Goal: Task Accomplishment & Management: Manage account settings

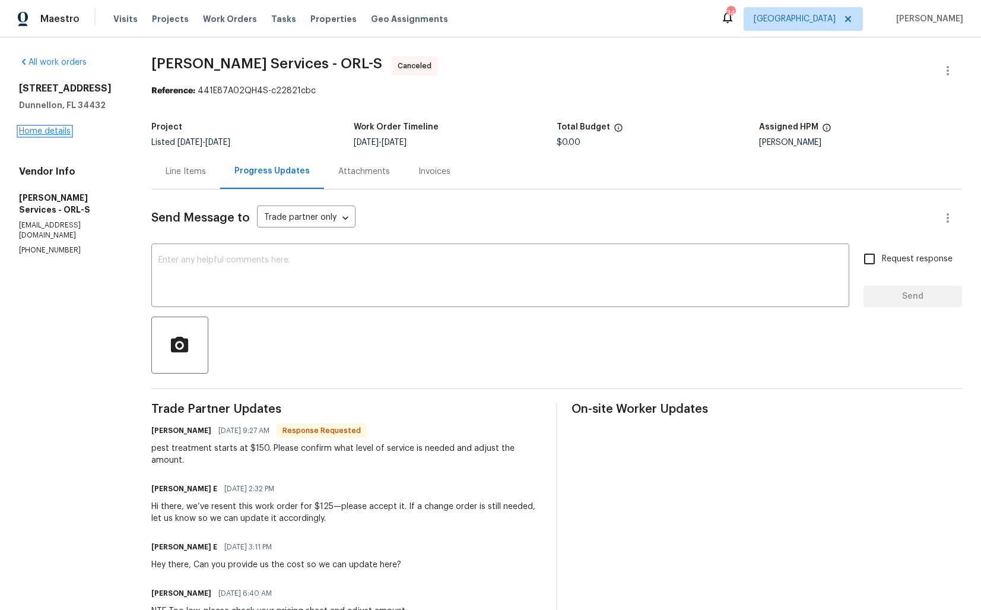
click at [55, 129] on link "Home details" at bounding box center [45, 131] width 52 height 8
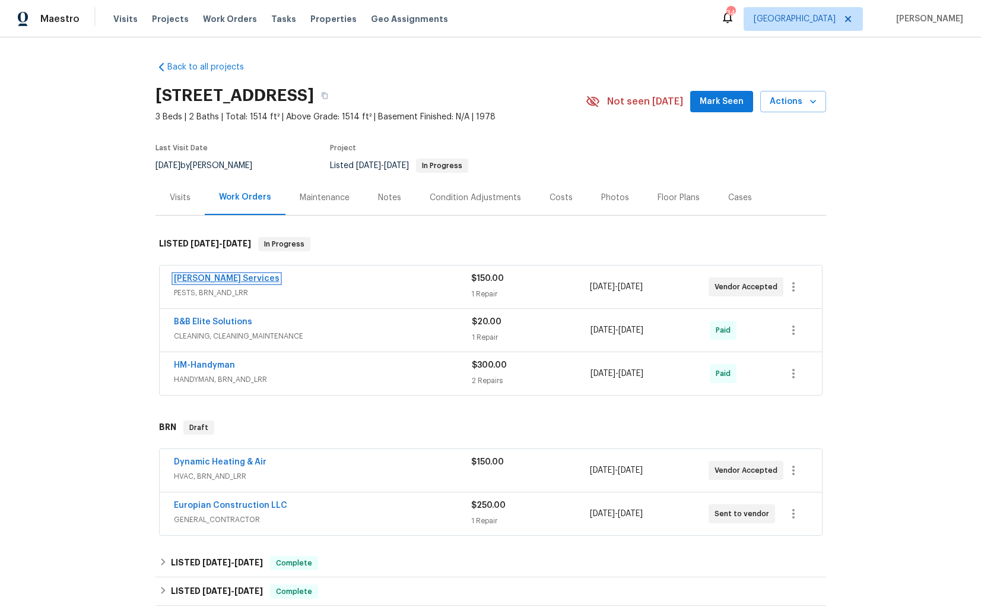
click at [221, 278] on link "Massey Services" at bounding box center [227, 278] width 106 height 8
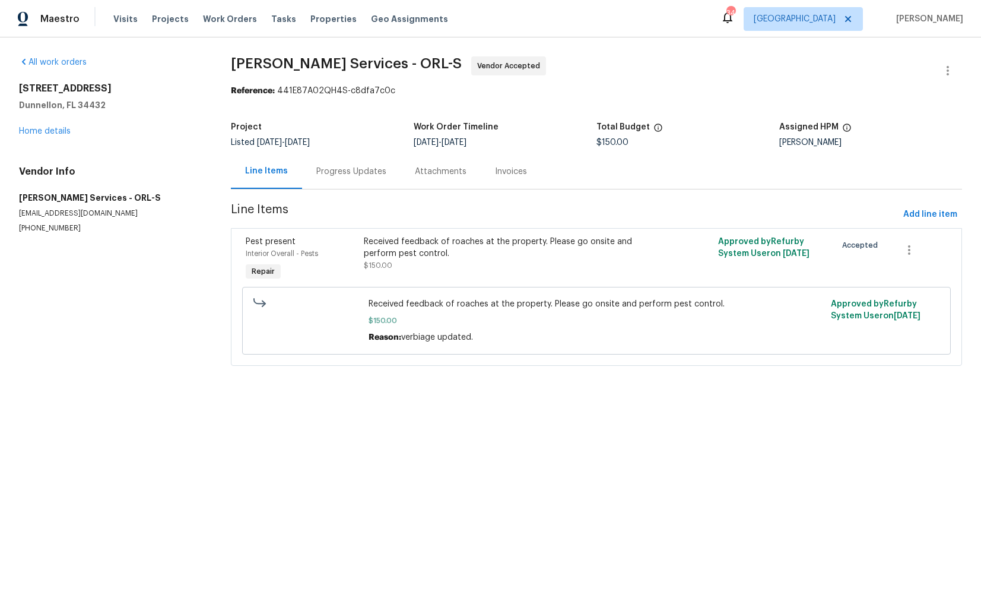
click at [340, 176] on div "Progress Updates" at bounding box center [351, 172] width 70 height 12
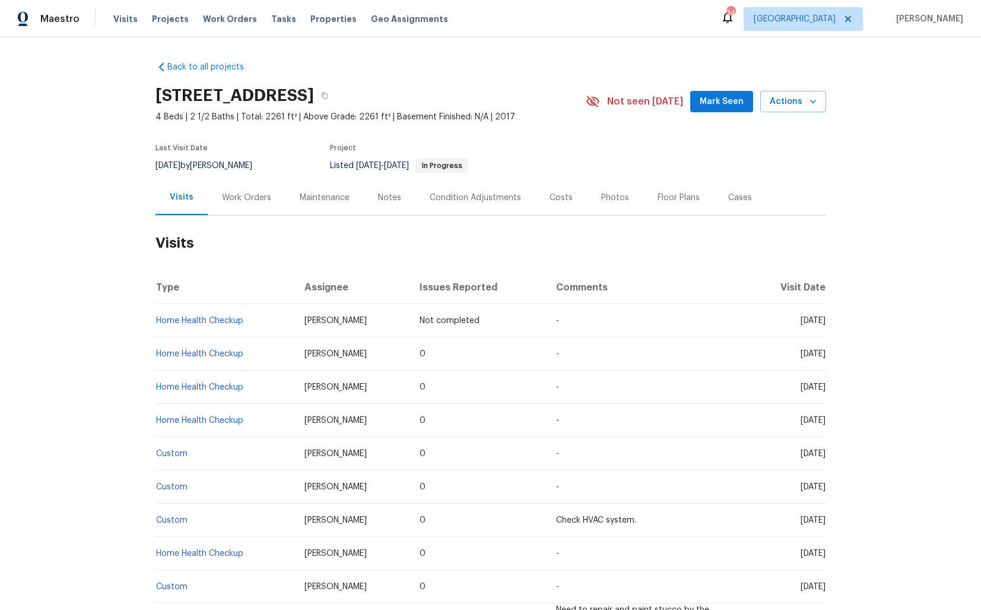
click at [242, 198] on div "Work Orders" at bounding box center [246, 198] width 49 height 12
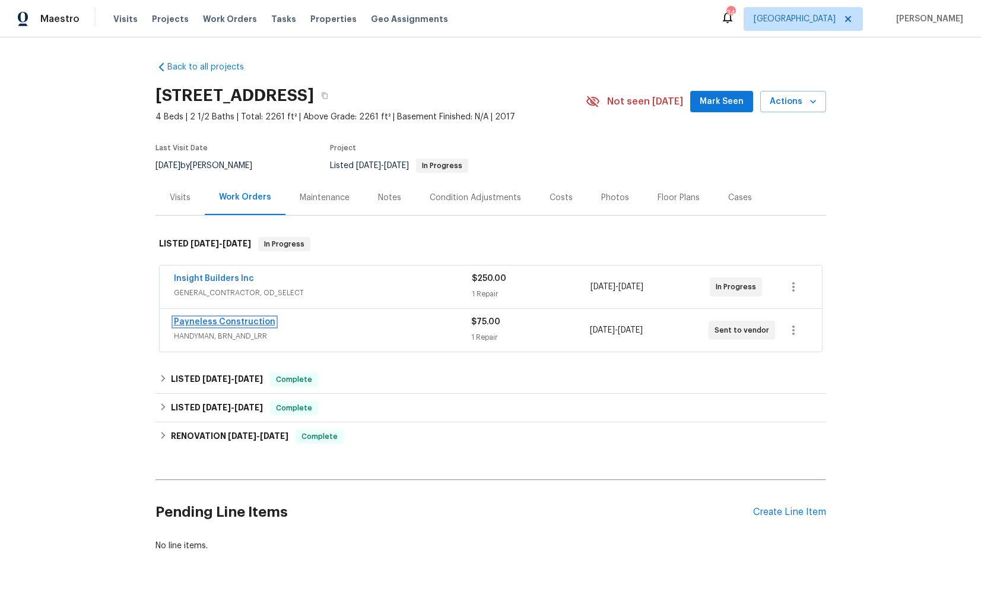
click at [217, 324] on link "Payneless Construction" at bounding box center [225, 322] width 102 height 8
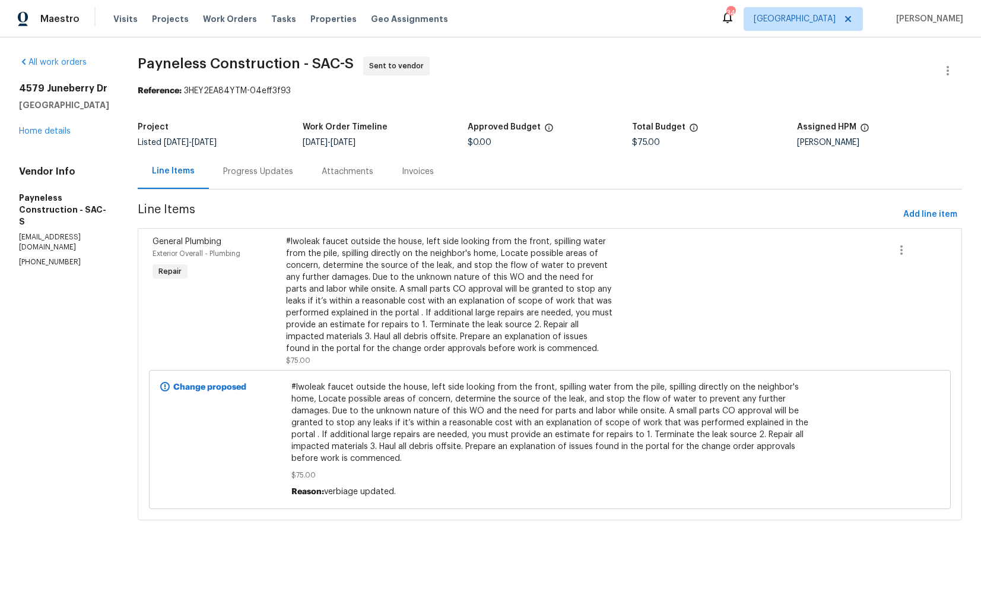
click at [268, 170] on div "Progress Updates" at bounding box center [258, 172] width 70 height 12
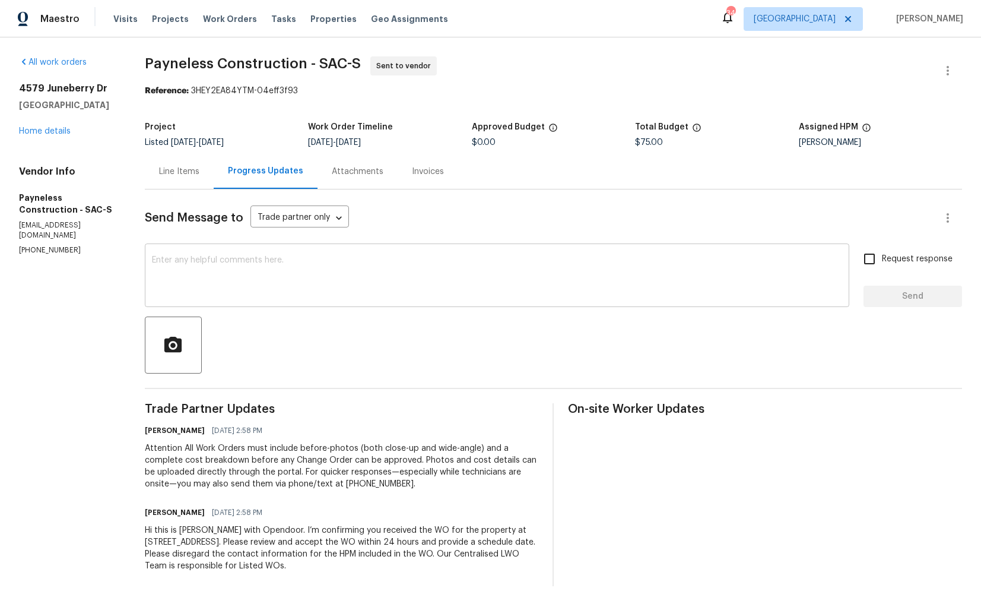
click at [323, 277] on textarea at bounding box center [497, 277] width 690 height 42
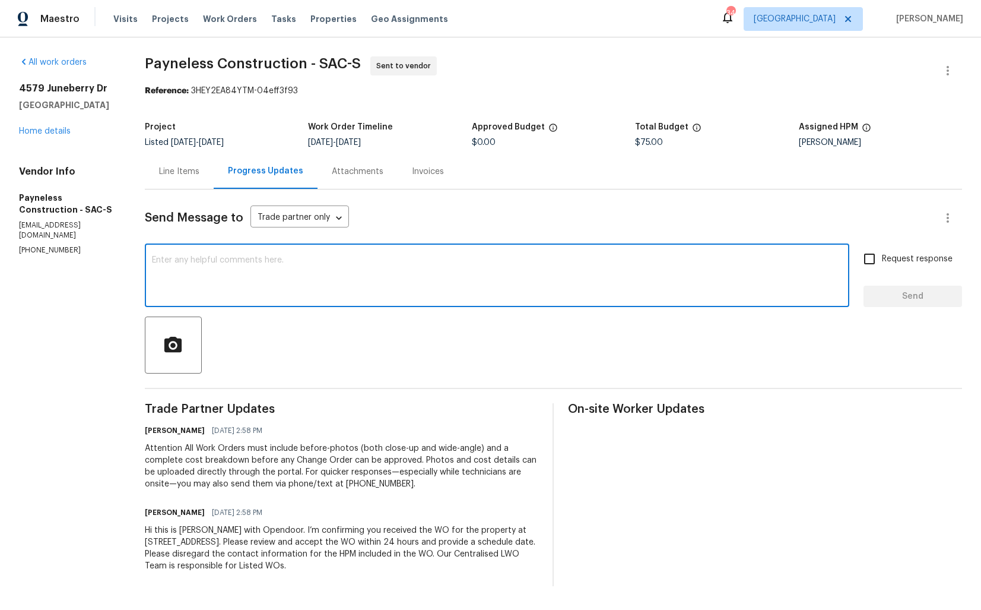
click at [286, 278] on textarea at bounding box center [497, 277] width 690 height 42
click at [470, 285] on textarea at bounding box center [497, 277] width 690 height 42
paste textarea "Could you please accept the work order and provide the progress status along wi…"
click at [176, 262] on textarea "Could you please accept the work order and provide the progress status along wi…" at bounding box center [497, 277] width 690 height 42
click at [178, 263] on textarea "Could you please accept the work order and provide the progress status along wi…" at bounding box center [497, 277] width 690 height 42
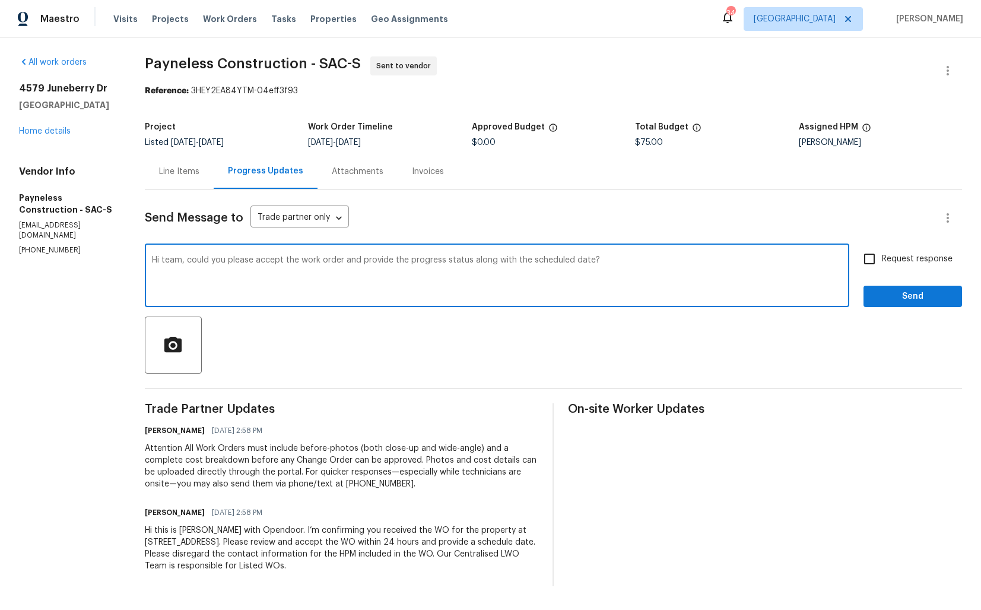
click at [647, 264] on textarea "Hi team, could you please accept the work order and provide the progress status…" at bounding box center [497, 277] width 690 height 42
type textarea "Hi team, could you please accept the work order and provide the progress status…"
click at [870, 251] on input "Request response" at bounding box center [869, 258] width 25 height 25
checkbox input "true"
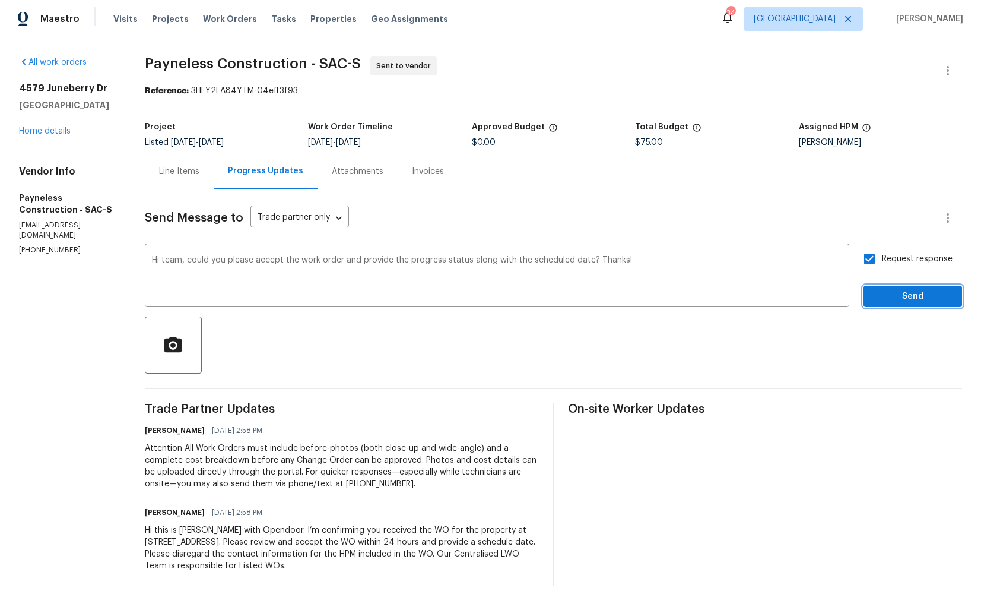
click at [889, 299] on span "Send" at bounding box center [913, 296] width 80 height 15
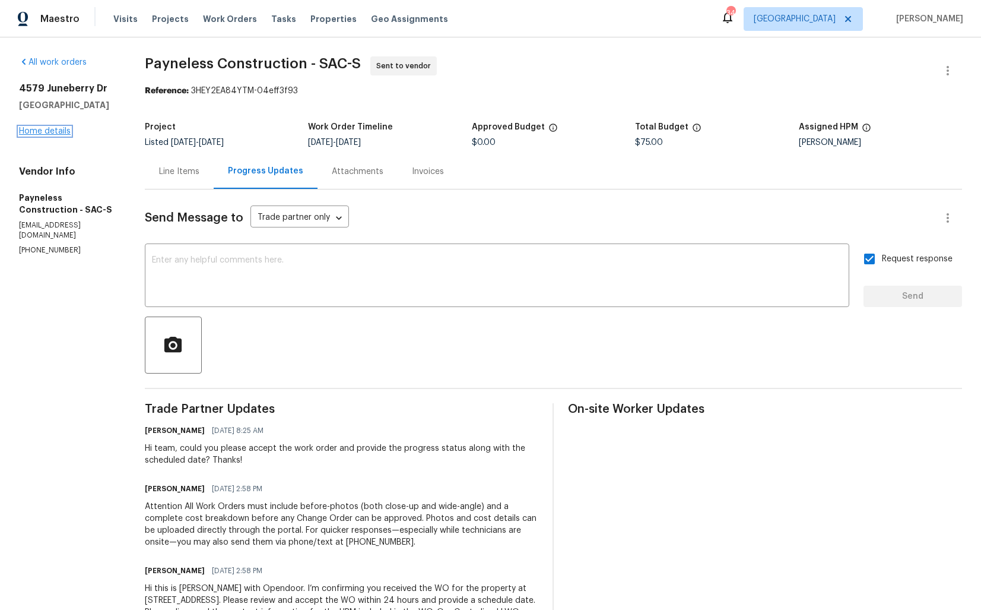
click at [38, 131] on link "Home details" at bounding box center [45, 131] width 52 height 8
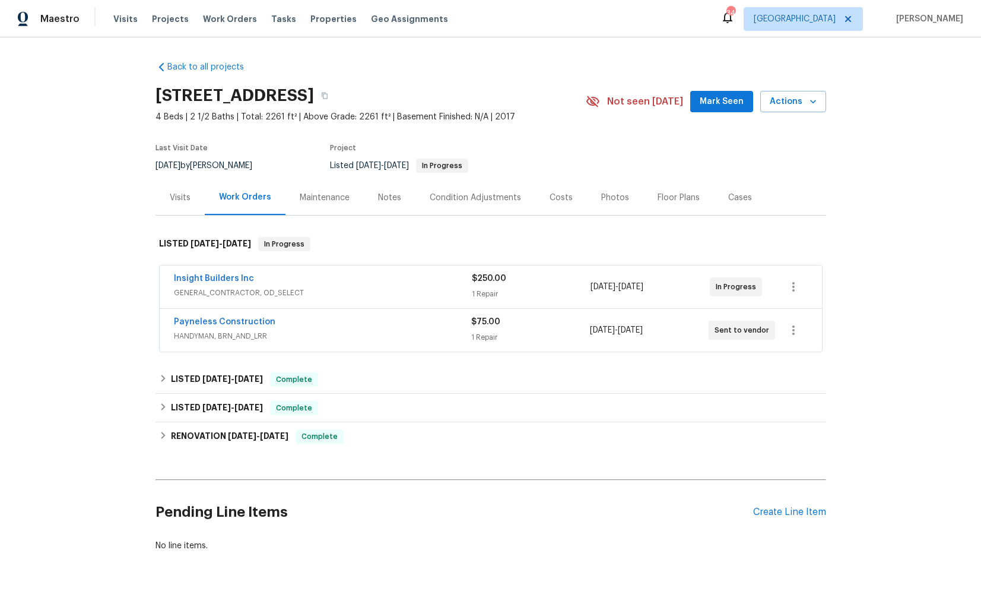
scroll to position [1, 0]
click at [316, 286] on span "GENERAL_CONTRACTOR, OD_SELECT" at bounding box center [323, 292] width 298 height 12
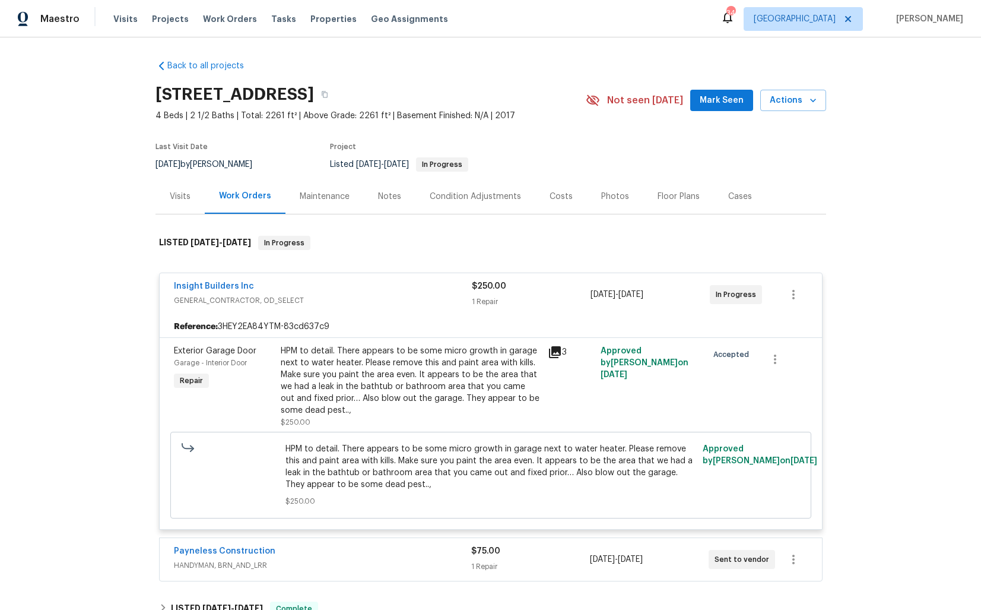
click at [348, 283] on div "Insight Builders Inc" at bounding box center [323, 287] width 298 height 14
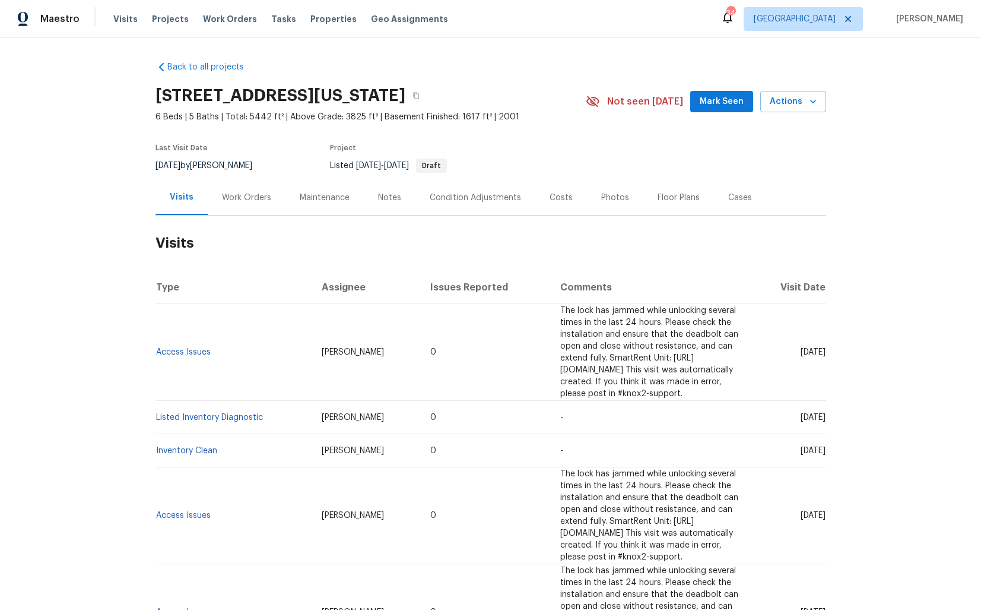
click at [242, 197] on div "Work Orders" at bounding box center [246, 198] width 49 height 12
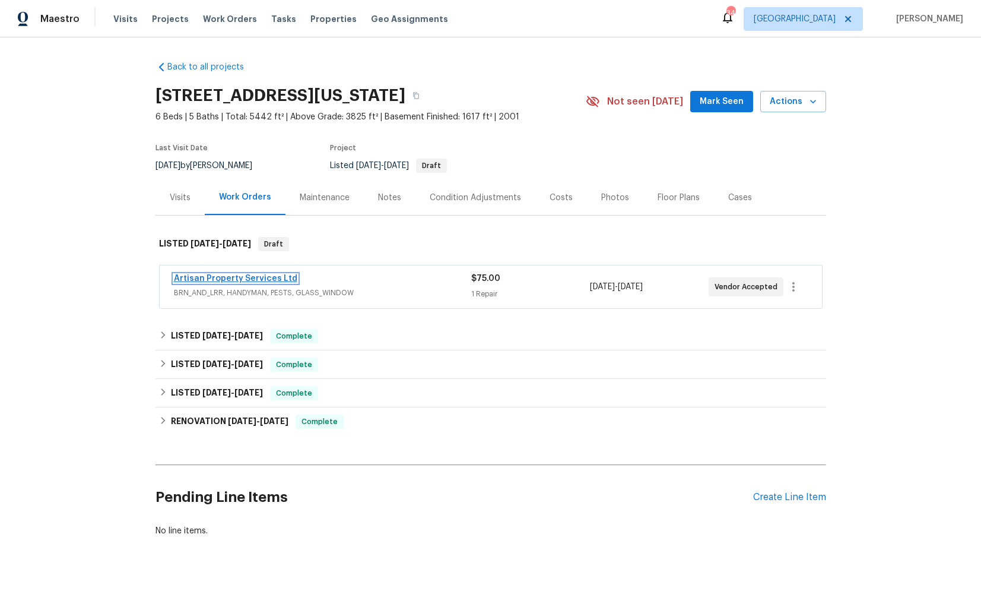
click at [248, 280] on link "Artisan Property Services Ltd" at bounding box center [235, 278] width 123 height 8
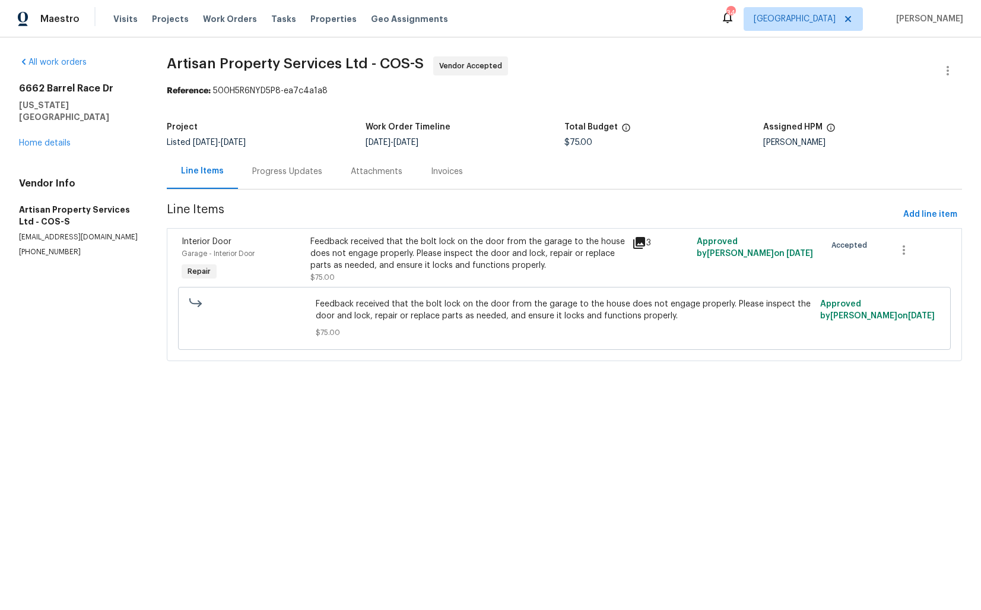
click at [297, 176] on div "Progress Updates" at bounding box center [287, 172] width 70 height 12
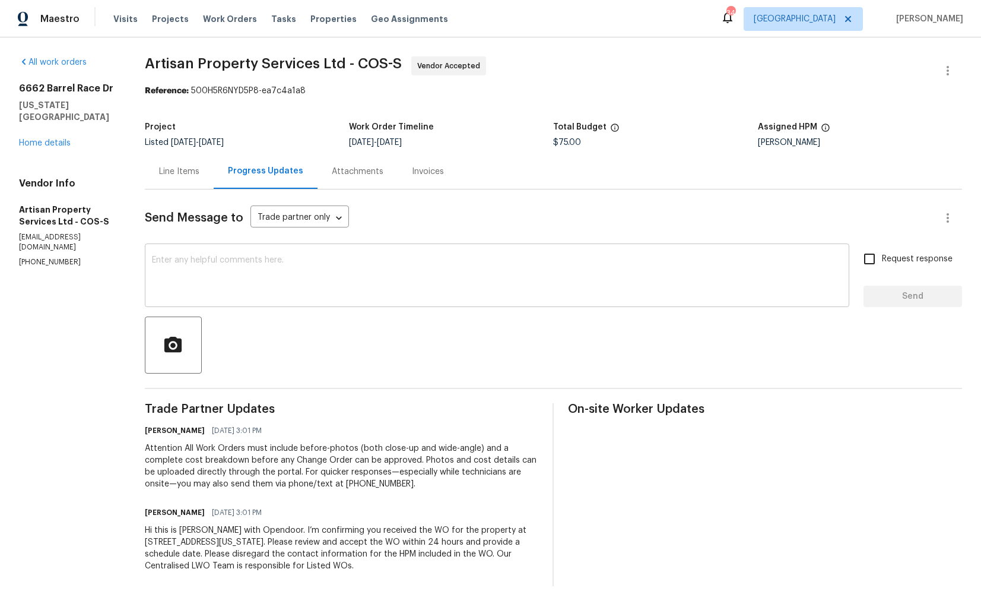
click at [344, 294] on textarea at bounding box center [497, 277] width 690 height 42
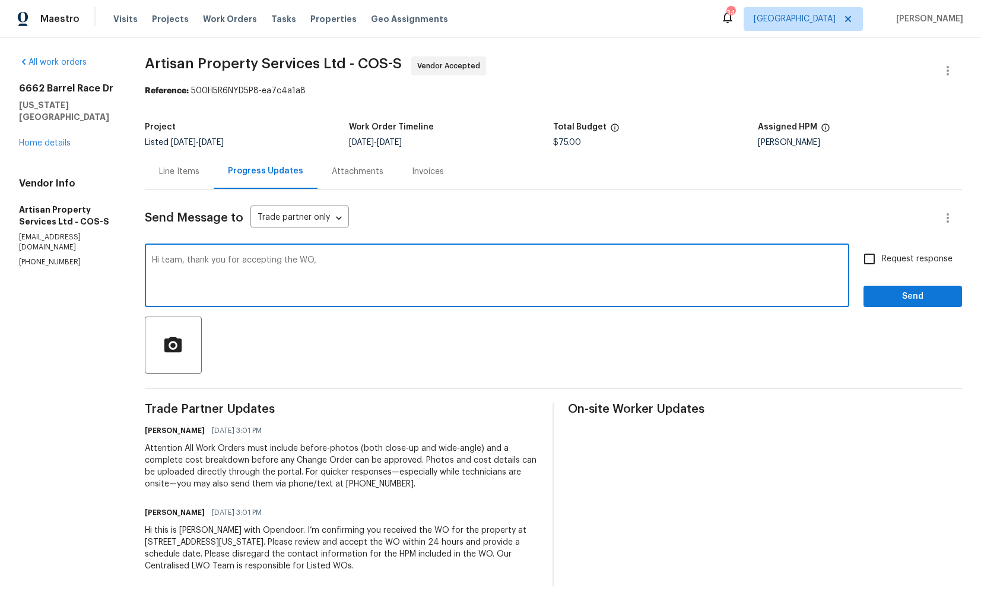
click at [562, 274] on textarea "Hi team, thank you for accepting the WO," at bounding box center [497, 277] width 690 height 42
paste textarea "it would be really helpful if we could get a scheduled date for this. Thanks!"
click at [376, 267] on textarea "Hi team, thank you for accepting the WO," at bounding box center [497, 277] width 690 height 42
paste textarea "it would be really helpful if we could get a scheduled date for this. Thanks!"
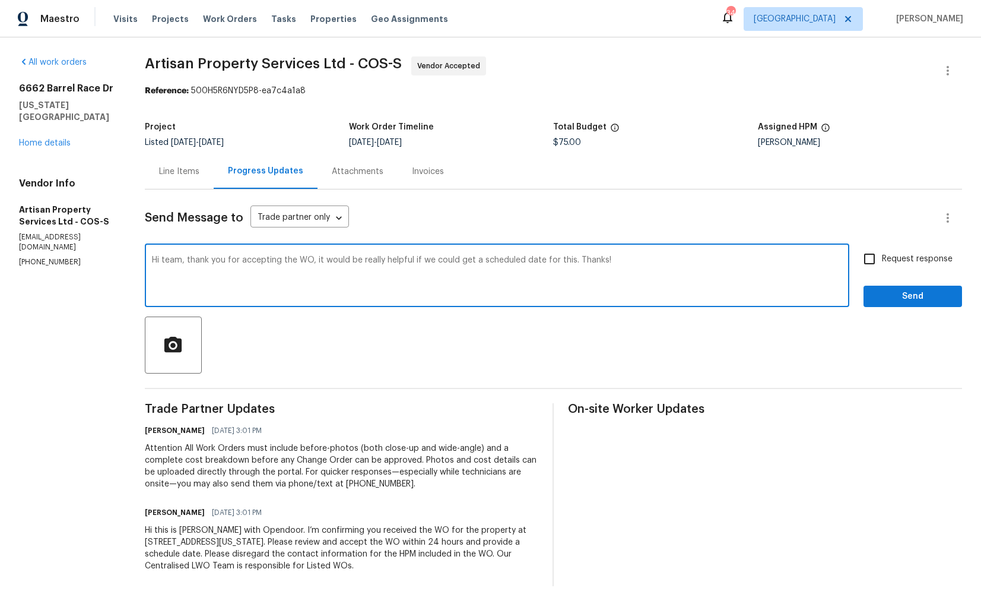
click at [624, 260] on textarea "Hi team, thank you for accepting the WO, it would be really helpful if we could…" at bounding box center [497, 277] width 690 height 42
type textarea "Hi team, thank you for accepting the WO, it would be really helpful if we could…"
click at [887, 259] on span "Request response" at bounding box center [917, 259] width 71 height 12
click at [882, 259] on input "Request response" at bounding box center [869, 258] width 25 height 25
checkbox input "true"
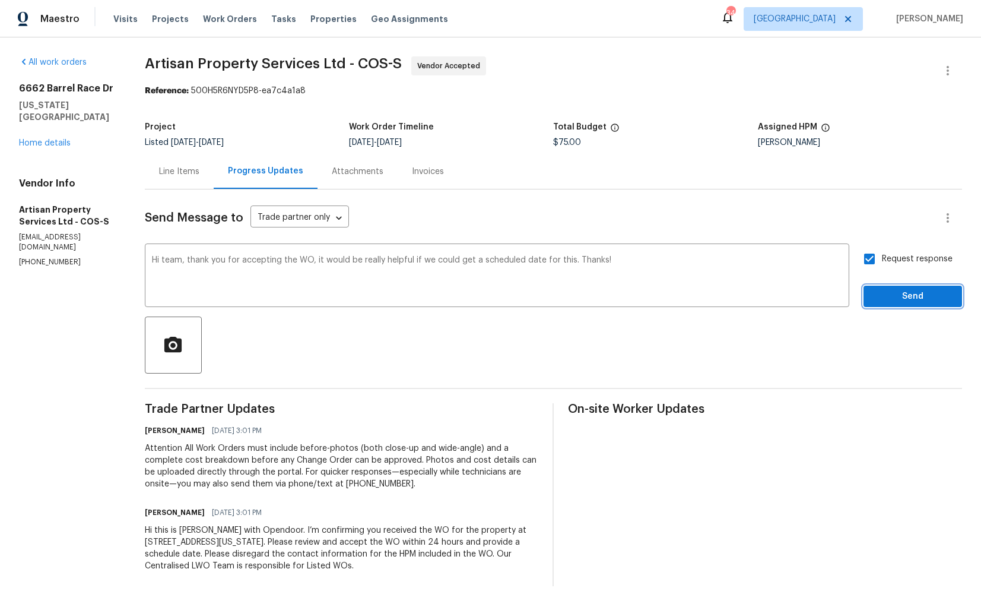
click at [891, 289] on span "Send" at bounding box center [913, 296] width 80 height 15
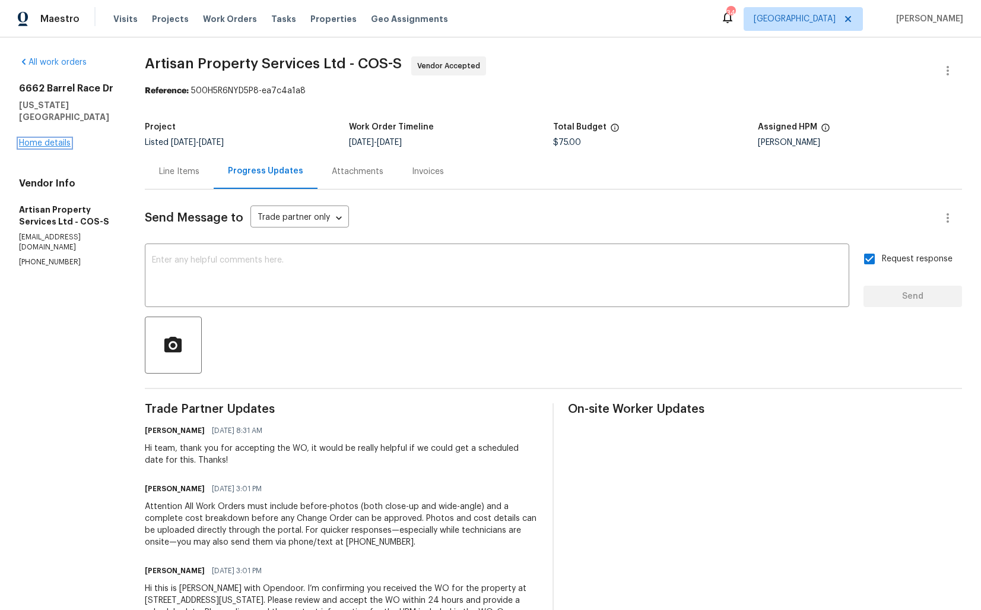
click at [31, 144] on link "Home details" at bounding box center [45, 143] width 52 height 8
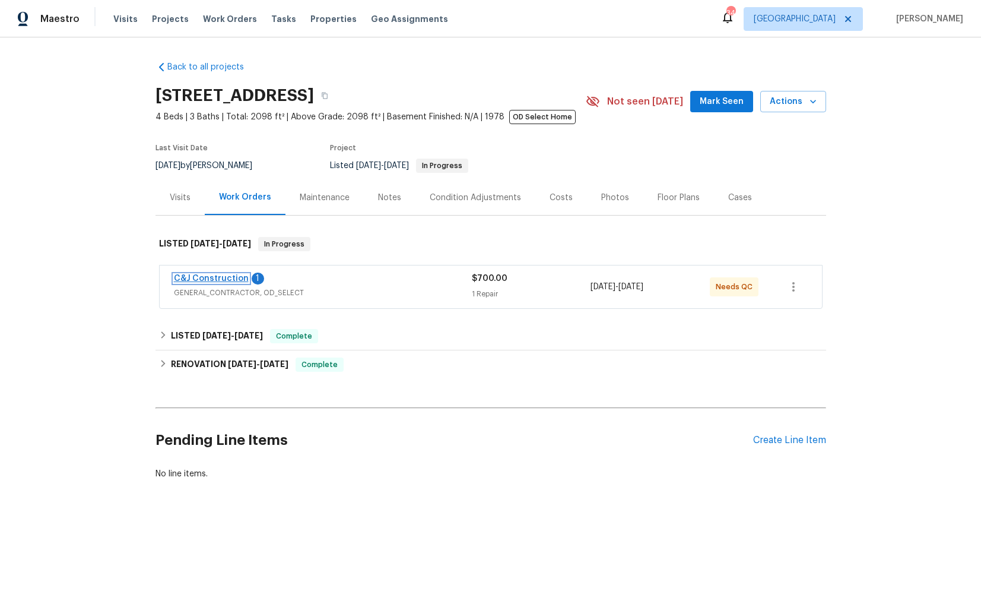
click at [194, 278] on link "C&J Construction" at bounding box center [211, 278] width 75 height 8
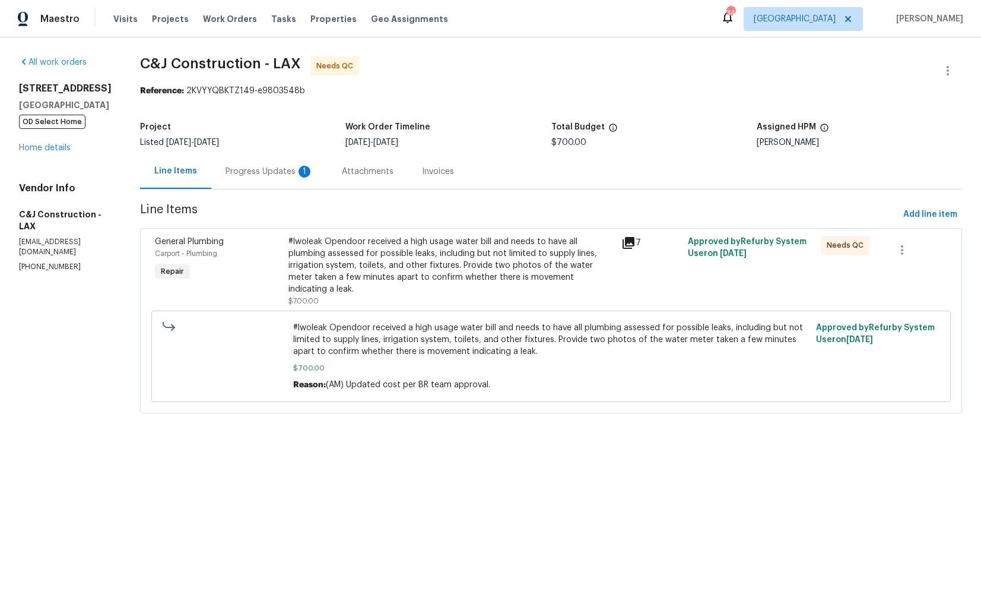
click at [270, 179] on div "Progress Updates 1" at bounding box center [269, 171] width 116 height 35
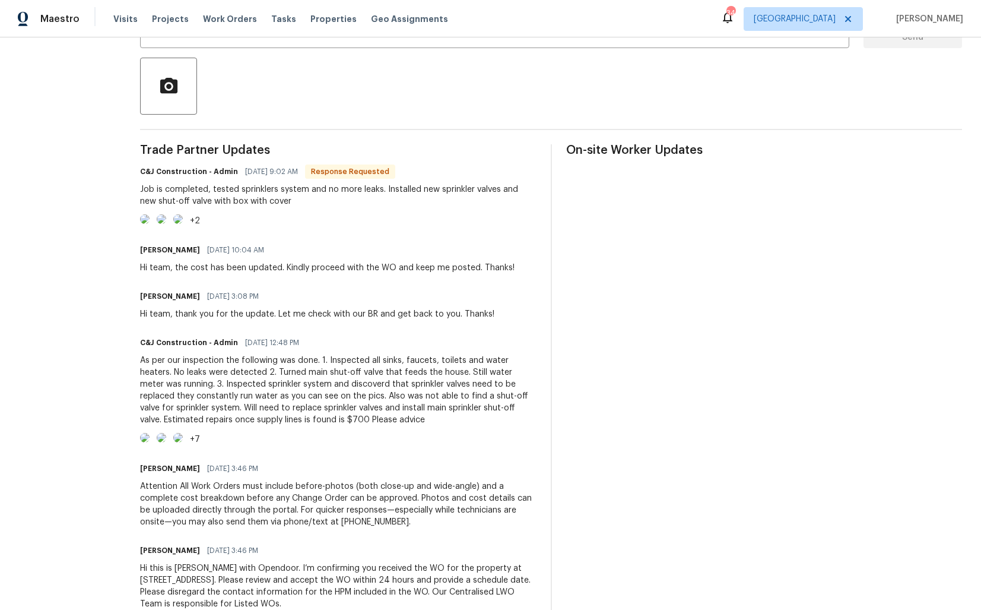
scroll to position [254, 0]
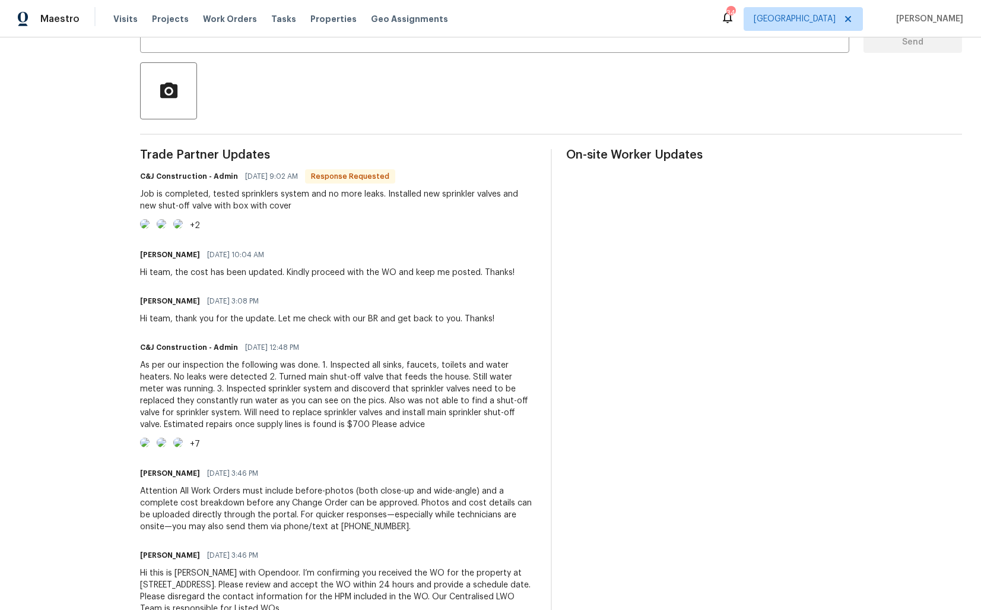
click at [150, 229] on img at bounding box center [144, 223] width 9 height 9
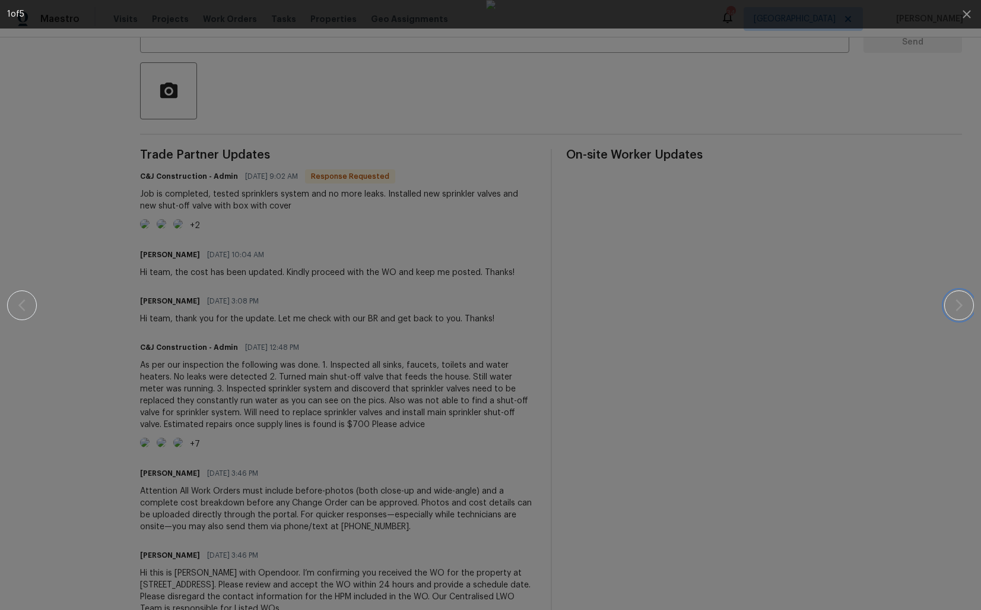
click at [958, 306] on icon "button" at bounding box center [959, 305] width 14 height 14
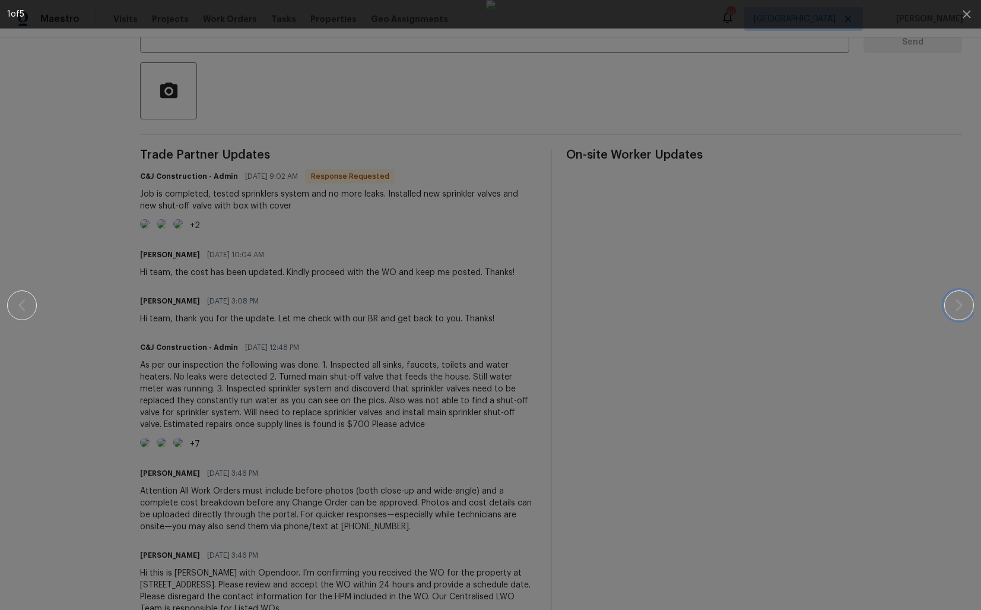
click at [958, 306] on icon "button" at bounding box center [959, 305] width 14 height 14
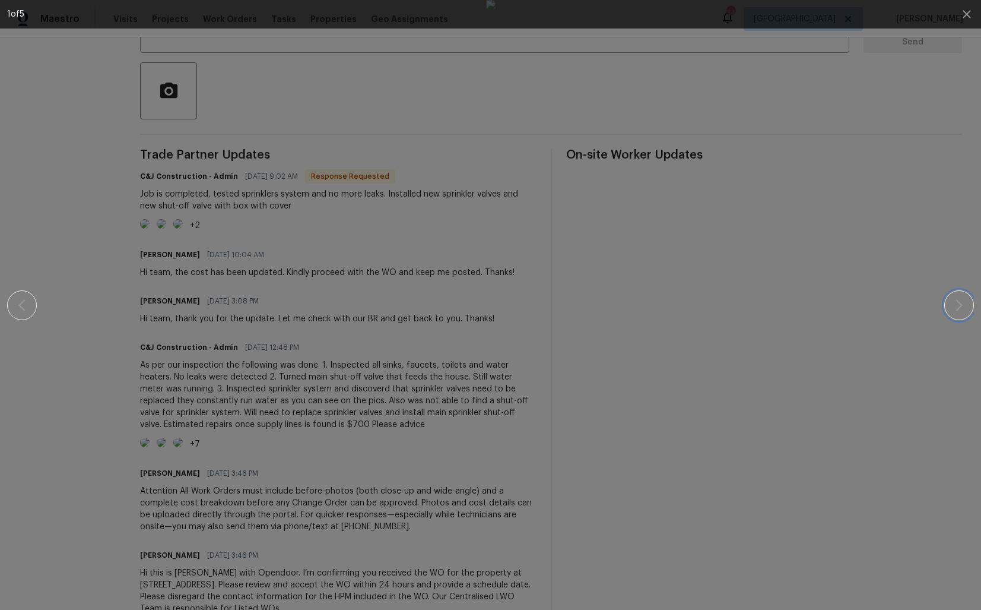
click at [958, 306] on icon "button" at bounding box center [959, 305] width 14 height 14
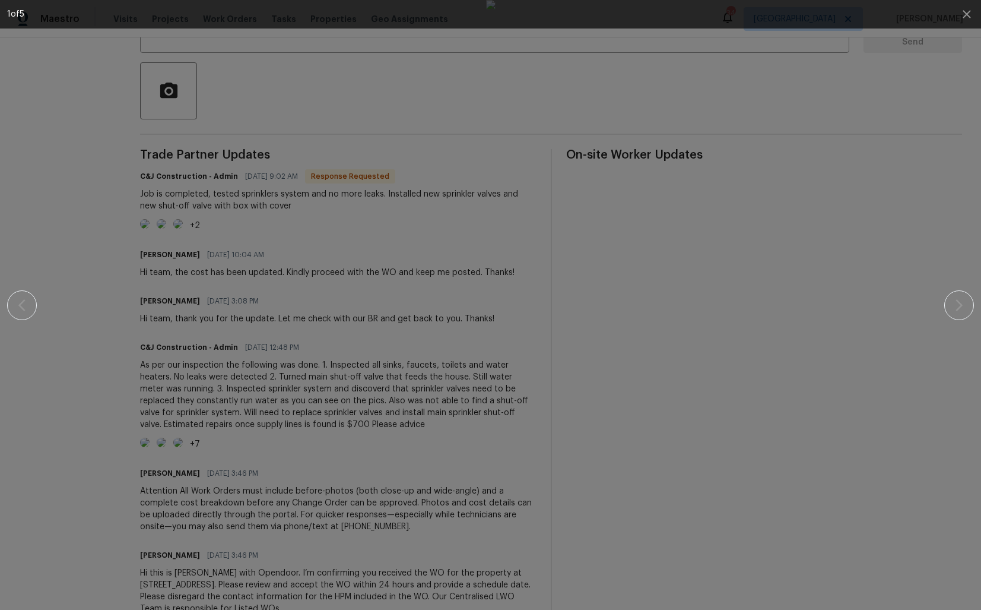
click at [820, 311] on div at bounding box center [490, 305] width 879 height 610
click at [747, 312] on div at bounding box center [490, 305] width 879 height 610
click at [114, 441] on div at bounding box center [490, 305] width 879 height 610
click at [189, 448] on div at bounding box center [490, 305] width 879 height 610
click at [971, 13] on icon "button" at bounding box center [967, 14] width 14 height 14
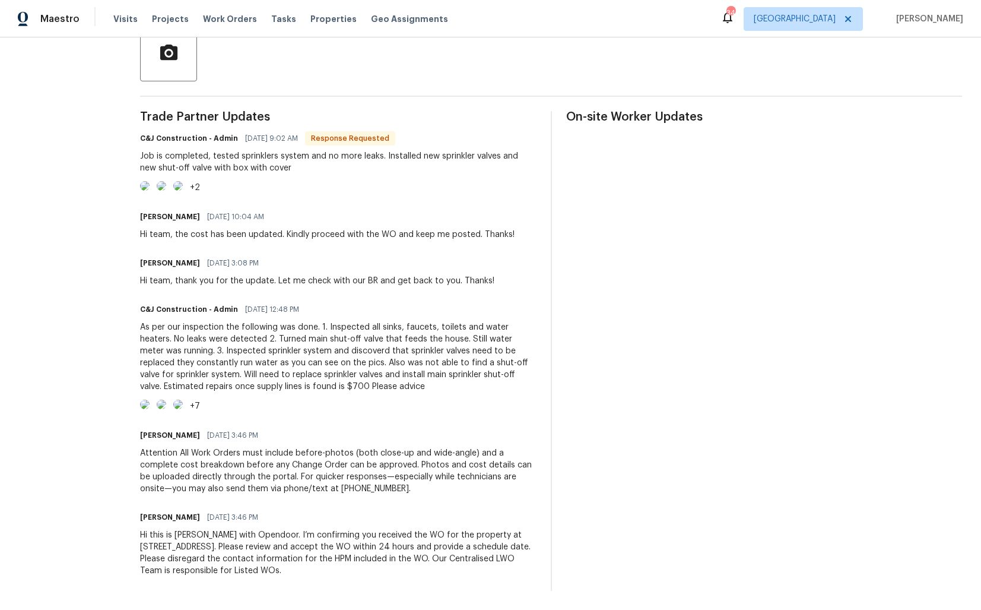
scroll to position [376, 0]
click at [150, 400] on img at bounding box center [144, 404] width 9 height 9
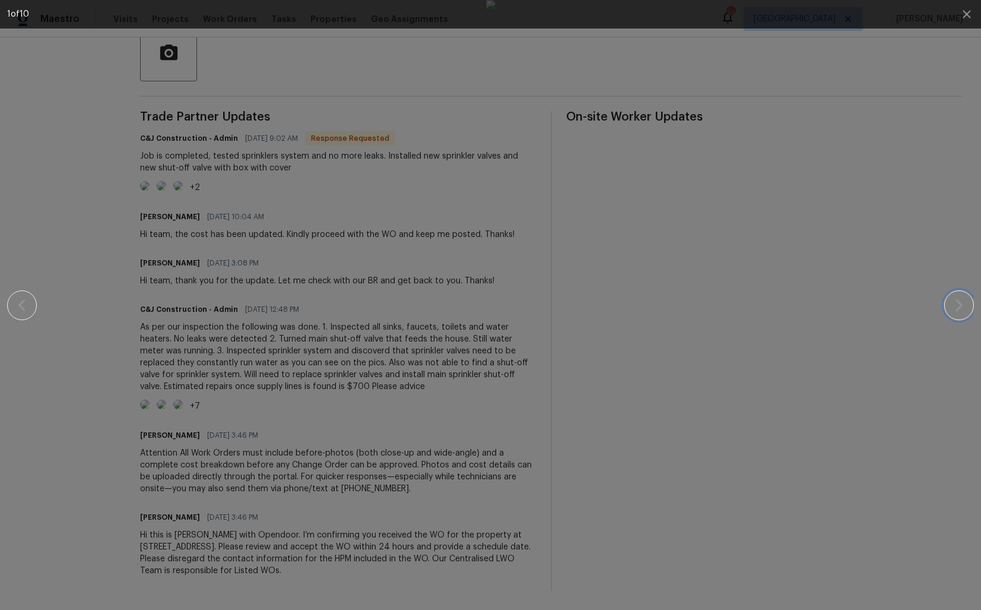
click at [965, 308] on icon "button" at bounding box center [959, 305] width 14 height 14
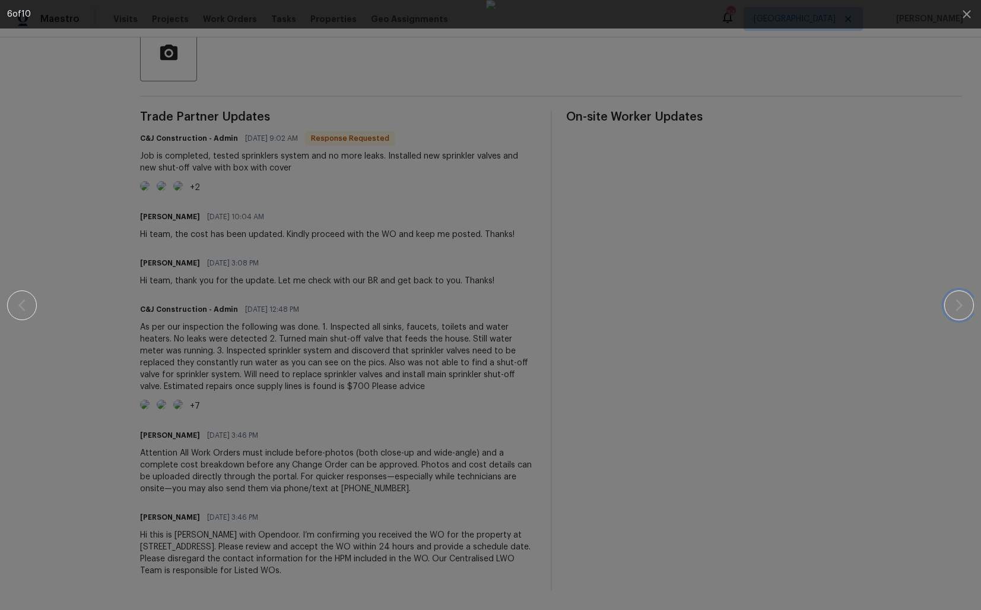
click at [965, 308] on icon "button" at bounding box center [959, 305] width 14 height 14
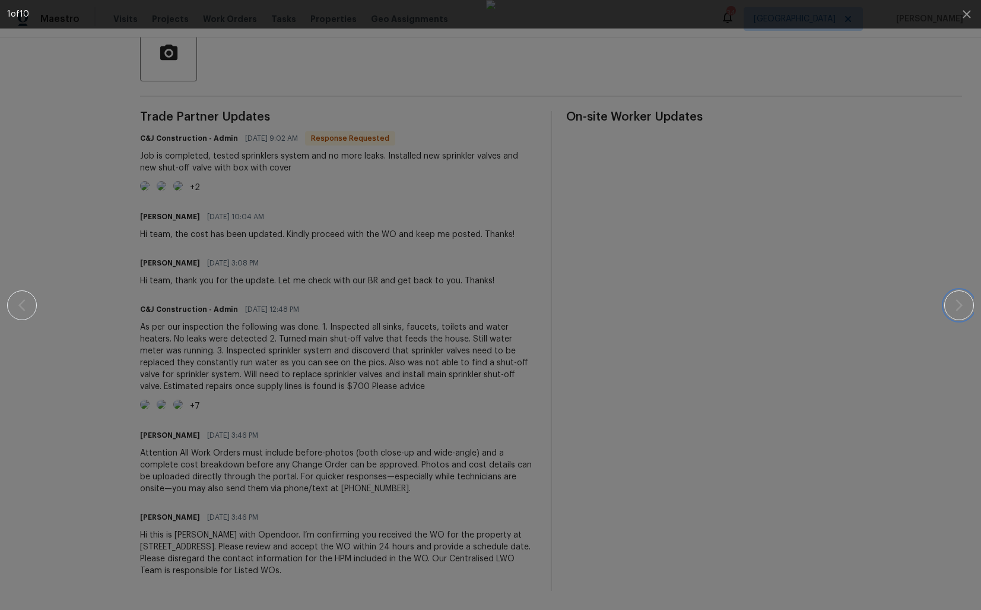
click at [965, 308] on icon "button" at bounding box center [959, 305] width 14 height 14
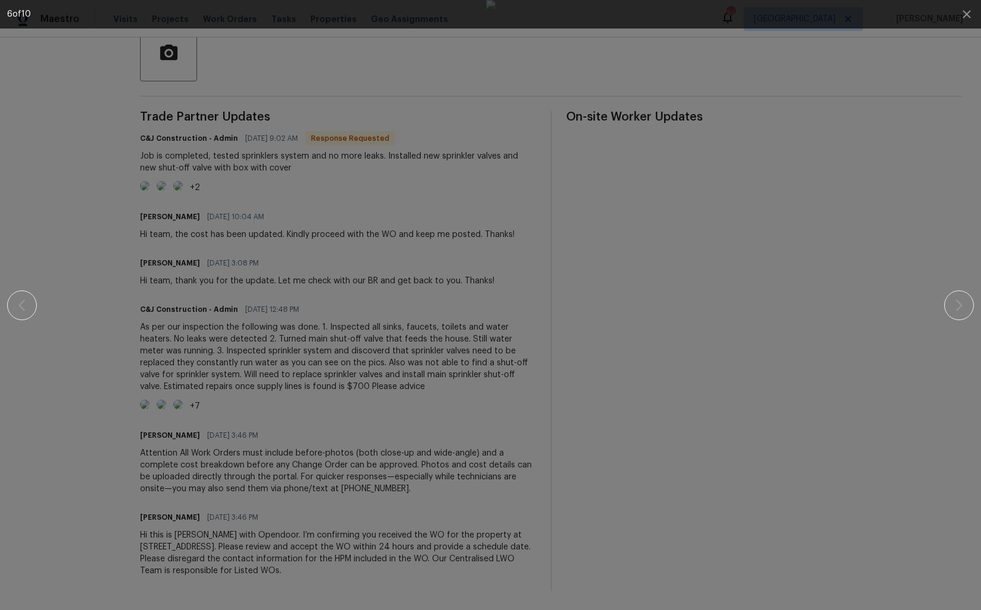
click at [496, 237] on img at bounding box center [490, 305] width 9 height 610
click at [262, 262] on div at bounding box center [490, 305] width 879 height 610
click at [251, 168] on div at bounding box center [490, 305] width 879 height 610
click at [972, 14] on icon "button" at bounding box center [967, 14] width 14 height 14
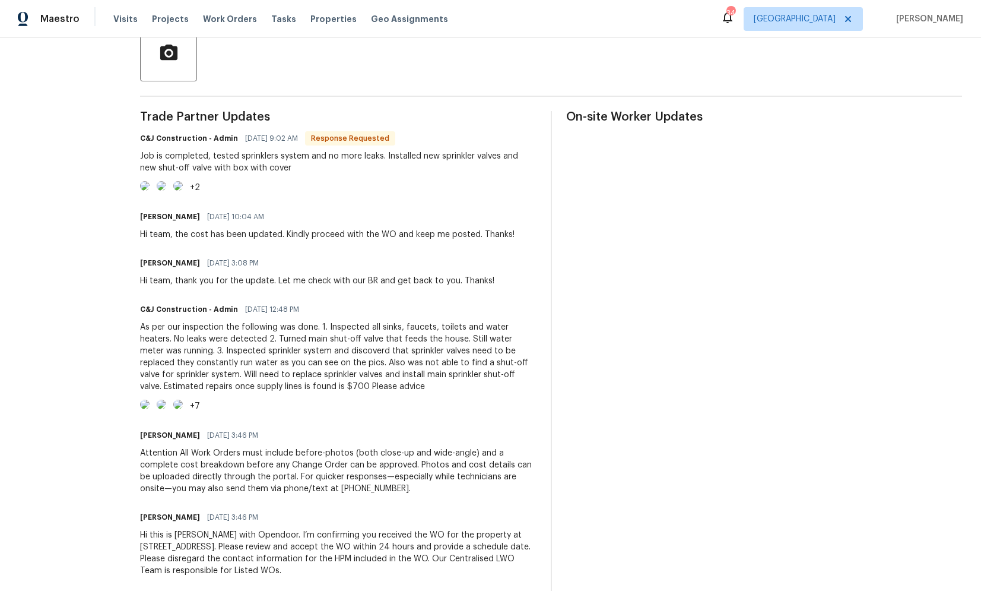
click at [166, 181] on img at bounding box center [161, 185] width 9 height 9
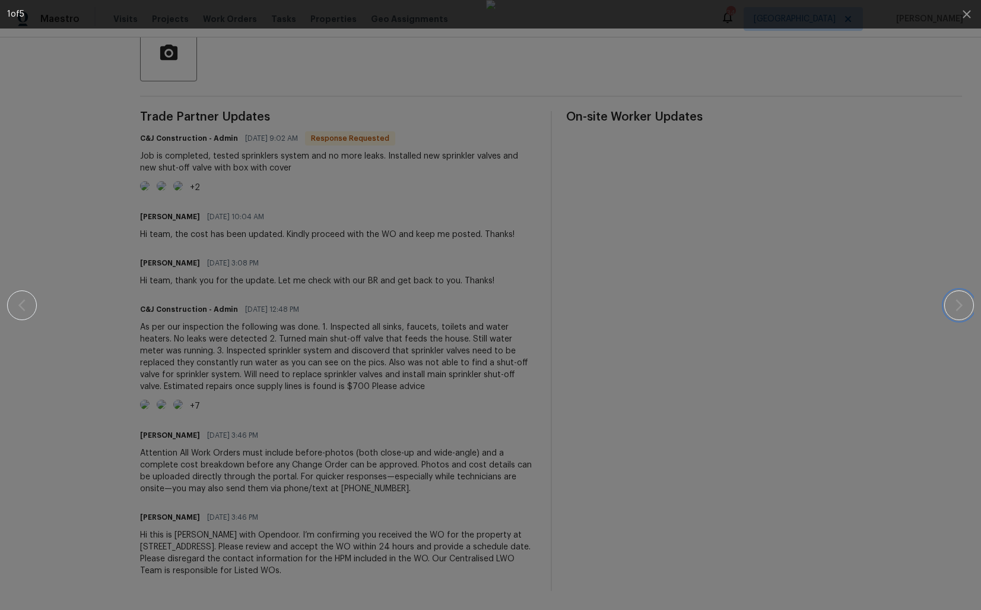
click at [969, 314] on button "button" at bounding box center [960, 305] width 30 height 30
click at [962, 306] on icon "button" at bounding box center [959, 305] width 7 height 12
click at [856, 267] on div at bounding box center [490, 305] width 879 height 610
click at [967, 15] on icon "button" at bounding box center [967, 14] width 8 height 8
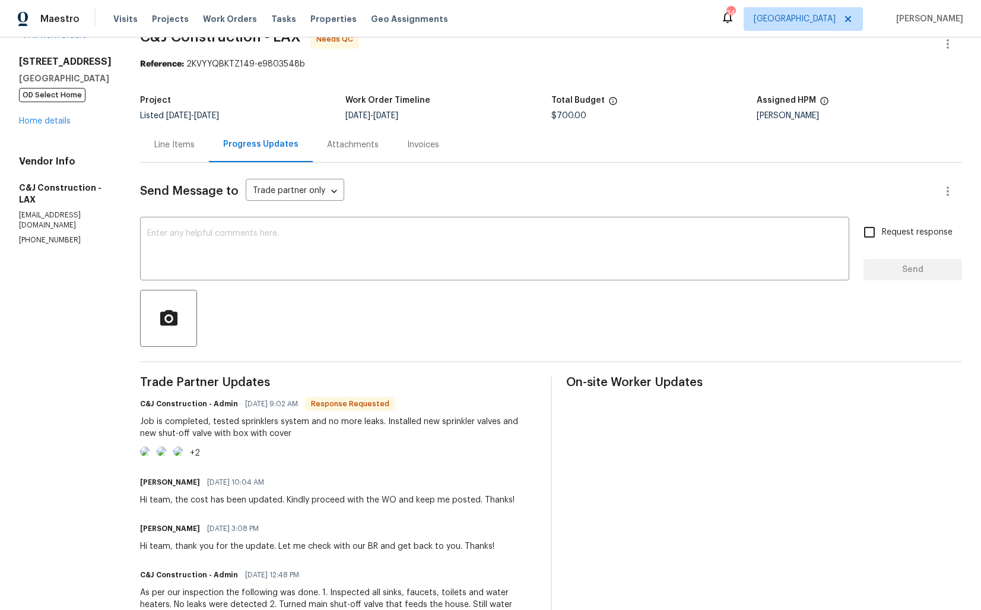
scroll to position [0, 0]
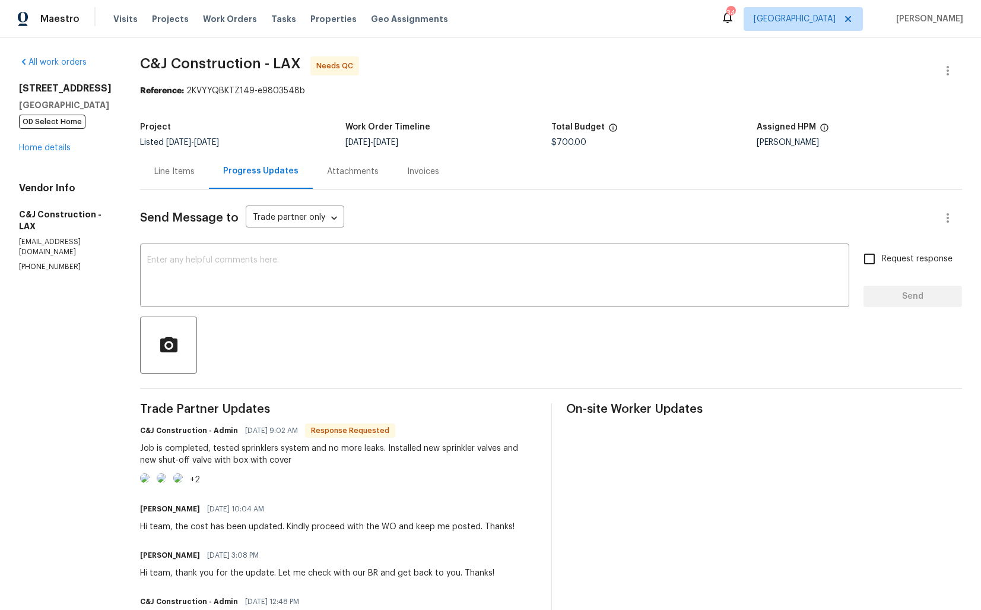
click at [168, 158] on div "Line Items" at bounding box center [174, 171] width 69 height 35
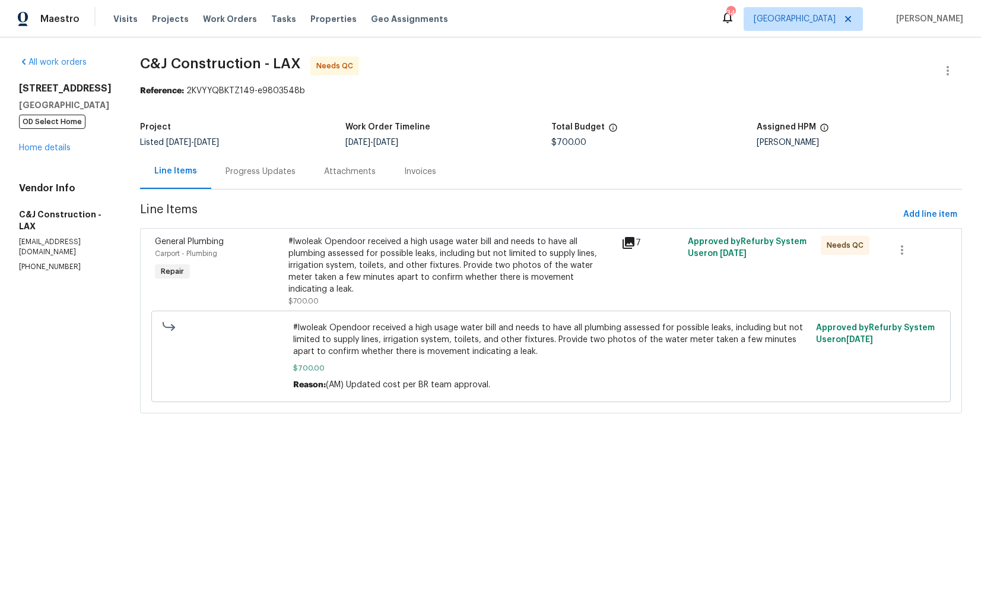
click at [275, 179] on div "Progress Updates" at bounding box center [260, 171] width 99 height 35
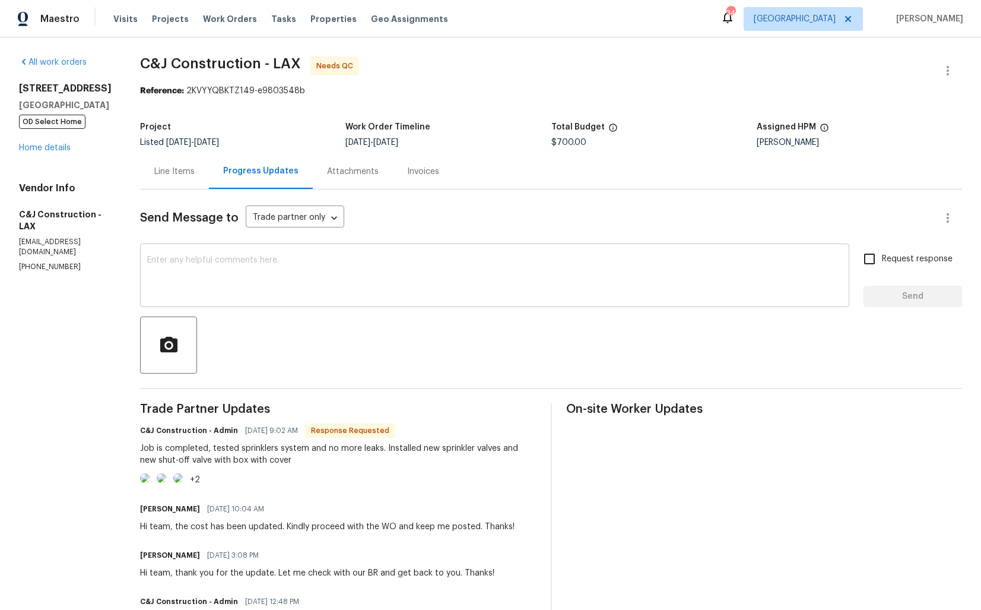
click at [312, 290] on textarea at bounding box center [494, 277] width 695 height 42
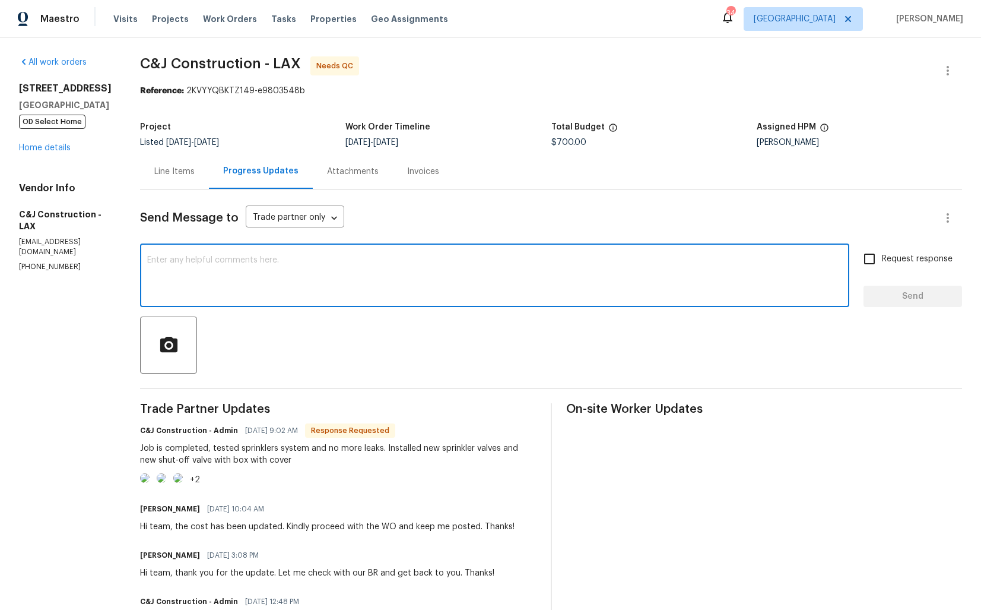
click at [294, 263] on textarea at bounding box center [494, 277] width 695 height 42
click at [318, 259] on textarea "Hi team, thank you for completing the job. WO is approved. Thanks!" at bounding box center [494, 277] width 695 height 42
click at [493, 257] on textarea "Hi team, thank you for completing the job, WO is approved. Thanks!" at bounding box center [494, 277] width 695 height 42
type textarea "Hi team, thank you for completing the job, WO is approved. Thanks!"
click at [882, 262] on input "Request response" at bounding box center [869, 258] width 25 height 25
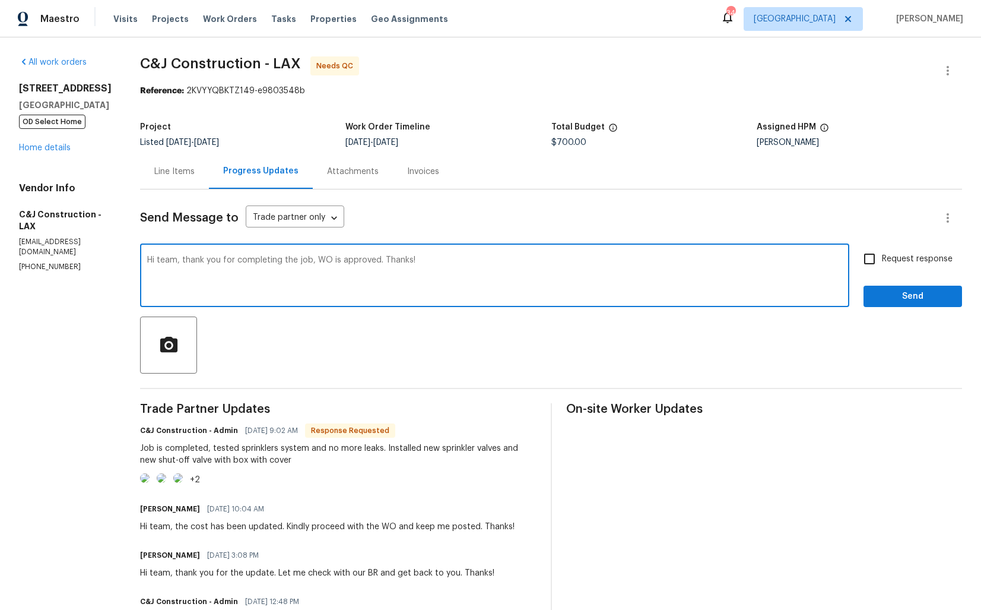
checkbox input "true"
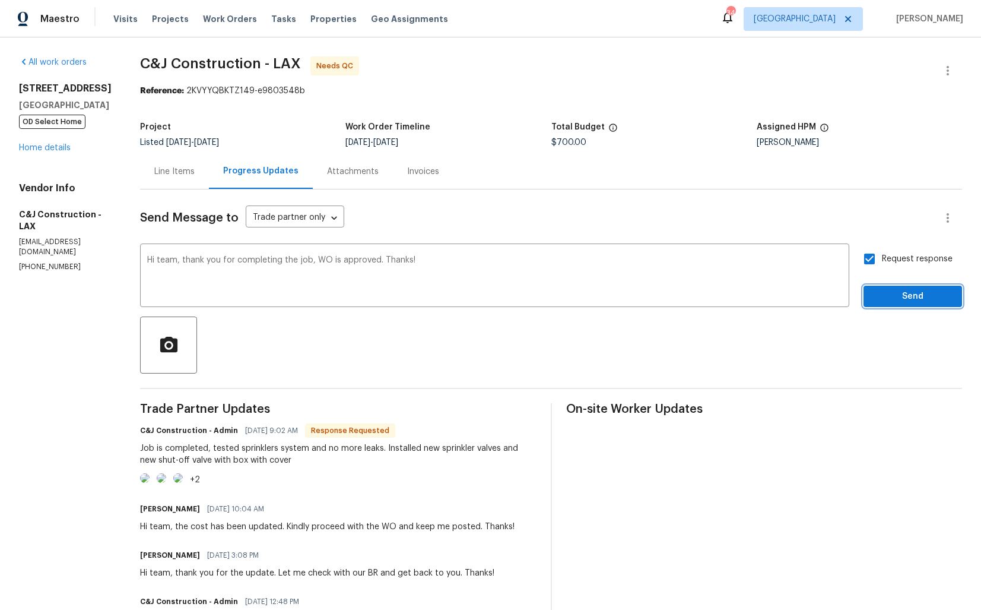
click at [894, 294] on span "Send" at bounding box center [913, 296] width 80 height 15
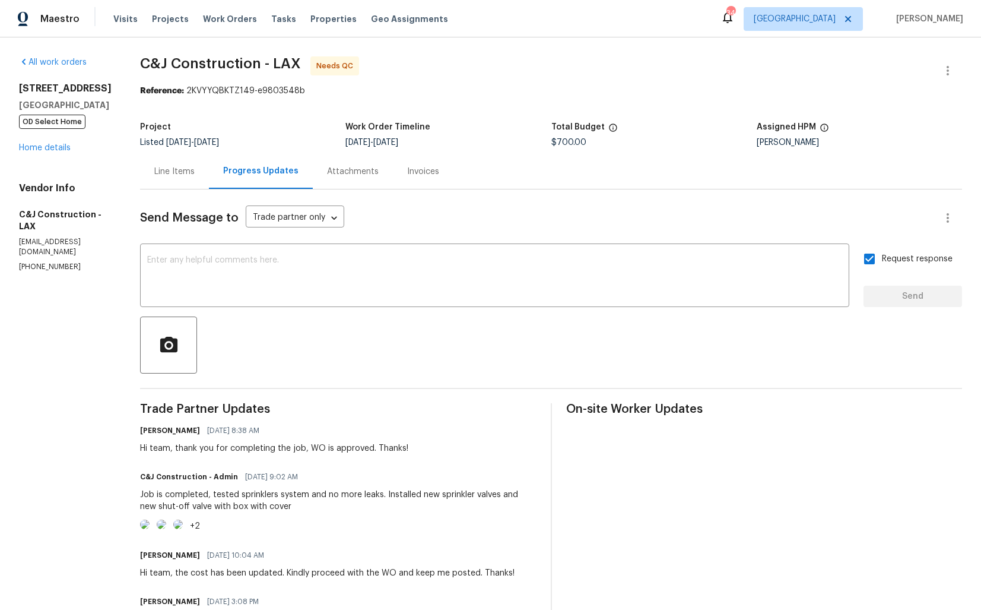
click at [563, 33] on div "Maestro Visits Projects Work Orders Tasks Properties Geo Assignments 34 Dallas …" at bounding box center [490, 18] width 981 height 37
click at [946, 70] on icon "button" at bounding box center [948, 71] width 14 height 14
click at [867, 68] on li "Edit" at bounding box center [909, 71] width 128 height 20
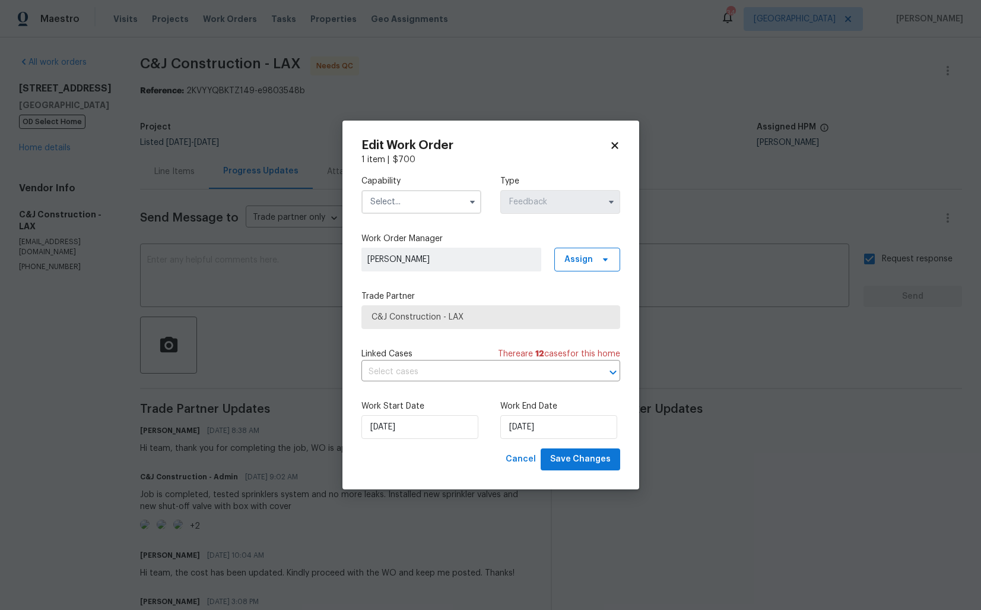
click at [455, 201] on input "text" at bounding box center [422, 202] width 120 height 24
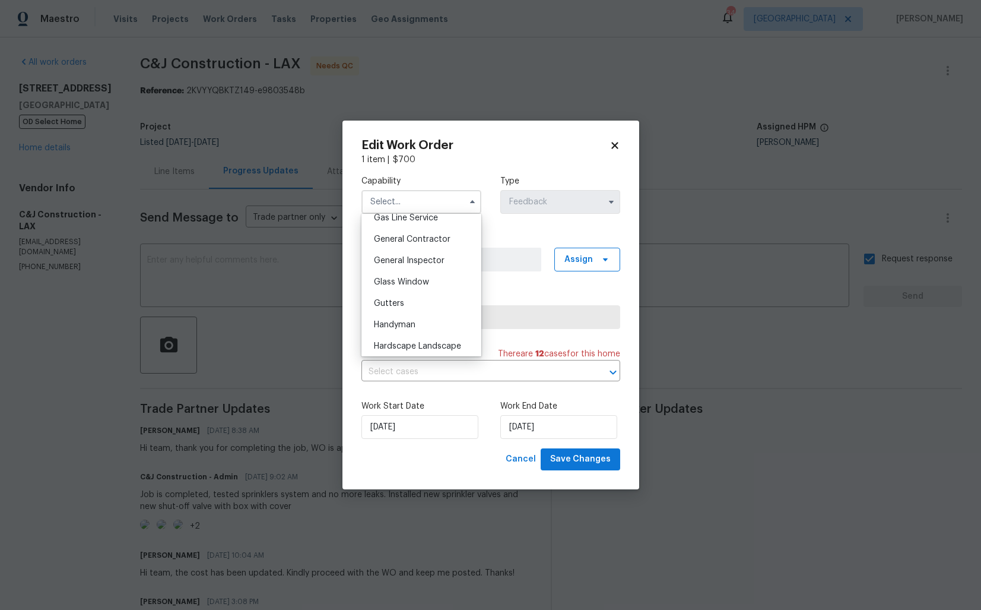
scroll to position [556, 0]
click at [393, 316] on div "Handyman" at bounding box center [422, 323] width 114 height 21
type input "Handyman"
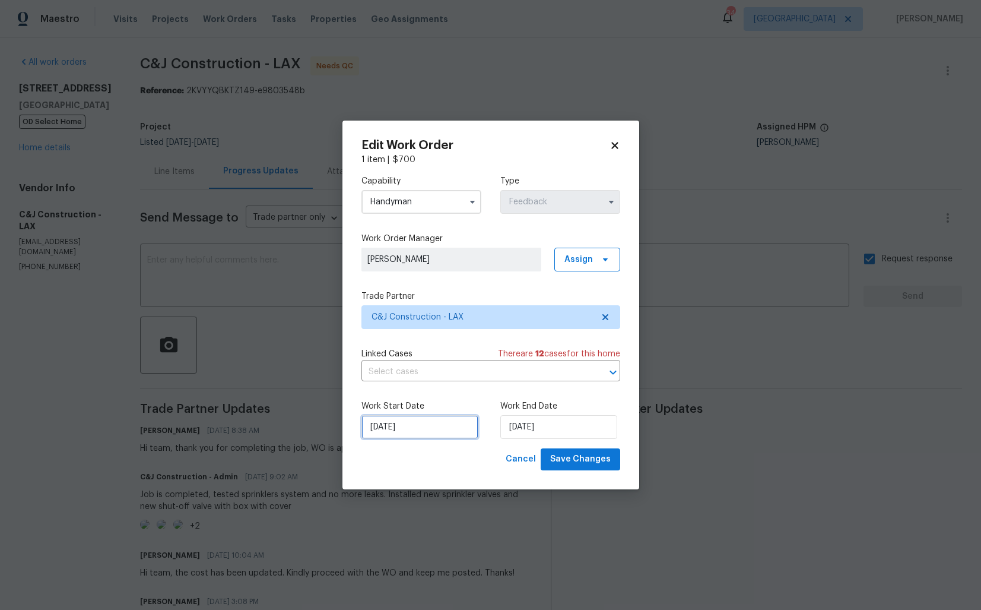
click at [407, 422] on input "17/09/2025" at bounding box center [420, 427] width 117 height 24
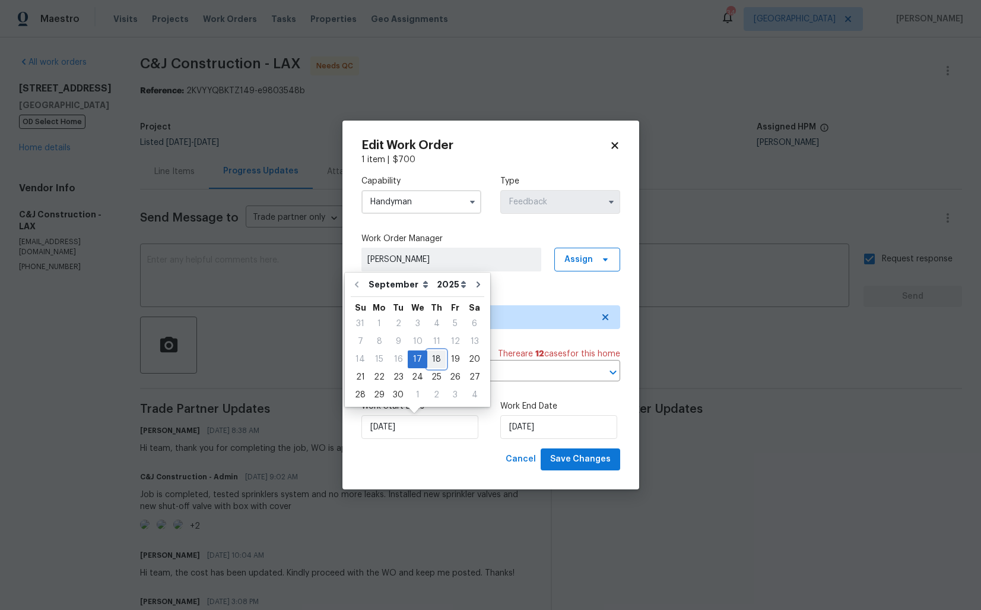
click at [435, 356] on div "18" at bounding box center [436, 359] width 18 height 17
type input "18/09/2025"
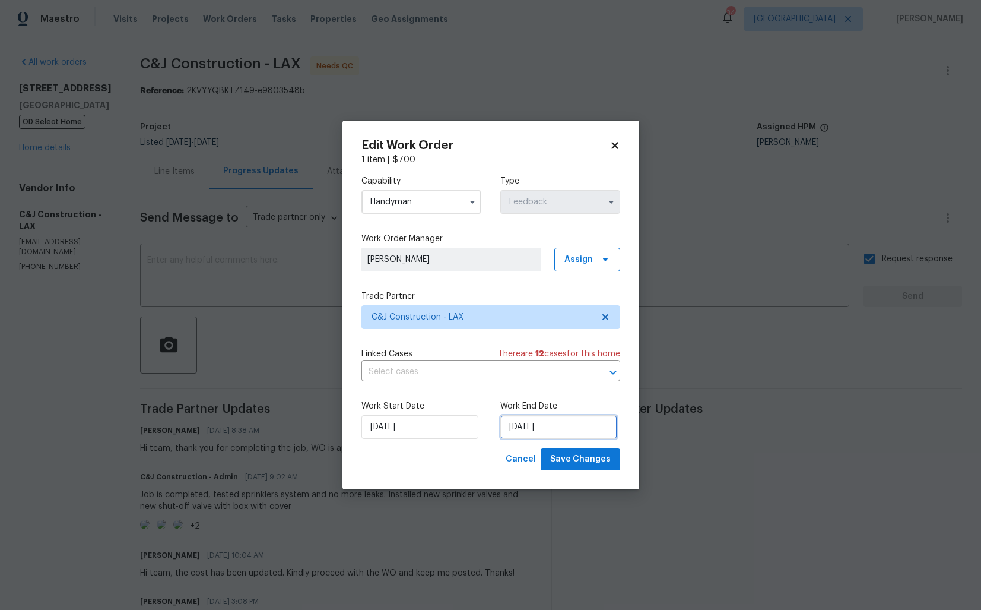
click at [572, 427] on input "19/09/2025" at bounding box center [559, 427] width 117 height 24
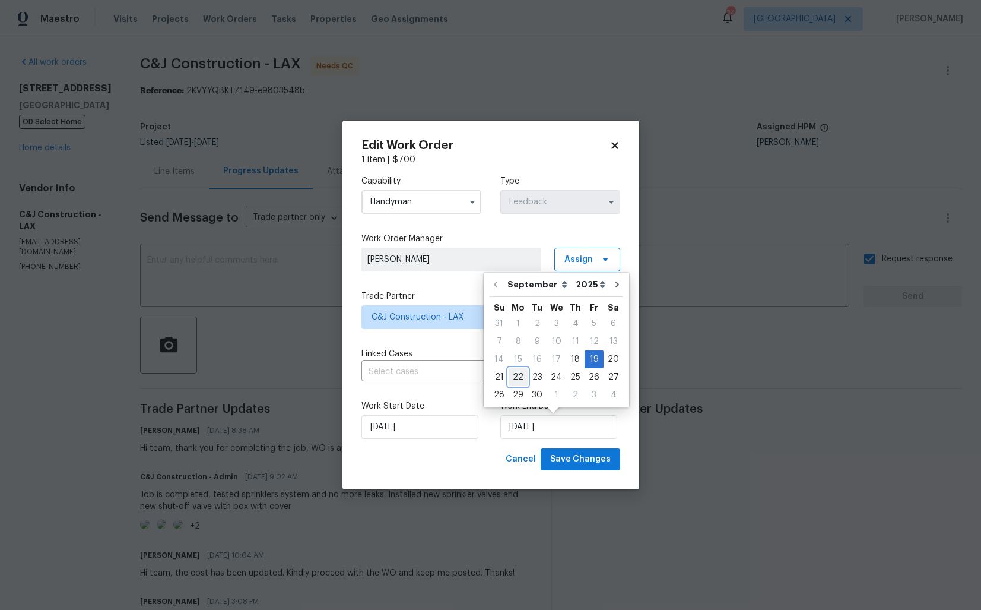
click at [515, 375] on div "22" at bounding box center [518, 377] width 19 height 17
type input "22/09/2025"
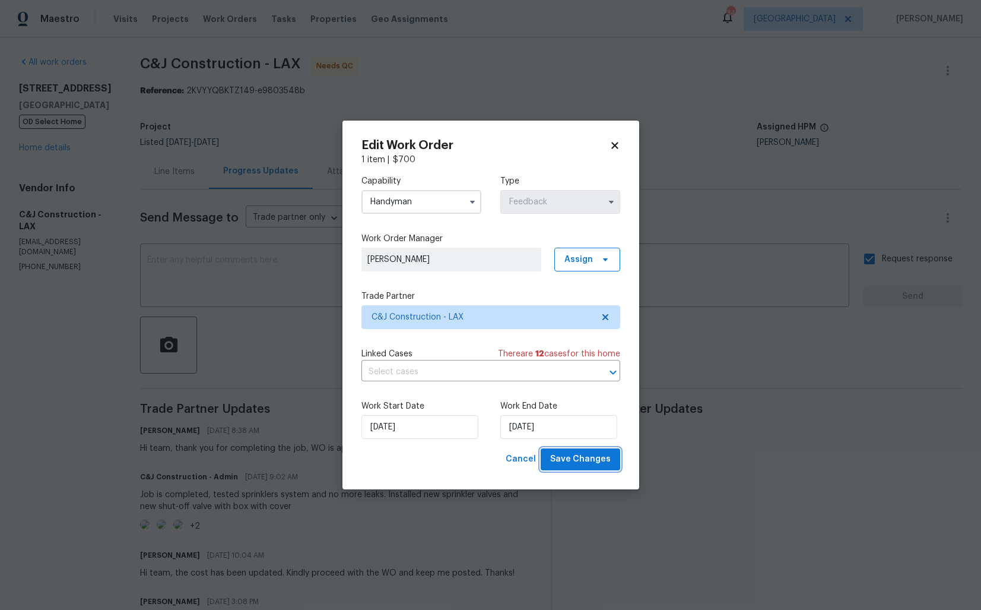
click at [568, 457] on span "Save Changes" at bounding box center [580, 459] width 61 height 15
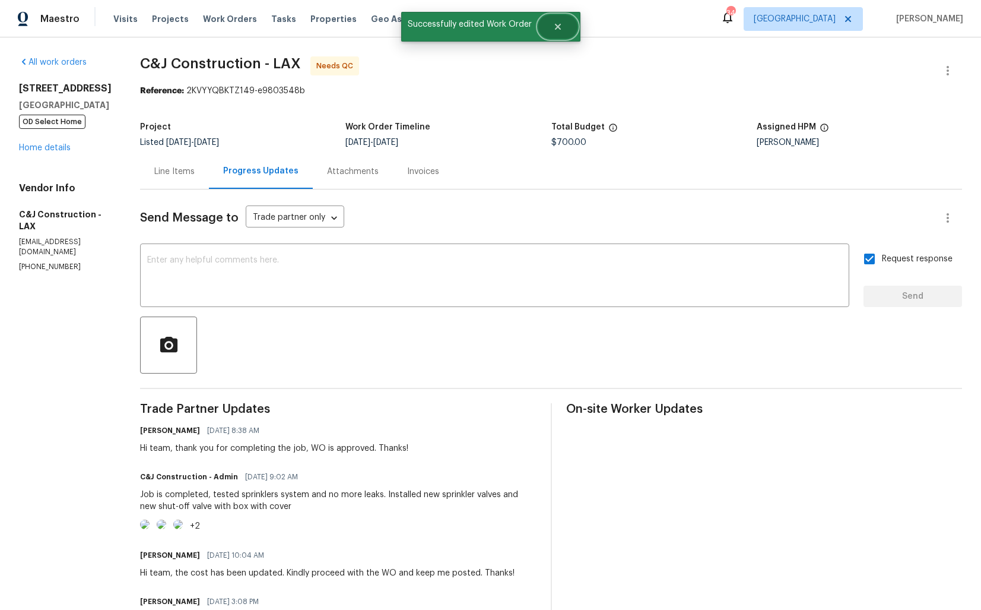
click at [565, 25] on button "Close" at bounding box center [557, 27] width 39 height 24
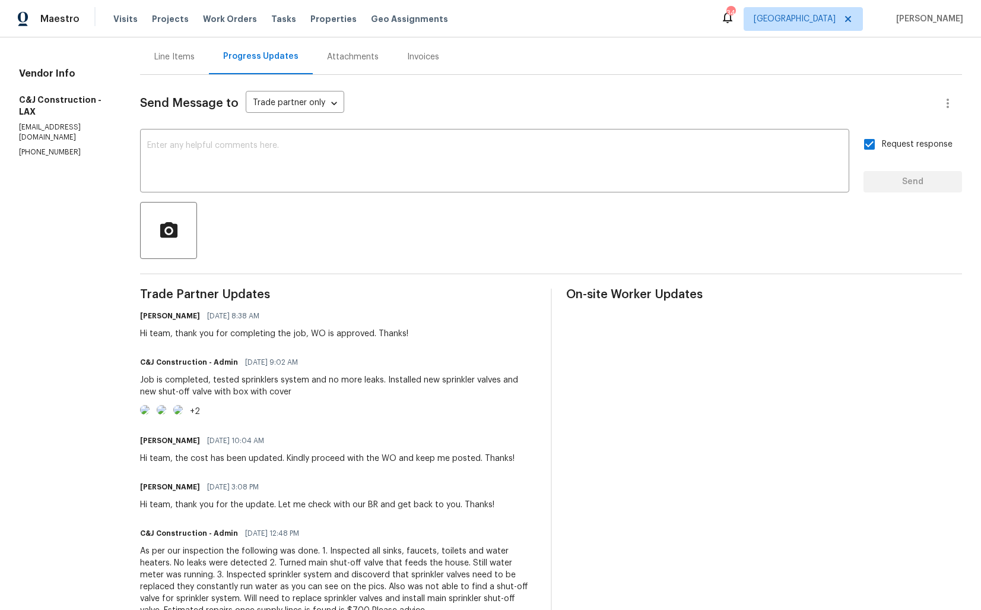
scroll to position [0, 0]
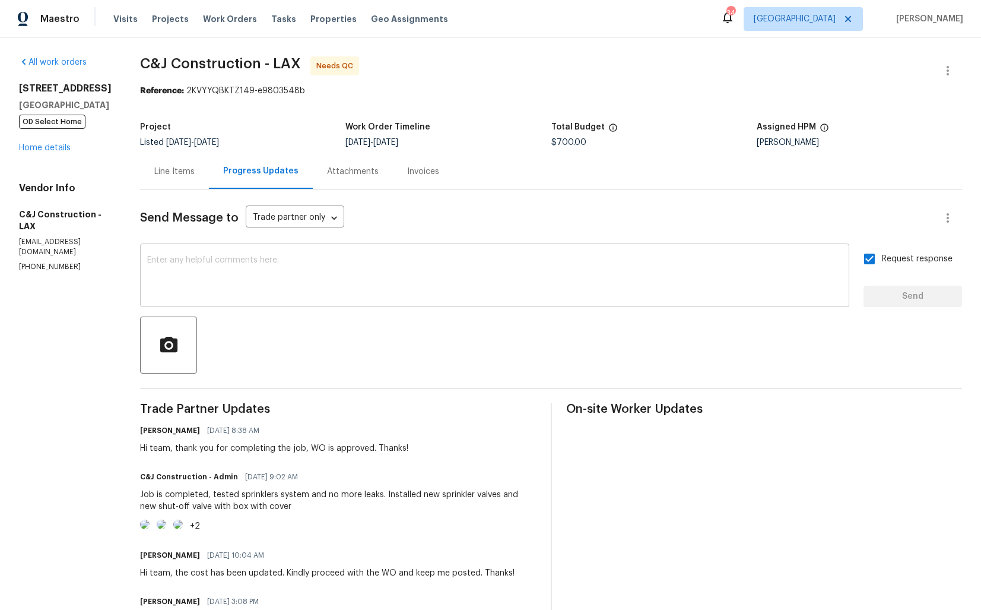
click at [300, 277] on textarea at bounding box center [494, 277] width 695 height 42
click at [172, 169] on div "Line Items" at bounding box center [174, 172] width 40 height 12
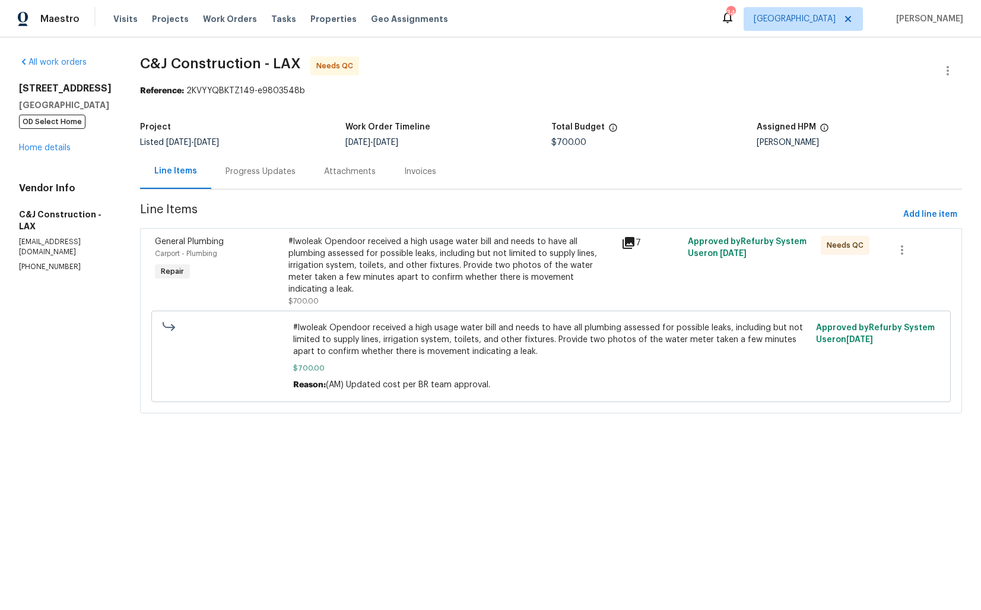
click at [388, 285] on div "#lwoleak Opendoor received a high usage water bill and needs to have all plumbi…" at bounding box center [452, 271] width 326 height 71
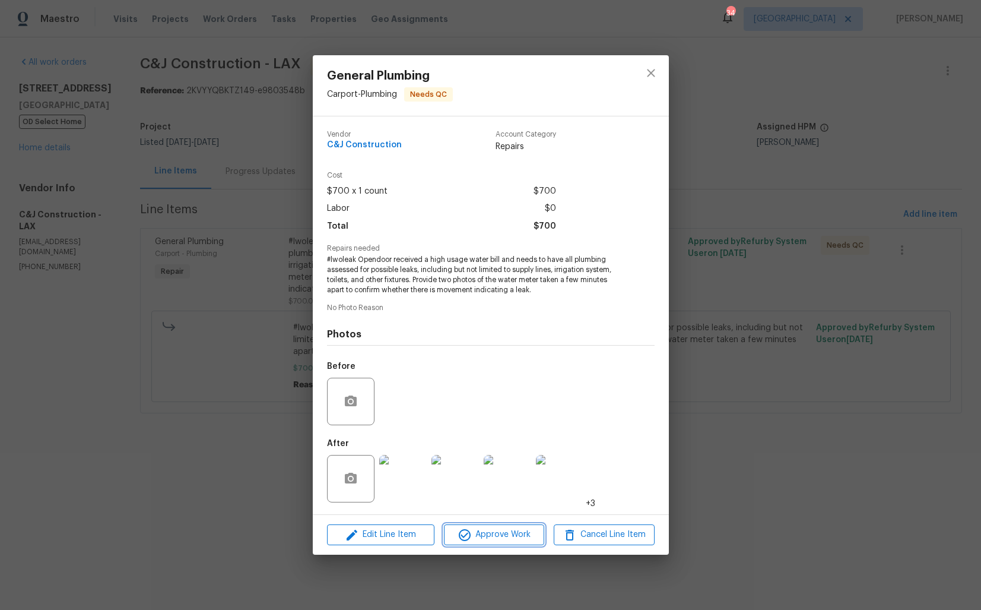
click at [493, 536] on span "Approve Work" at bounding box center [494, 534] width 93 height 15
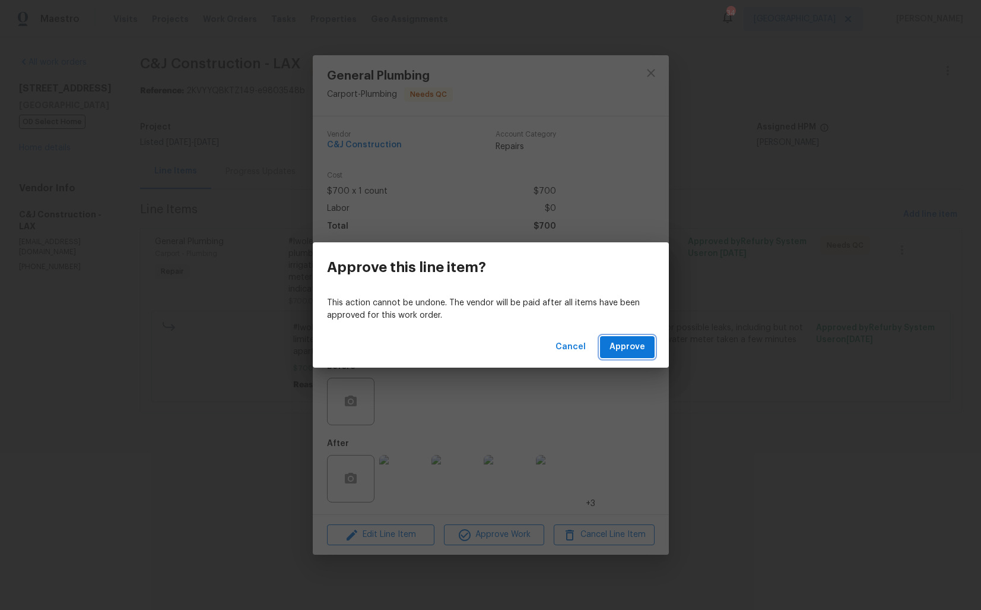
click at [631, 342] on span "Approve" at bounding box center [628, 347] width 36 height 15
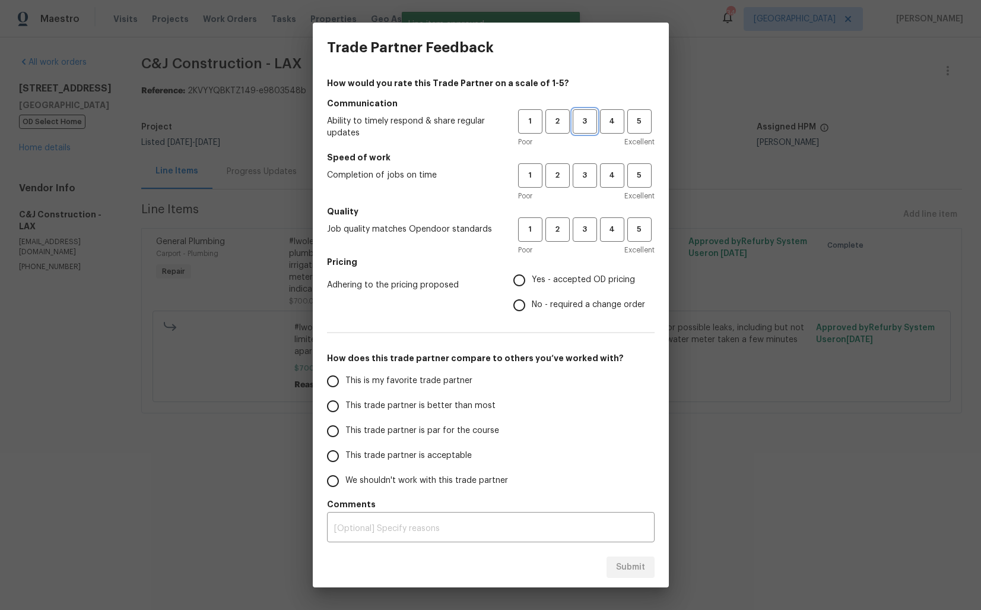
click at [579, 125] on span "3" at bounding box center [585, 122] width 22 height 14
click at [584, 174] on span "3" at bounding box center [585, 176] width 22 height 14
click at [585, 243] on div "1 2 3 4 5 Poor Excellent" at bounding box center [586, 236] width 137 height 39
click at [587, 223] on span "3" at bounding box center [585, 230] width 22 height 14
click at [536, 274] on span "Yes - accepted OD pricing" at bounding box center [583, 280] width 103 height 12
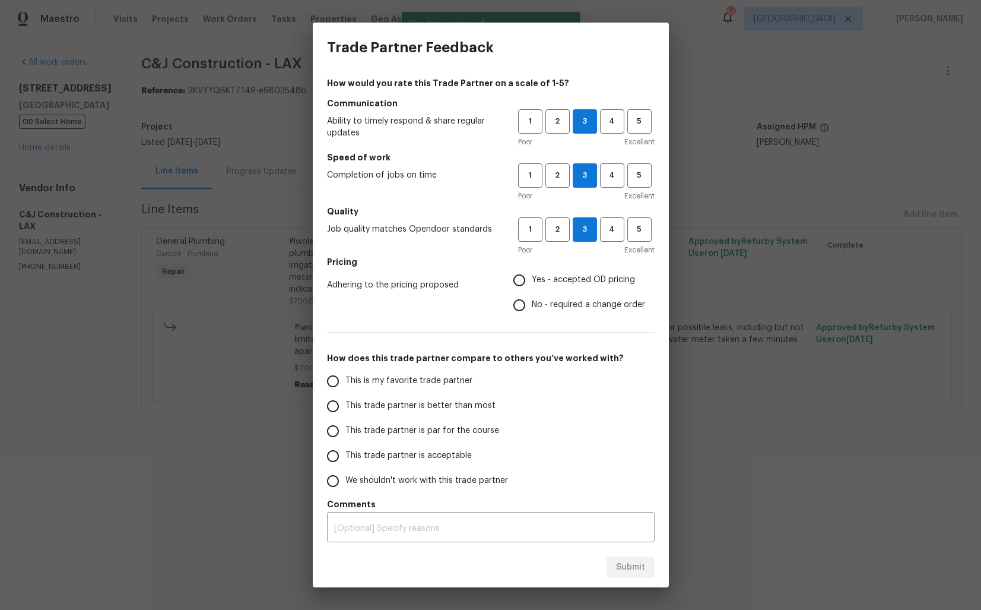
click at [532, 273] on input "Yes - accepted OD pricing" at bounding box center [519, 280] width 25 height 25
radio input "true"
click at [519, 307] on input "No - required a change order" at bounding box center [519, 305] width 25 height 25
radio input "true"
click at [426, 404] on span "This trade partner is better than most" at bounding box center [421, 406] width 150 height 12
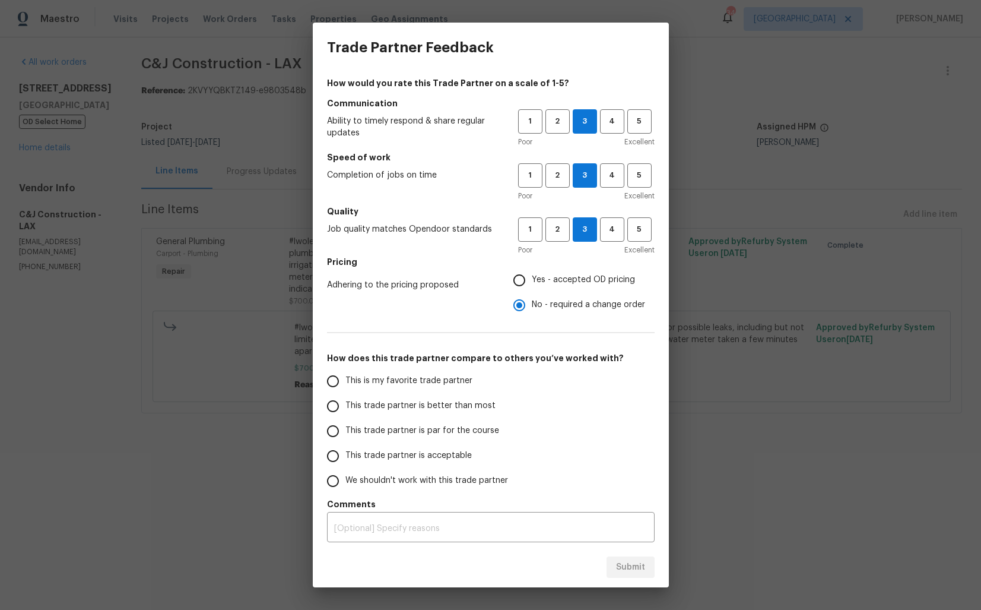
click at [346, 404] on input "This trade partner is better than most" at bounding box center [333, 406] width 25 height 25
click at [622, 570] on span "Submit" at bounding box center [630, 567] width 29 height 15
radio input "true"
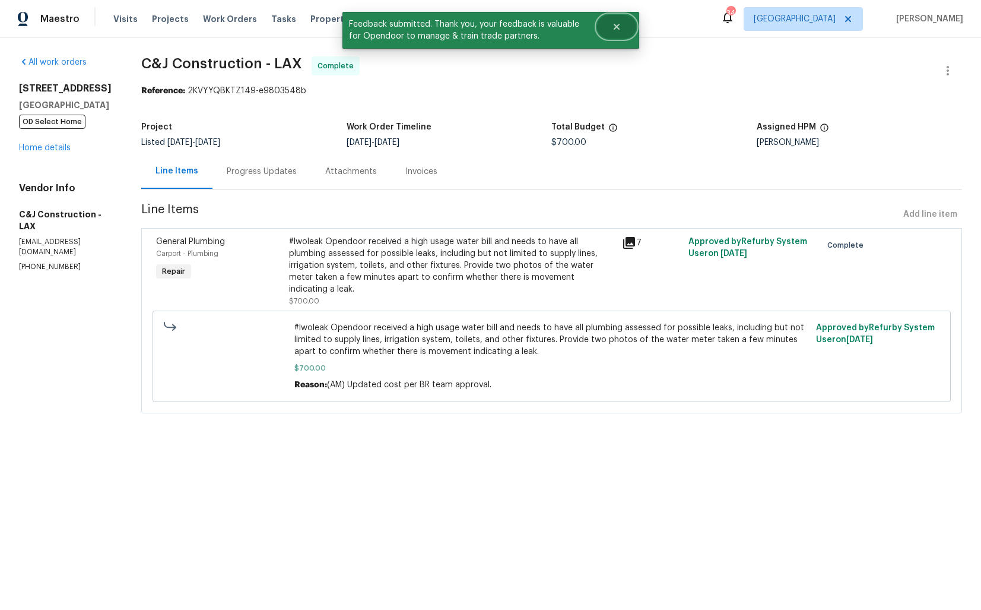
click at [623, 33] on button "Close" at bounding box center [616, 27] width 39 height 24
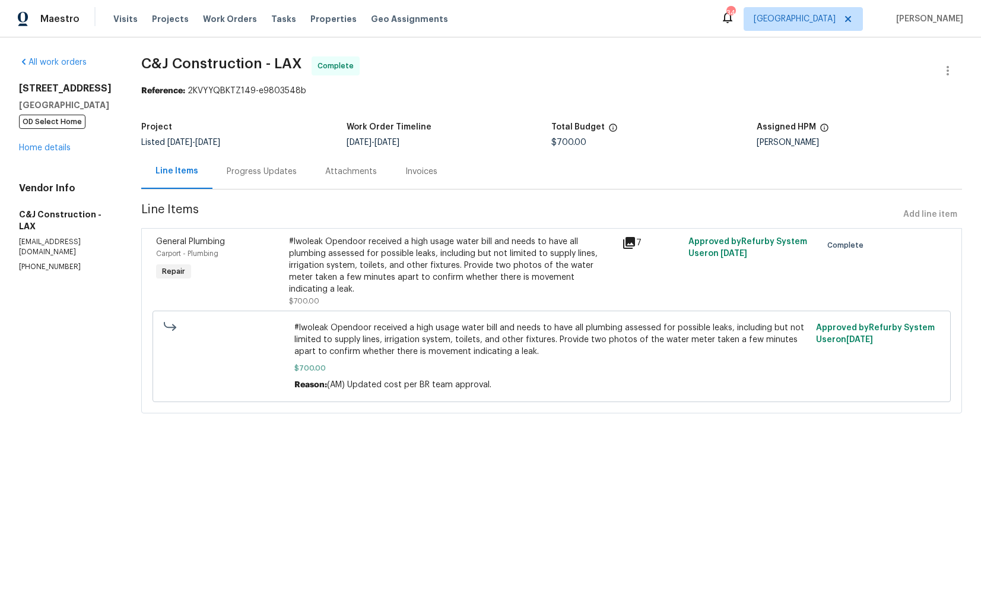
click at [260, 174] on div "Progress Updates" at bounding box center [262, 172] width 70 height 12
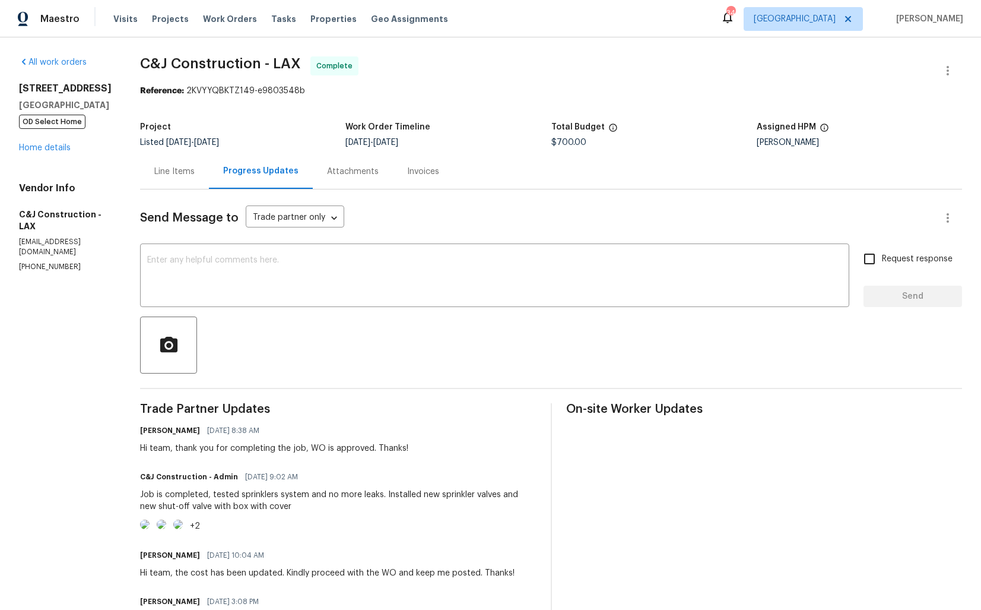
click at [178, 185] on div "Line Items" at bounding box center [174, 171] width 69 height 35
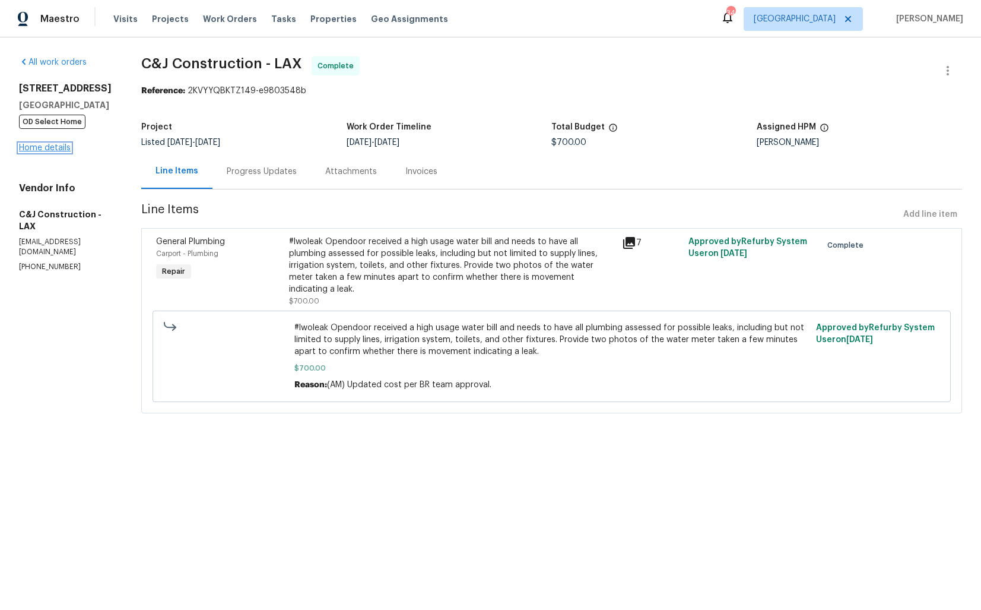
click at [54, 150] on link "Home details" at bounding box center [45, 148] width 52 height 8
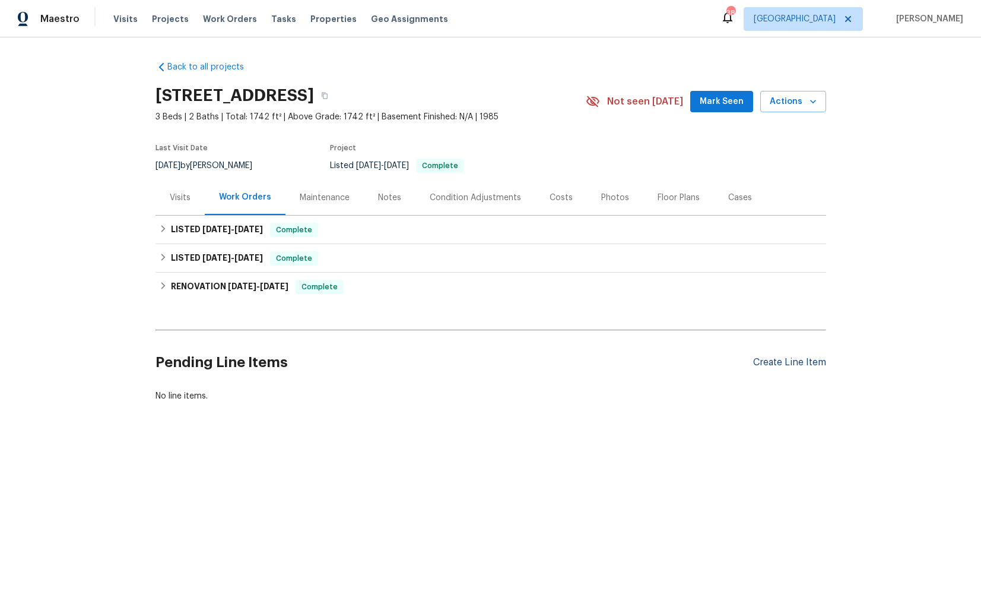
click at [793, 357] on div "Create Line Item" at bounding box center [789, 362] width 73 height 11
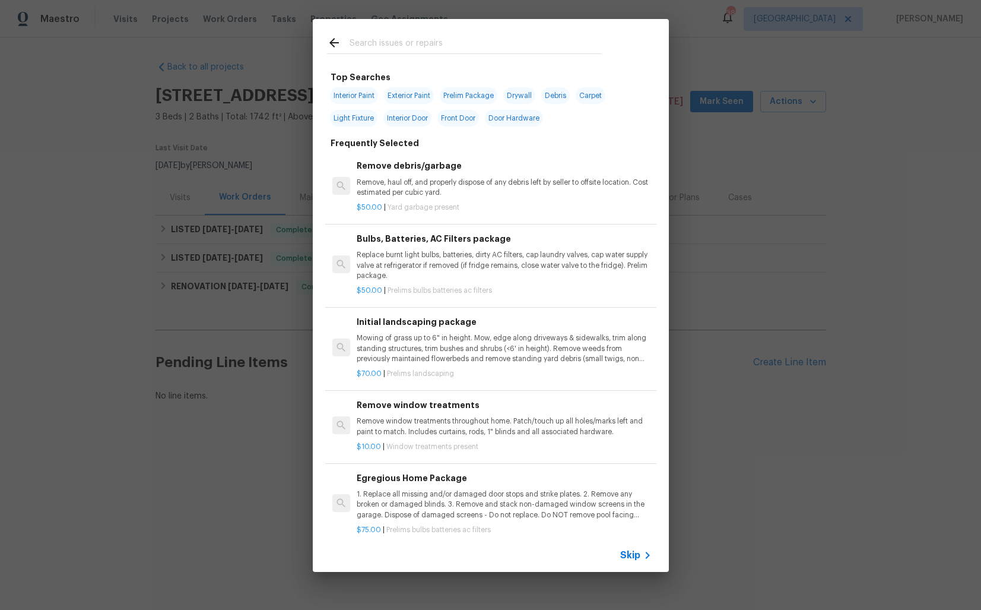
click at [468, 41] on input "text" at bounding box center [476, 45] width 252 height 18
type input "bathroo"
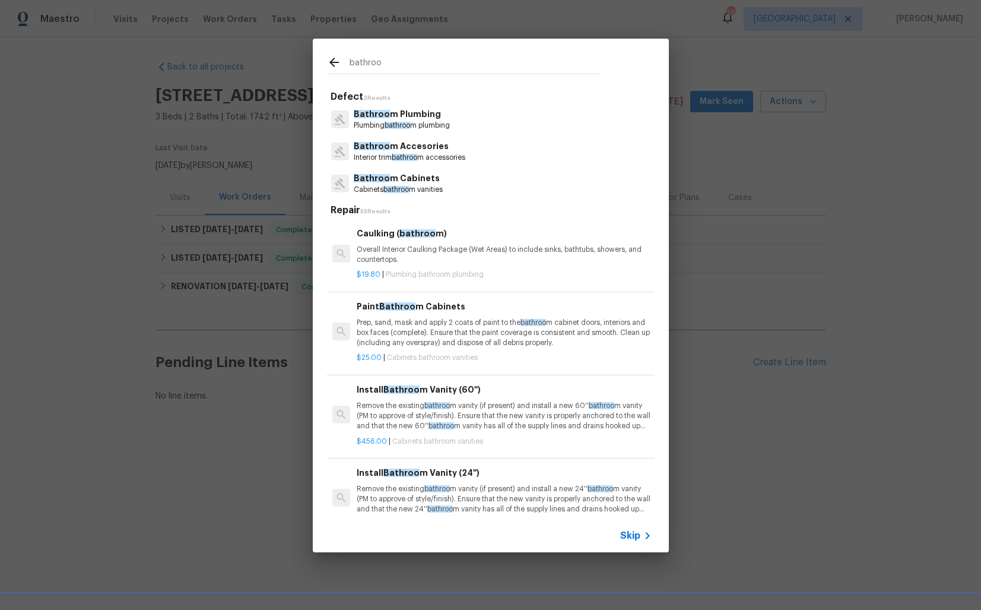
click at [402, 118] on p "Bathroo m Plumbing" at bounding box center [402, 114] width 96 height 12
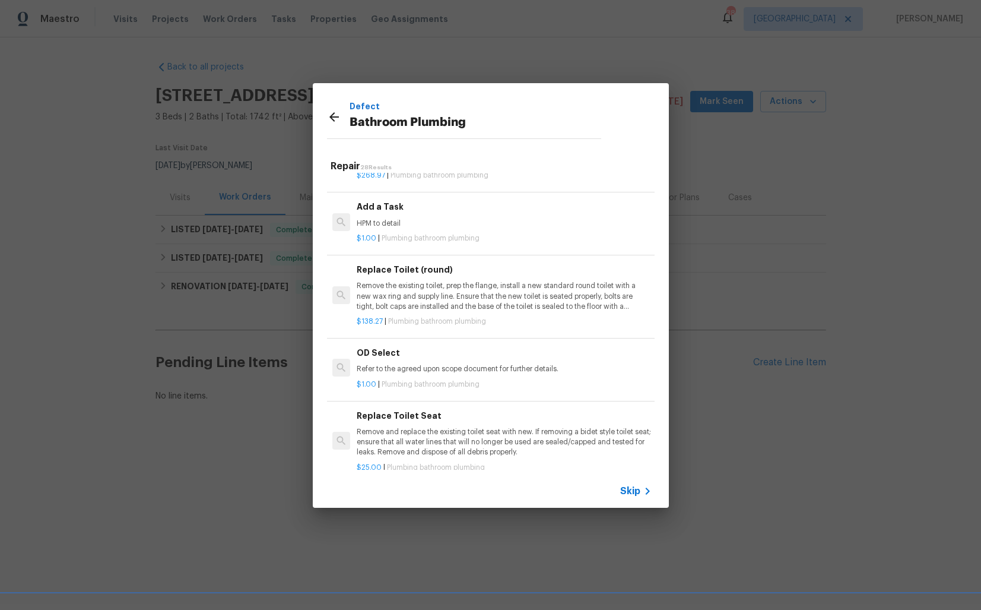
scroll to position [1856, 0]
click at [425, 223] on p "HPM to detail" at bounding box center [504, 222] width 294 height 10
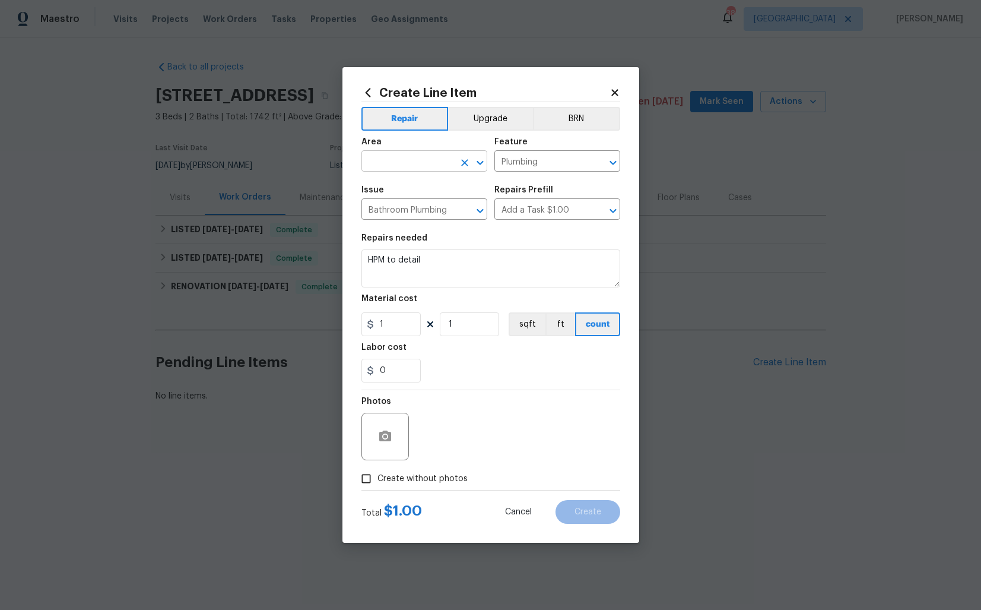
click at [427, 160] on input "text" at bounding box center [408, 162] width 93 height 18
click at [415, 208] on li "Interior Overall" at bounding box center [425, 208] width 126 height 20
type input "Interior Overall"
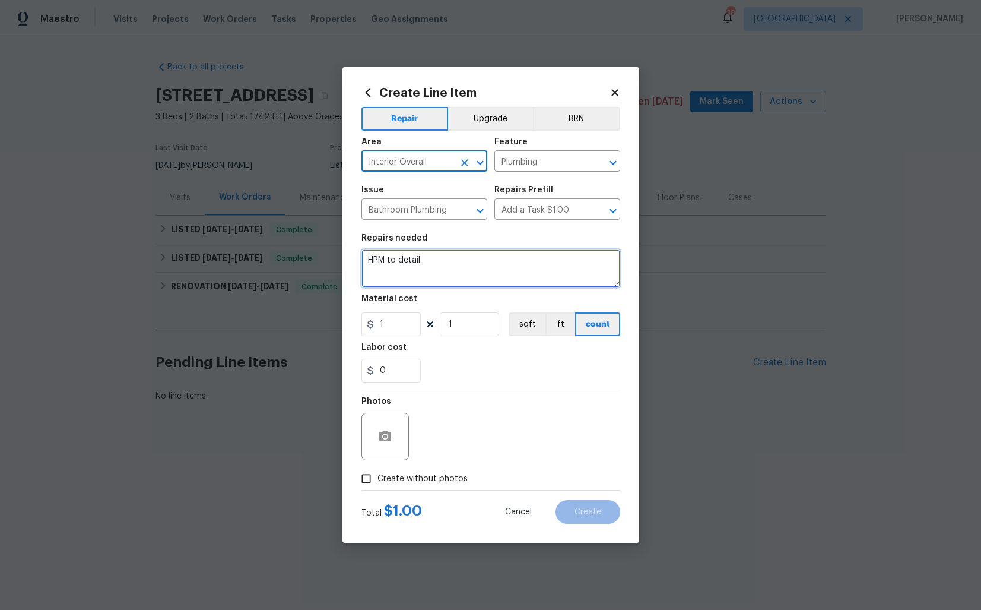
click at [439, 257] on textarea "HPM to detail" at bounding box center [491, 268] width 259 height 38
paste textarea "all bathroom - replace the in operable bathroom vent fan at the ceiling. Instal…"
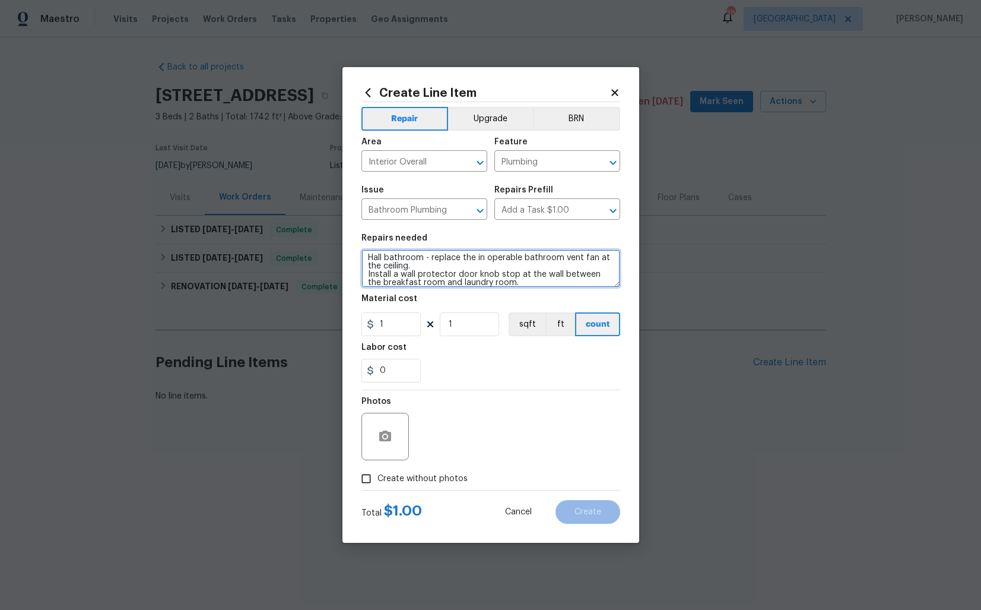
scroll to position [8, 0]
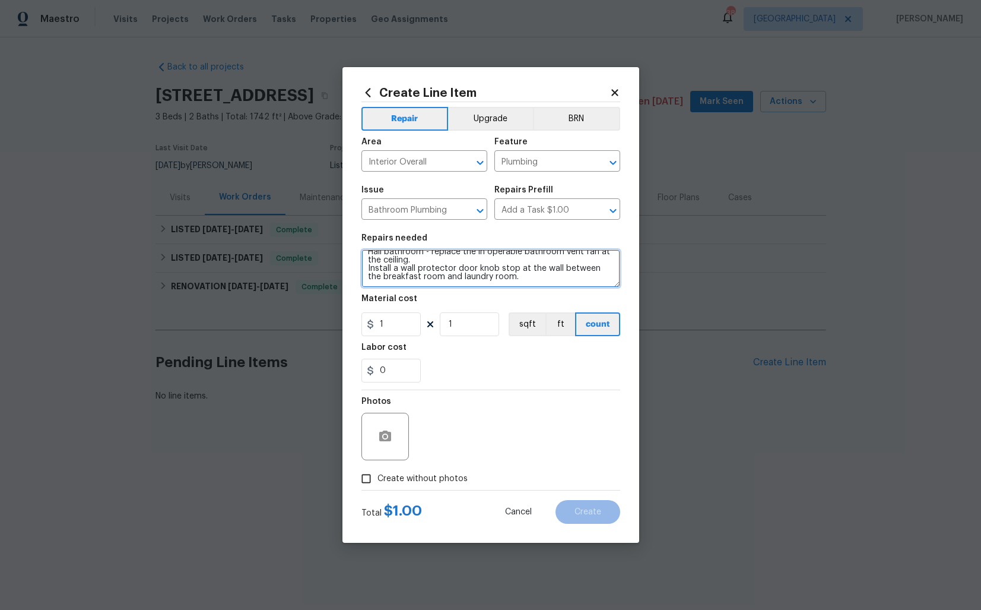
type textarea "Hall bathroom - replace the in operable bathroom vent fan at the ceiling. Insta…"
click at [402, 321] on input "1" at bounding box center [391, 324] width 59 height 24
type input "75"
click at [413, 482] on span "Create without photos" at bounding box center [423, 479] width 90 height 12
click at [378, 482] on input "Create without photos" at bounding box center [366, 478] width 23 height 23
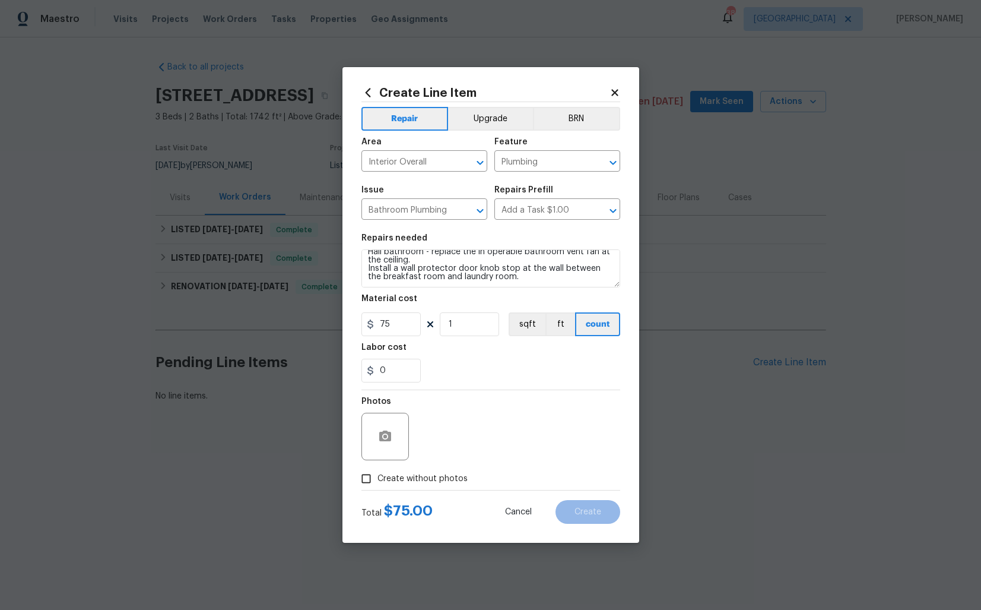
checkbox input "true"
click at [488, 449] on textarea at bounding box center [520, 436] width 202 height 47
click at [587, 508] on span "Create" at bounding box center [588, 512] width 27 height 9
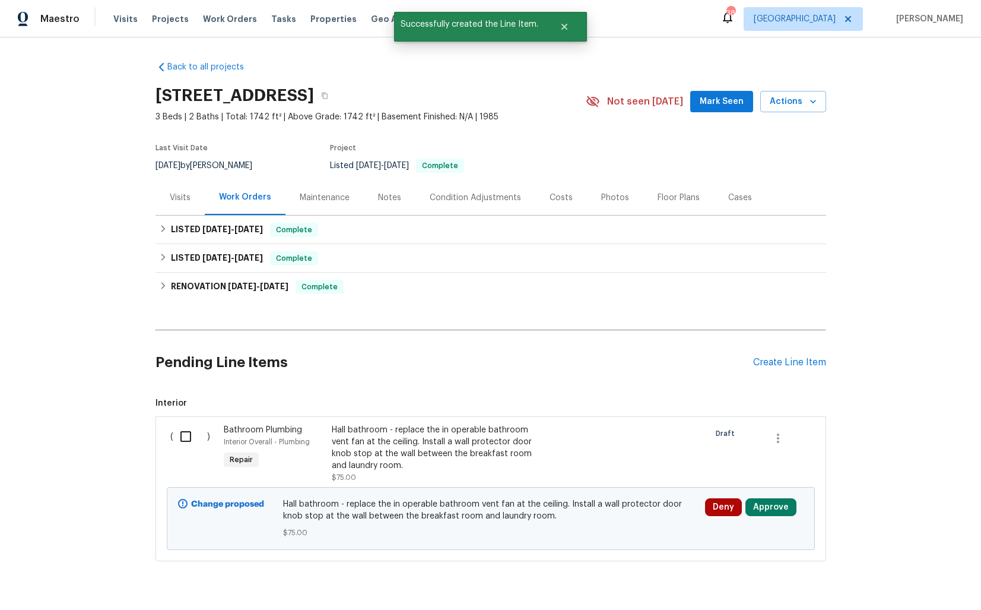
click at [206, 430] on input "checkbox" at bounding box center [190, 436] width 34 height 25
checkbox input "true"
click at [900, 582] on span "Create Work Order" at bounding box center [913, 580] width 79 height 15
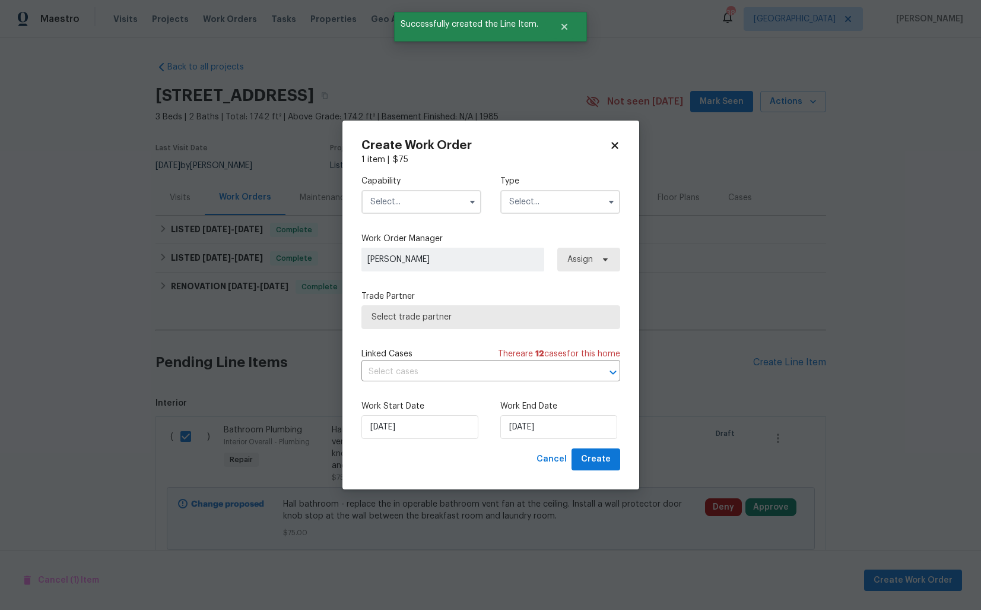
click at [400, 199] on input "text" at bounding box center [422, 202] width 120 height 24
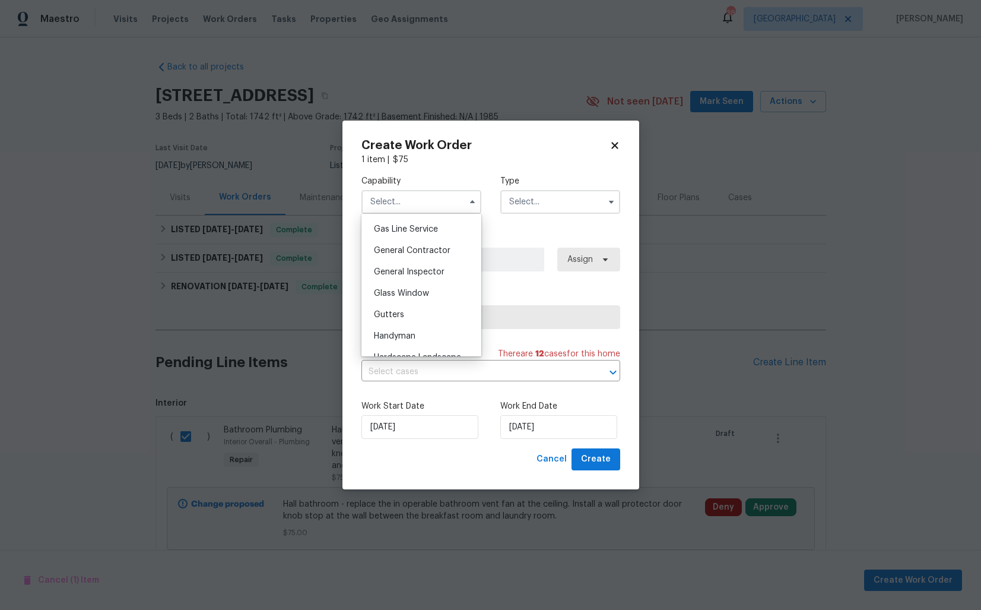
scroll to position [527, 0]
click at [416, 266] on span "General Contractor" at bounding box center [412, 268] width 77 height 8
type input "General Contractor"
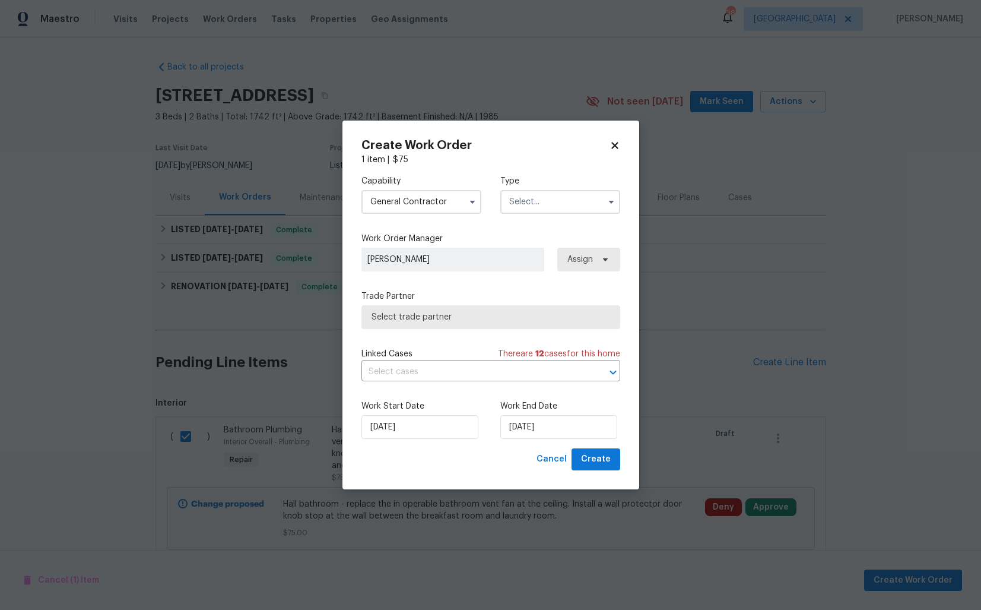
click at [528, 210] on input "text" at bounding box center [561, 202] width 120 height 24
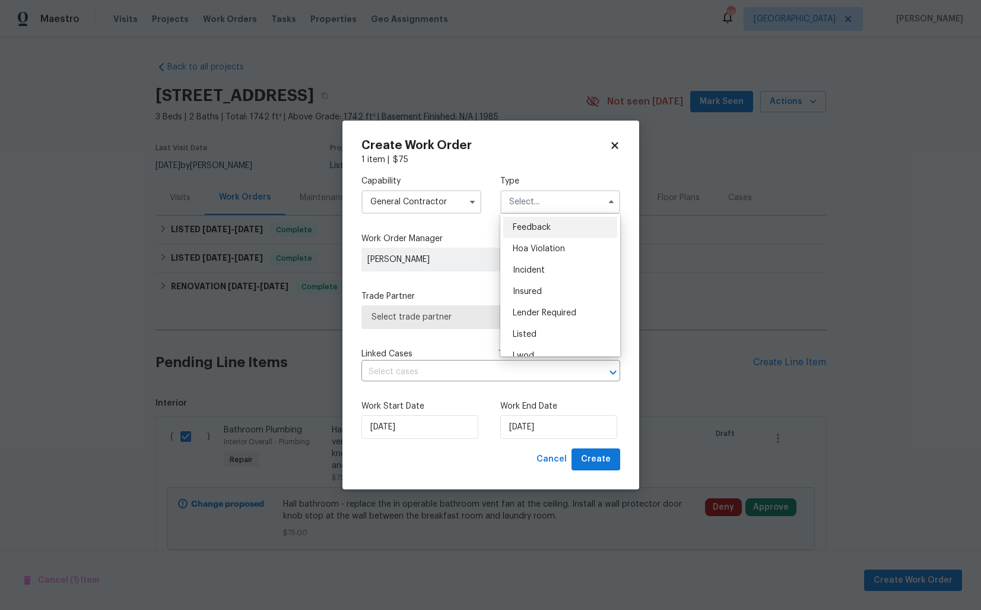
click at [528, 226] on span "Feedback" at bounding box center [532, 227] width 38 height 8
type input "Feedback"
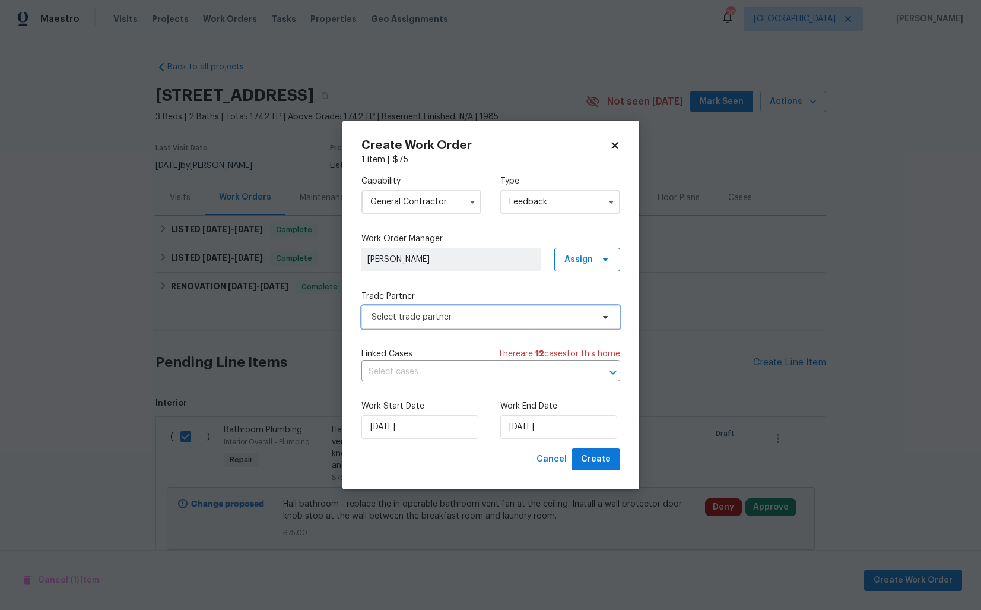
click at [431, 313] on span "Select trade partner" at bounding box center [482, 317] width 221 height 12
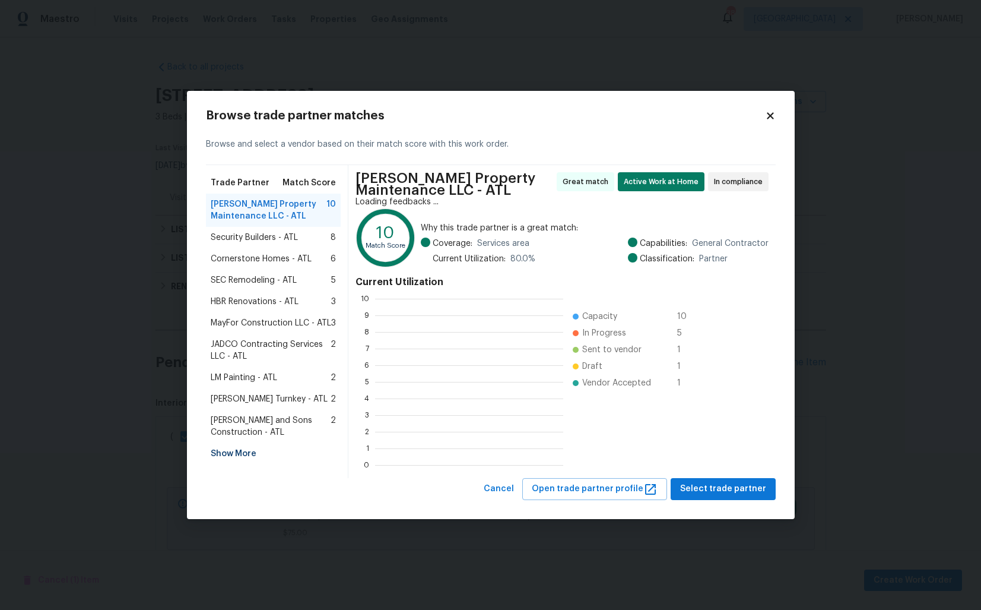
scroll to position [166, 188]
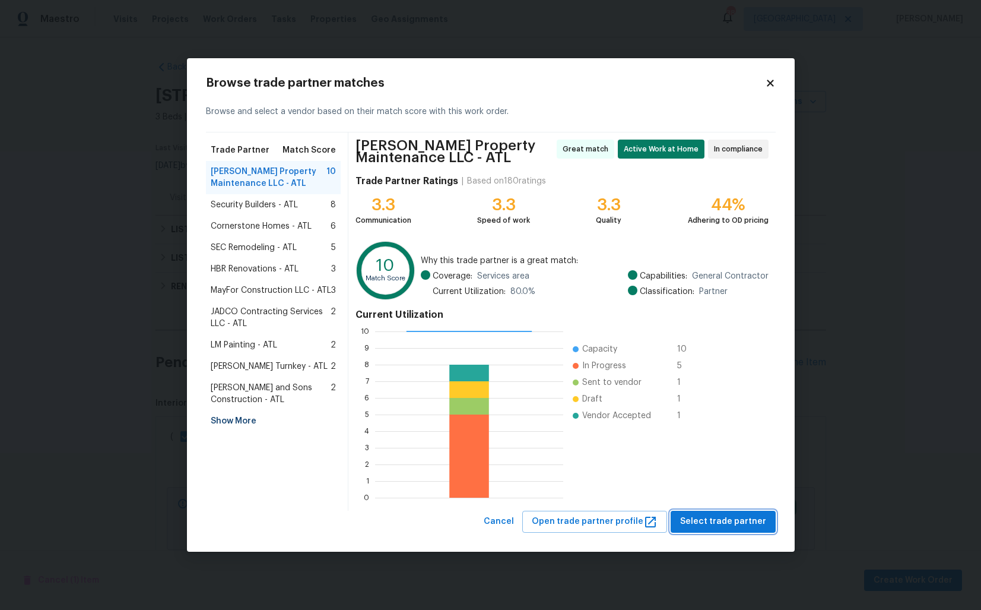
click at [712, 518] on span "Select trade partner" at bounding box center [723, 521] width 86 height 15
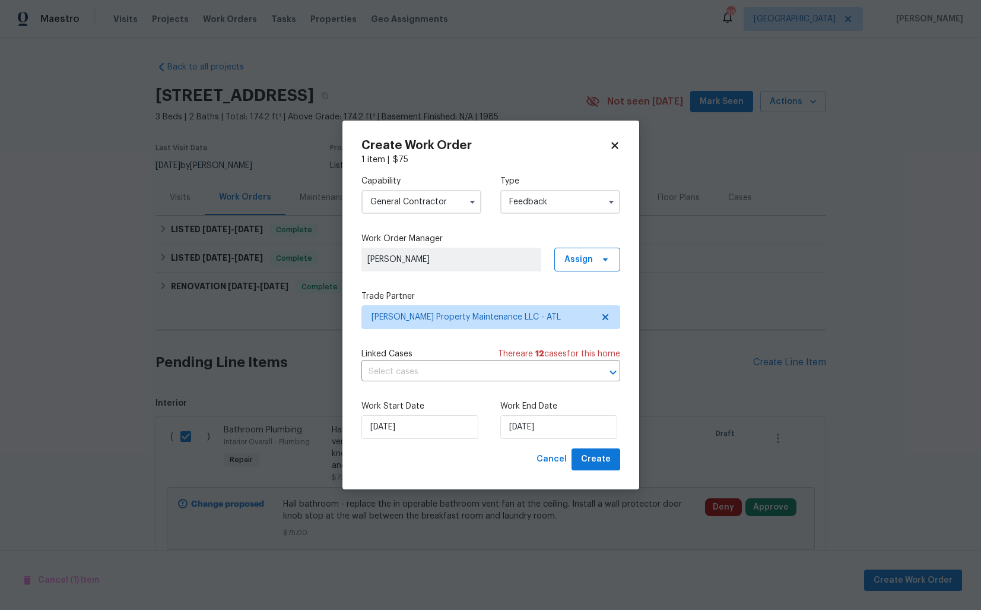
click at [460, 202] on input "General Contractor" at bounding box center [422, 202] width 120 height 24
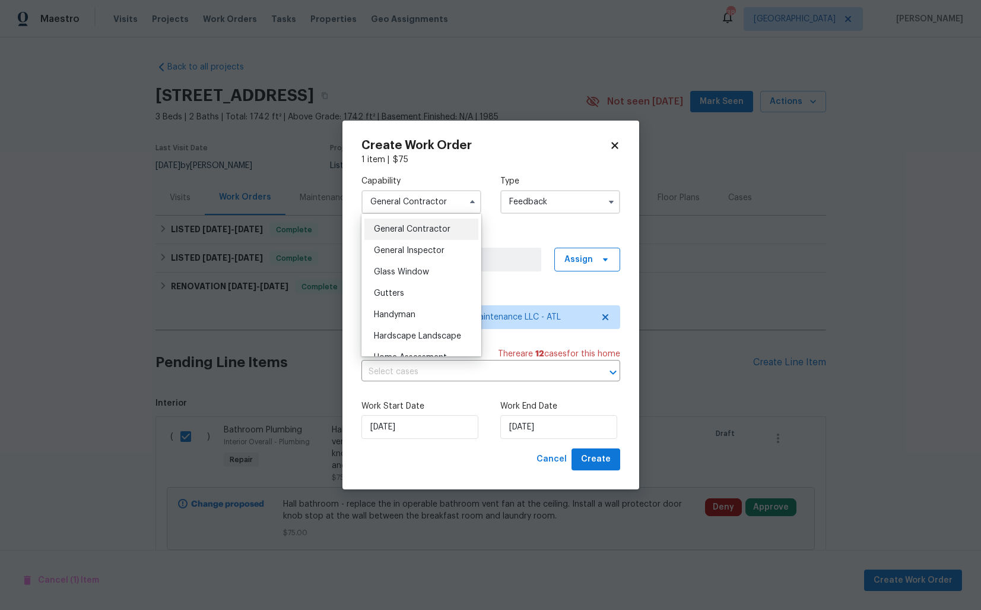
scroll to position [574, 0]
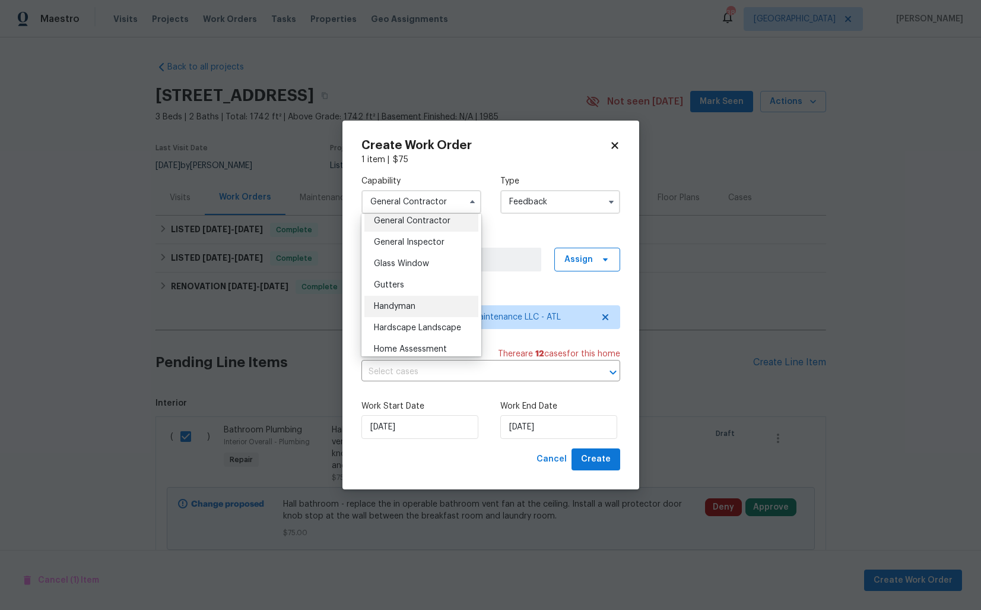
click at [418, 311] on div "Handyman" at bounding box center [422, 306] width 114 height 21
type input "Handyman"
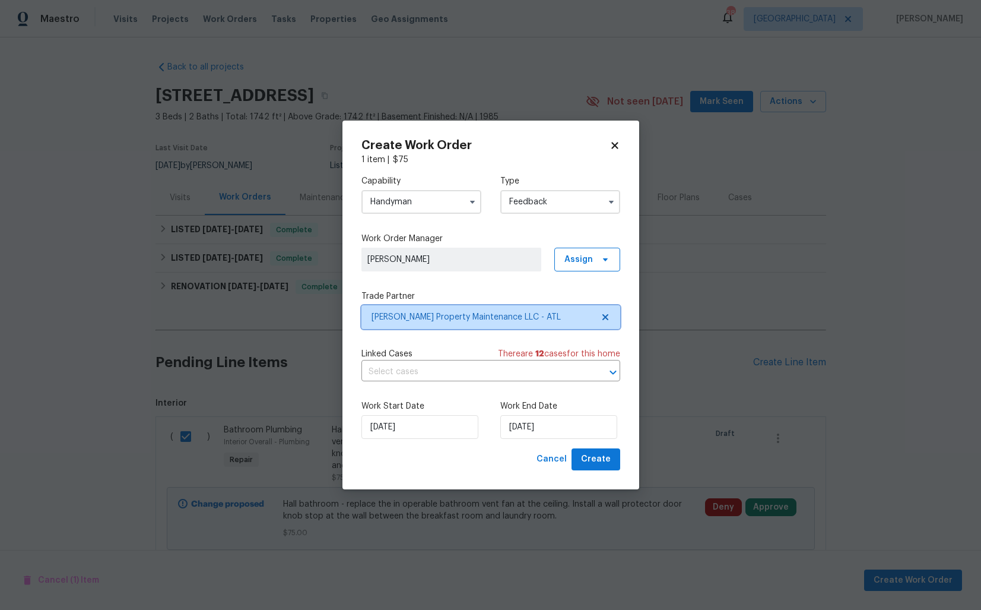
click at [466, 316] on span "Glen Property Maintenance LLC - ATL" at bounding box center [482, 317] width 221 height 12
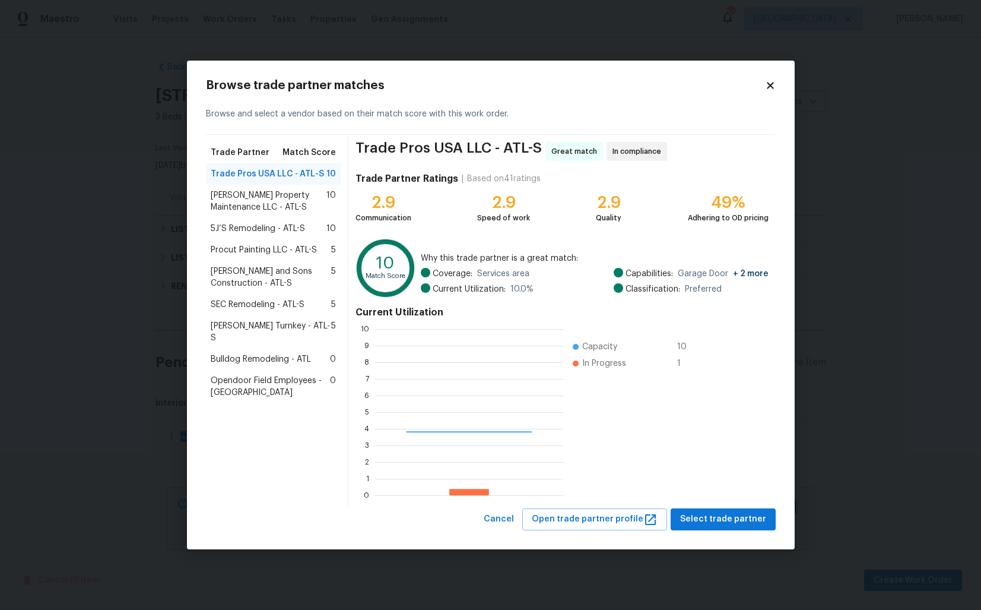
scroll to position [166, 188]
click at [258, 204] on span "[PERSON_NAME] Property Maintenance LLC - ATL-S" at bounding box center [269, 201] width 116 height 24
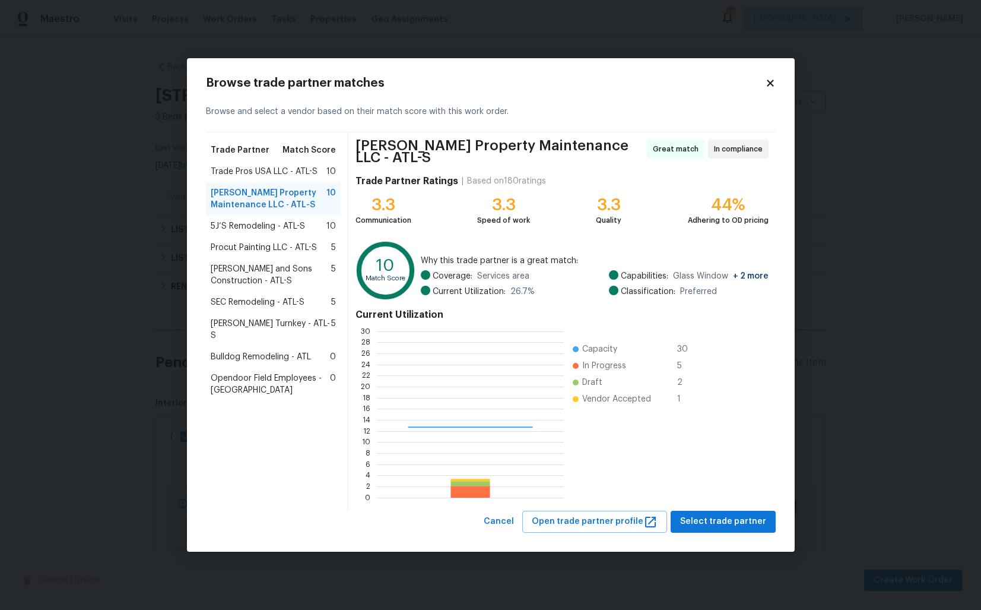
scroll to position [166, 186]
click at [708, 514] on span "Select trade partner" at bounding box center [723, 521] width 86 height 15
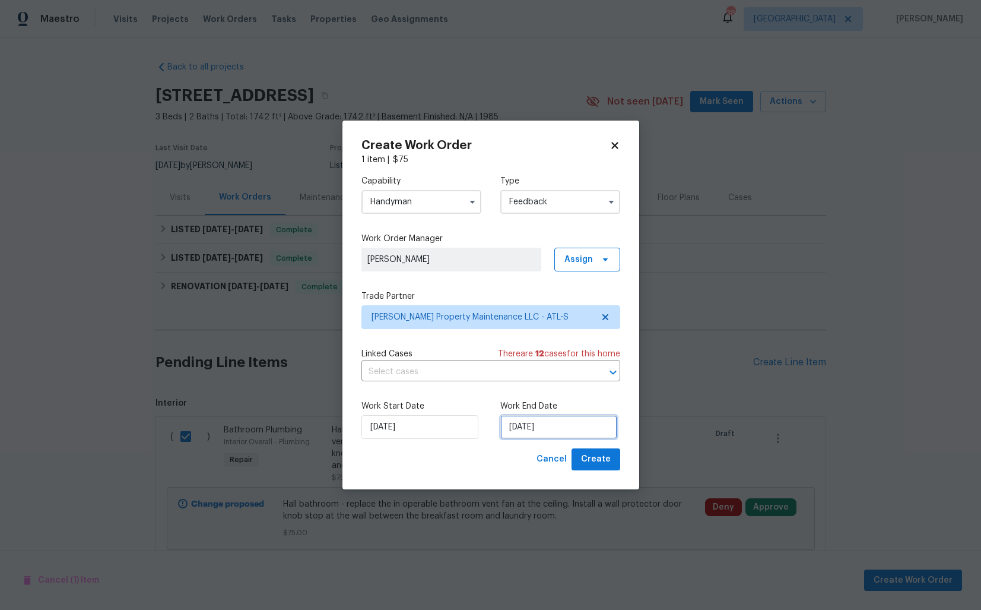
click at [530, 423] on input "[DATE]" at bounding box center [559, 427] width 117 height 24
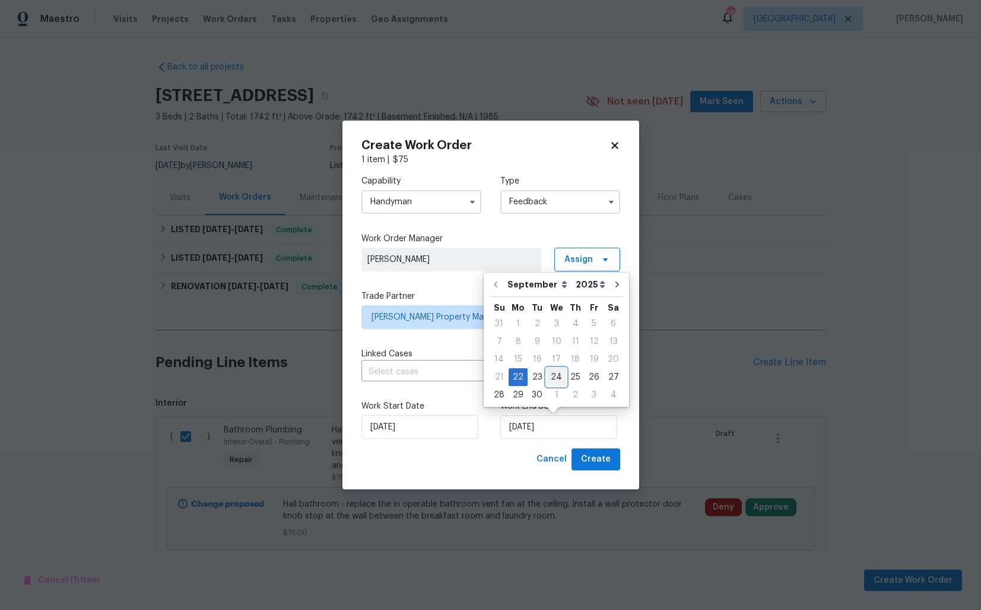
click at [552, 379] on div "24" at bounding box center [557, 377] width 20 height 17
type input "[DATE]"
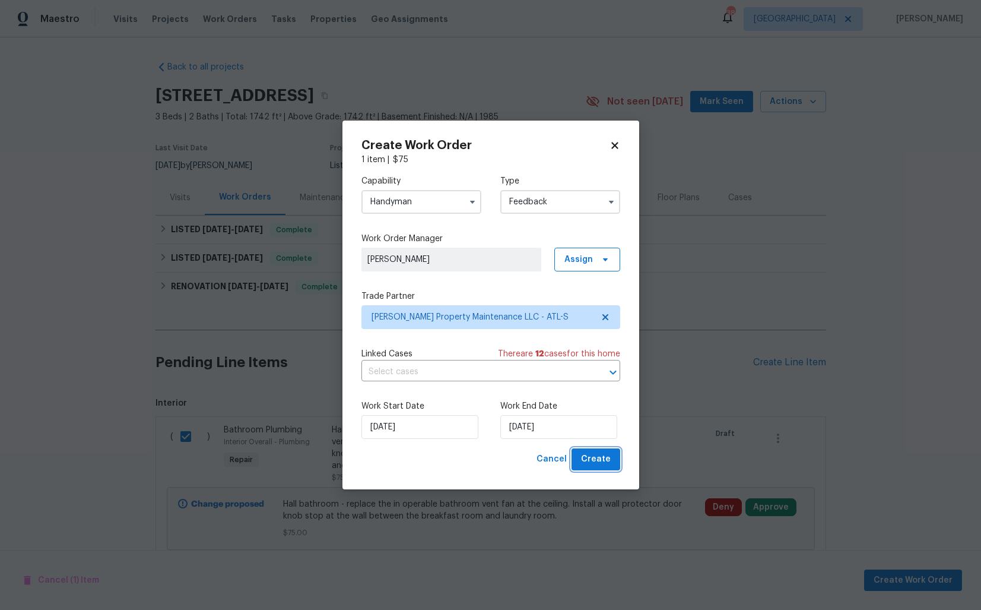
click at [588, 457] on span "Create" at bounding box center [596, 459] width 30 height 15
checkbox input "false"
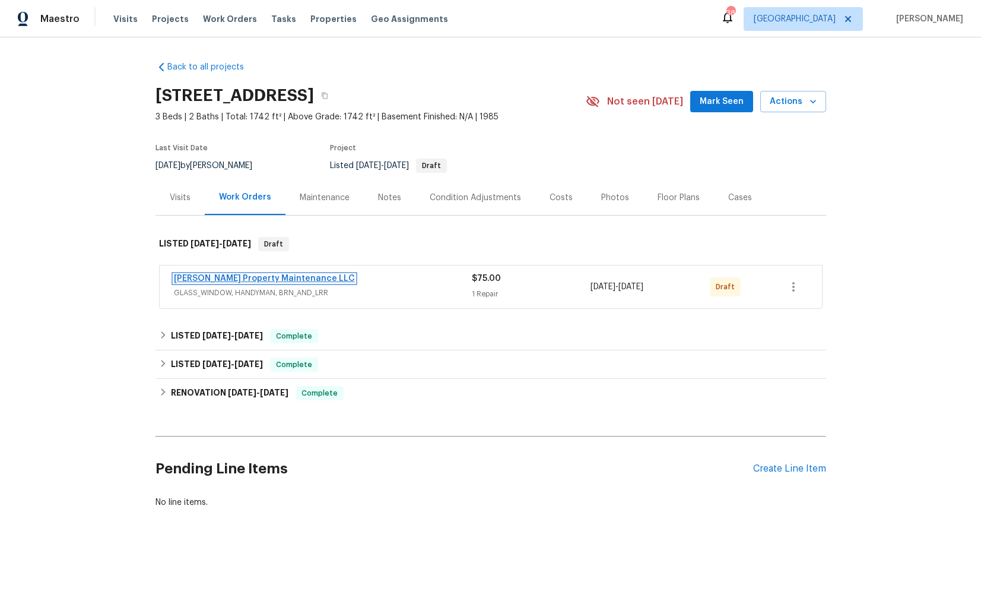
click at [229, 276] on link "[PERSON_NAME] Property Maintenance LLC" at bounding box center [264, 278] width 181 height 8
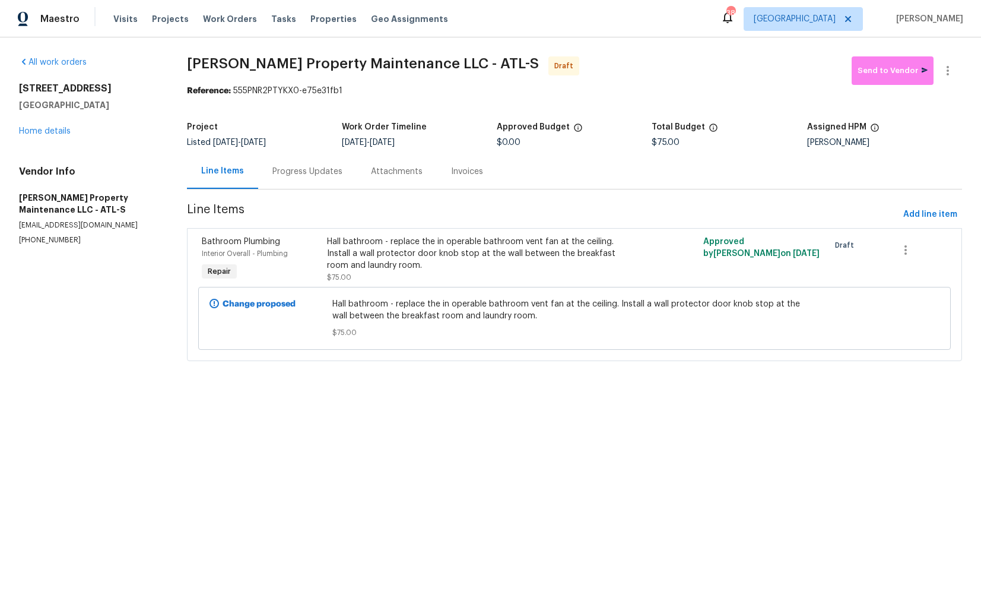
click at [312, 175] on div "Progress Updates" at bounding box center [308, 172] width 70 height 12
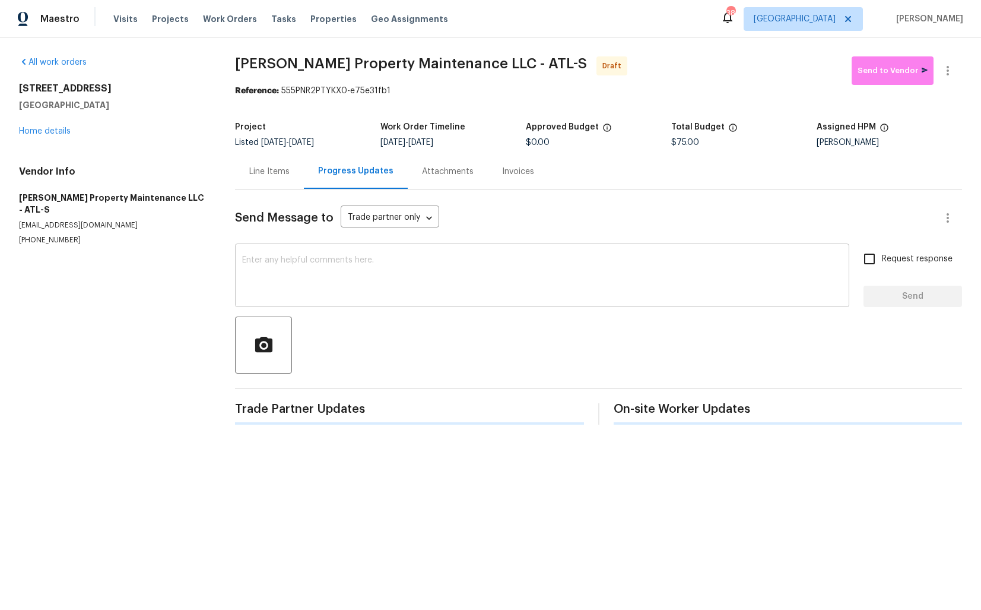
click at [359, 261] on textarea at bounding box center [542, 277] width 600 height 42
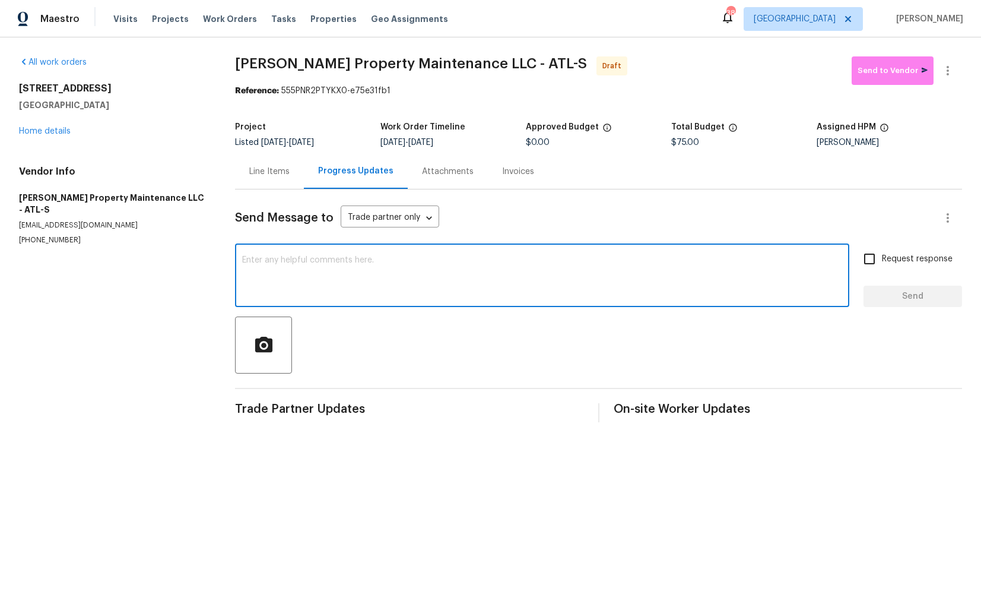
click at [544, 247] on div "x ​" at bounding box center [542, 276] width 614 height 61
paste textarea "Hi this is [PERSON_NAME] with Opendoor. I’m confirming you received the WO for …"
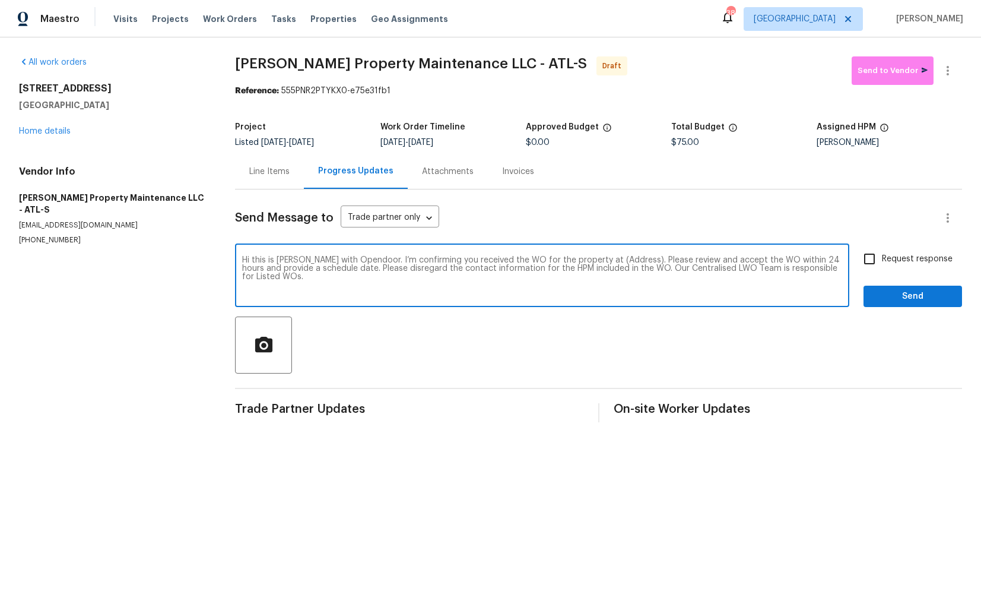
drag, startPoint x: 620, startPoint y: 260, endPoint x: 584, endPoint y: 260, distance: 36.2
click at [584, 260] on textarea "Hi this is [PERSON_NAME] with Opendoor. I’m confirming you received the WO for …" at bounding box center [542, 277] width 600 height 42
paste textarea "[STREET_ADDRESS]"
type textarea "Hi this is [PERSON_NAME] with Opendoor. I’m confirming you received the WO for …"
click at [865, 253] on input "Request response" at bounding box center [869, 258] width 25 height 25
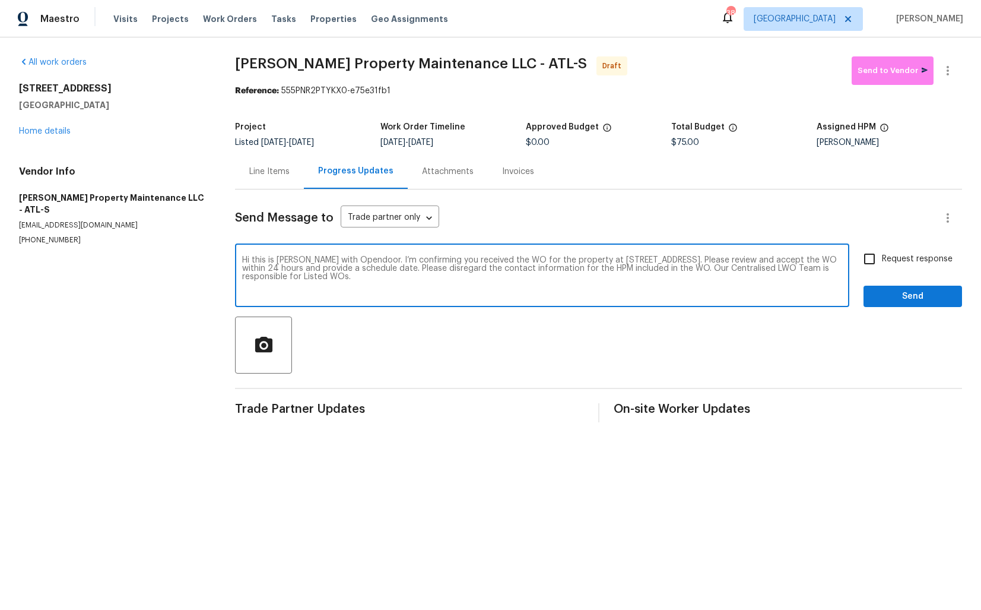
checkbox input "true"
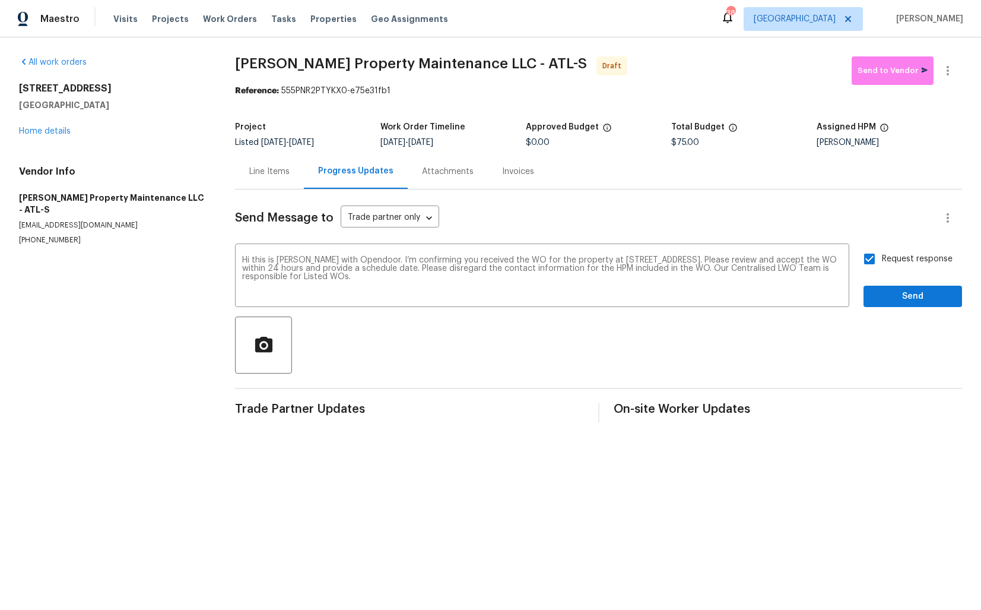
click at [926, 309] on div "Send Message to Trade partner only Trade partner only ​ Hi this is [PERSON_NAME…" at bounding box center [598, 305] width 727 height 233
click at [927, 289] on span "Send" at bounding box center [913, 296] width 80 height 15
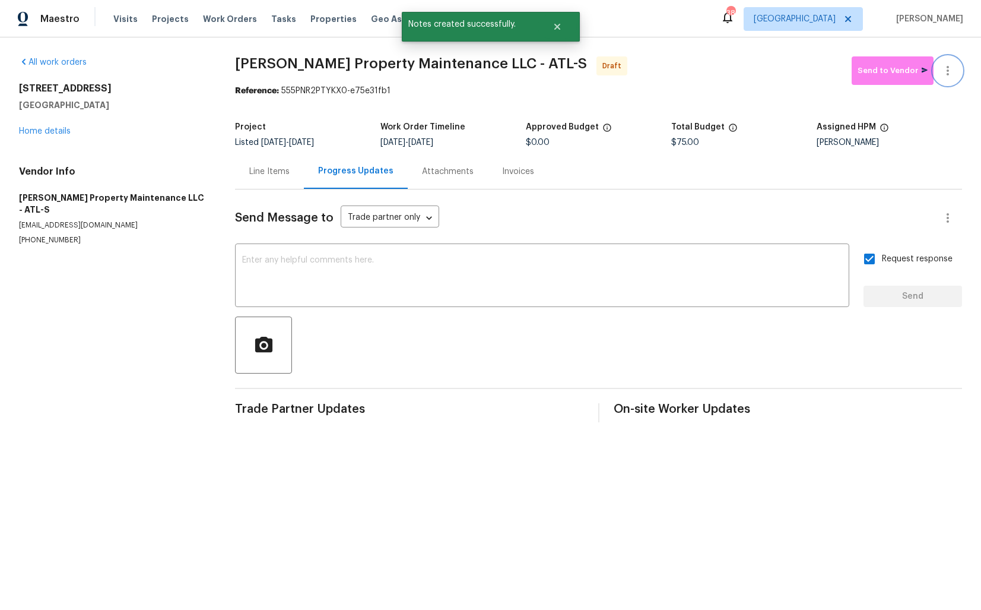
click at [954, 66] on icon "button" at bounding box center [948, 71] width 14 height 14
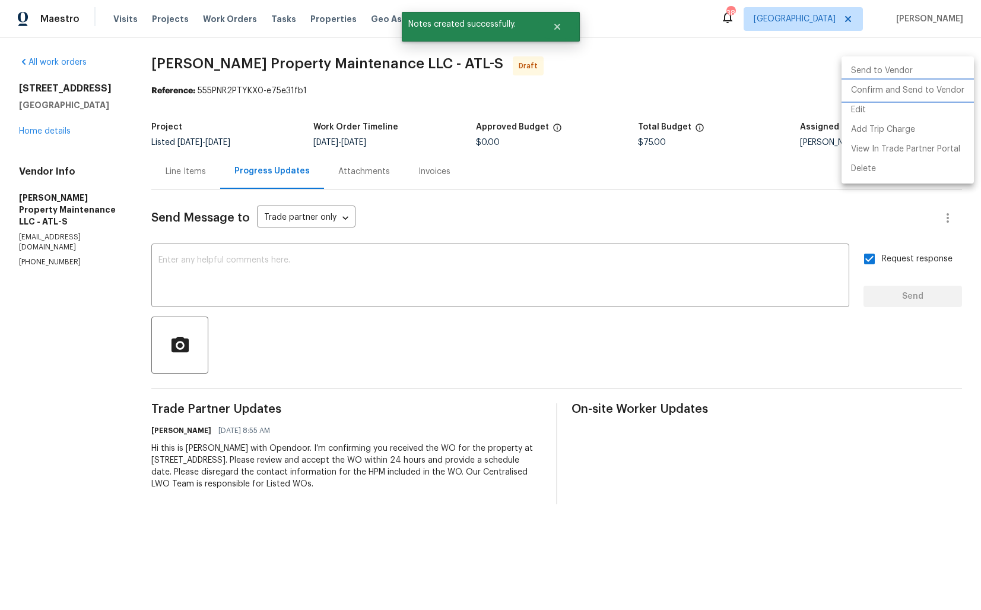
click at [900, 89] on li "Confirm and Send to Vendor" at bounding box center [908, 91] width 132 height 20
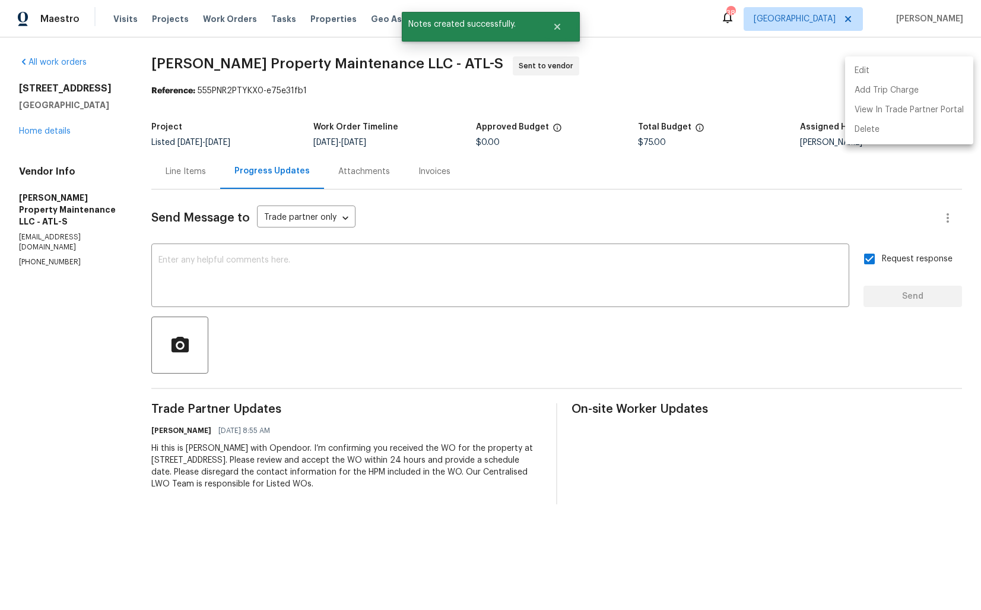
click at [46, 144] on div at bounding box center [490, 305] width 981 height 610
click at [42, 135] on link "Home details" at bounding box center [45, 131] width 52 height 8
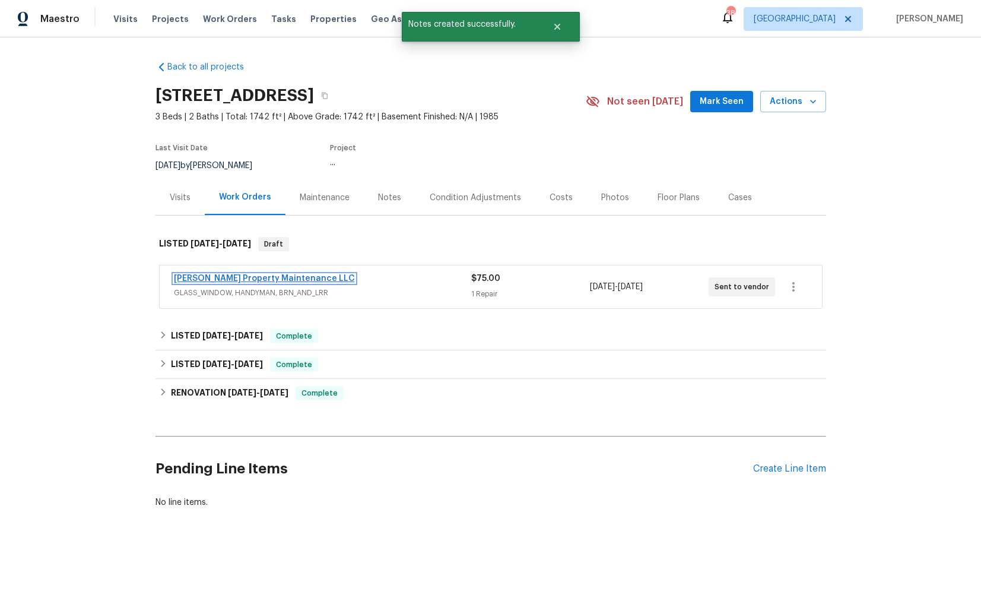
click at [211, 276] on link "[PERSON_NAME] Property Maintenance LLC" at bounding box center [264, 278] width 181 height 8
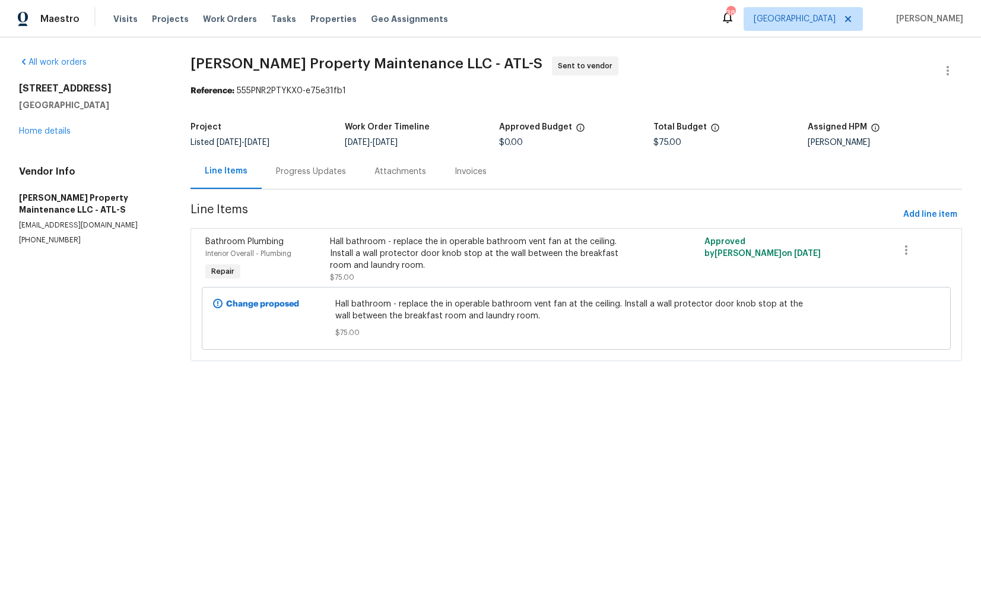
click at [305, 170] on div "Progress Updates" at bounding box center [311, 172] width 70 height 12
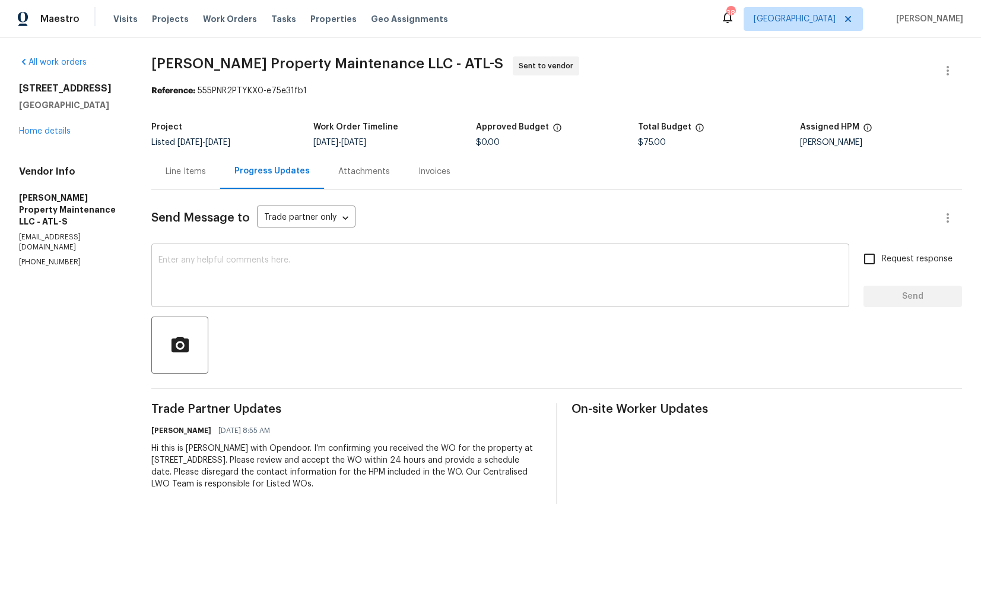
click at [354, 277] on textarea at bounding box center [501, 277] width 684 height 42
paste textarea "Attention All Work Orders must include before-photos (both close-up and wide-an…"
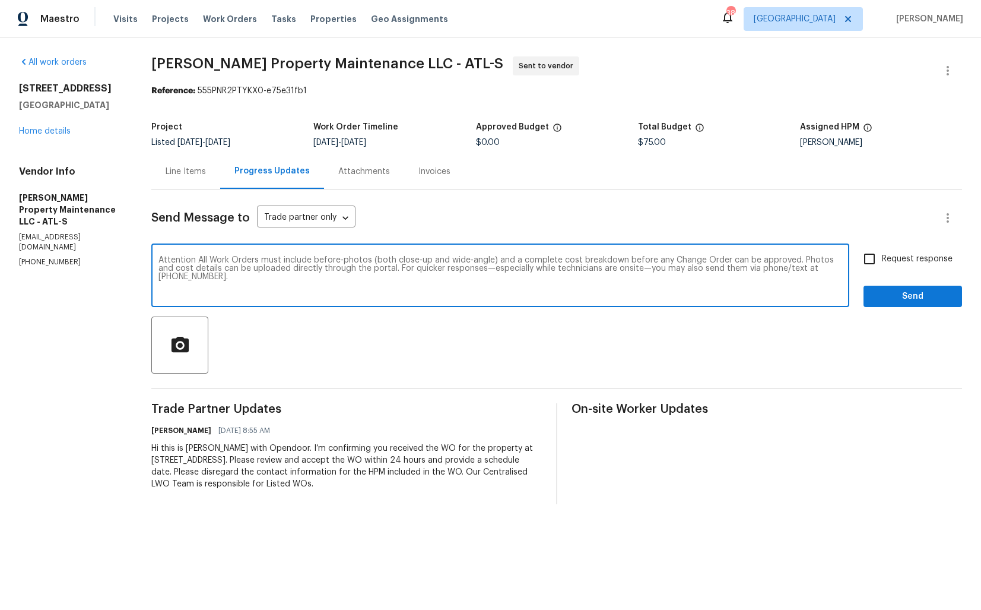
type textarea "Attention All Work Orders must include before-photos (both close-up and wide-an…"
click at [894, 299] on span "Send" at bounding box center [913, 296] width 80 height 15
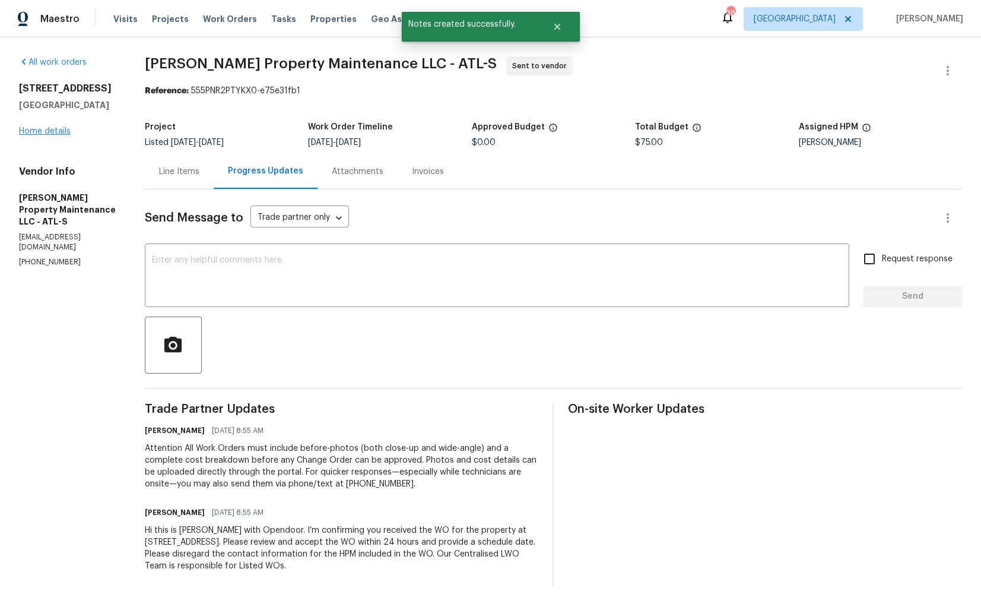
click at [34, 132] on div "[STREET_ADDRESS] Home details" at bounding box center [67, 110] width 97 height 55
click at [34, 135] on link "Home details" at bounding box center [45, 131] width 52 height 8
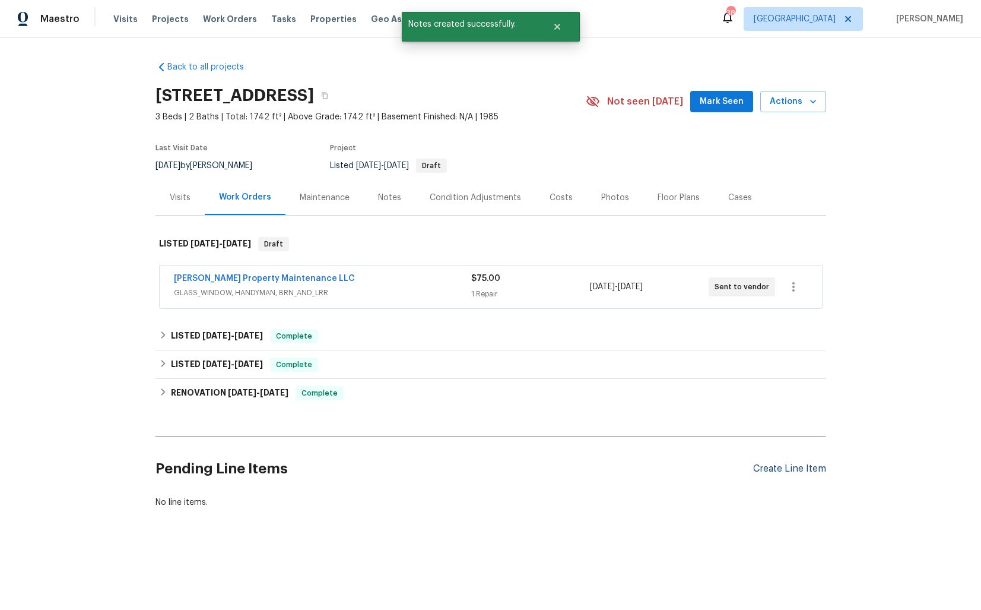
click at [768, 471] on div "Create Line Item" at bounding box center [789, 468] width 73 height 11
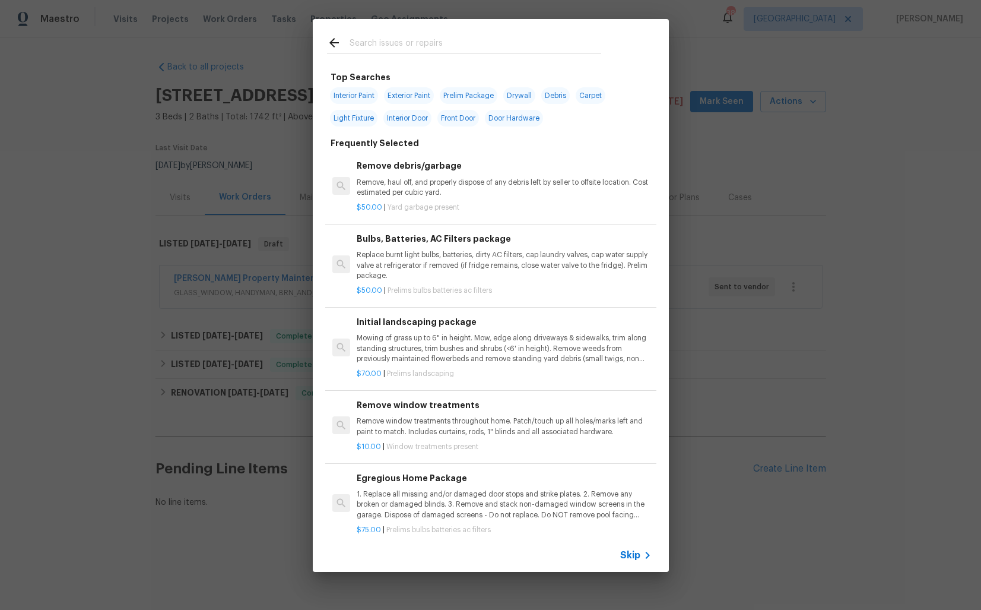
click at [537, 46] on input "text" at bounding box center [476, 45] width 252 height 18
type input "land"
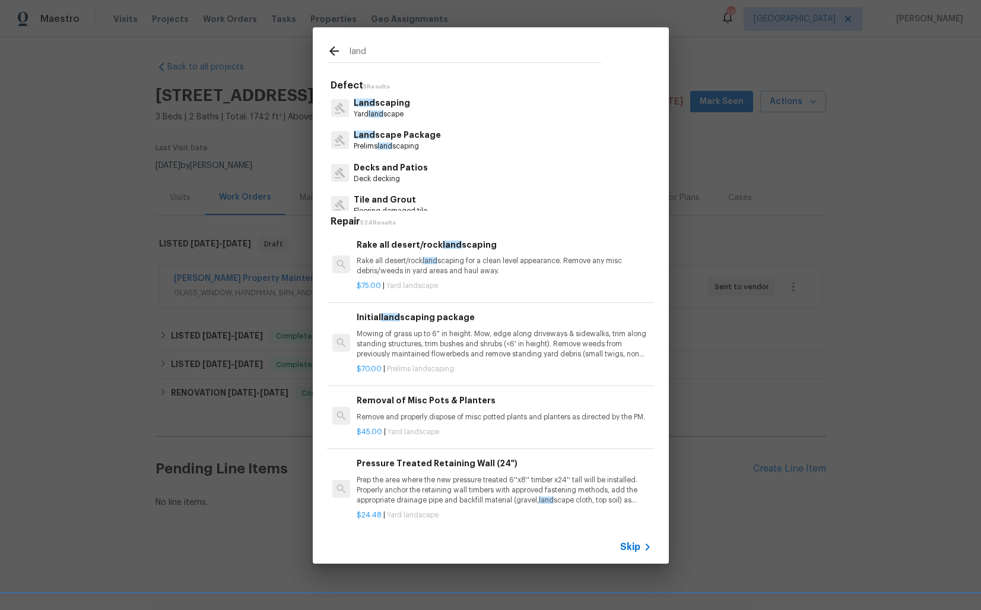
click at [385, 107] on p "Land scaping" at bounding box center [382, 103] width 56 height 12
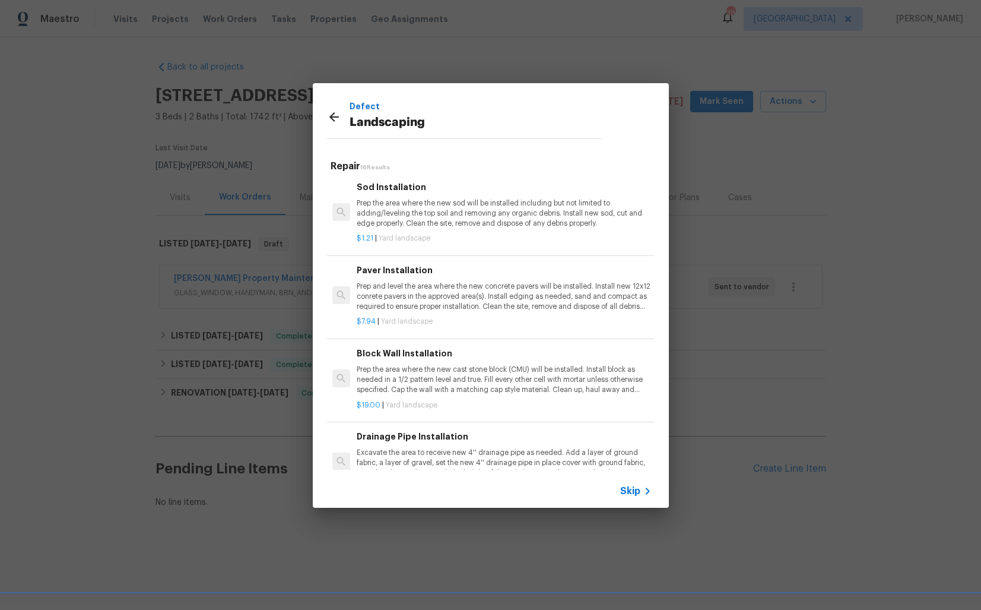
scroll to position [902, 0]
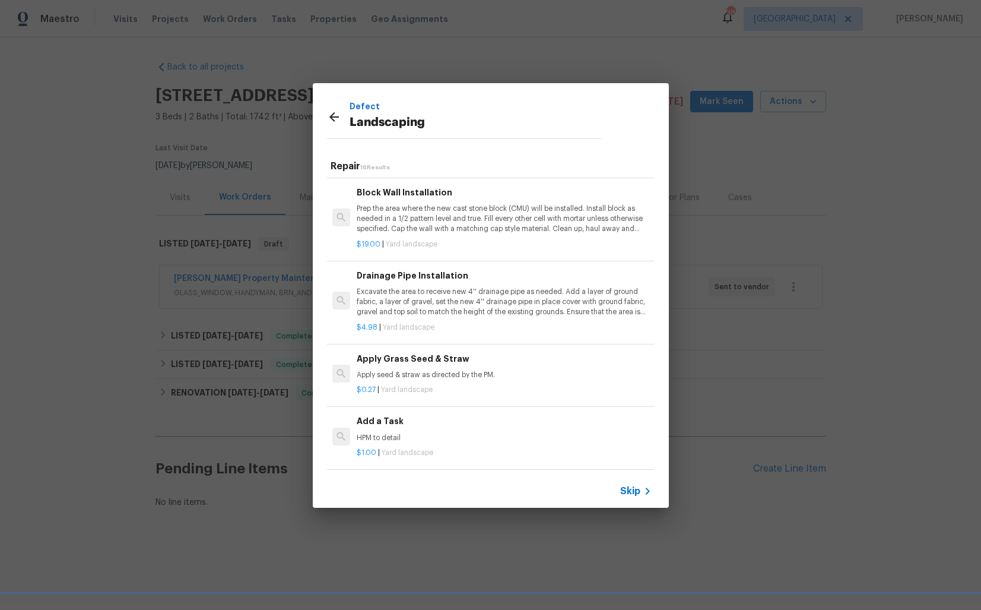
click at [401, 433] on p "HPM to detail" at bounding box center [504, 438] width 294 height 10
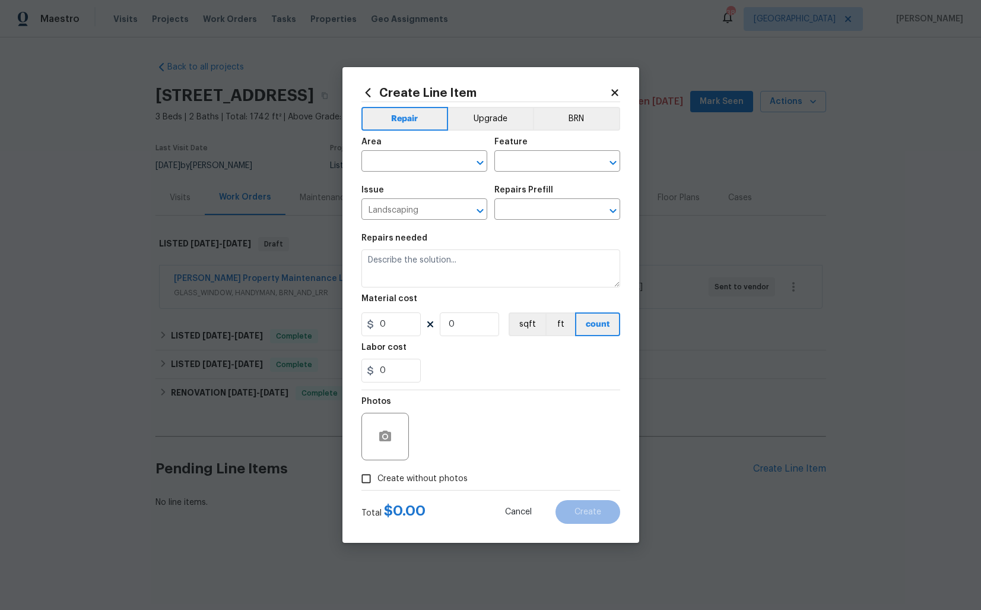
type input "Add a Task $1.00"
type textarea "HPM to detail"
type input "1"
click at [419, 165] on input "text" at bounding box center [408, 162] width 93 height 18
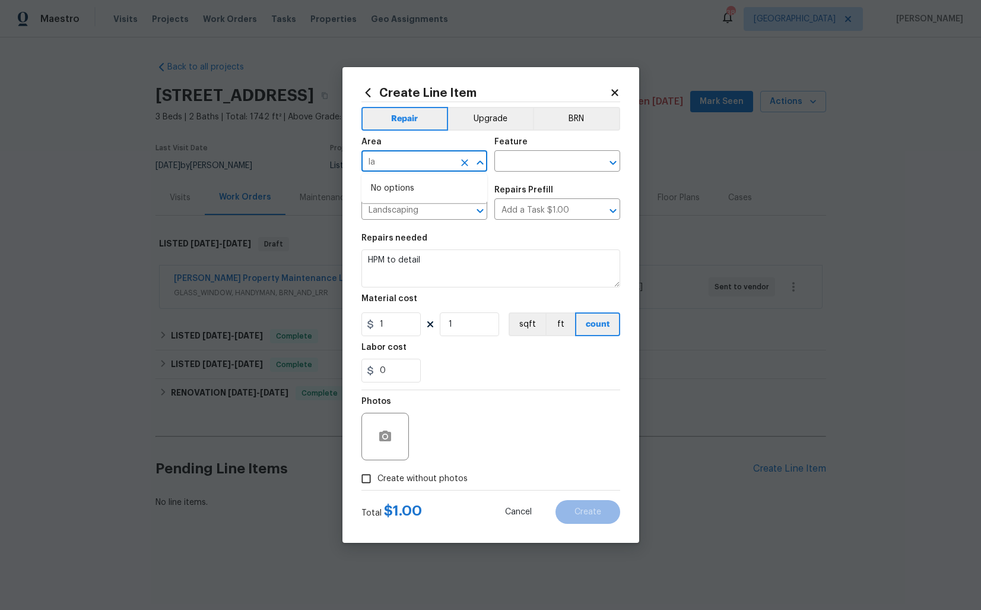
type input "l"
click at [441, 211] on li "Exterior Overall" at bounding box center [425, 208] width 126 height 20
type input "Exterior Overall"
click at [524, 168] on input "text" at bounding box center [541, 162] width 93 height 18
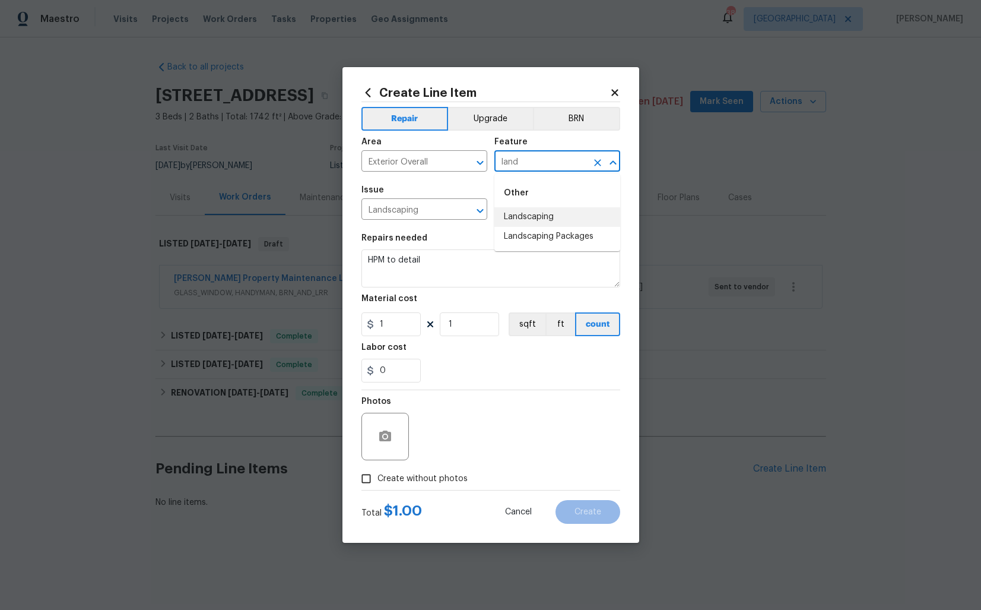
click at [533, 214] on li "Landscaping" at bounding box center [558, 217] width 126 height 20
type input "Landscaping"
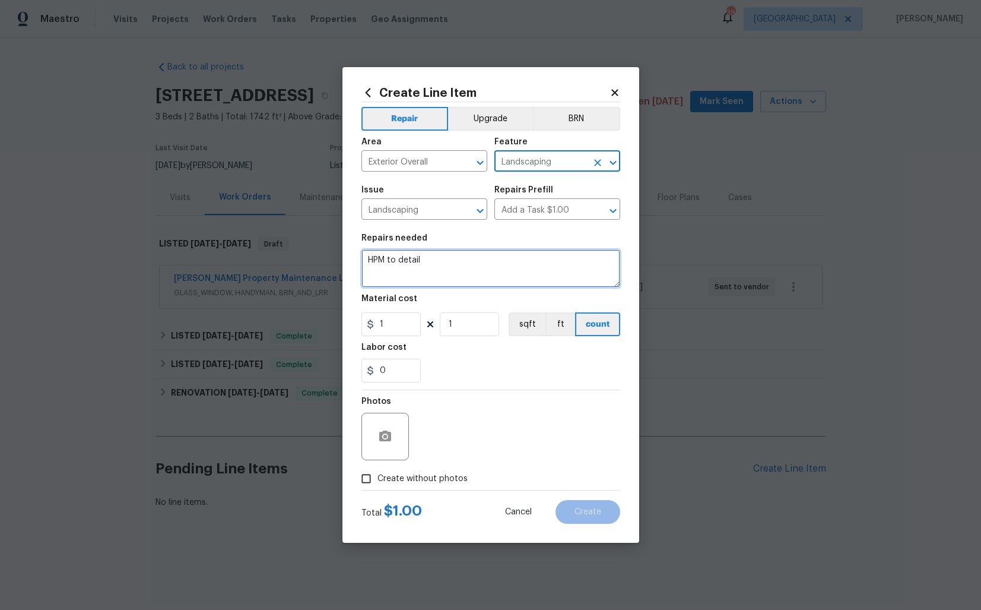
click at [416, 256] on textarea "HPM to detail" at bounding box center [491, 268] width 259 height 38
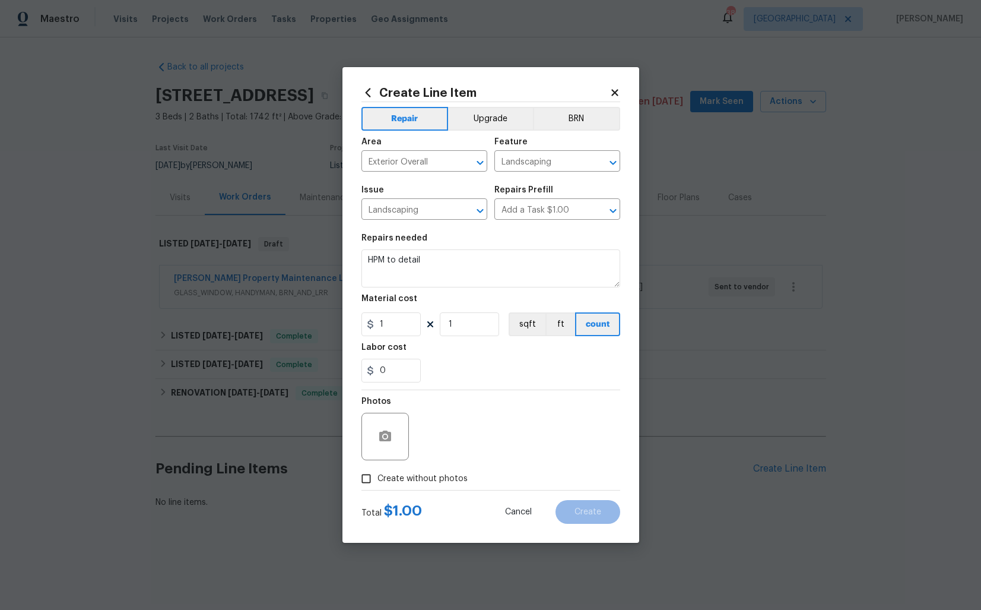
click at [465, 265] on textarea "HPM to detail" at bounding box center [491, 268] width 259 height 38
paste textarea "Trim the shrubs in the yard and around the perimeter of the home. Pick up the f…"
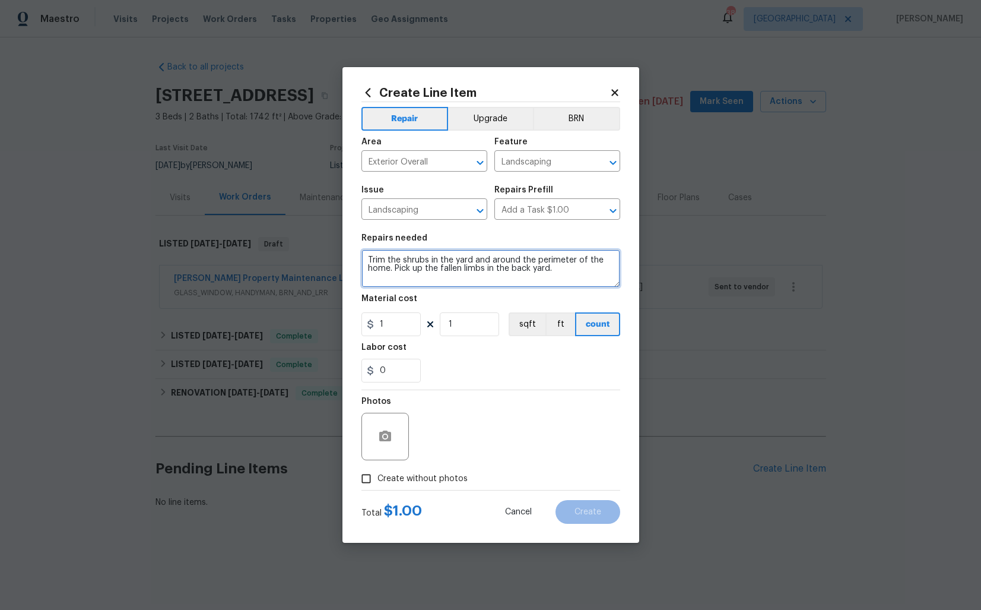
type textarea "Trim the shrubs in the yard and around the perimeter of the home. Pick up the f…"
click at [406, 321] on input "1" at bounding box center [391, 324] width 59 height 24
type input "75"
click at [373, 480] on input "Create without photos" at bounding box center [366, 478] width 23 height 23
checkbox input "true"
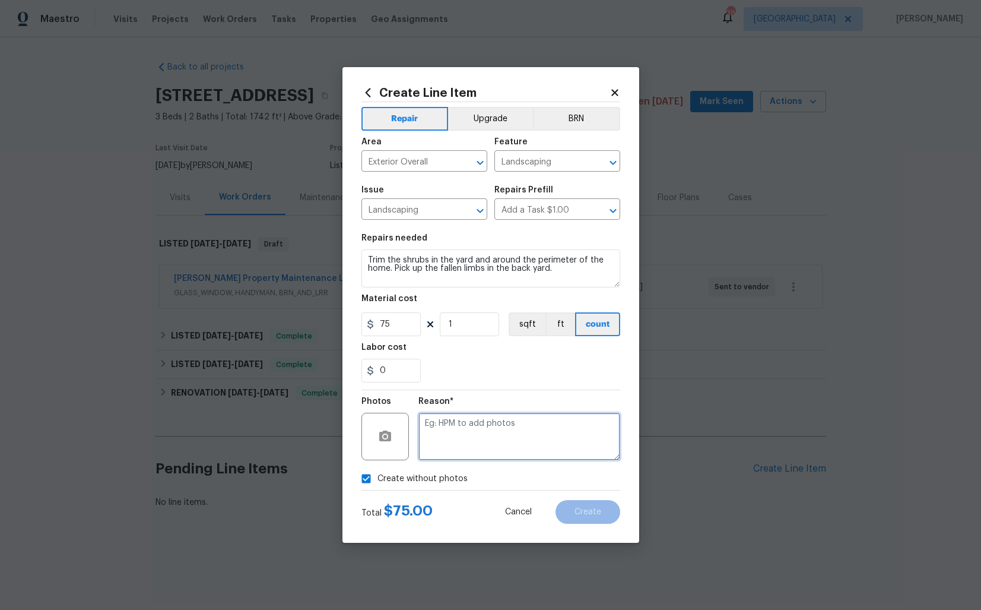
click at [566, 418] on textarea at bounding box center [520, 436] width 202 height 47
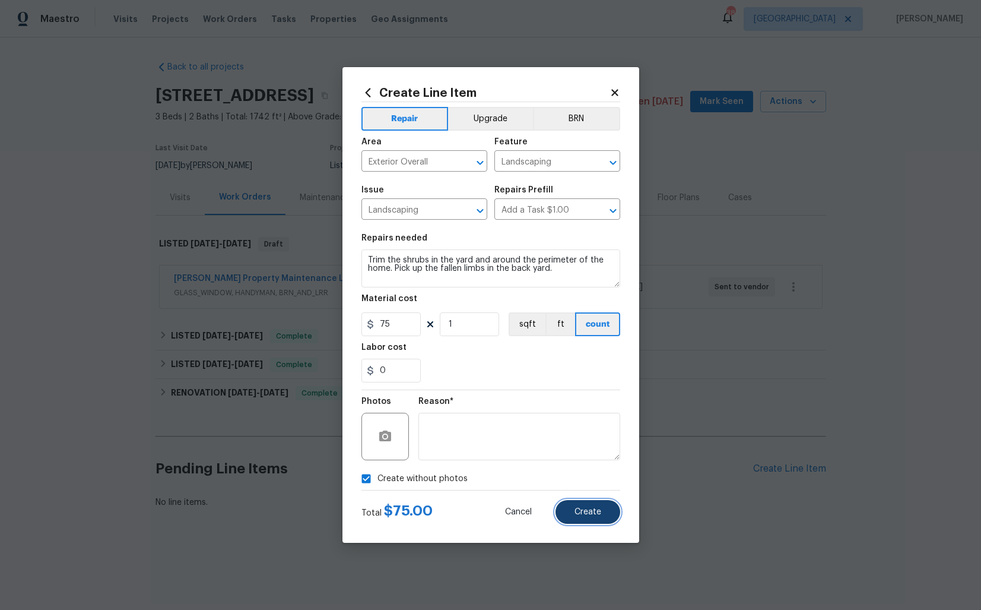
click at [597, 508] on span "Create" at bounding box center [588, 512] width 27 height 9
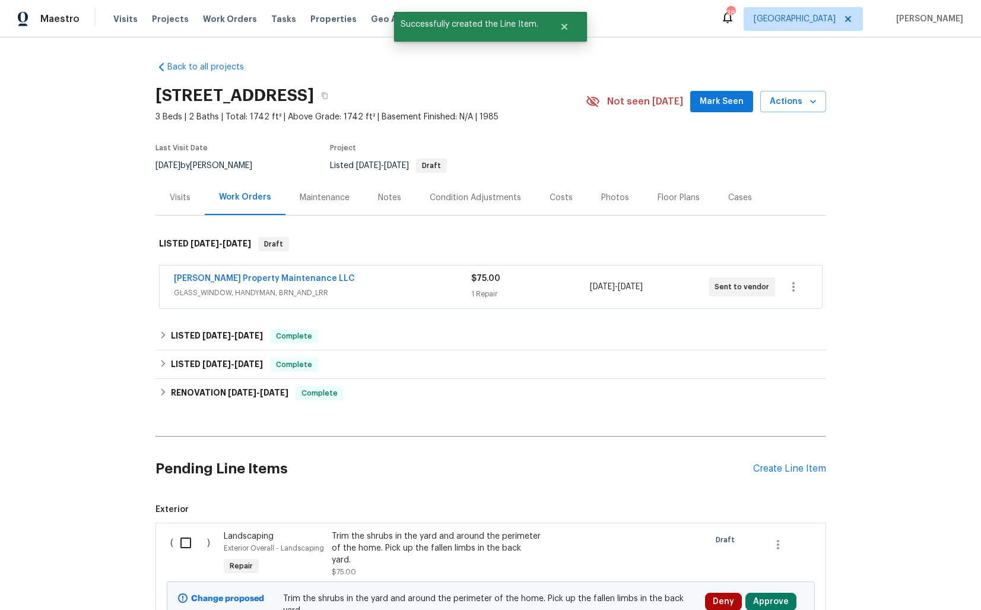
scroll to position [126, 0]
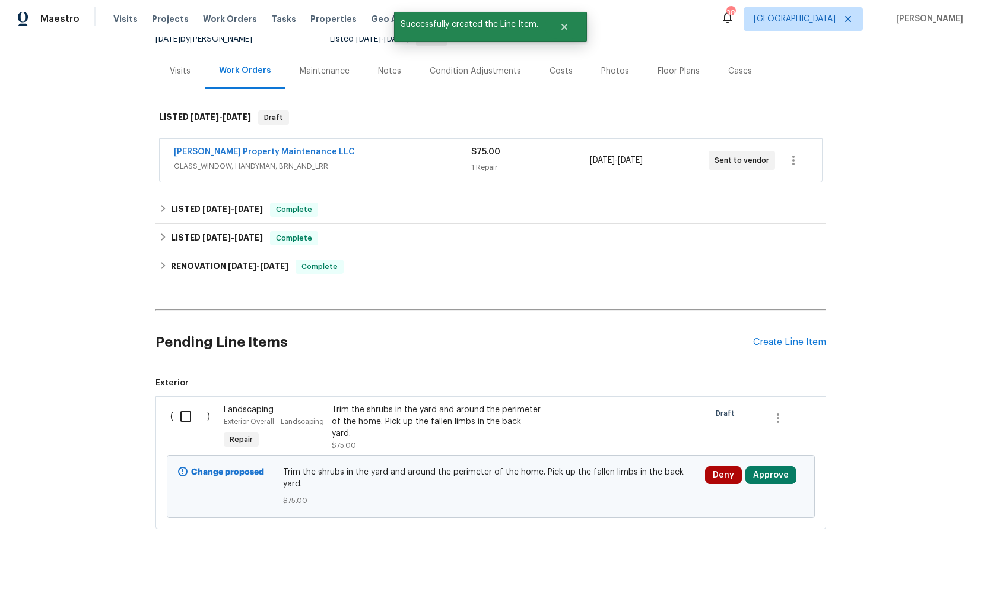
click at [186, 414] on input "checkbox" at bounding box center [190, 416] width 34 height 25
checkbox input "true"
click at [899, 579] on span "Create Work Order" at bounding box center [913, 580] width 79 height 15
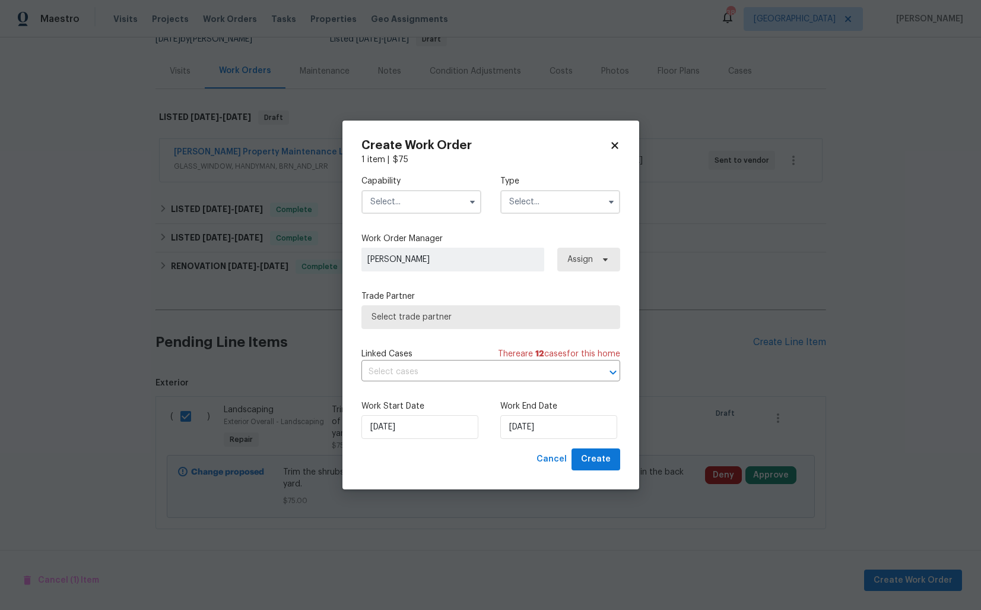
click at [439, 207] on input "text" at bounding box center [422, 202] width 120 height 24
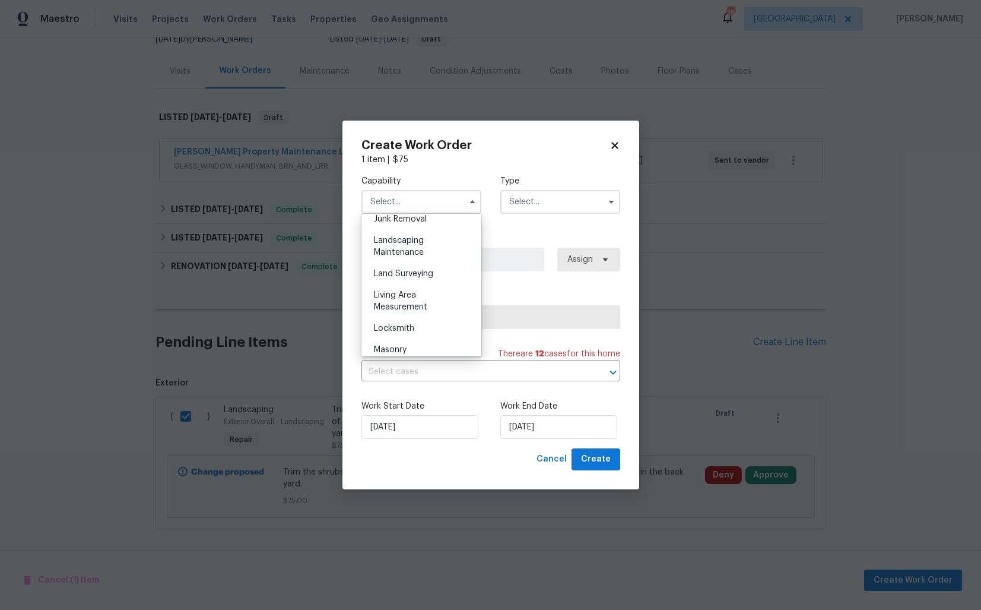
scroll to position [765, 0]
click at [429, 248] on div "Landscaping Maintenance" at bounding box center [422, 249] width 114 height 33
type input "Landscaping Maintenance"
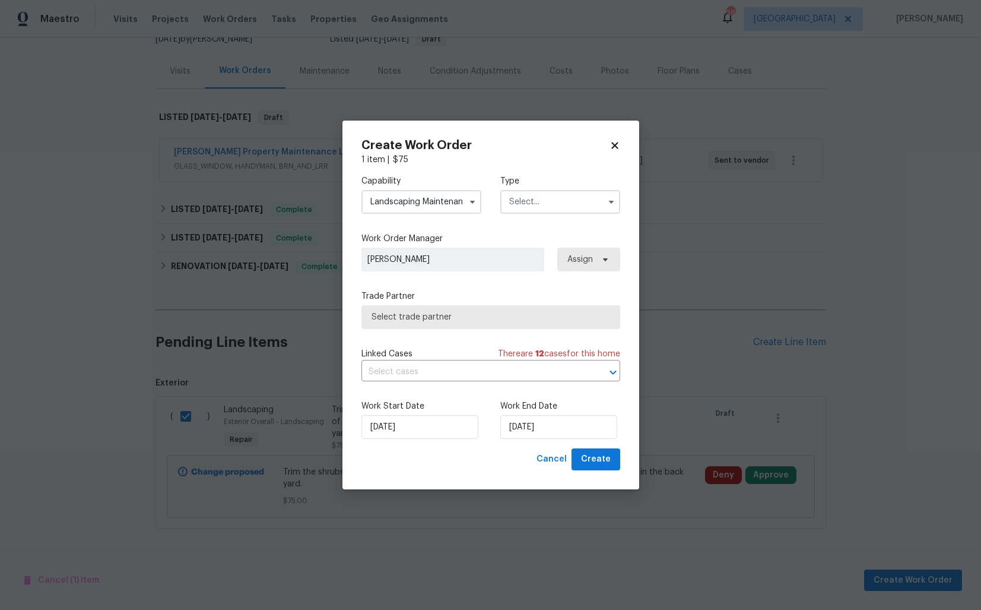
click at [553, 202] on input "text" at bounding box center [561, 202] width 120 height 24
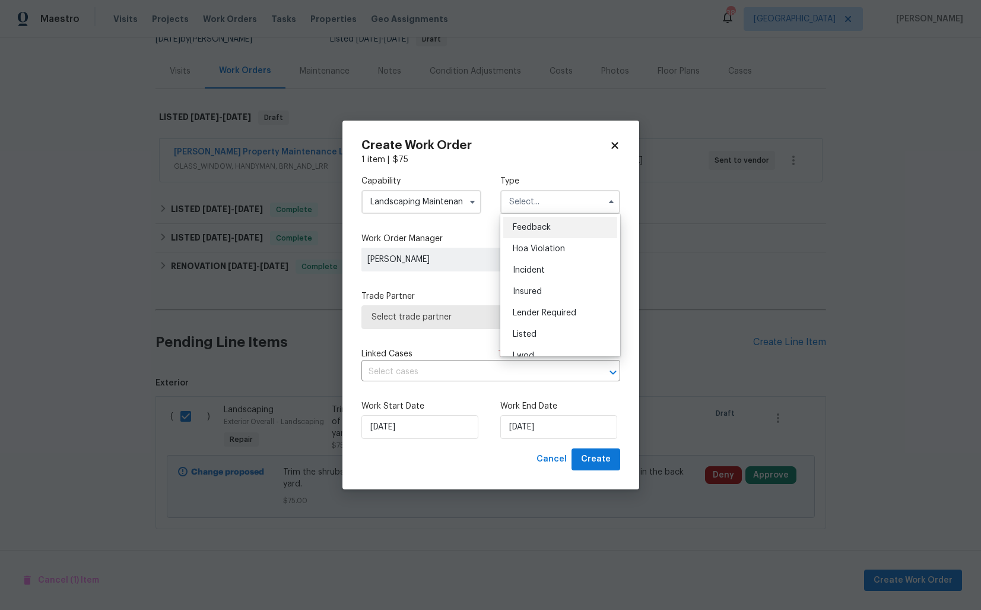
click at [540, 224] on span "Feedback" at bounding box center [532, 227] width 38 height 8
type input "Feedback"
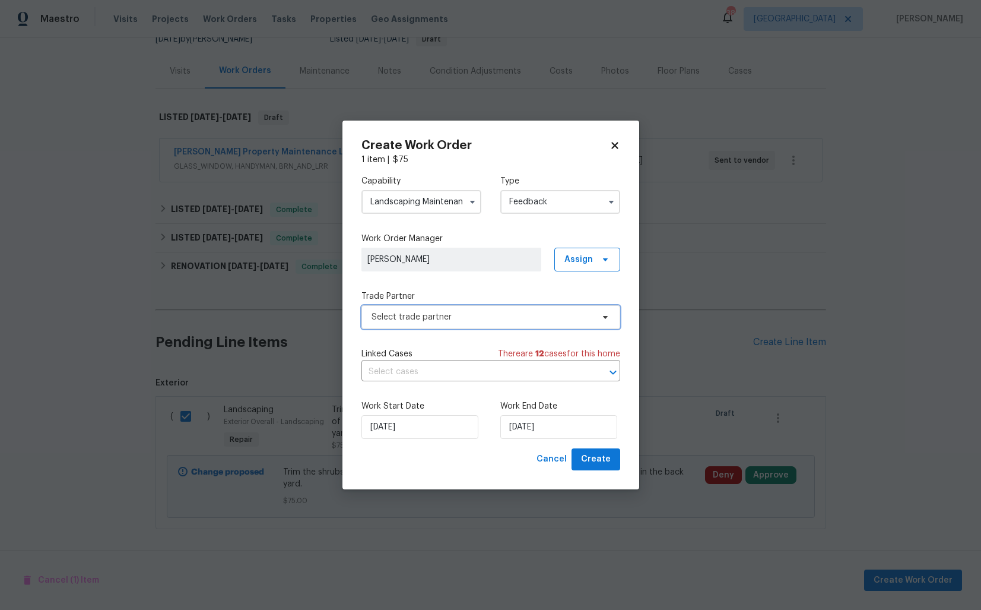
click at [439, 318] on span "Select trade partner" at bounding box center [482, 317] width 221 height 12
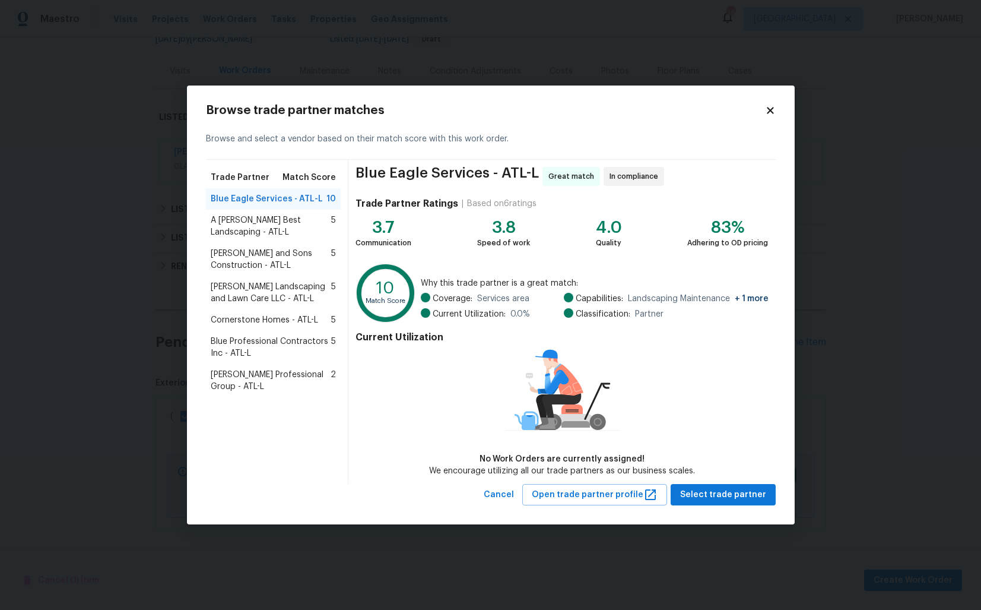
click at [264, 218] on span "A Lopez Best Landscaping - ATL-L" at bounding box center [271, 226] width 121 height 24
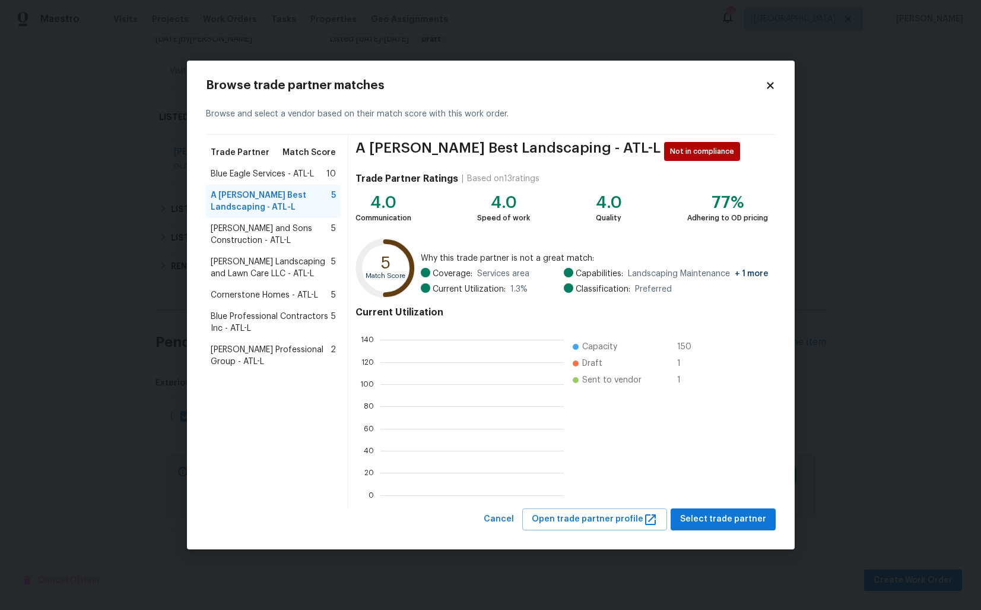
scroll to position [166, 183]
click at [251, 235] on span "Reyes and Sons Construction - ATL-L" at bounding box center [271, 235] width 121 height 24
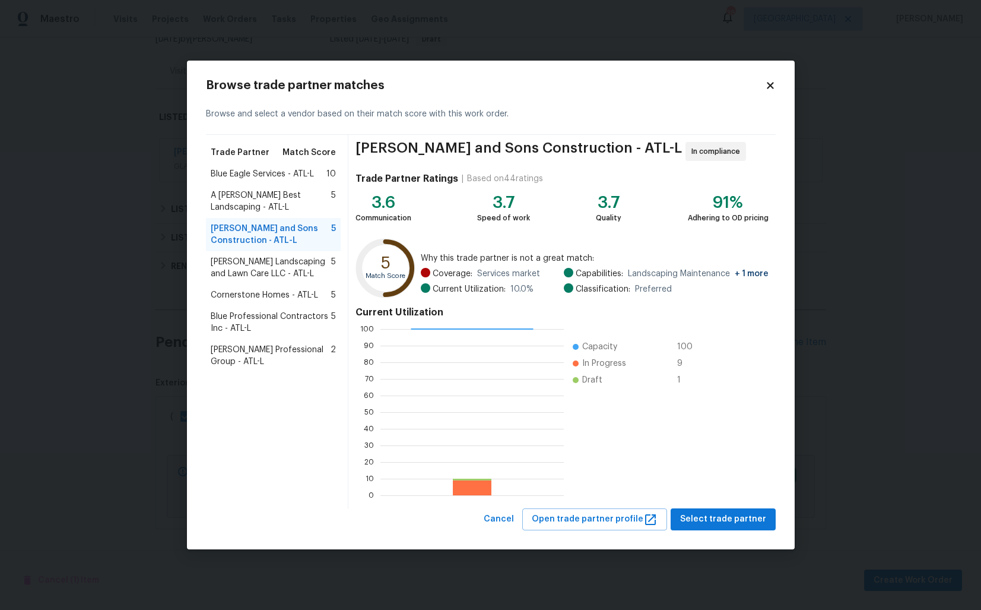
click at [252, 267] on span "Stewart's Landscaping and Lawn Care LLC - ATL-L" at bounding box center [271, 268] width 121 height 24
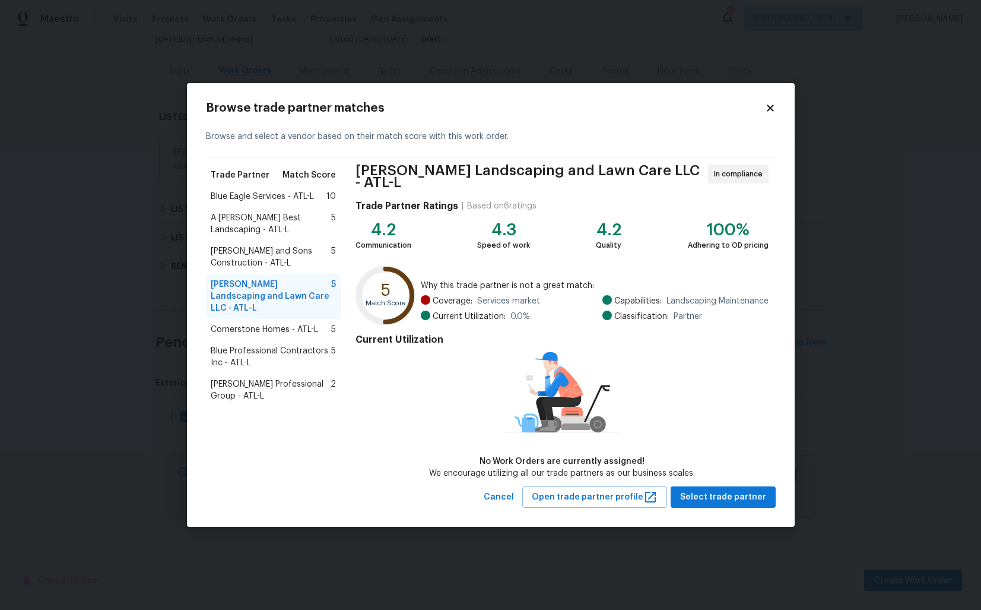
click at [233, 324] on span "Cornerstone Homes - ATL-L" at bounding box center [264, 330] width 107 height 12
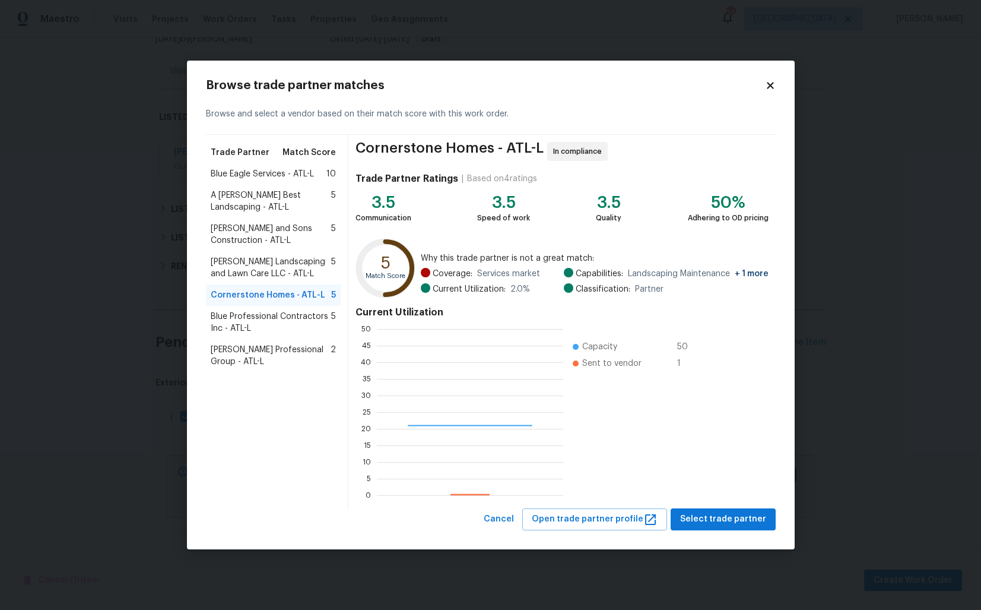
scroll to position [166, 186]
click at [146, 290] on body "Maestro Visits Projects Work Orders Tasks Properties Geo Assignments 38 Dallas …" at bounding box center [490, 305] width 981 height 610
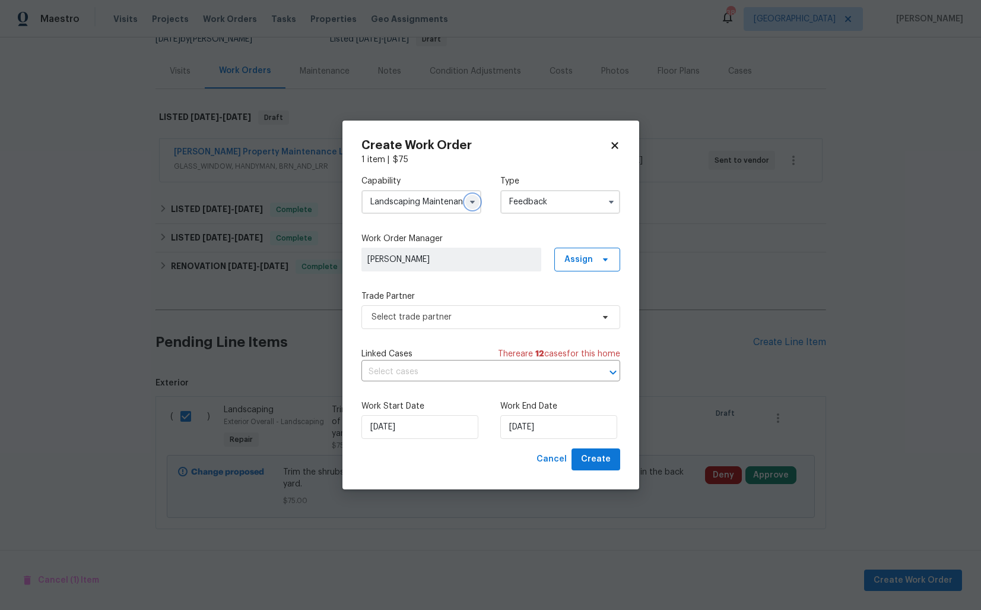
click at [477, 204] on icon "button" at bounding box center [472, 201] width 9 height 9
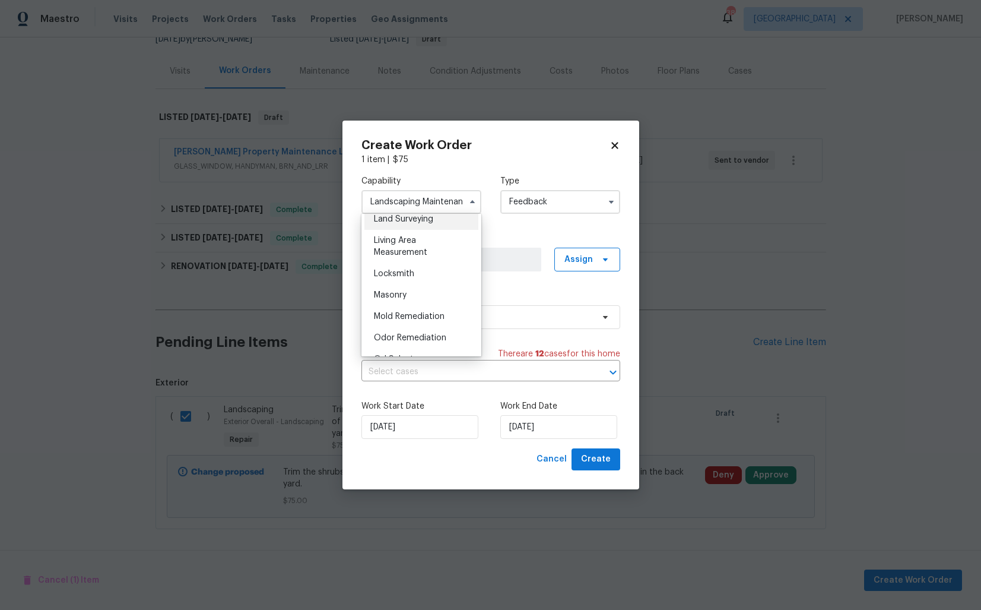
scroll to position [822, 0]
click at [522, 221] on div "Capability Landscaping Maintenance Agent Appliance Bathtub Resurfacing BRN And …" at bounding box center [491, 195] width 259 height 58
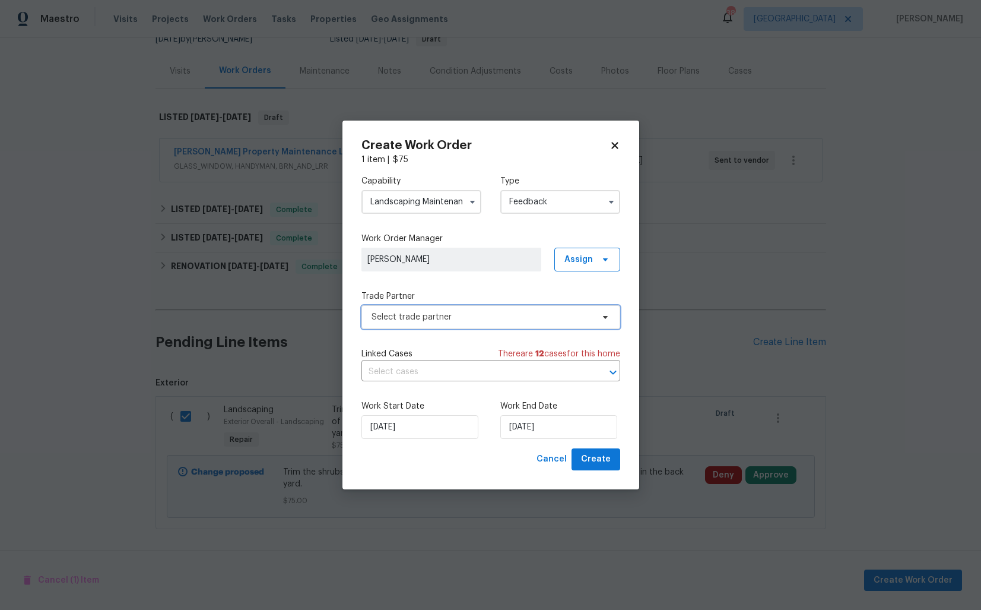
click at [414, 324] on span "Select trade partner" at bounding box center [491, 317] width 259 height 24
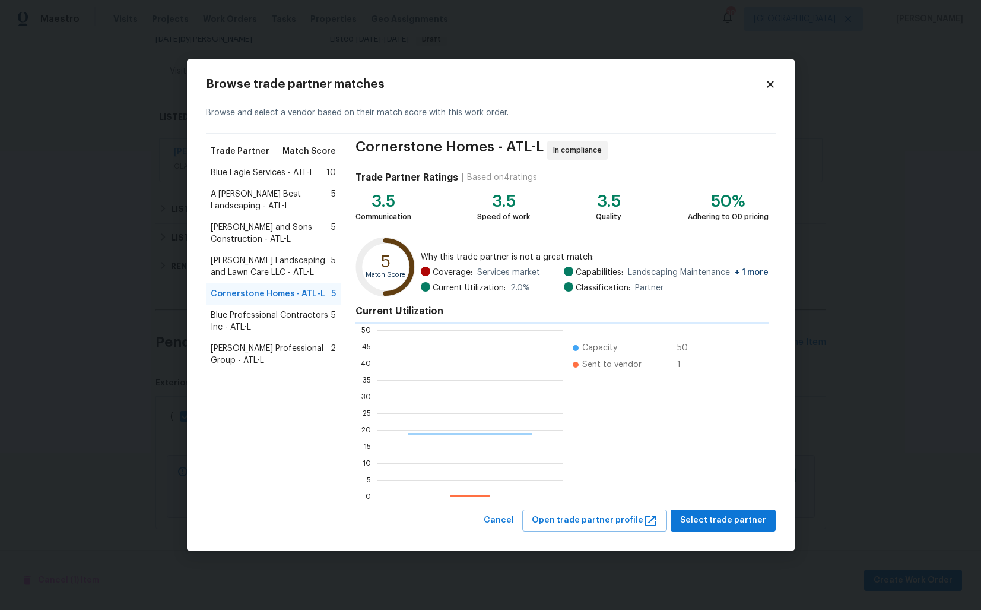
scroll to position [166, 186]
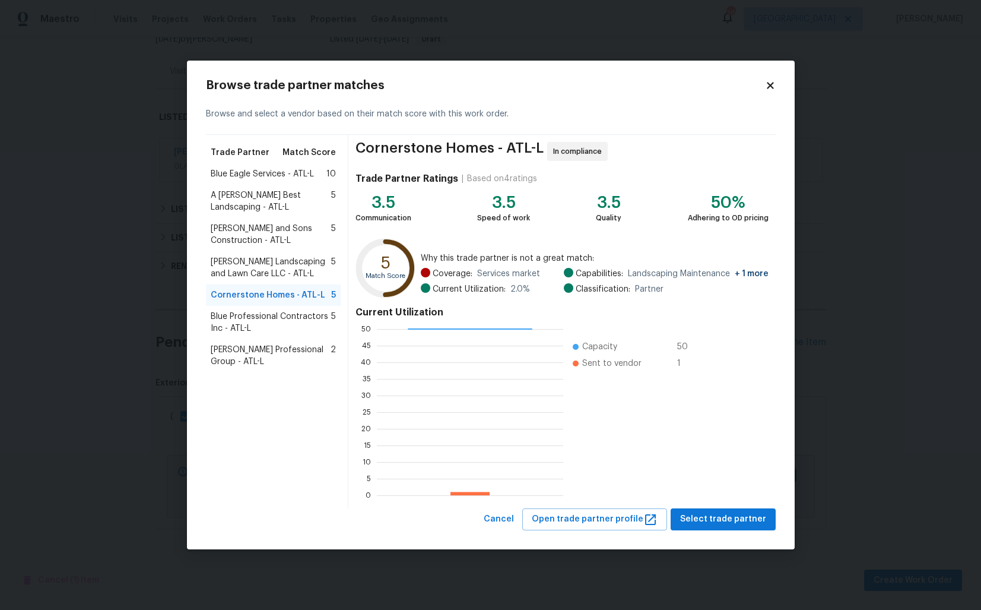
click at [248, 171] on span "Blue Eagle Services - ATL-L" at bounding box center [262, 174] width 103 height 12
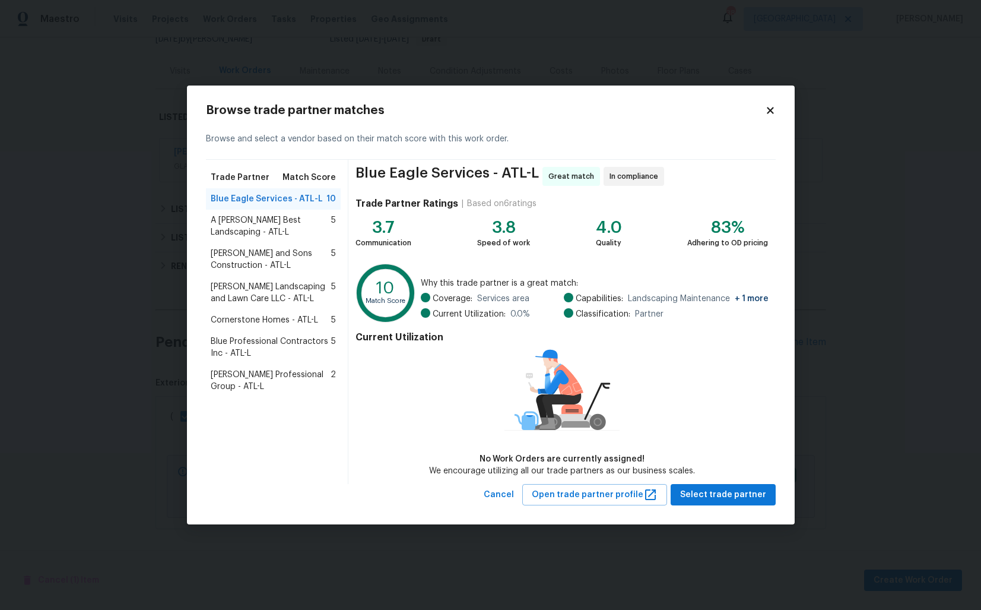
click at [252, 218] on span "A Lopez Best Landscaping - ATL-L" at bounding box center [271, 226] width 121 height 24
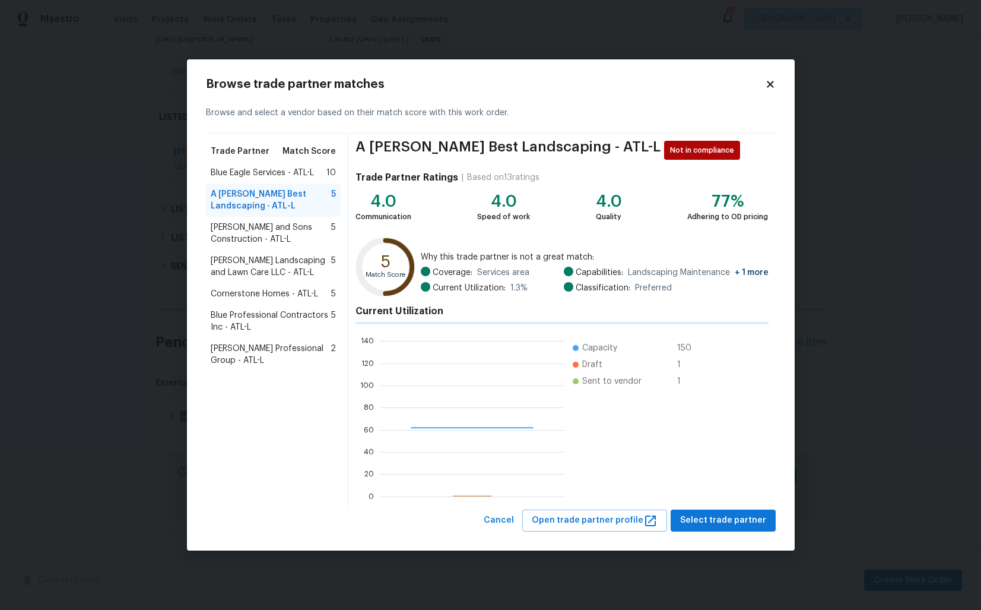
scroll to position [166, 183]
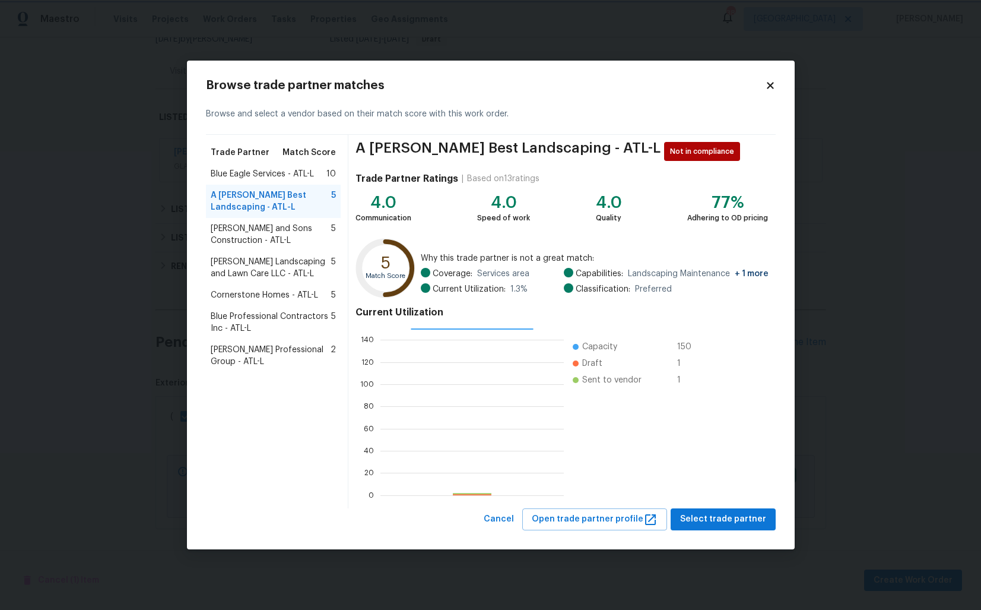
click at [104, 329] on body "Maestro Visits Projects Work Orders Tasks Properties Geo Assignments 38 Dallas …" at bounding box center [490, 305] width 981 height 610
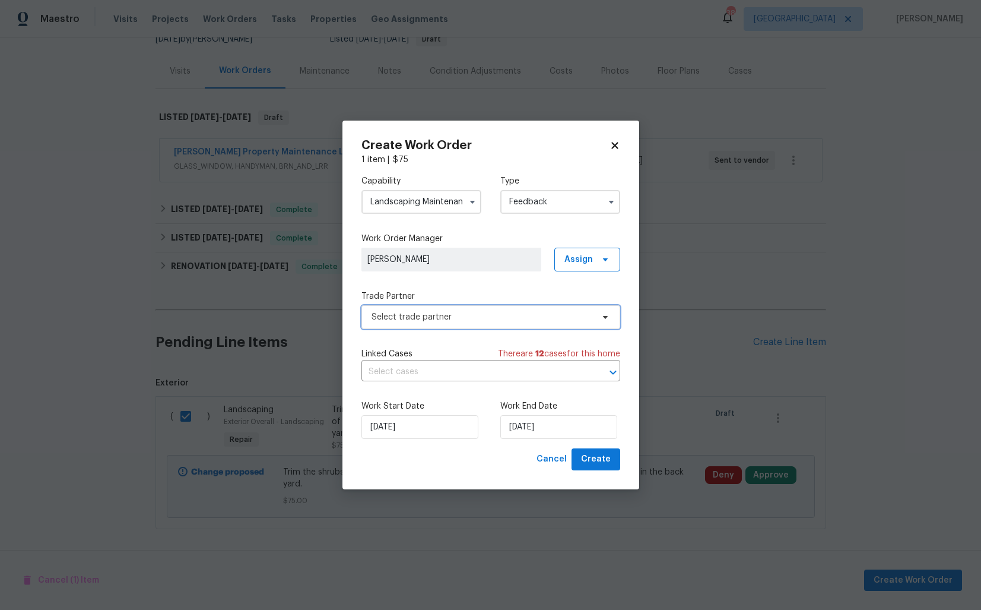
click at [440, 318] on span "Select trade partner" at bounding box center [482, 317] width 221 height 12
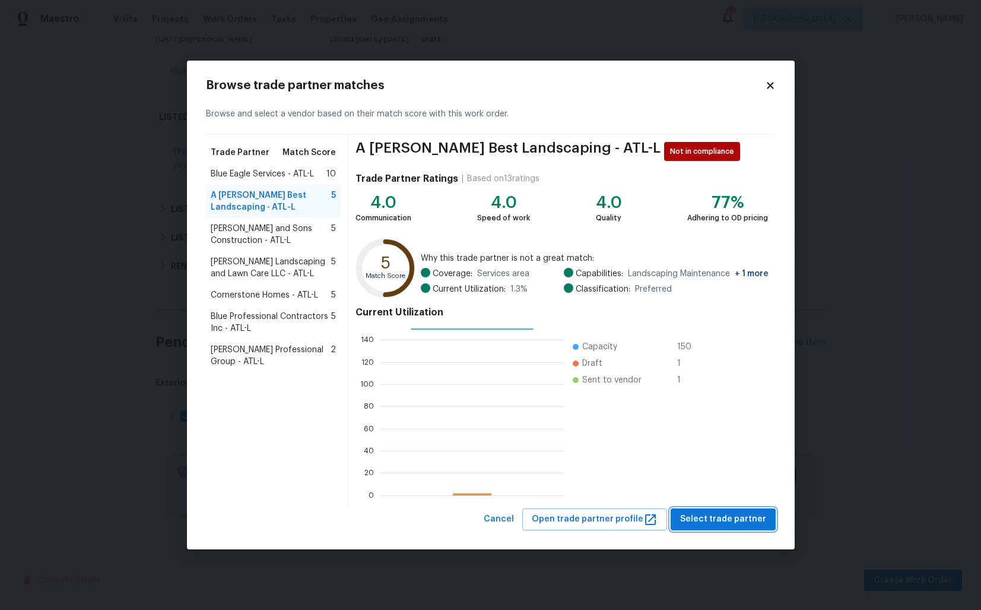
click at [705, 516] on span "Select trade partner" at bounding box center [723, 519] width 86 height 15
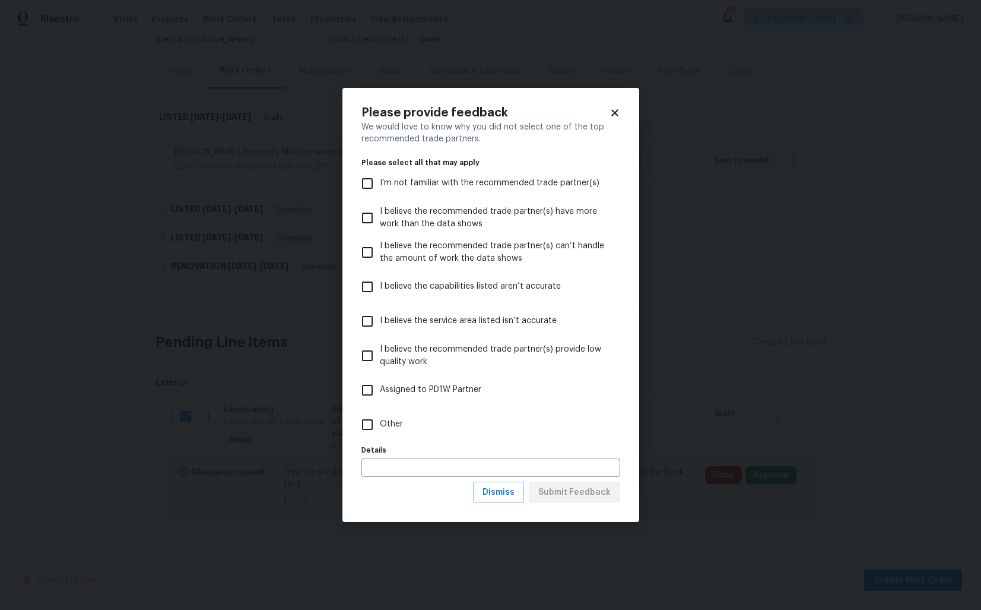
click at [385, 425] on span "Other" at bounding box center [391, 424] width 23 height 12
click at [380, 425] on input "Other" at bounding box center [367, 424] width 25 height 25
checkbox input "true"
click at [575, 491] on span "Submit Feedback" at bounding box center [574, 492] width 72 height 15
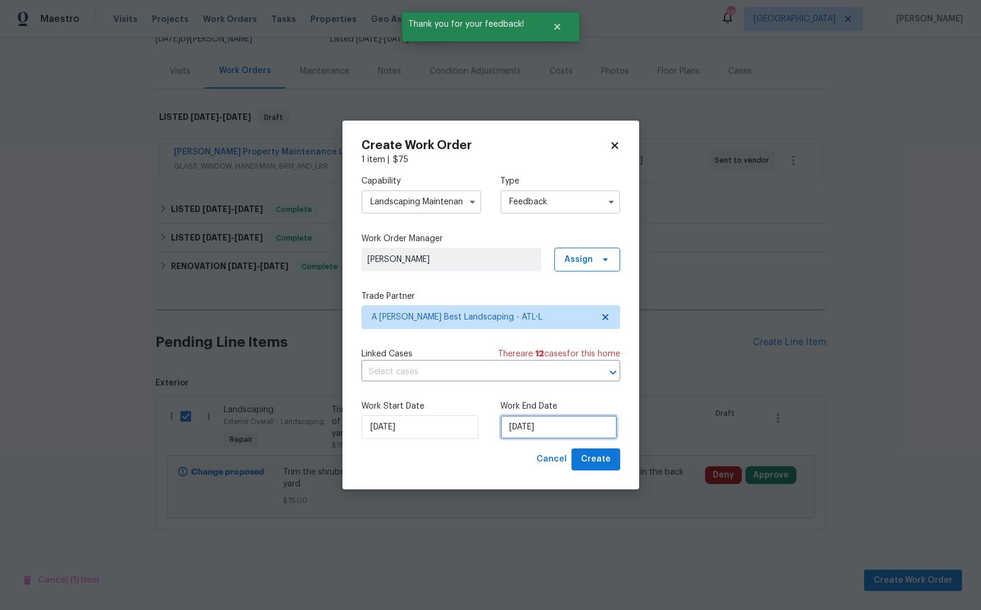
click at [526, 422] on input "22/09/2025" at bounding box center [559, 427] width 117 height 24
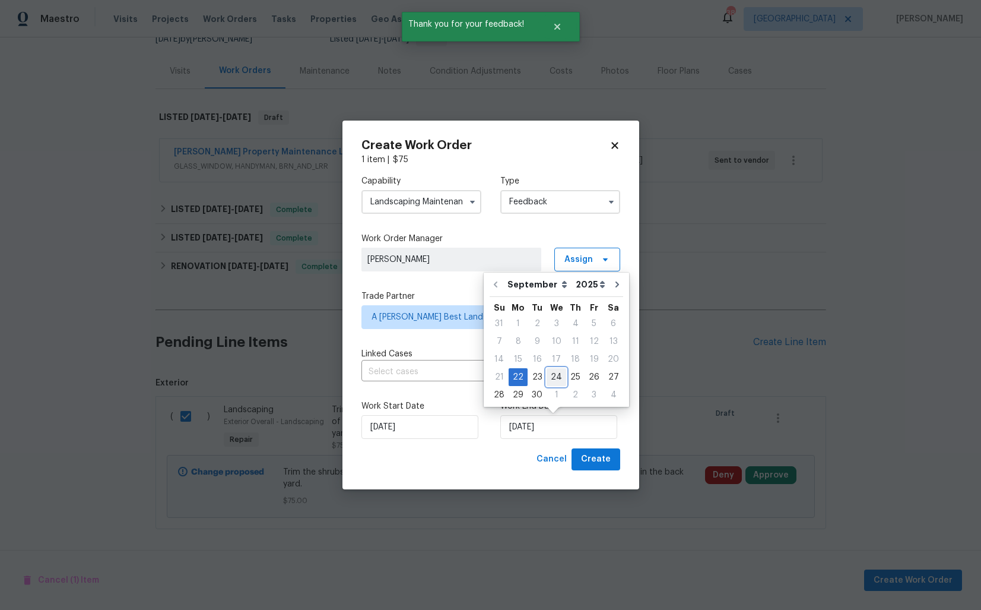
click at [555, 373] on div "24" at bounding box center [557, 377] width 20 height 17
type input "24/09/2025"
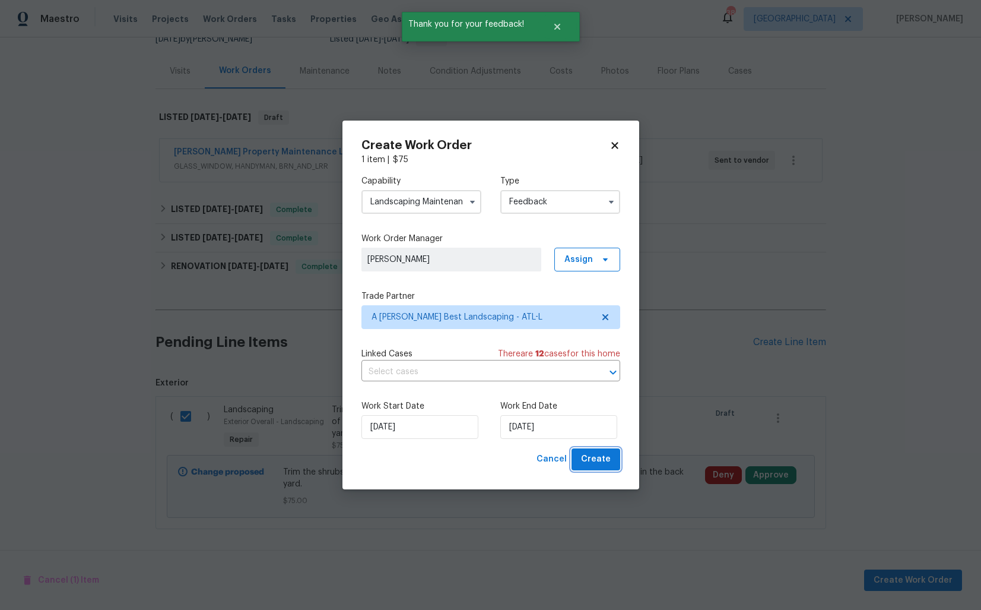
click at [595, 461] on span "Create" at bounding box center [596, 459] width 30 height 15
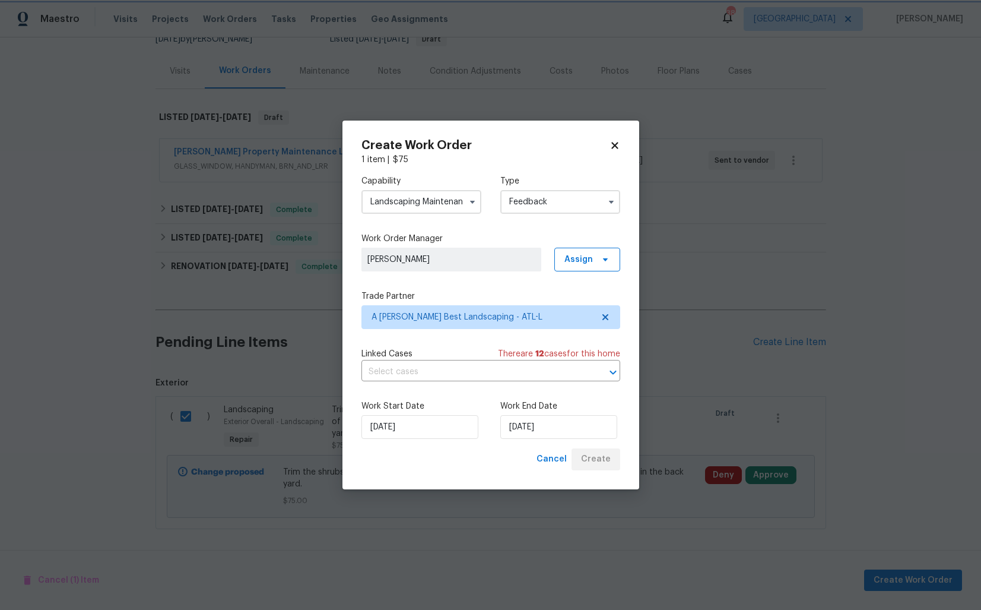
checkbox input "false"
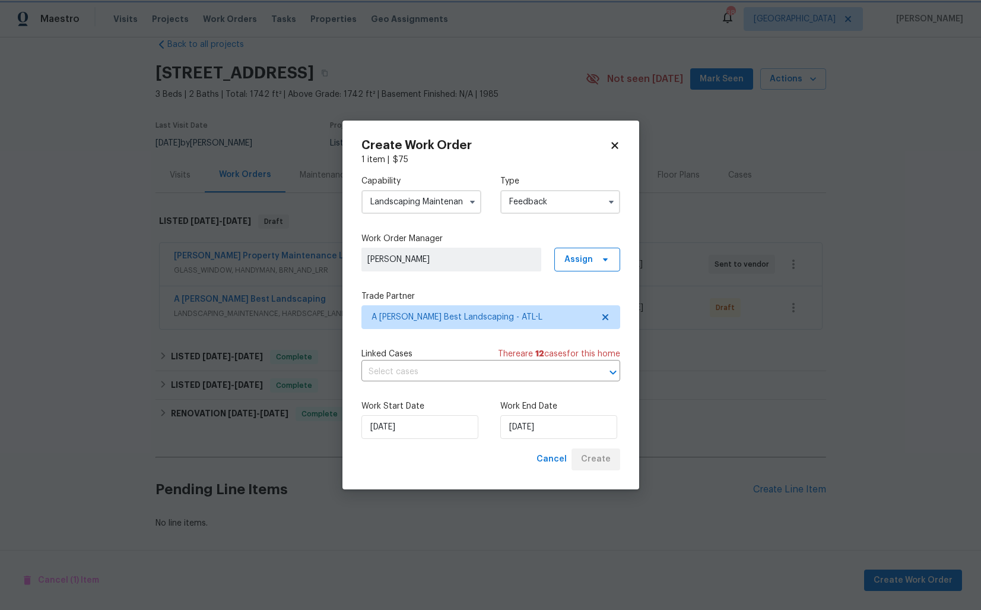
scroll to position [23, 0]
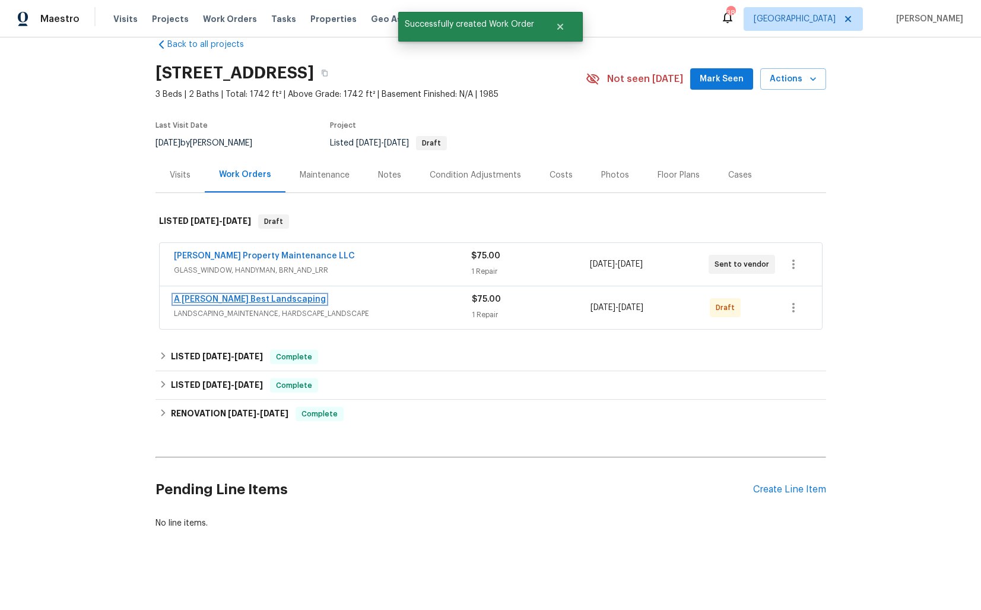
click at [217, 297] on link "A Lopez Best Landscaping" at bounding box center [250, 299] width 152 height 8
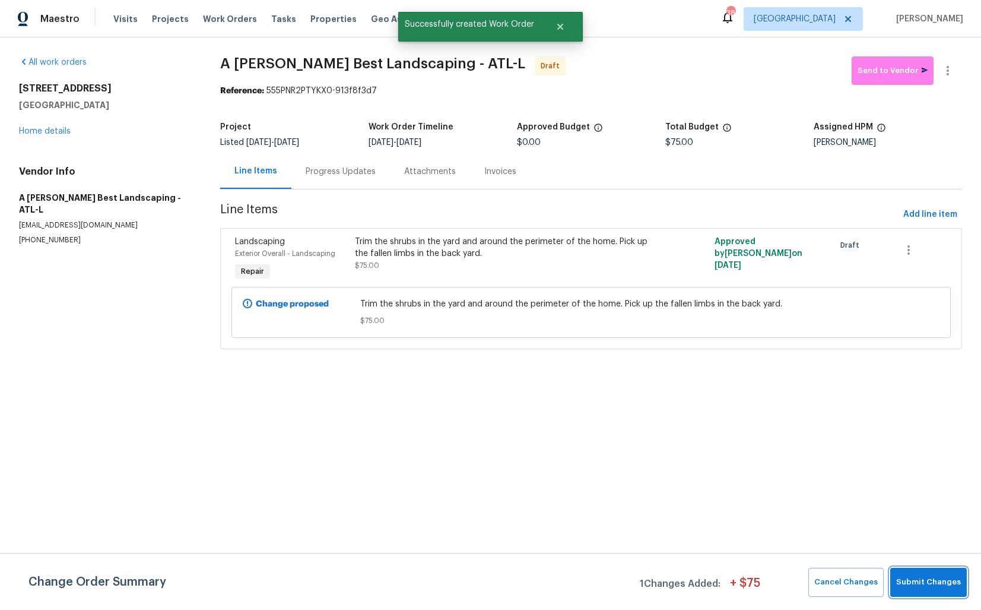
click at [935, 579] on span "Submit Changes" at bounding box center [929, 582] width 65 height 14
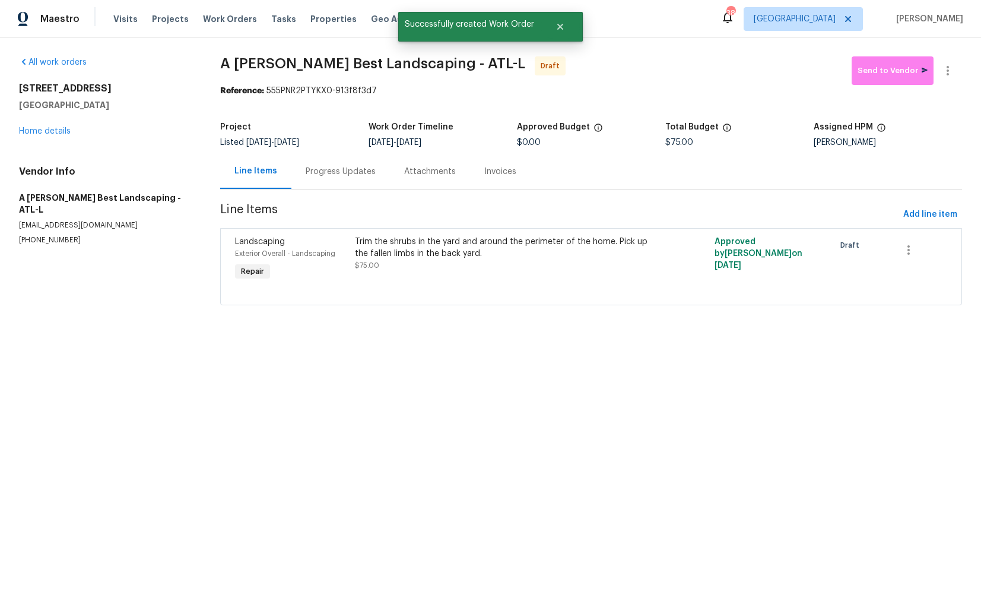
click at [344, 172] on div "Progress Updates" at bounding box center [341, 172] width 70 height 12
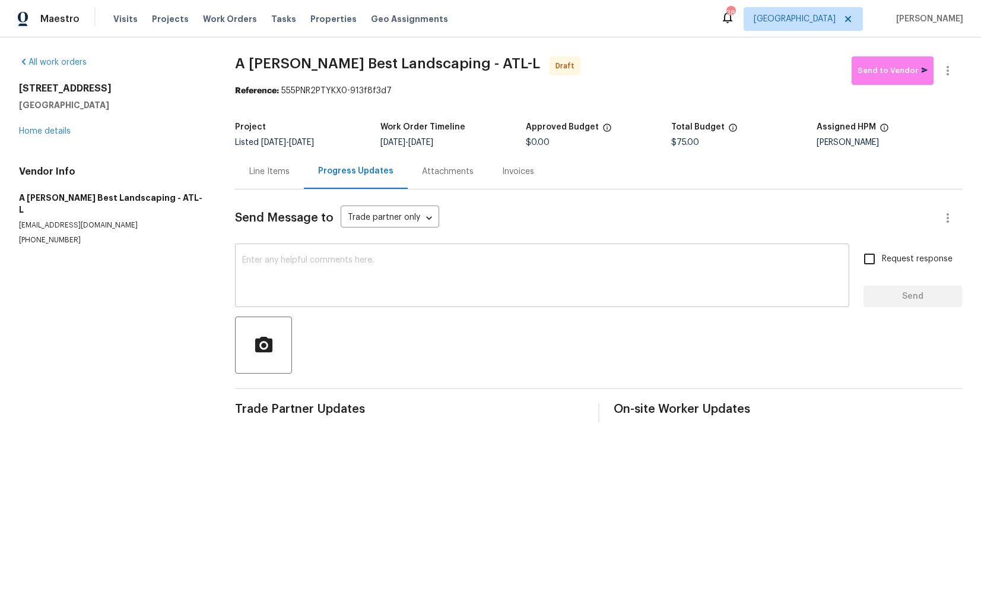
click at [392, 277] on textarea at bounding box center [542, 277] width 600 height 42
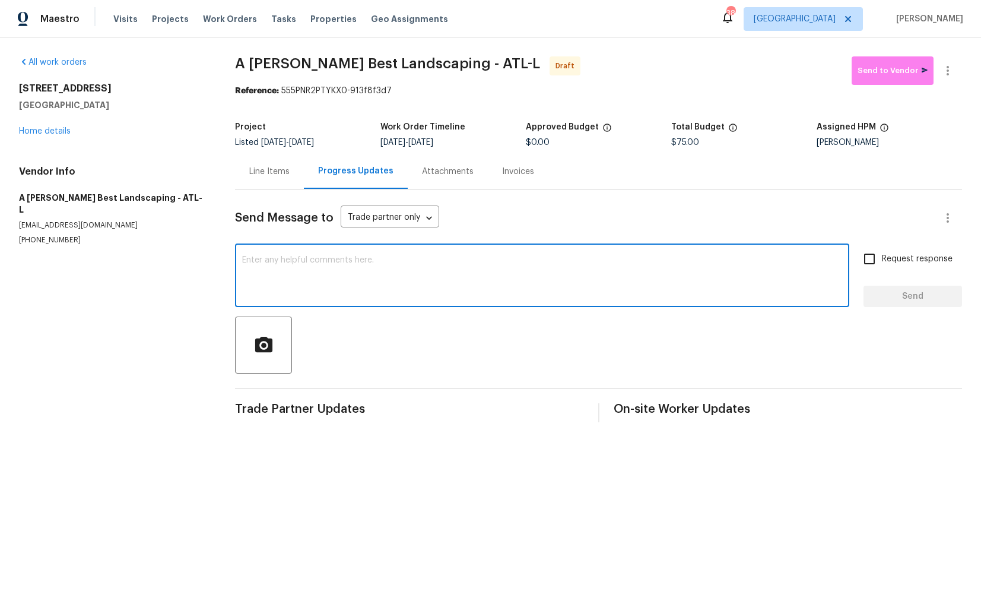
paste textarea "Hi this is Arvind with Opendoor. I’m confirming you received the WO for the pro…"
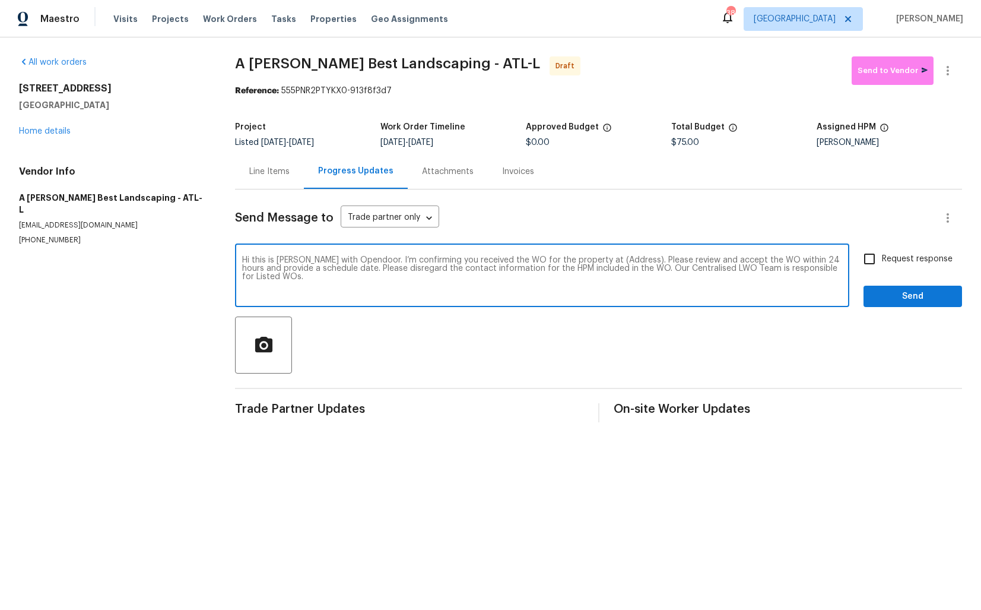
drag, startPoint x: 621, startPoint y: 259, endPoint x: 582, endPoint y: 261, distance: 38.6
click at [582, 261] on textarea "Hi this is Arvind with Opendoor. I’m confirming you received the WO for the pro…" at bounding box center [542, 277] width 600 height 42
paste textarea "670 Spring Forest Dr, Lawrenceville, GA 30043"
type textarea "Hi this is Arvind with Opendoor. I’m confirming you received the WO for the pro…"
click at [866, 263] on input "Request response" at bounding box center [869, 258] width 25 height 25
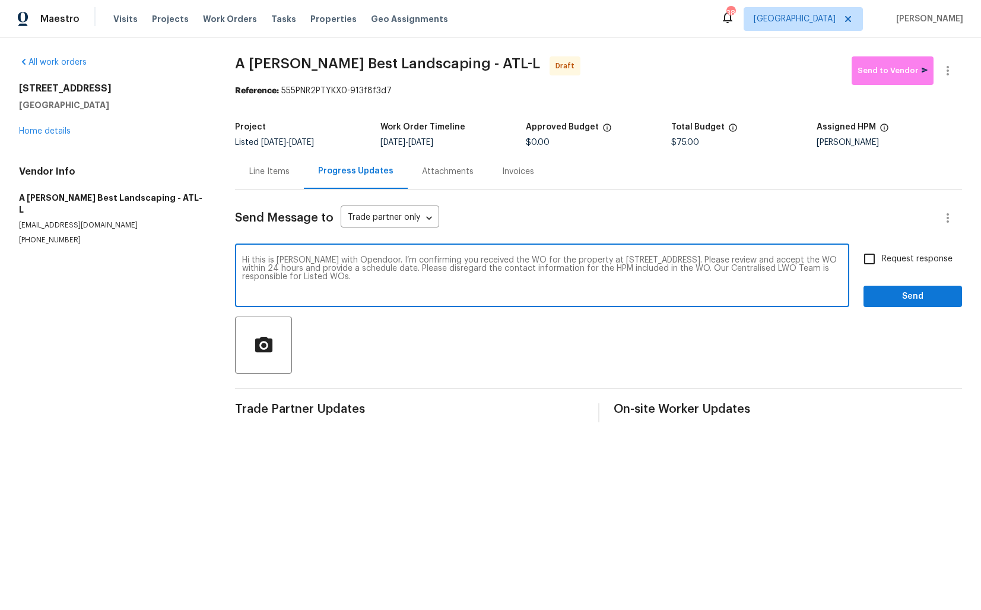
checkbox input "true"
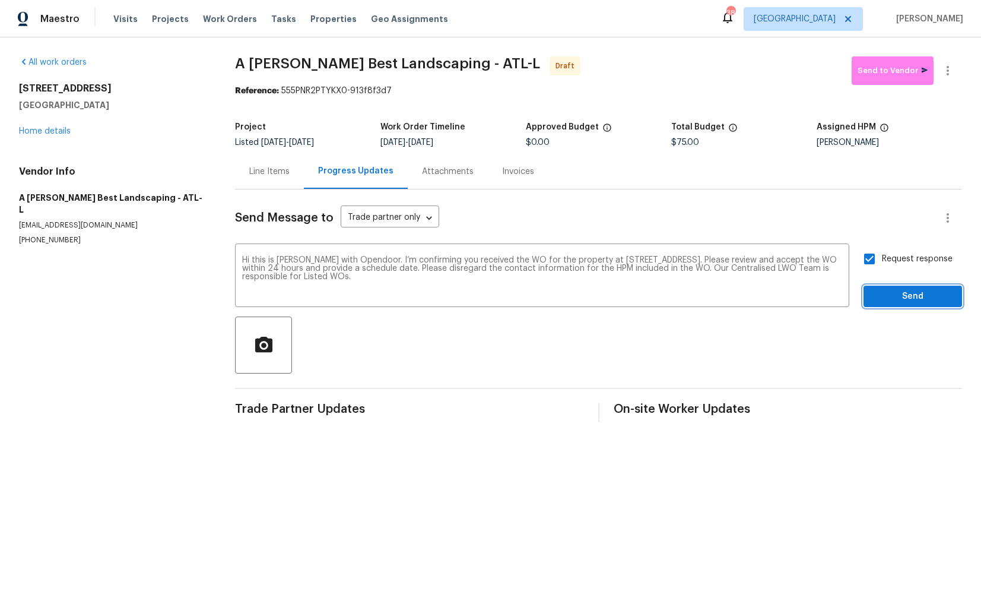
click at [917, 300] on span "Send" at bounding box center [913, 296] width 80 height 15
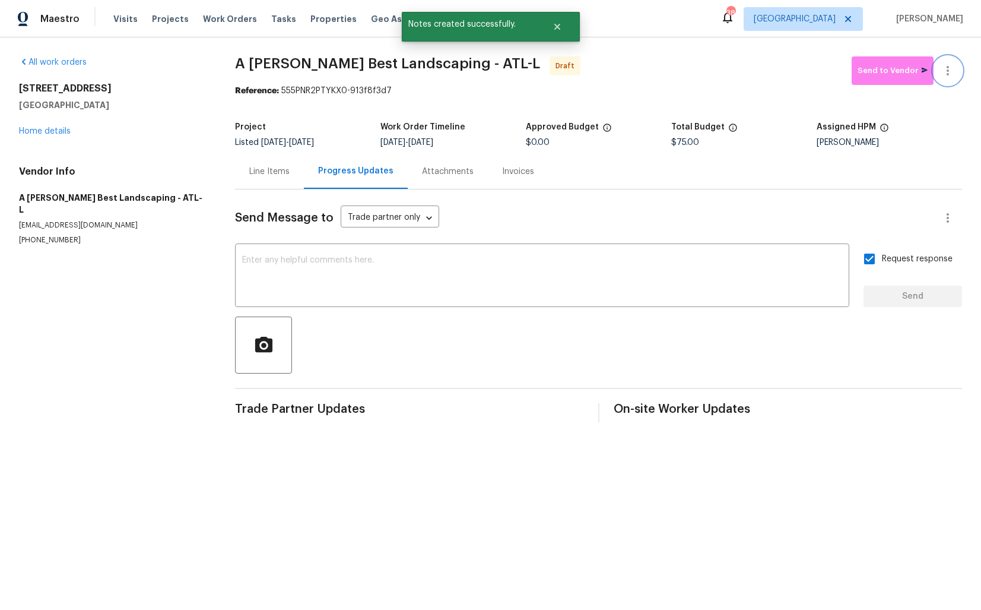
click at [948, 77] on icon "button" at bounding box center [948, 71] width 14 height 14
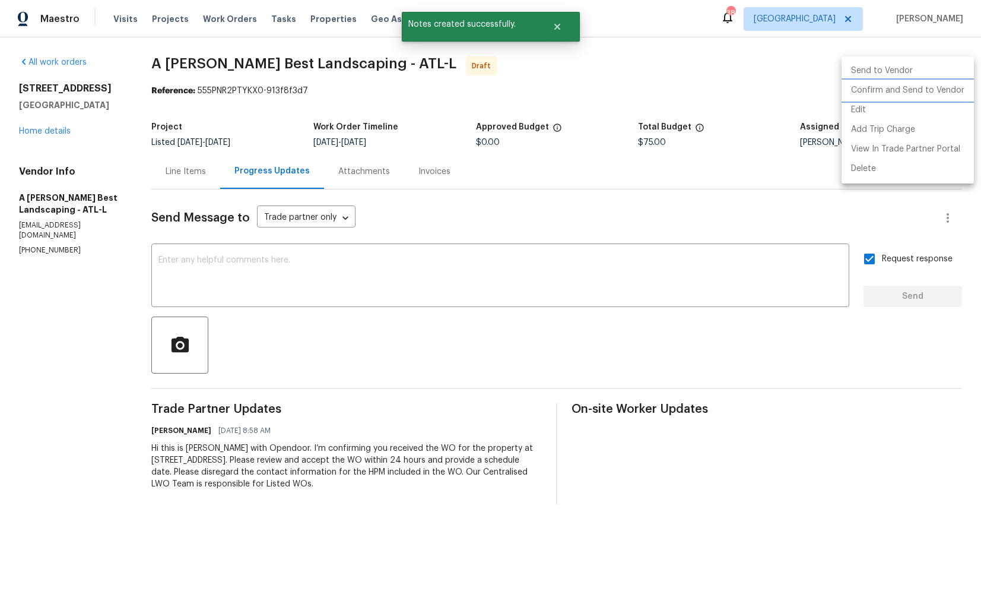
click at [879, 98] on li "Confirm and Send to Vendor" at bounding box center [908, 91] width 132 height 20
click at [698, 248] on div at bounding box center [490, 305] width 981 height 610
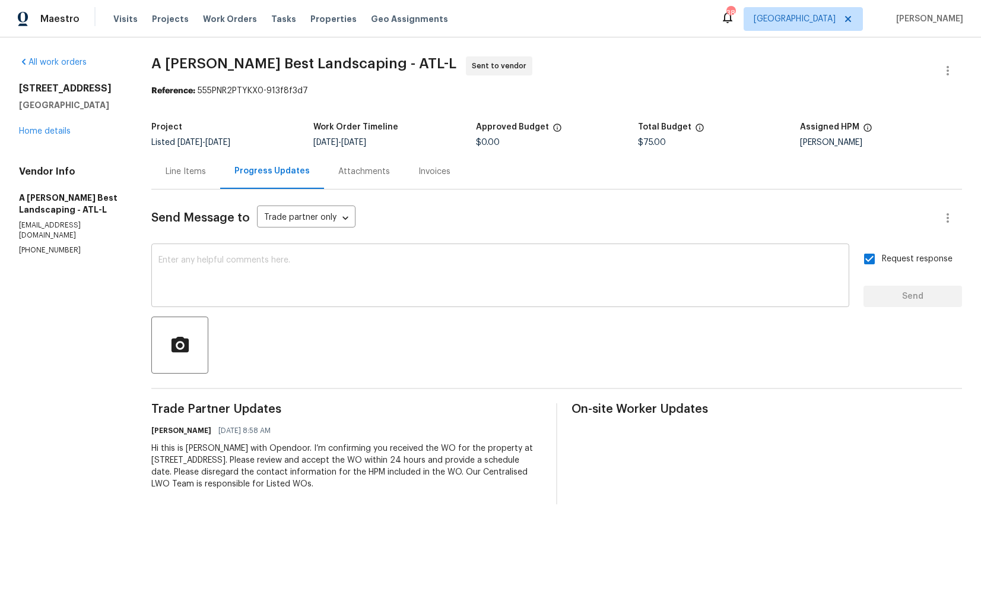
click at [509, 261] on textarea at bounding box center [501, 277] width 684 height 42
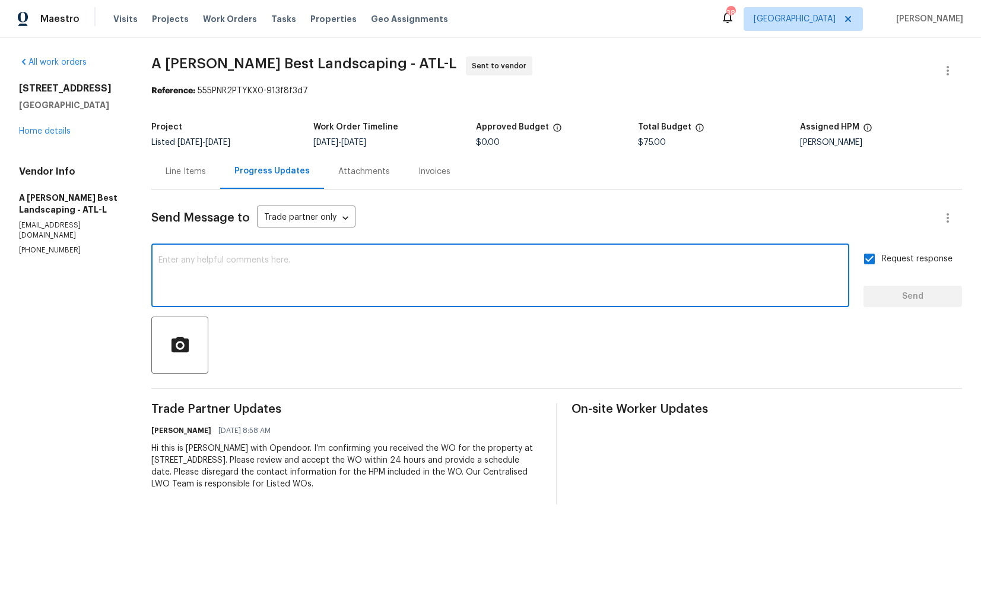
paste textarea "Attention All Work Orders must include before-photos (both close-up and wide-an…"
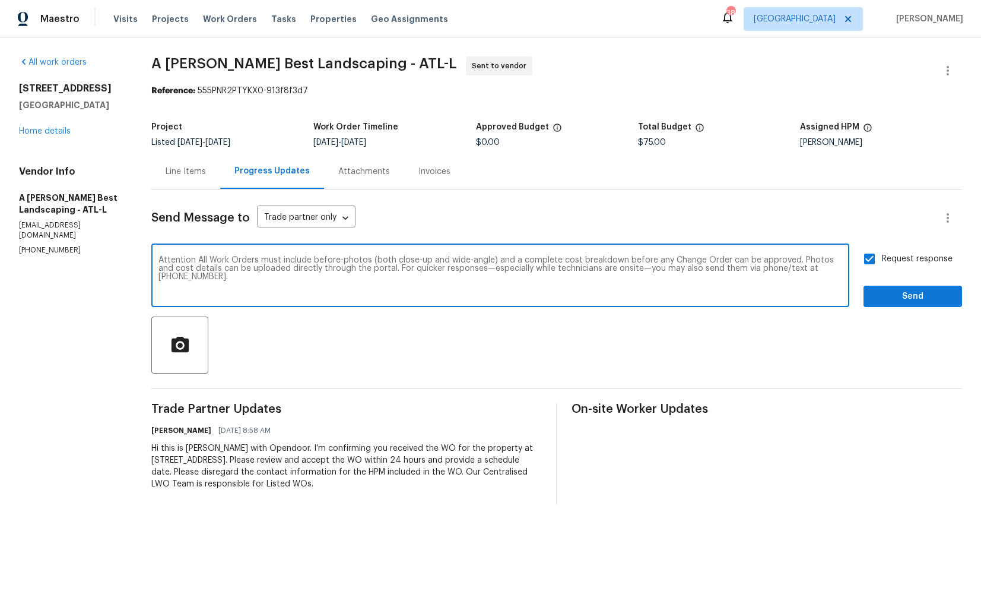
type textarea "Attention All Work Orders must include before-photos (both close-up and wide-an…"
click at [889, 294] on span "Send" at bounding box center [913, 296] width 80 height 15
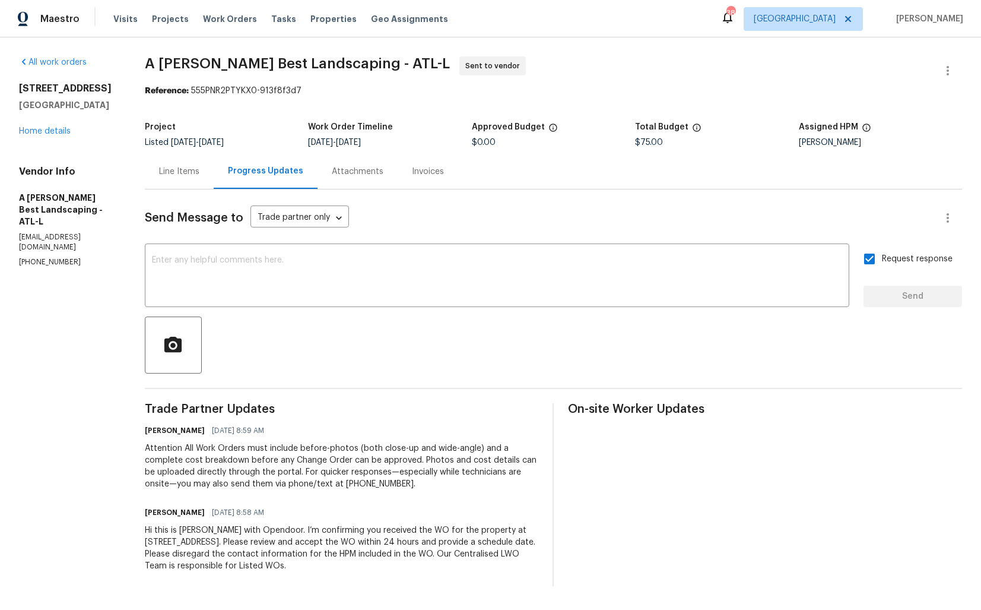
click at [227, 68] on span "A Lopez Best Landscaping - ATL-L" at bounding box center [297, 63] width 305 height 14
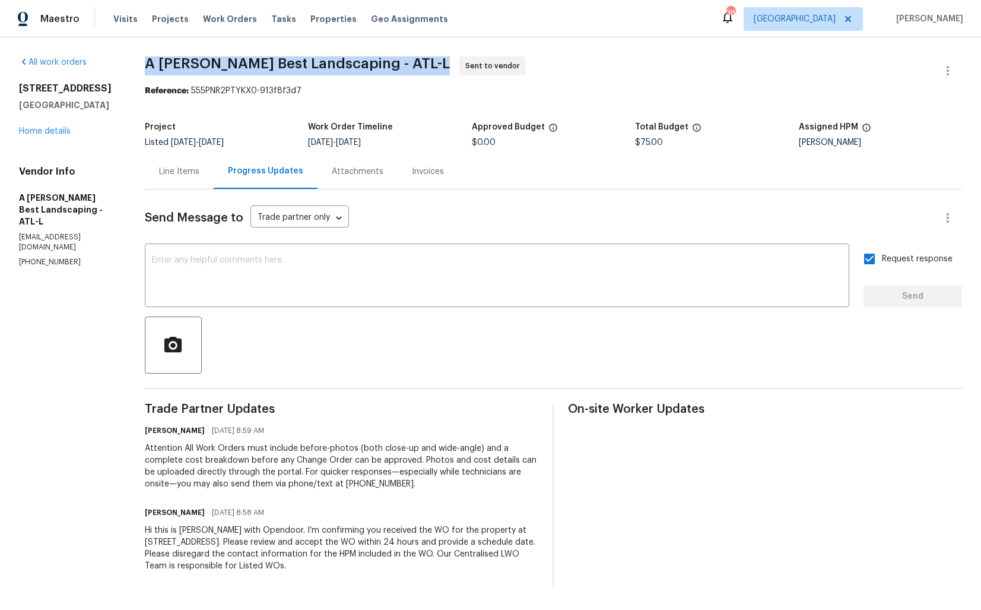
copy span "A Lopez Best Landscaping - ATL-L"
click at [46, 128] on link "Home details" at bounding box center [45, 131] width 52 height 8
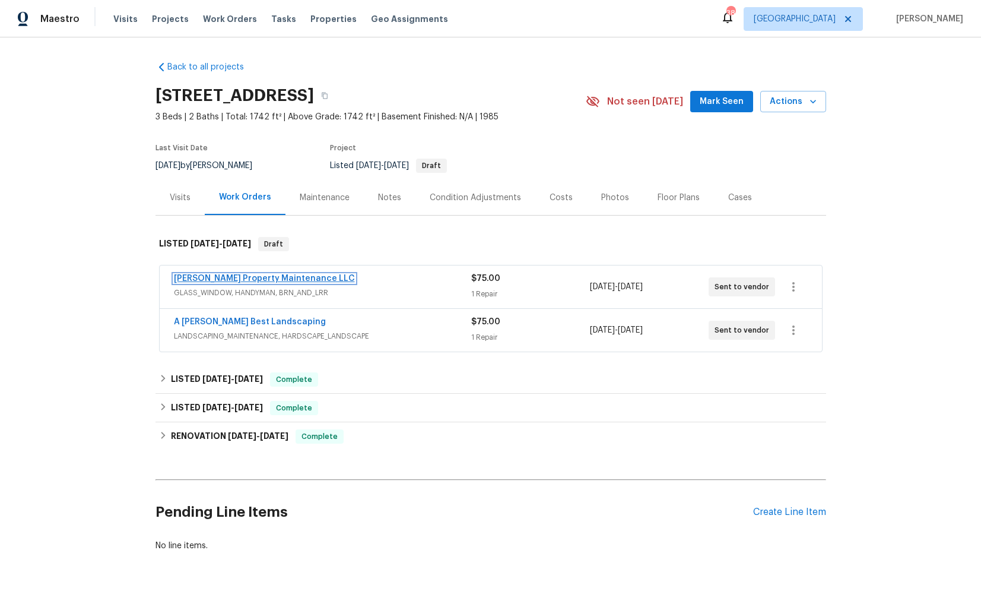
click at [224, 277] on link "Glen Property Maintenance LLC" at bounding box center [264, 278] width 181 height 8
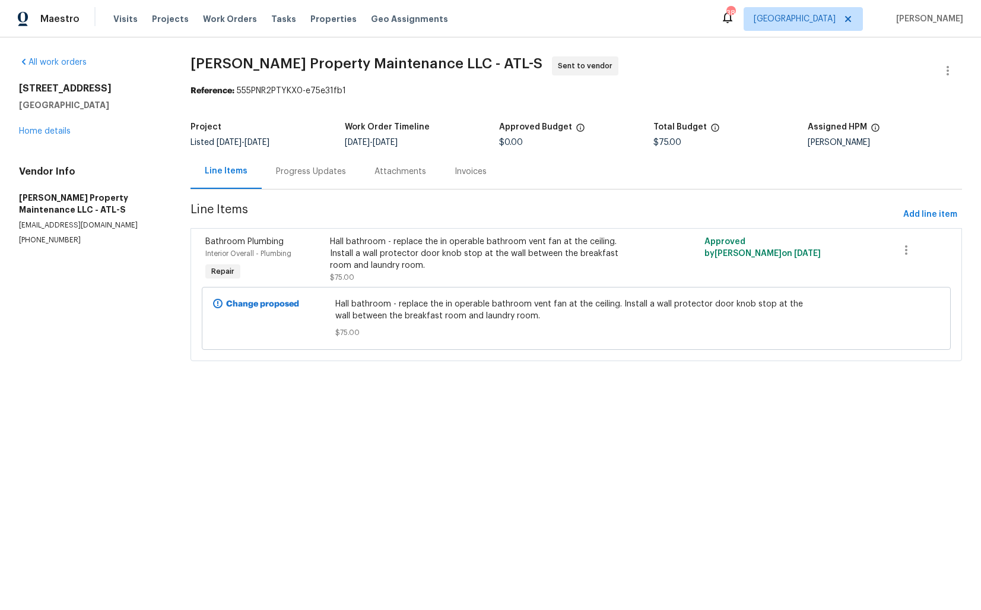
click at [324, 63] on span "Glen Property Maintenance LLC - ATL-S" at bounding box center [367, 63] width 352 height 14
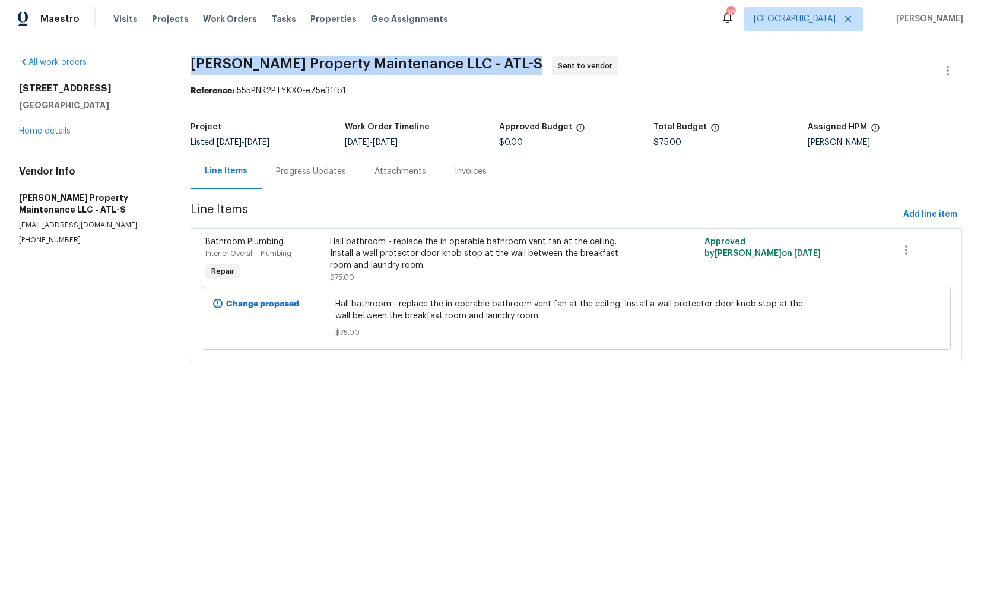
copy span "Glen Property Maintenance LLC - ATL-S"
click at [595, 40] on div "All work orders 670 Spring Forest Dr Lawrenceville, GA 30043 Home details Vendo…" at bounding box center [490, 215] width 981 height 357
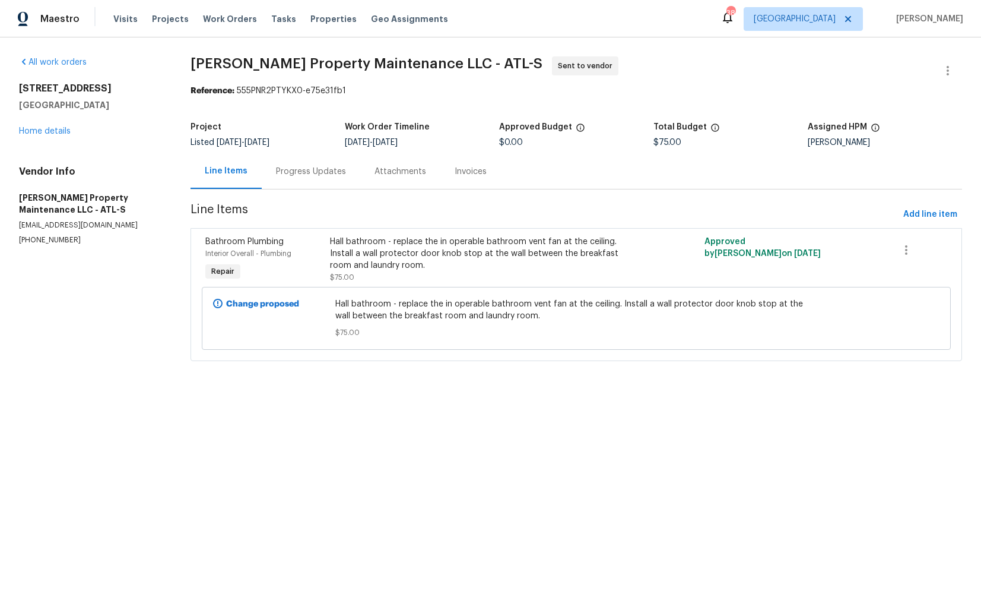
click at [698, 37] on div "All work orders 670 Spring Forest Dr Lawrenceville, GA 30043 Home details Vendo…" at bounding box center [490, 215] width 981 height 357
click at [182, 146] on div "All work orders 670 Spring Forest Dr Lawrenceville, GA 30043 Home details Vendo…" at bounding box center [490, 215] width 981 height 357
drag, startPoint x: 239, startPoint y: 90, endPoint x: 429, endPoint y: 90, distance: 190.0
click at [429, 90] on div "Reference: 555PNR2PTYKX0-e75e31fb1" at bounding box center [577, 91] width 772 height 12
copy div "555PNR2PTYKX0-e75e31fb1"
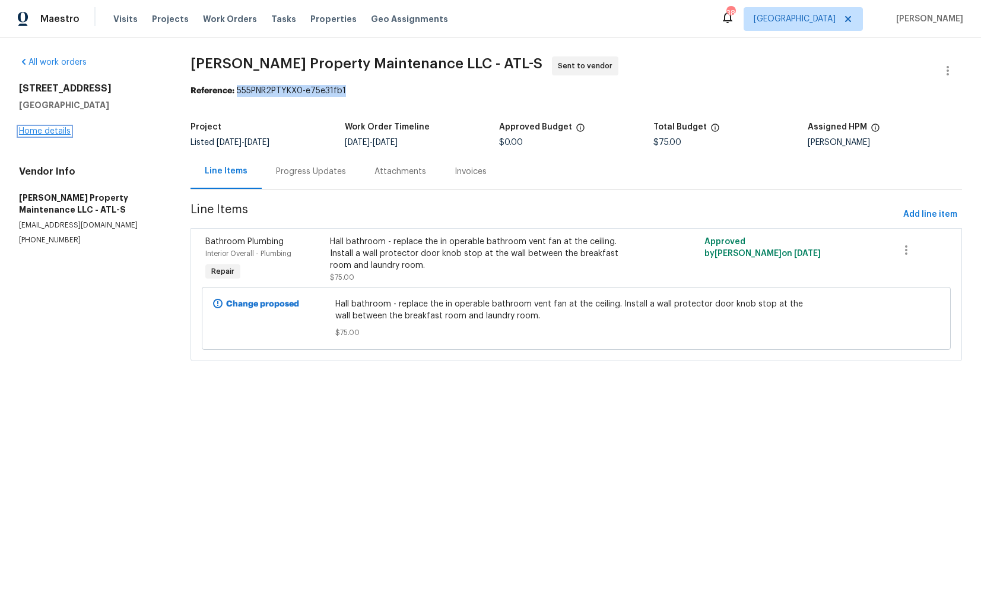
click at [61, 128] on link "Home details" at bounding box center [45, 131] width 52 height 8
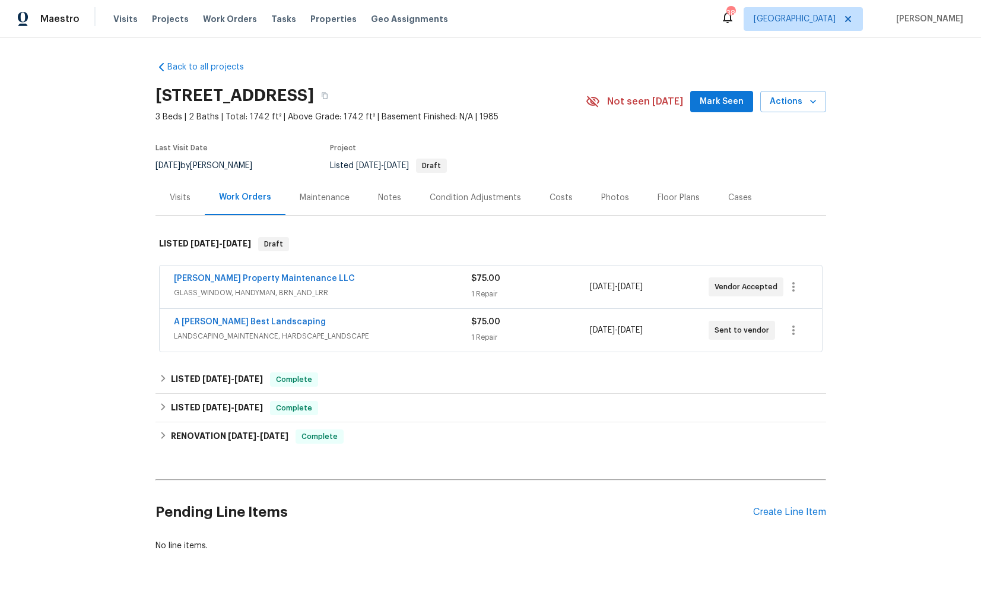
click at [202, 316] on span "A Lopez Best Landscaping" at bounding box center [250, 322] width 152 height 12
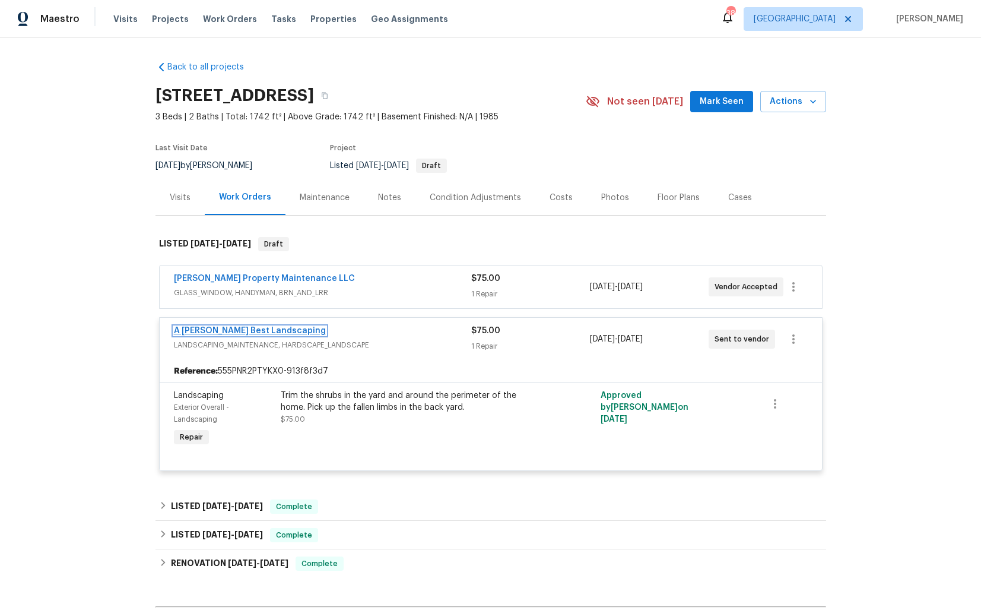
click at [191, 328] on link "A Lopez Best Landscaping" at bounding box center [250, 331] width 152 height 8
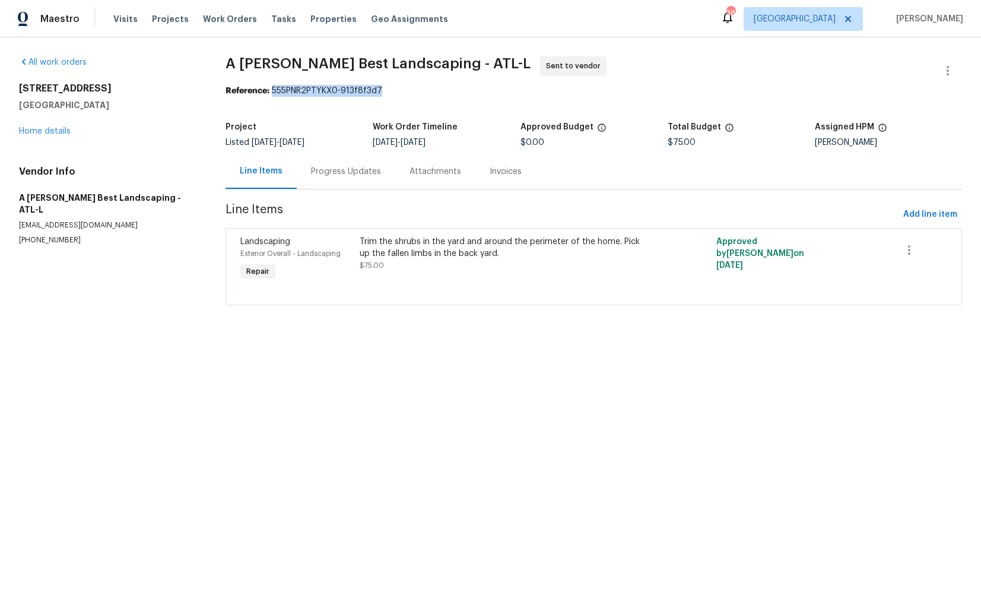
drag, startPoint x: 273, startPoint y: 91, endPoint x: 407, endPoint y: 91, distance: 134.2
click at [407, 91] on div "Reference: 555PNR2PTYKX0-913f8f3d7" at bounding box center [594, 91] width 737 height 12
copy div "555PNR2PTYKX0-913f8f3d7"
click at [145, 159] on div "All work orders 670 Spring Forest Dr Lawrenceville, GA 30043 Home details Vendo…" at bounding box center [108, 150] width 178 height 189
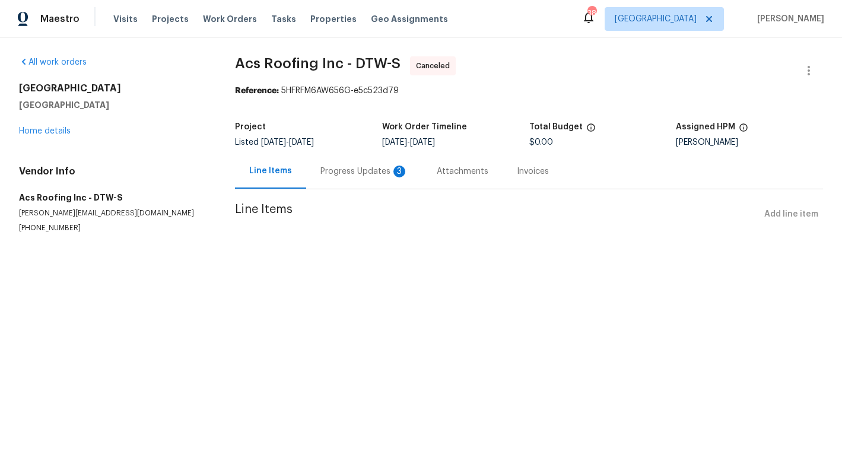
click at [358, 172] on div "Progress Updates 3" at bounding box center [365, 172] width 88 height 12
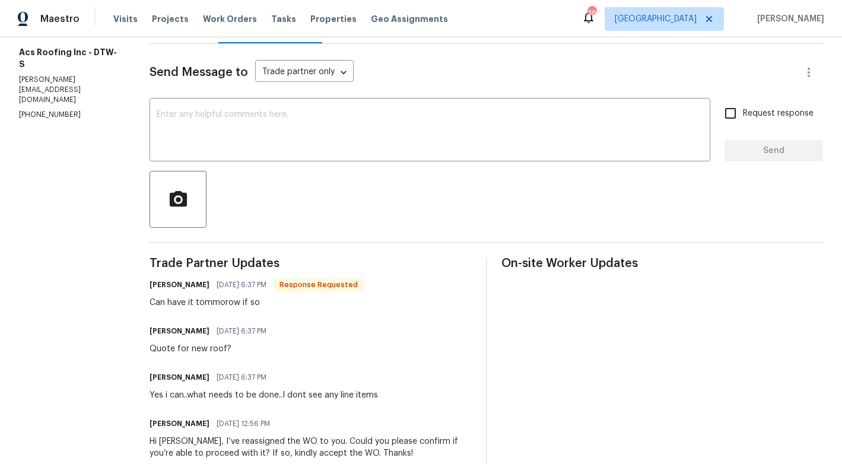
scroll to position [144, 0]
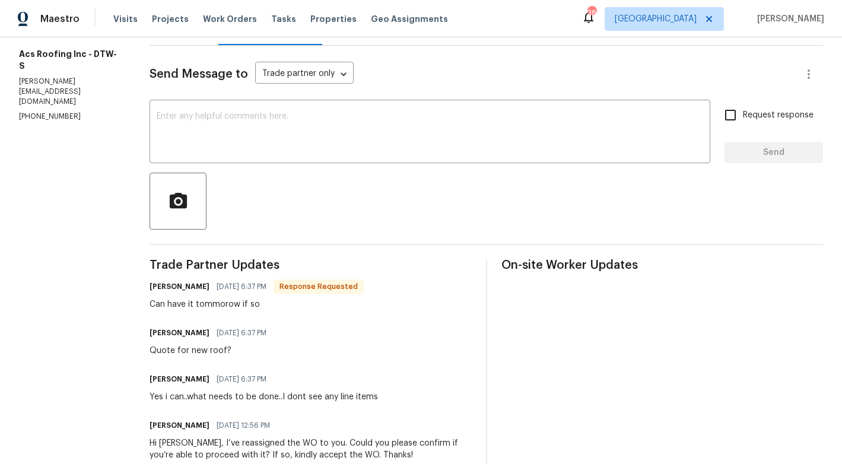
click at [150, 287] on h6 "[PERSON_NAME]" at bounding box center [180, 287] width 60 height 12
copy h6 "[PERSON_NAME]"
click at [265, 134] on textarea at bounding box center [430, 133] width 547 height 42
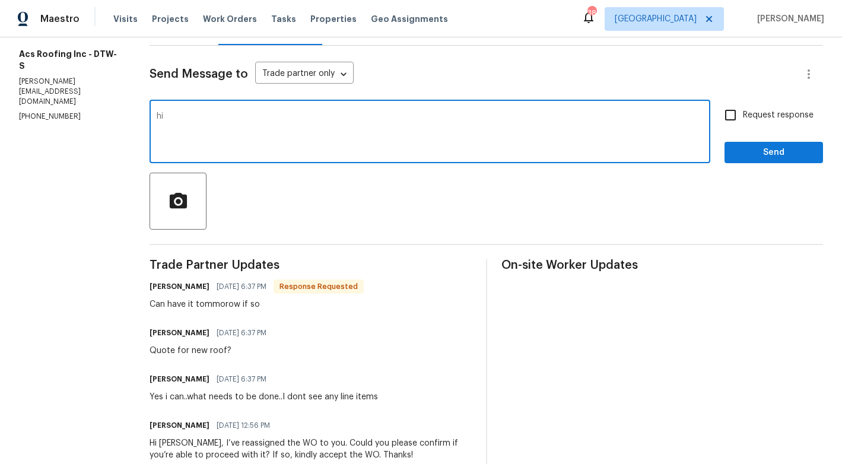
type textarea "h"
paste textarea "[PERSON_NAME]"
paste textarea "Received feedback that the neon light in the basement utility room is not worki…"
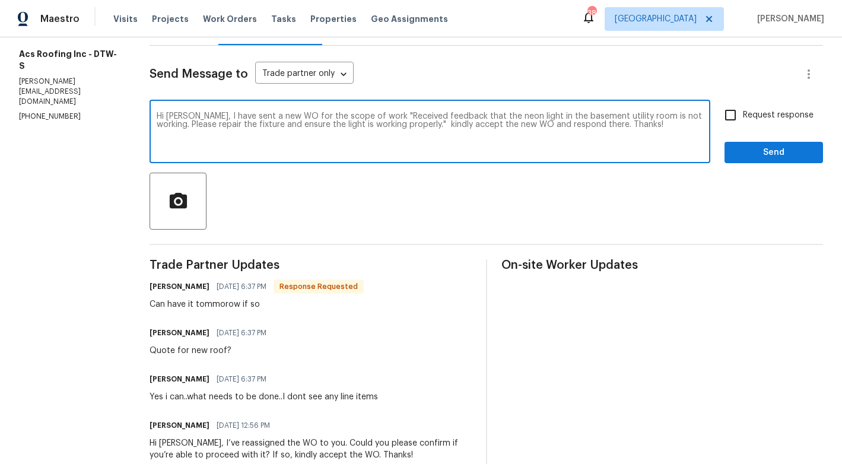
click at [395, 126] on textarea "Hi David, I have sent a new WO for the scope of work "Received feedback that th…" at bounding box center [430, 133] width 547 height 42
paste textarea "’ve sent a new WO with the scope: “Received feedback that the neon light in the…"
type textarea "Hi David, I’ve sent a new WO with the scope: “Received feedback that the neon l…"
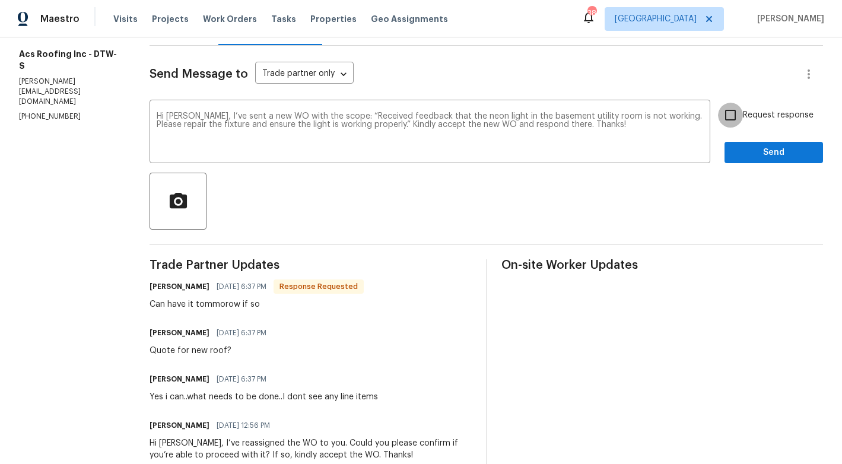
click at [741, 114] on input "Request response" at bounding box center [730, 115] width 25 height 25
checkbox input "true"
click at [750, 151] on span "Send" at bounding box center [774, 152] width 80 height 15
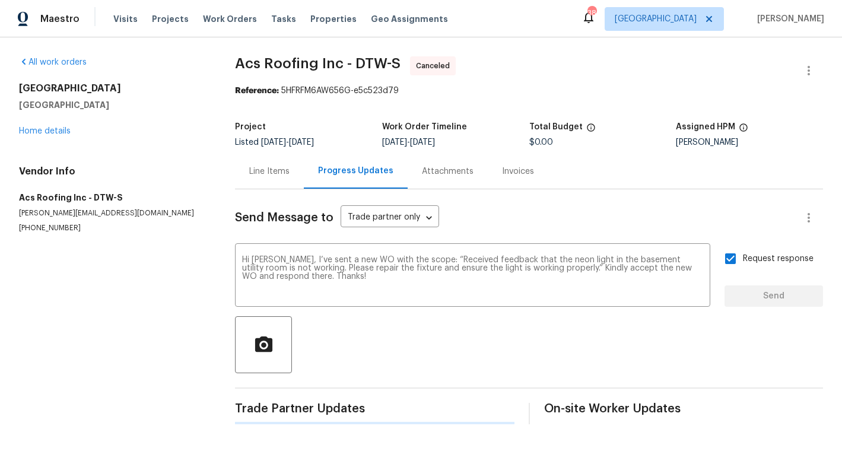
scroll to position [0, 0]
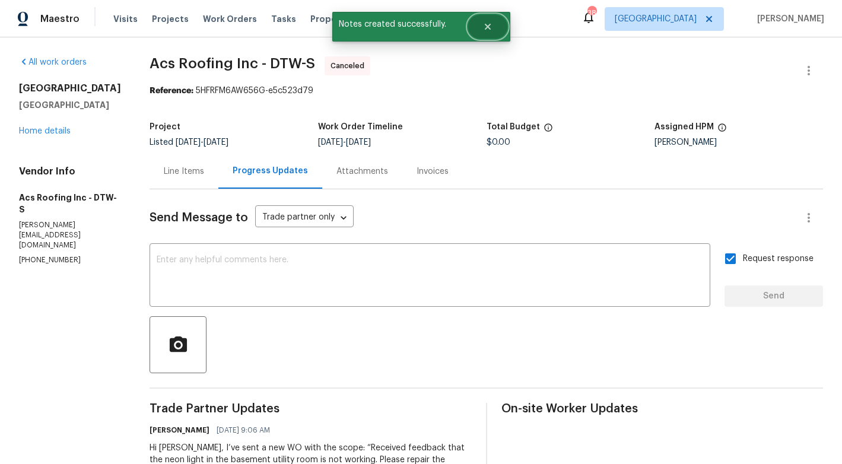
click at [488, 26] on icon "Close" at bounding box center [487, 27] width 6 height 6
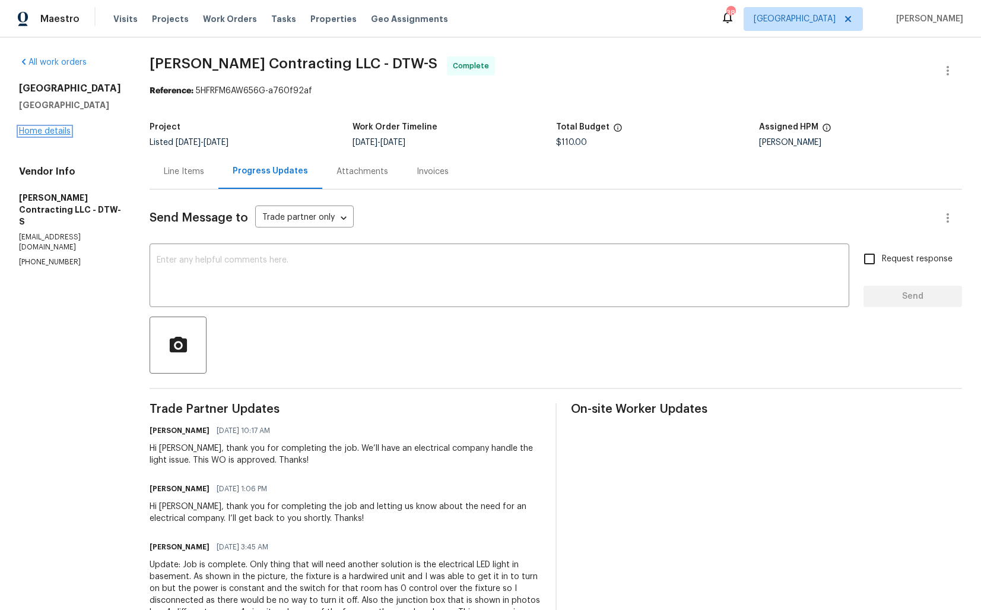
click at [59, 131] on link "Home details" at bounding box center [45, 131] width 52 height 8
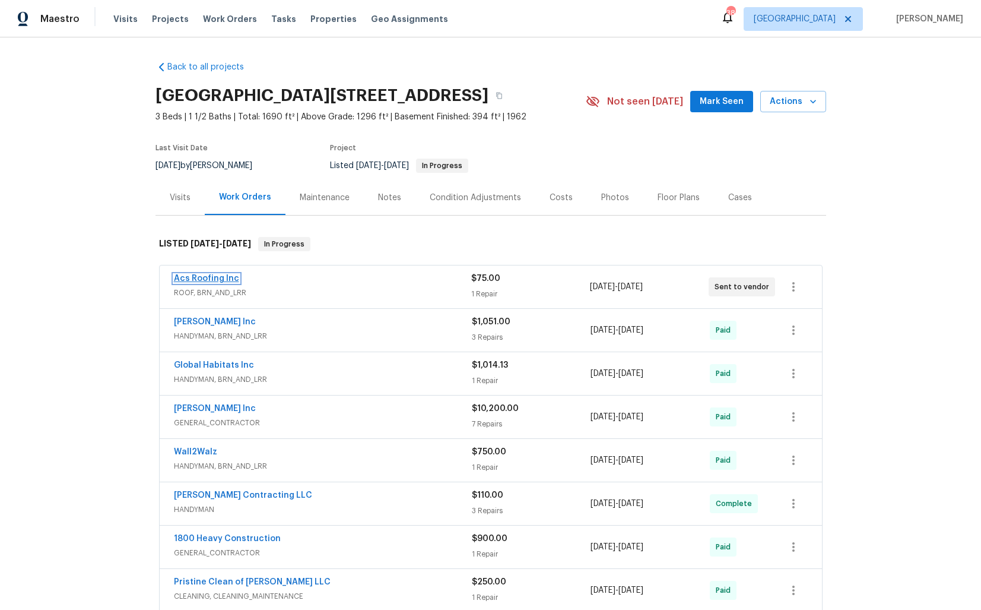
click at [208, 277] on link "Acs Roofing Inc" at bounding box center [206, 278] width 65 height 8
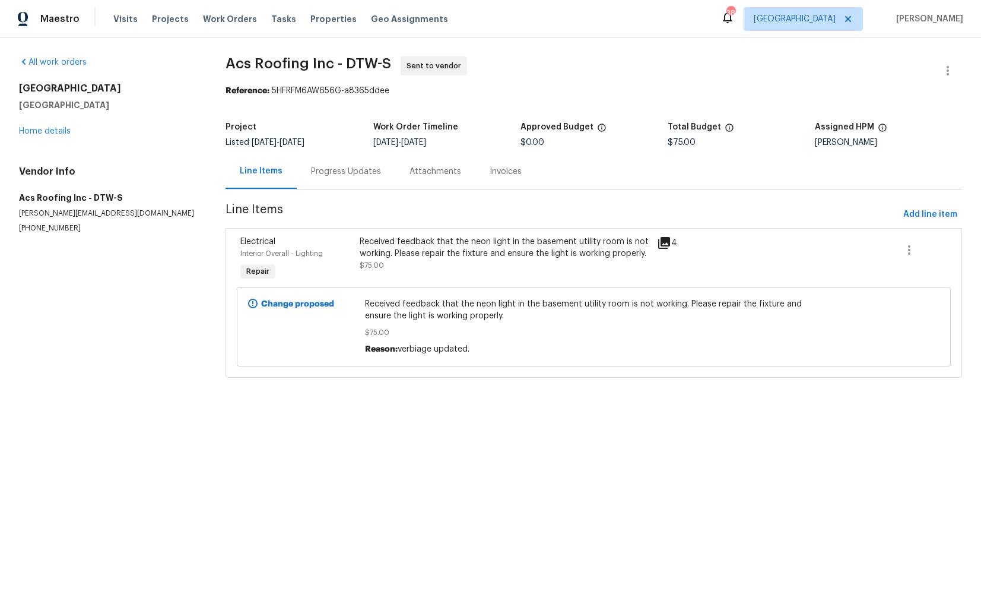
click at [436, 251] on div "Received feedback that the neon light in the basement utility room is not worki…" at bounding box center [505, 248] width 290 height 24
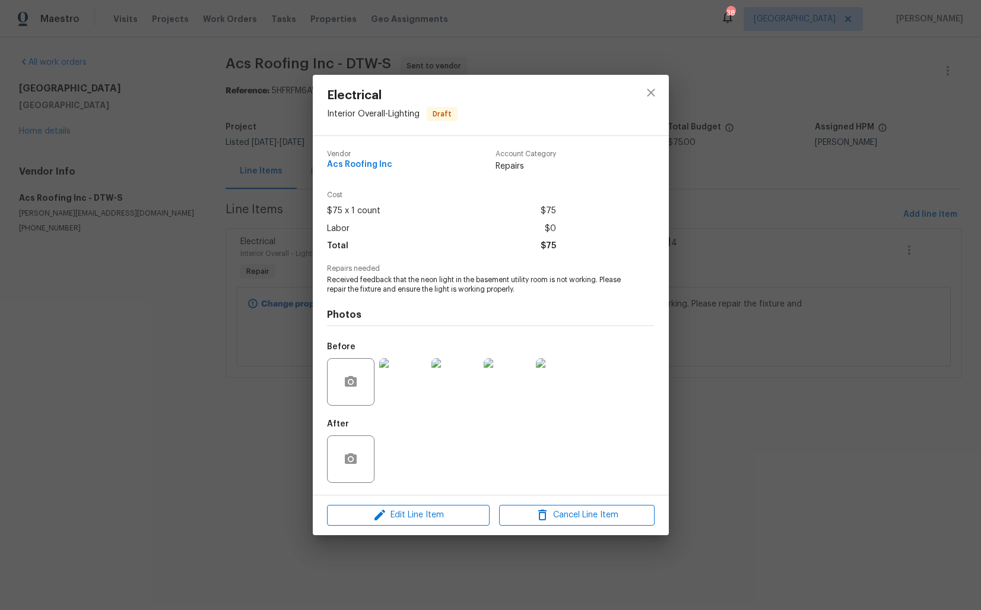
click at [264, 271] on div "Electrical Interior Overall - Lighting Draft Vendor Acs Roofing Inc Account Cat…" at bounding box center [490, 305] width 981 height 610
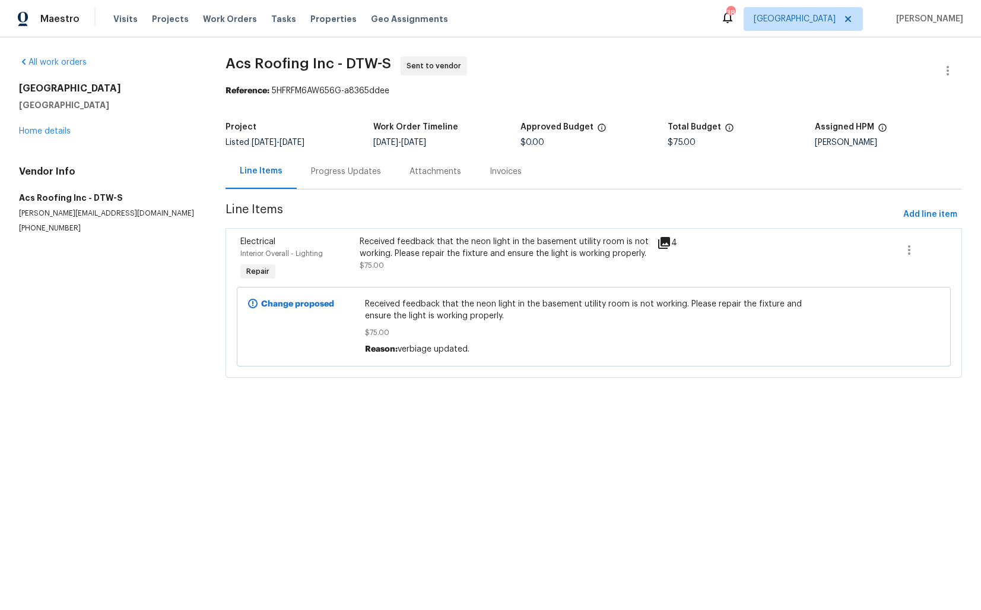
click at [337, 169] on div "Progress Updates" at bounding box center [346, 172] width 70 height 12
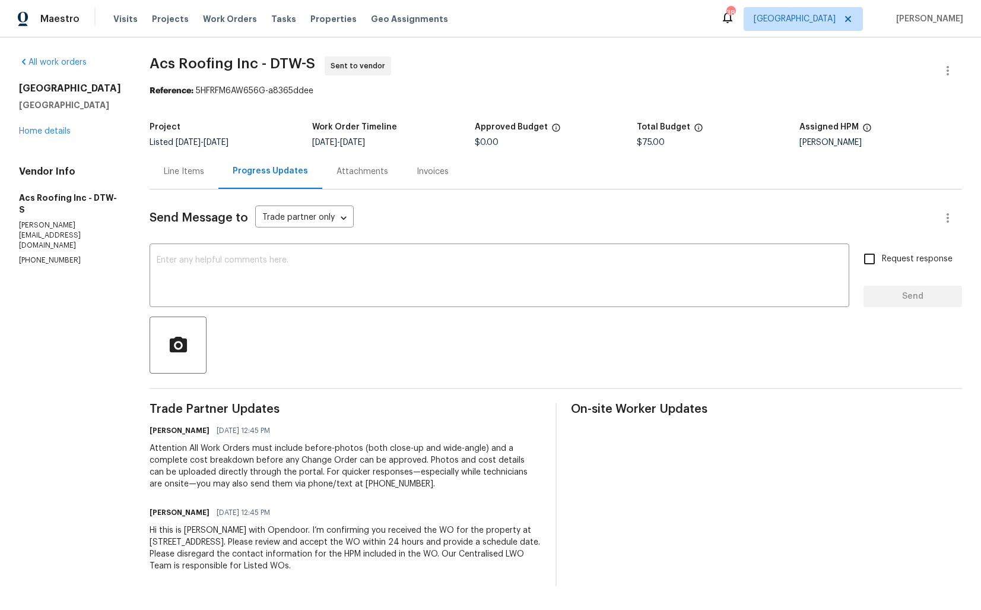
click at [175, 172] on div "Line Items" at bounding box center [184, 172] width 40 height 12
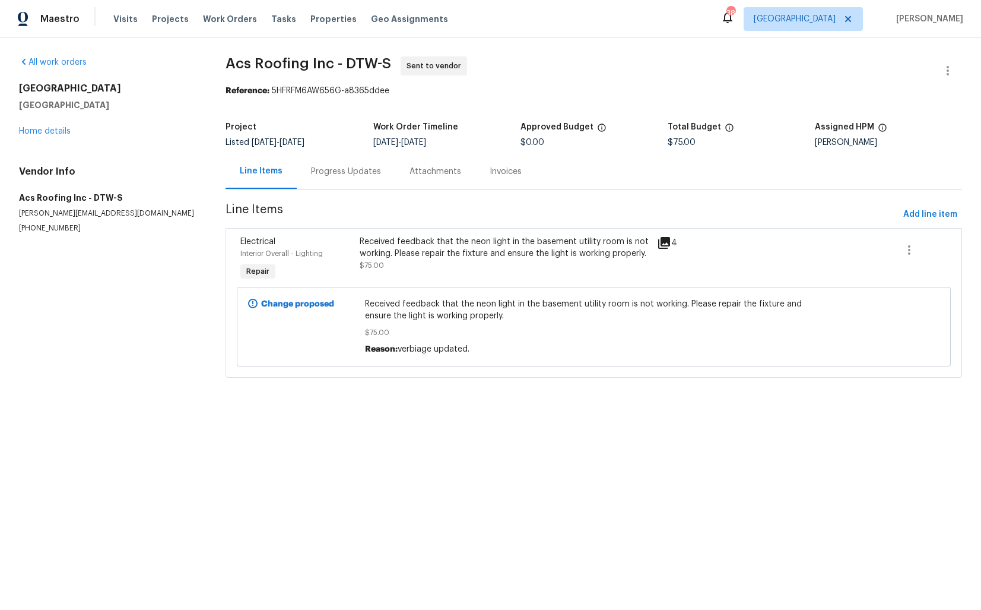
click at [425, 302] on span "Received feedback that the neon light in the basement utility room is not worki…" at bounding box center [594, 310] width 458 height 24
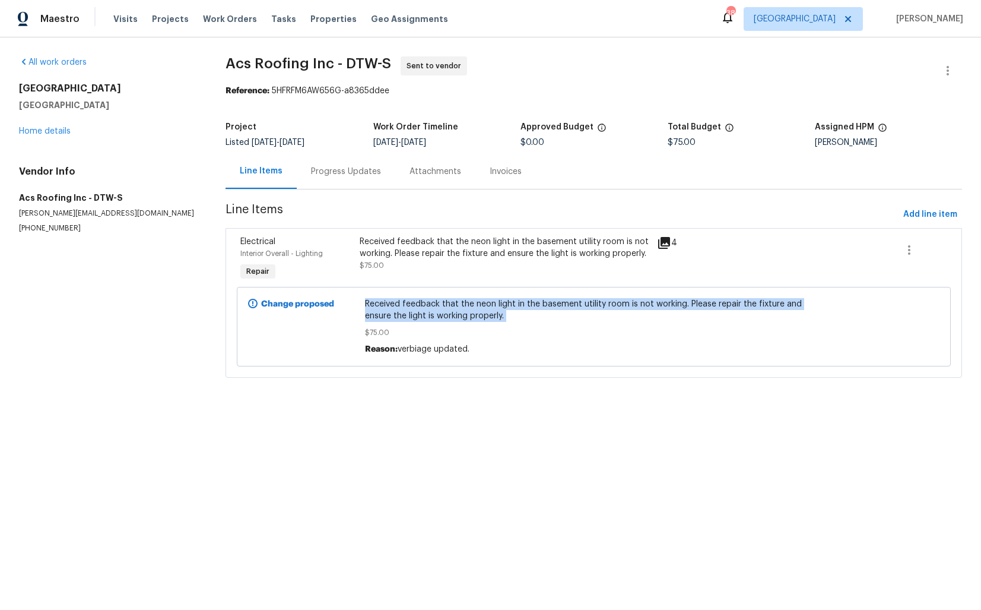
copy span "Received feedback that the neon light in the basement utility room is not worki…"
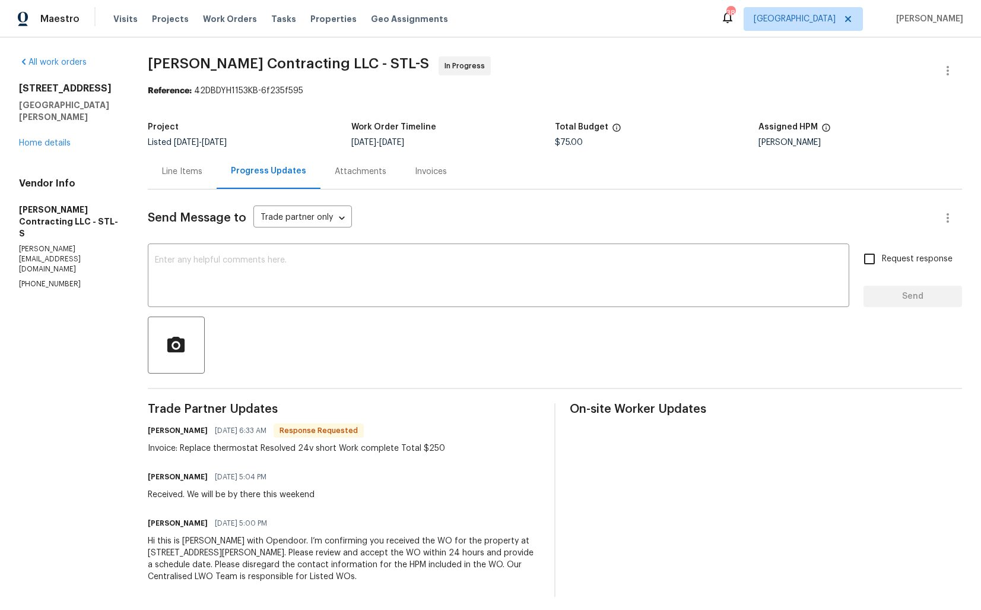
click at [336, 389] on div "Send Message to Trade partner only Trade partner only ​ x ​ Request response Se…" at bounding box center [555, 392] width 815 height 407
click at [186, 170] on div "Line Items" at bounding box center [182, 172] width 40 height 12
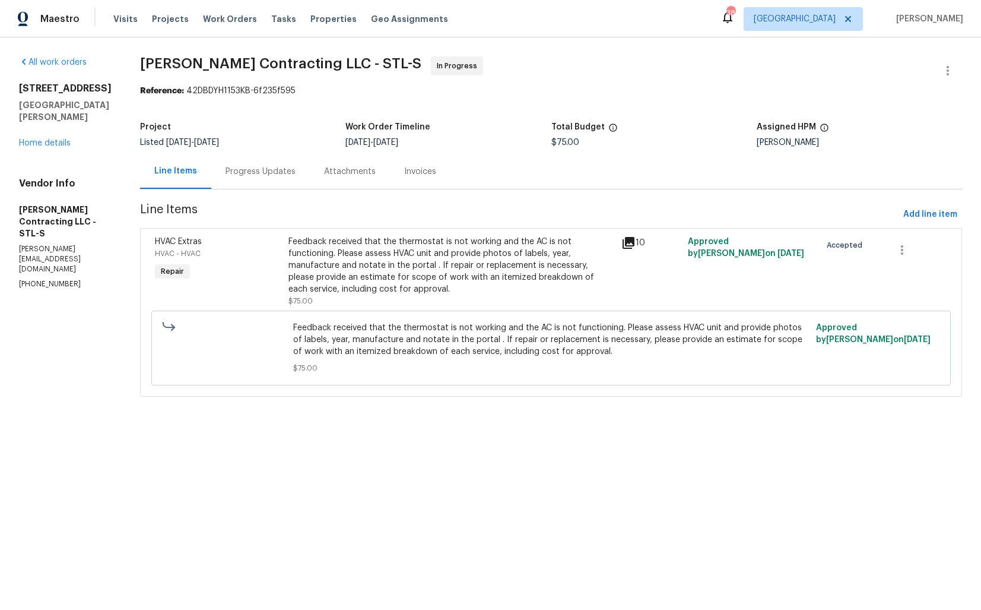
click at [361, 264] on div "Feedback received that the thermostat is not working and the AC is not function…" at bounding box center [452, 265] width 326 height 59
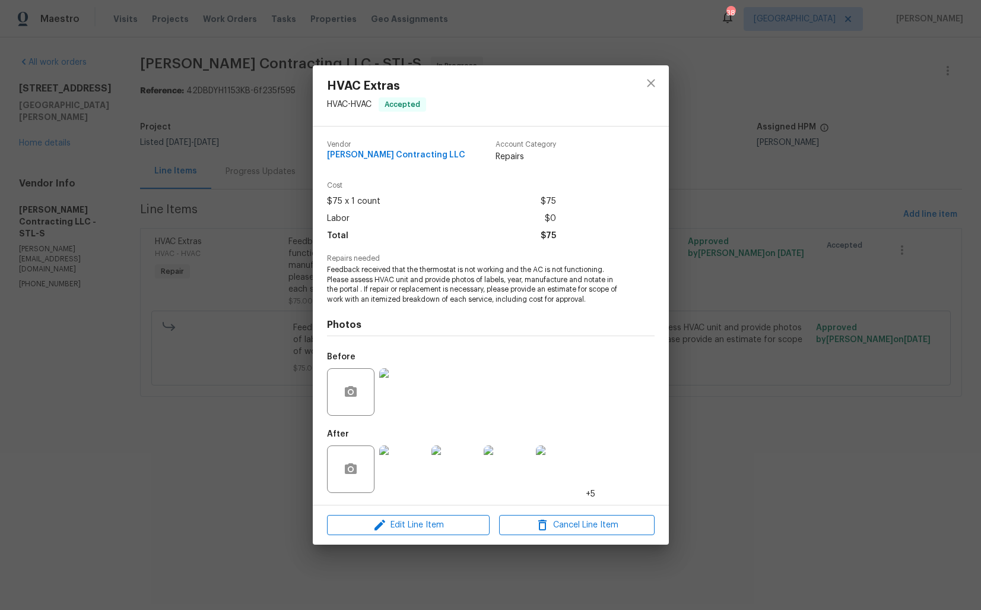
click at [389, 463] on img at bounding box center [402, 468] width 47 height 47
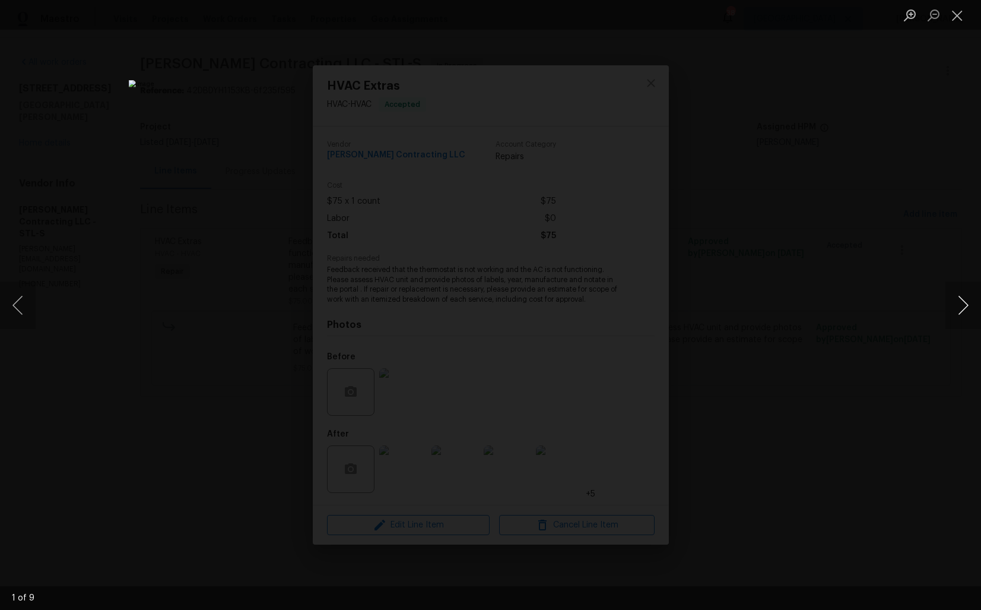
click at [958, 311] on button "Next image" at bounding box center [964, 304] width 36 height 47
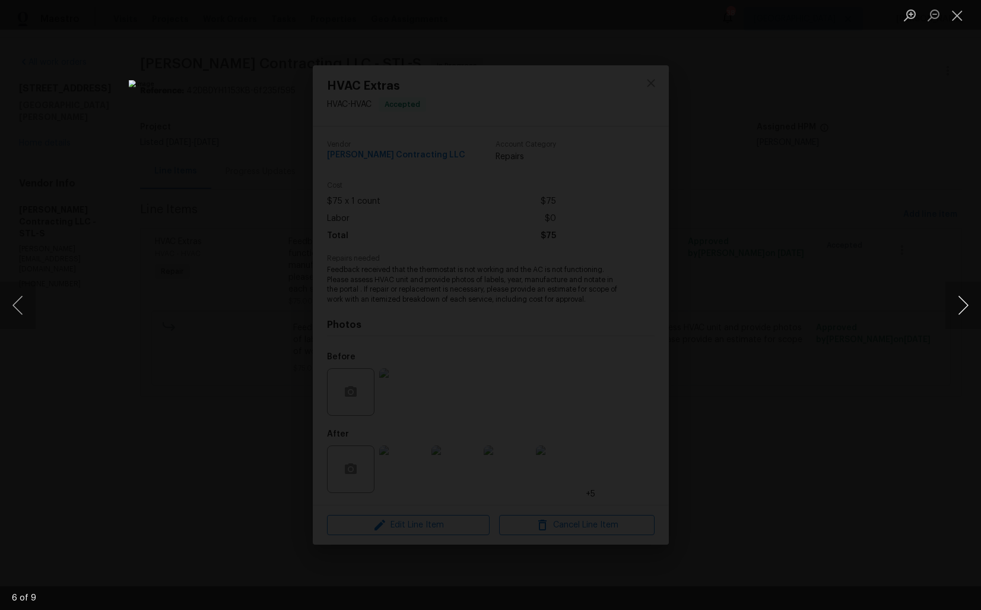
click at [958, 311] on button "Next image" at bounding box center [964, 304] width 36 height 47
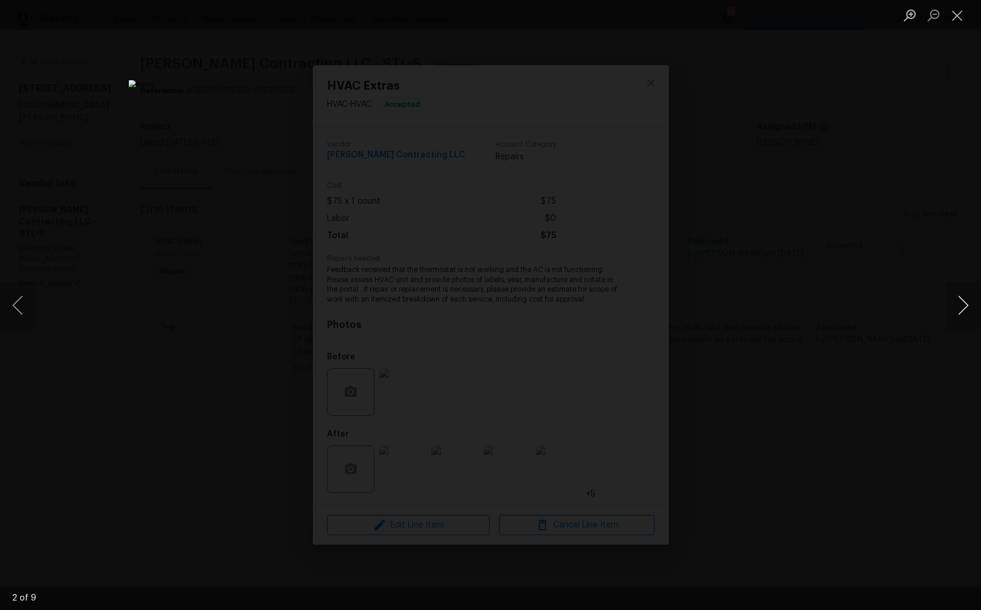
click at [958, 311] on button "Next image" at bounding box center [964, 304] width 36 height 47
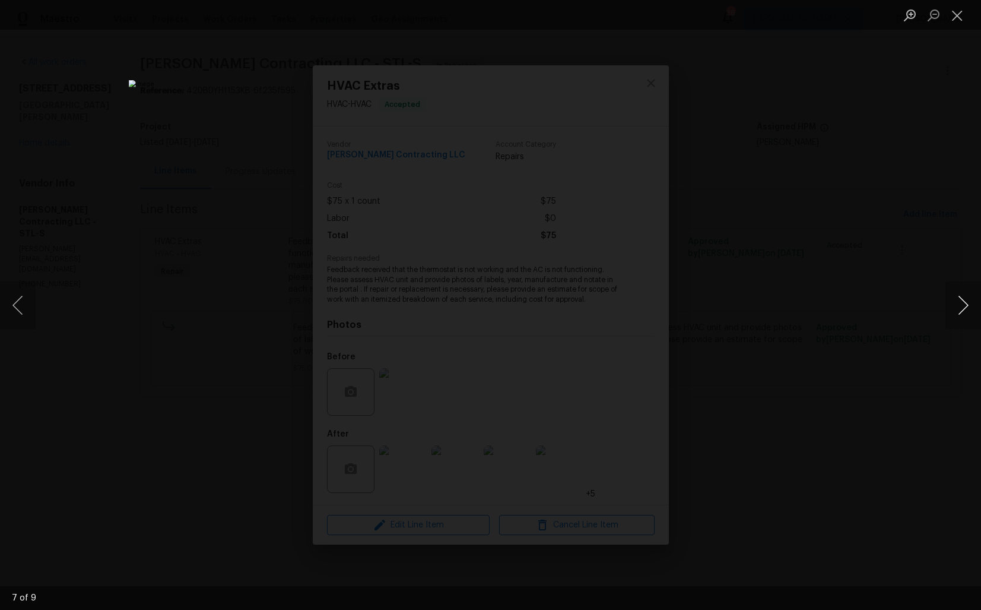
click at [958, 311] on button "Next image" at bounding box center [964, 304] width 36 height 47
click at [774, 237] on div "Lightbox" at bounding box center [490, 305] width 981 height 610
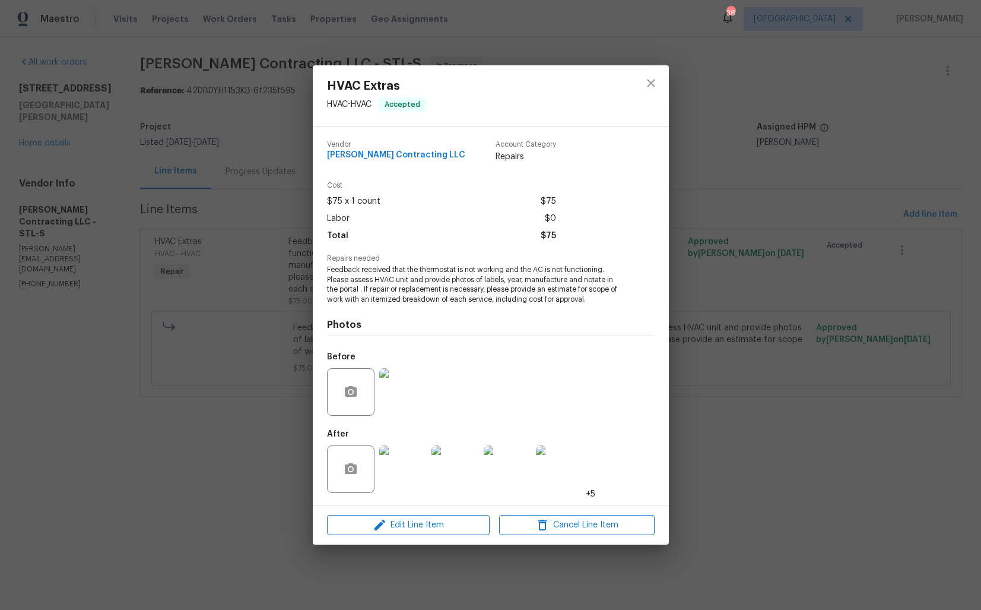
click at [774, 237] on div "HVAC Extras HVAC - HVAC Accepted Vendor Loftin Contracting LLC Account Category…" at bounding box center [490, 305] width 981 height 610
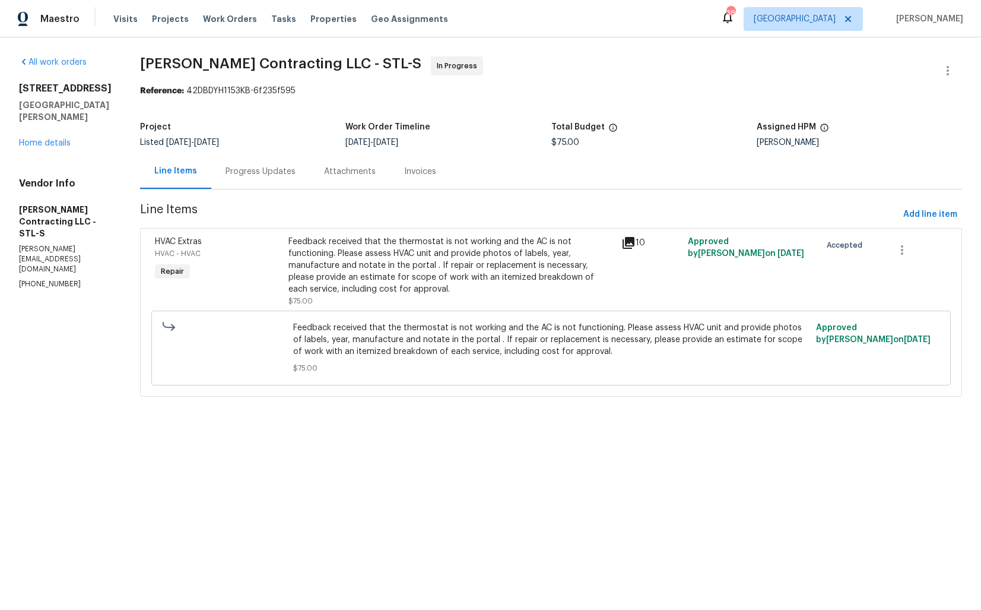
click at [267, 159] on div "Progress Updates" at bounding box center [260, 171] width 99 height 35
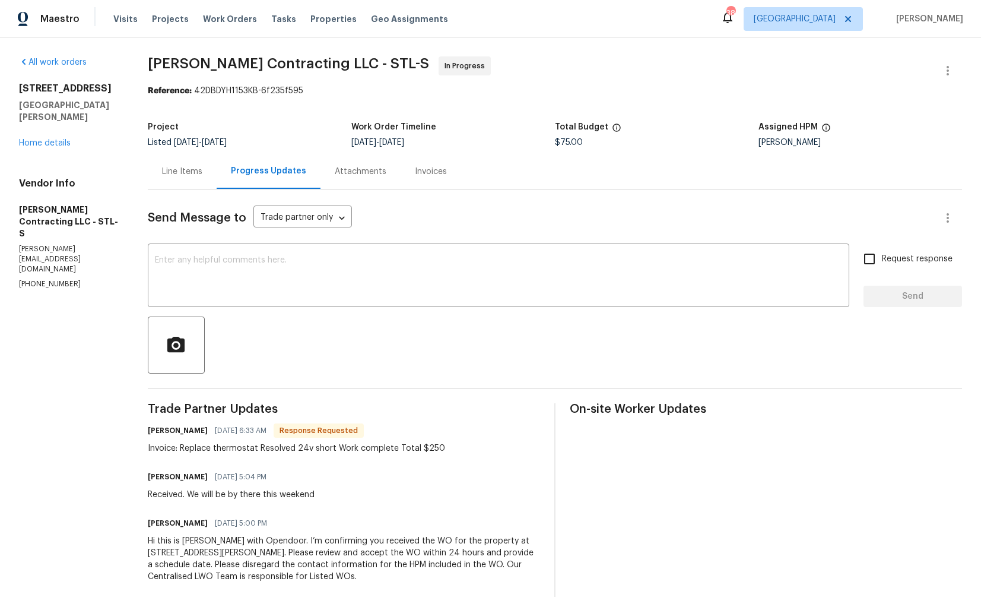
click at [173, 177] on div "Line Items" at bounding box center [182, 172] width 40 height 12
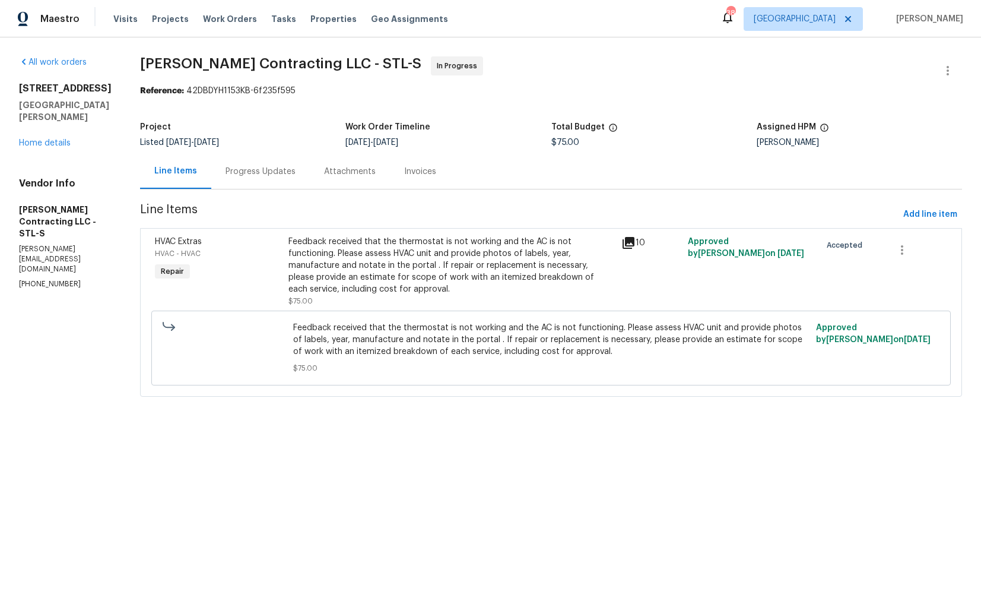
click at [359, 272] on div "Feedback received that the thermostat is not working and the AC is not function…" at bounding box center [452, 265] width 326 height 59
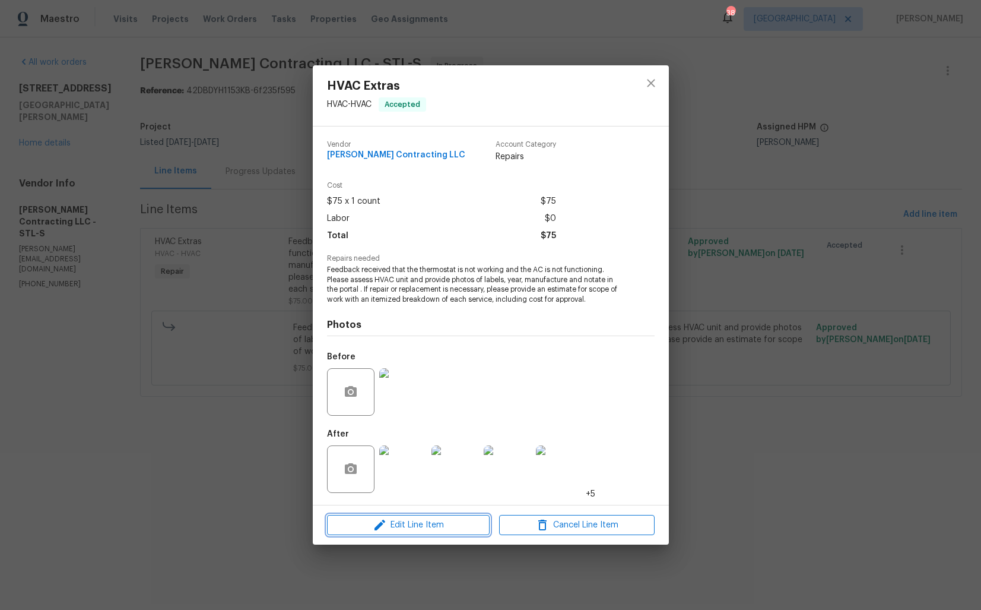
click at [363, 522] on span "Edit Line Item" at bounding box center [409, 525] width 156 height 15
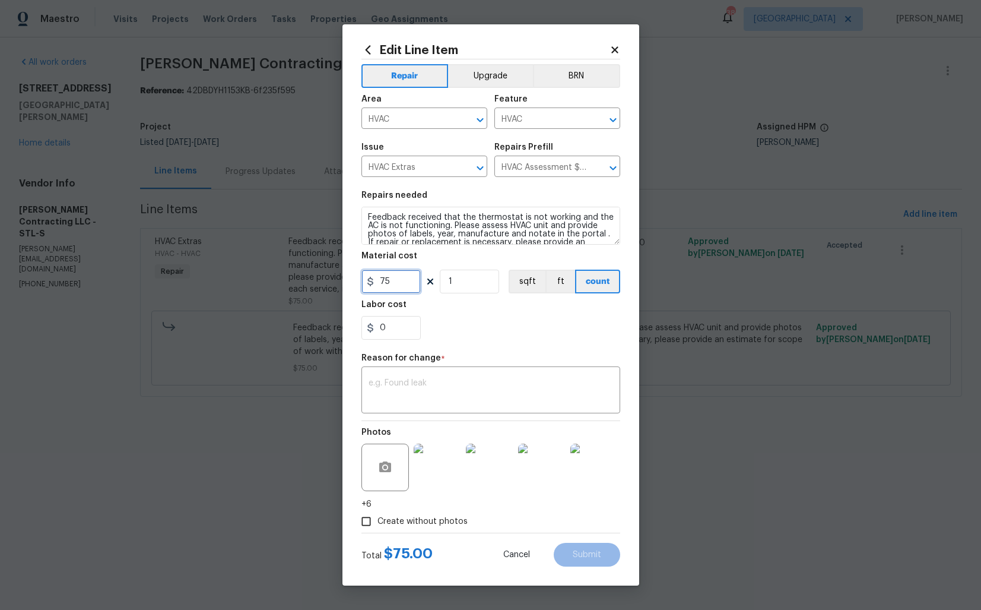
click at [401, 284] on input "75" at bounding box center [391, 282] width 59 height 24
type input "250"
click at [493, 389] on textarea at bounding box center [491, 391] width 245 height 25
click at [433, 379] on textarea at bounding box center [491, 391] width 245 height 25
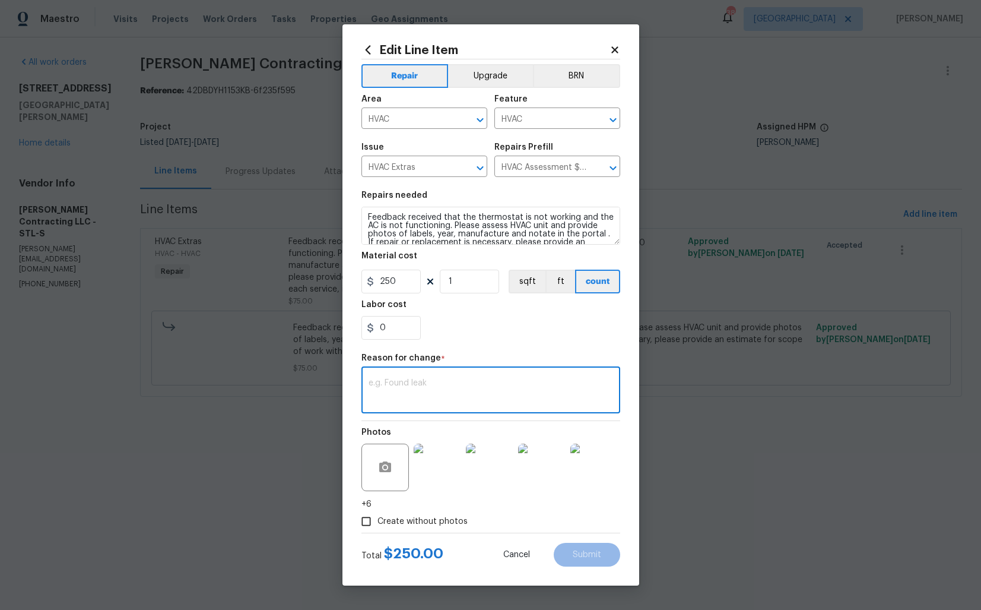
paste textarea "(AM) Updated per vendor’s final cost."
type textarea "(AM) Updated per vendor’s final cost."
click at [576, 550] on span "Submit" at bounding box center [587, 554] width 28 height 9
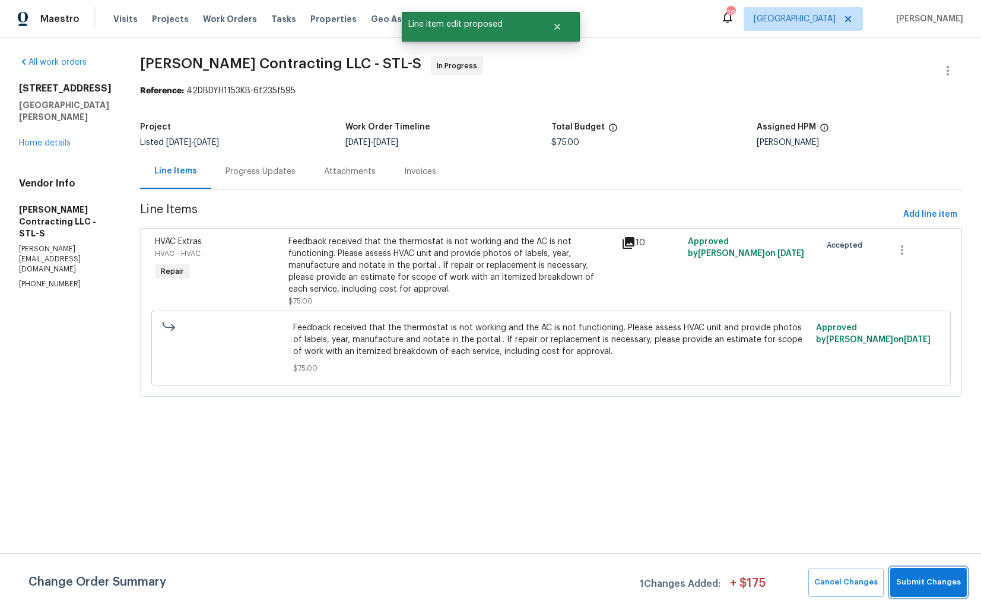
click at [913, 575] on span "Submit Changes" at bounding box center [929, 582] width 65 height 14
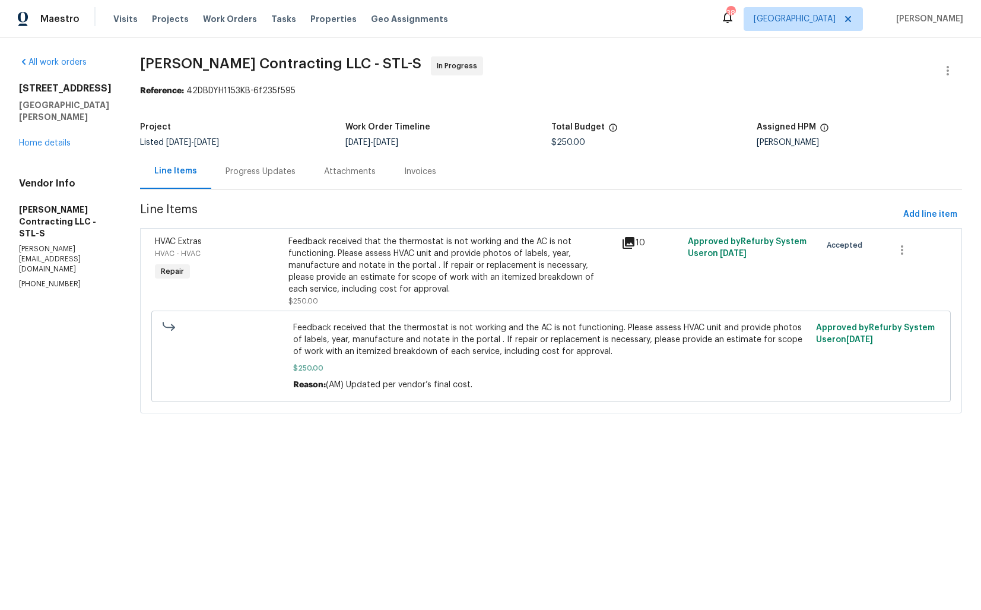
click at [272, 179] on div "Progress Updates" at bounding box center [260, 171] width 99 height 35
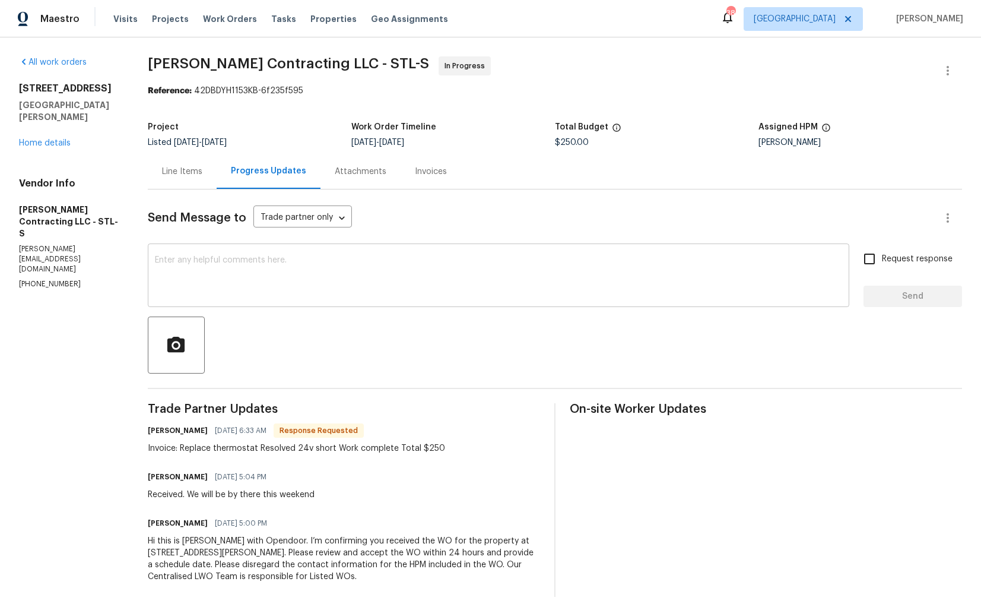
click at [441, 286] on textarea at bounding box center [499, 277] width 688 height 42
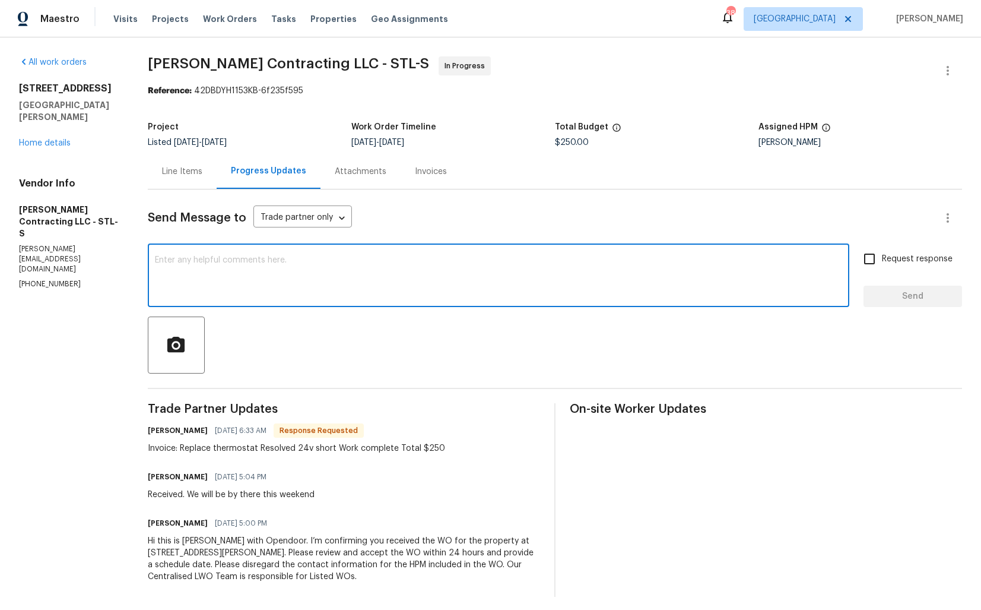
click at [163, 433] on h6 "Jonathan Loftin" at bounding box center [178, 431] width 60 height 12
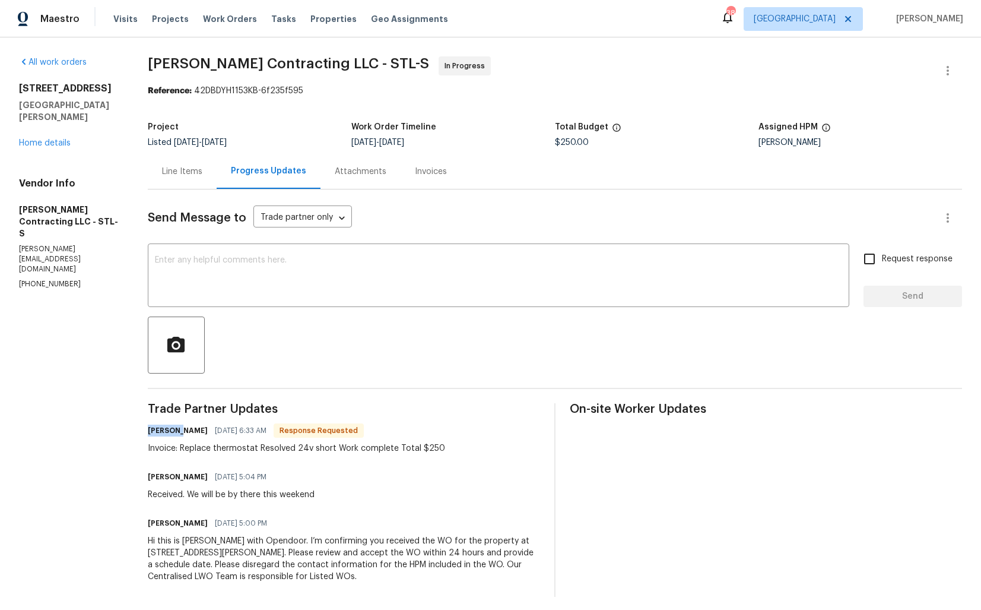
copy h6 "Jonathan"
click at [343, 283] on textarea at bounding box center [499, 277] width 688 height 42
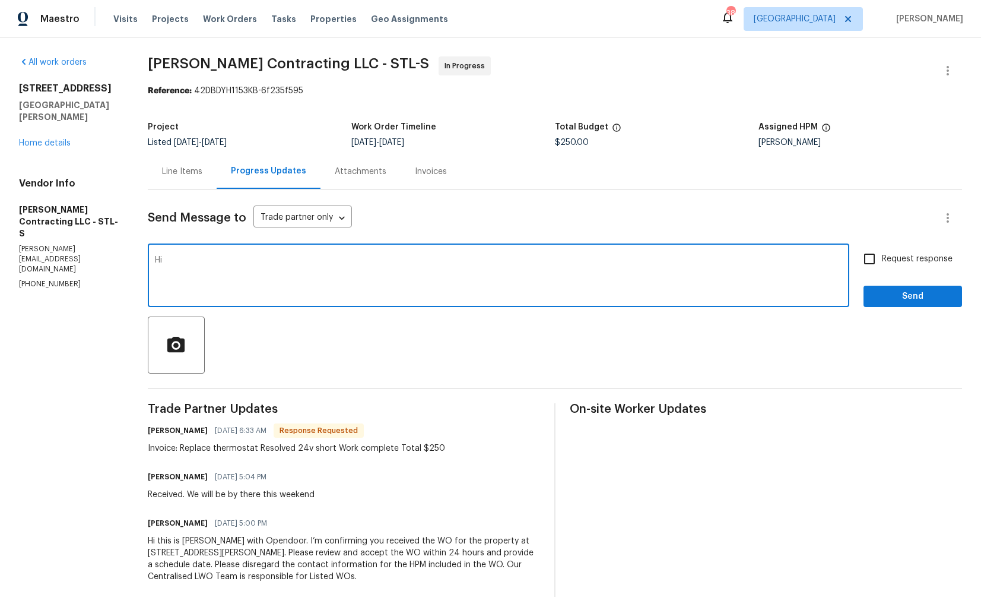
paste textarea "Jonathan"
type textarea "Hi Jonathan, thank you for completing the job. Cost has been updated. Kindly mo…"
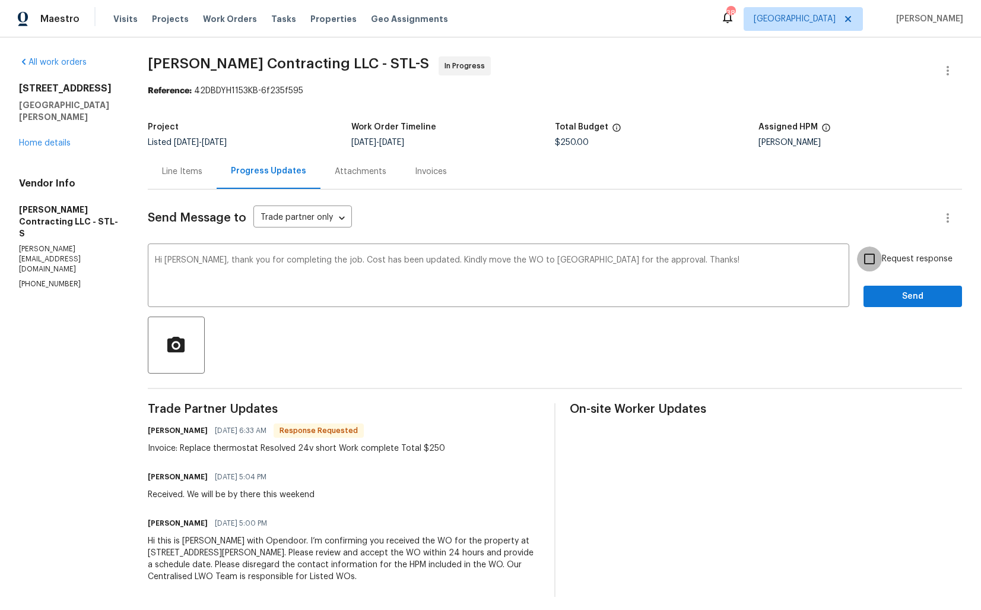
click at [881, 265] on input "Request response" at bounding box center [869, 258] width 25 height 25
checkbox input "true"
click at [883, 290] on span "Send" at bounding box center [913, 296] width 80 height 15
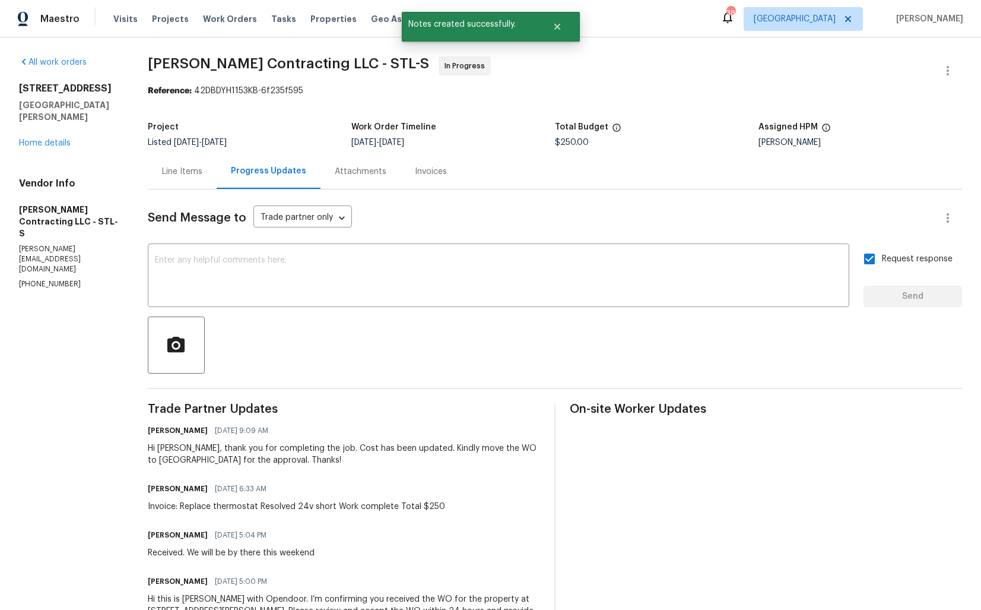
click at [179, 511] on div "Invoice: Replace thermostat Resolved 24v short Work complete Total $250" at bounding box center [296, 507] width 297 height 12
copy div "Invoice: Replace thermostat Resolved 24v short Work complete Total $250"
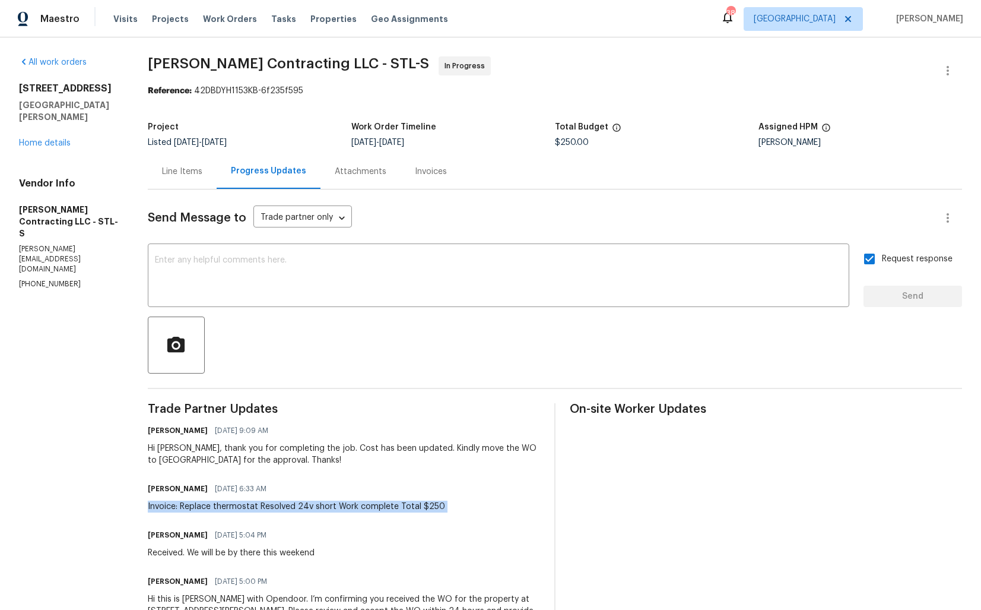
click at [474, 80] on span "Loftin Contracting LLC - STL-S In Progress" at bounding box center [541, 70] width 786 height 28
click at [54, 139] on link "Home details" at bounding box center [45, 143] width 52 height 8
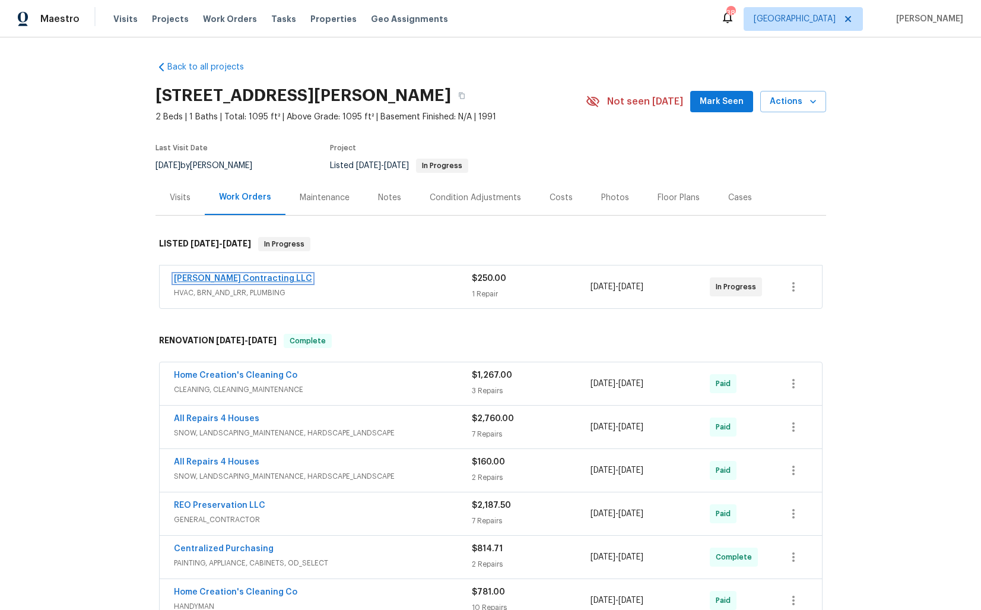
click at [241, 276] on link "[PERSON_NAME] Contracting LLC" at bounding box center [243, 278] width 138 height 8
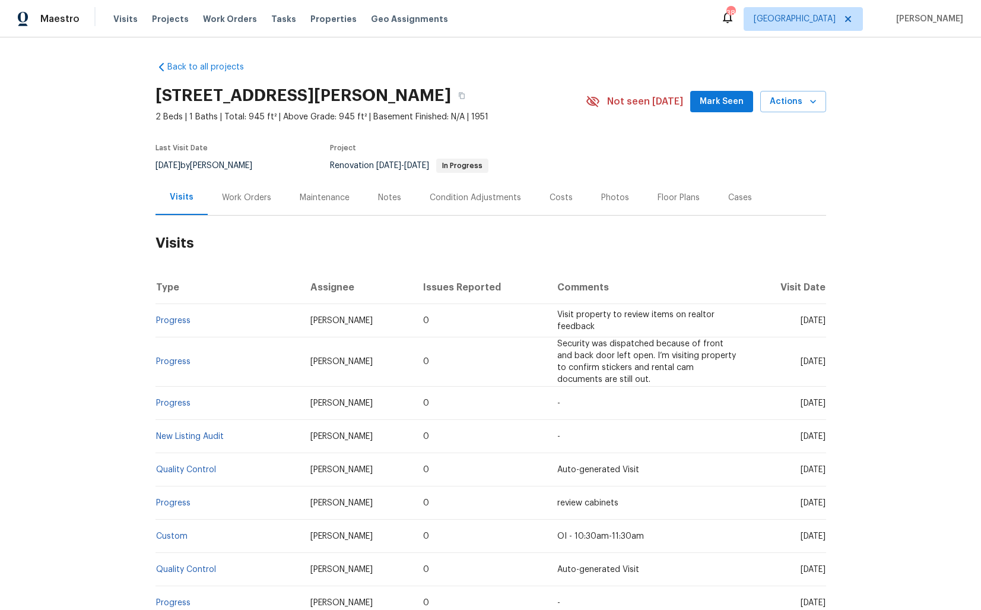
click at [242, 192] on div "Work Orders" at bounding box center [246, 198] width 49 height 12
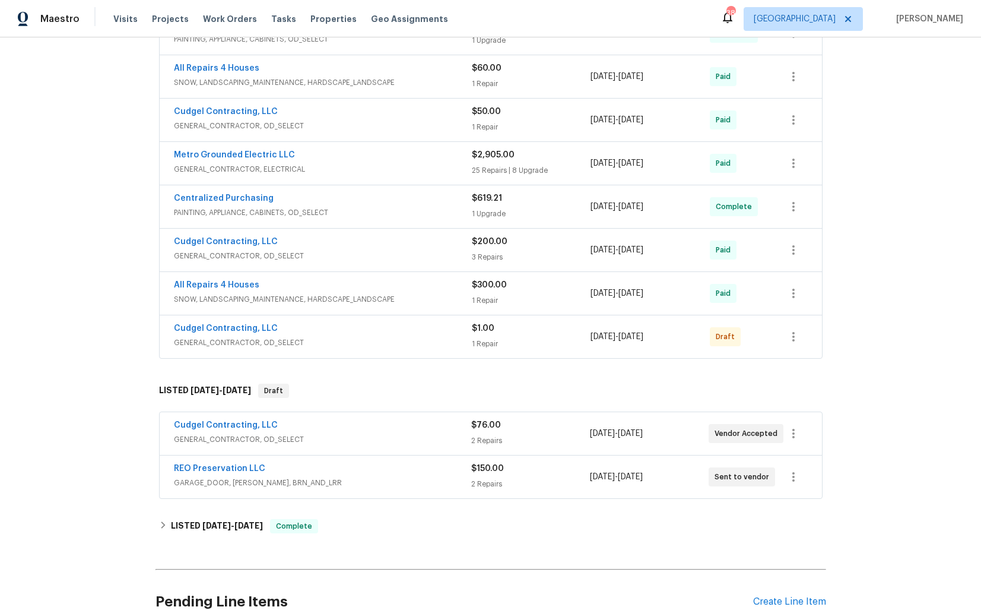
scroll to position [669, 0]
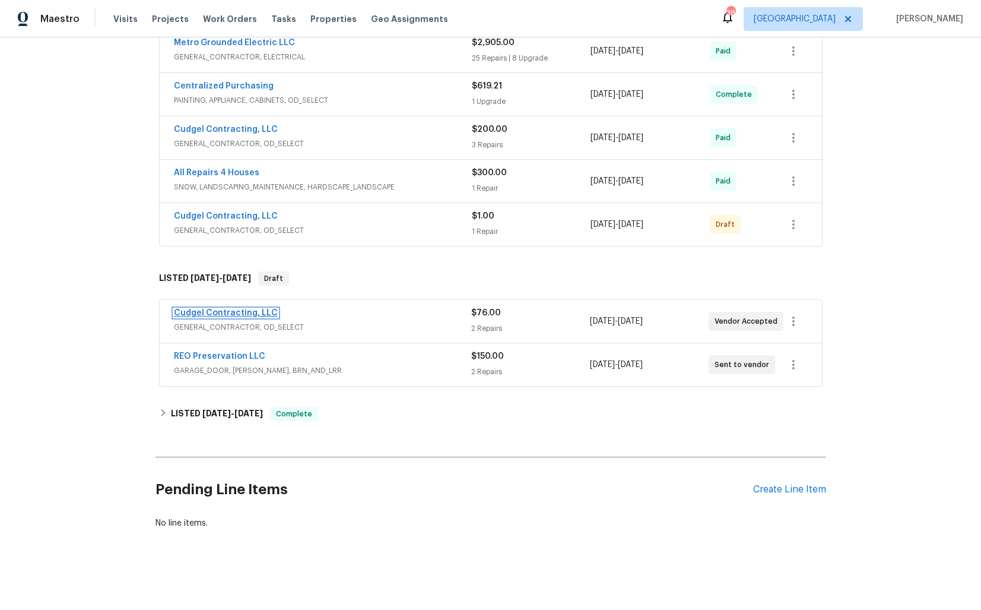
click at [217, 312] on link "Cudgel Contracting, LLC" at bounding box center [226, 313] width 104 height 8
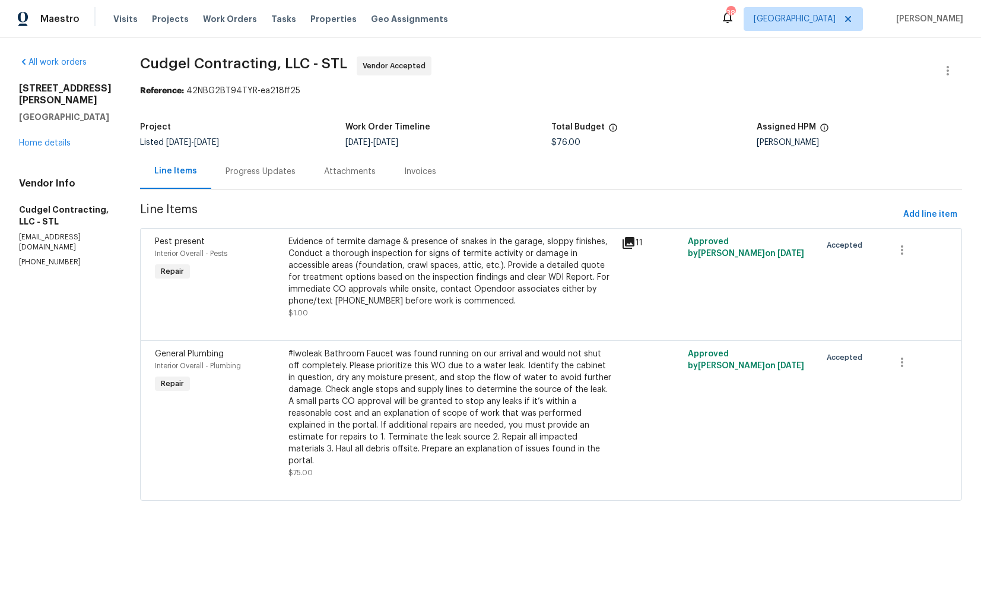
click at [255, 179] on div "Progress Updates" at bounding box center [260, 171] width 99 height 35
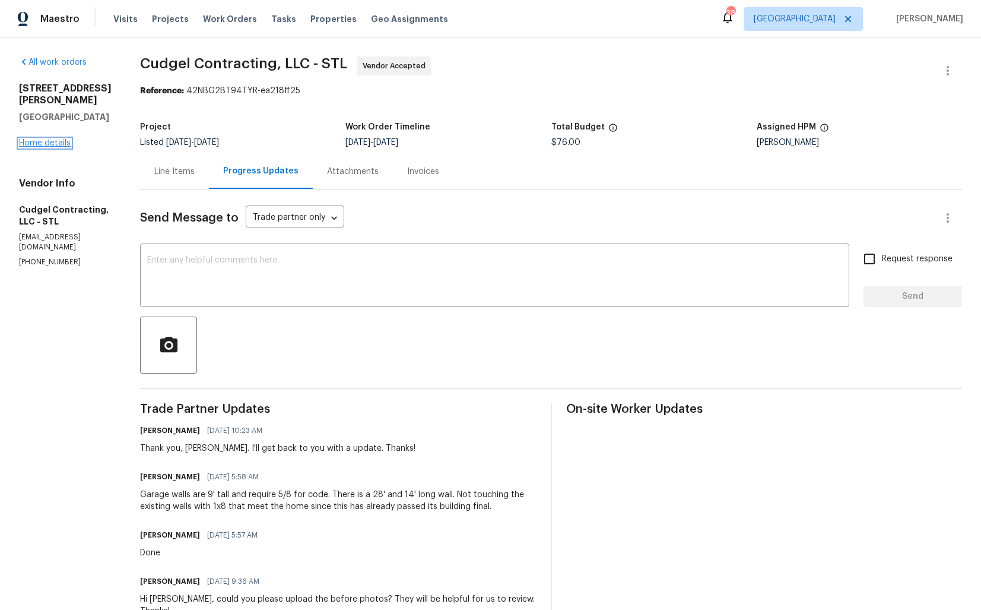
click at [61, 139] on link "Home details" at bounding box center [45, 143] width 52 height 8
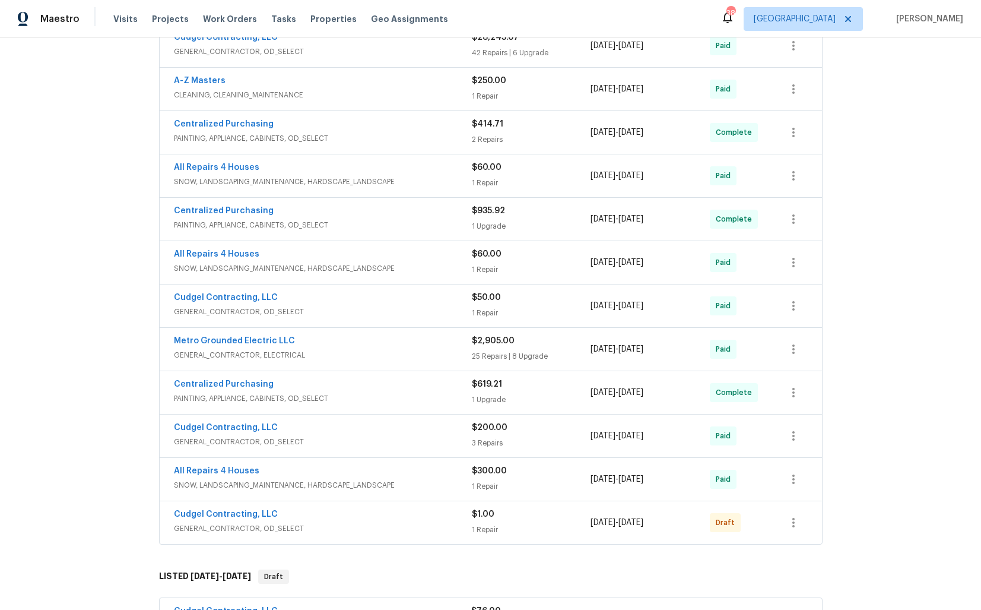
scroll to position [669, 0]
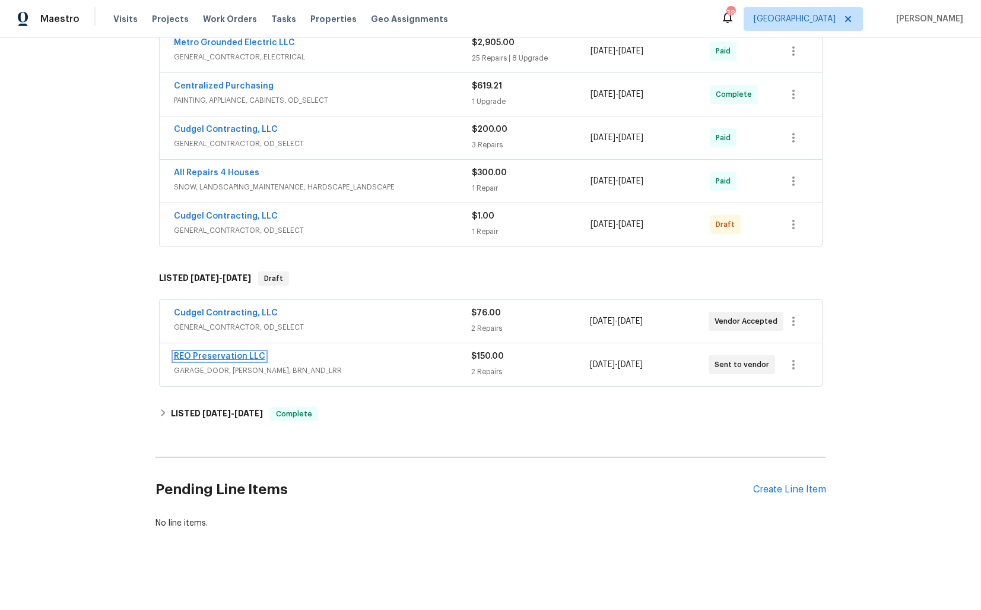
click at [204, 357] on link "REO Preservation LLC" at bounding box center [219, 356] width 91 height 8
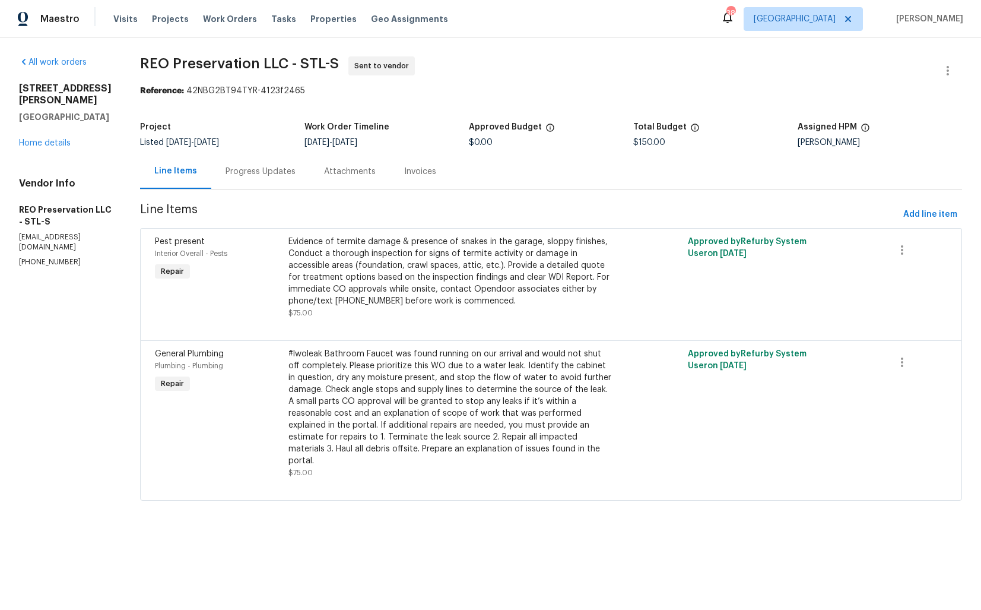
click at [237, 169] on div "Progress Updates" at bounding box center [261, 172] width 70 height 12
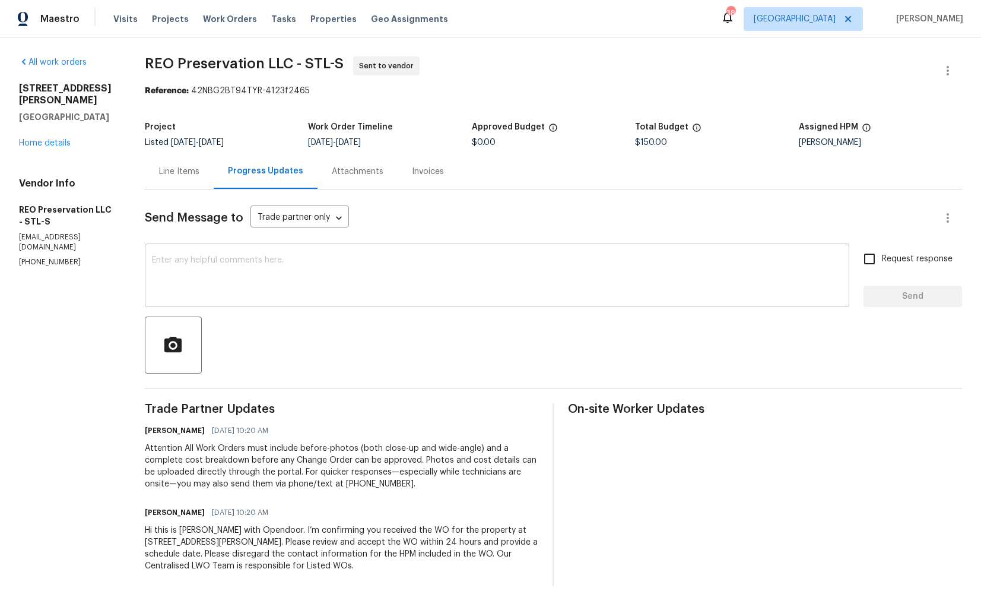
click at [314, 276] on textarea at bounding box center [497, 277] width 690 height 42
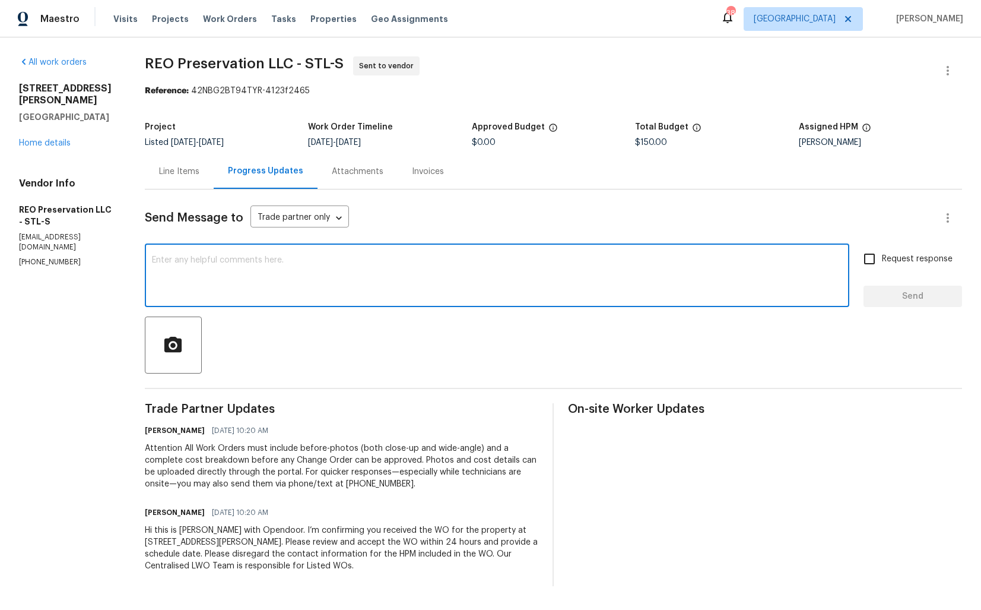
click at [475, 261] on textarea at bounding box center [497, 277] width 690 height 42
paste textarea "Could you please accept the work order and provide the progress status along wi…"
click at [161, 259] on textarea "Could you please accept the work order and provide the progress status along wi…" at bounding box center [497, 277] width 690 height 42
click at [654, 262] on textarea "Hi team, could you please accept the work order and provide the progress status…" at bounding box center [497, 277] width 690 height 42
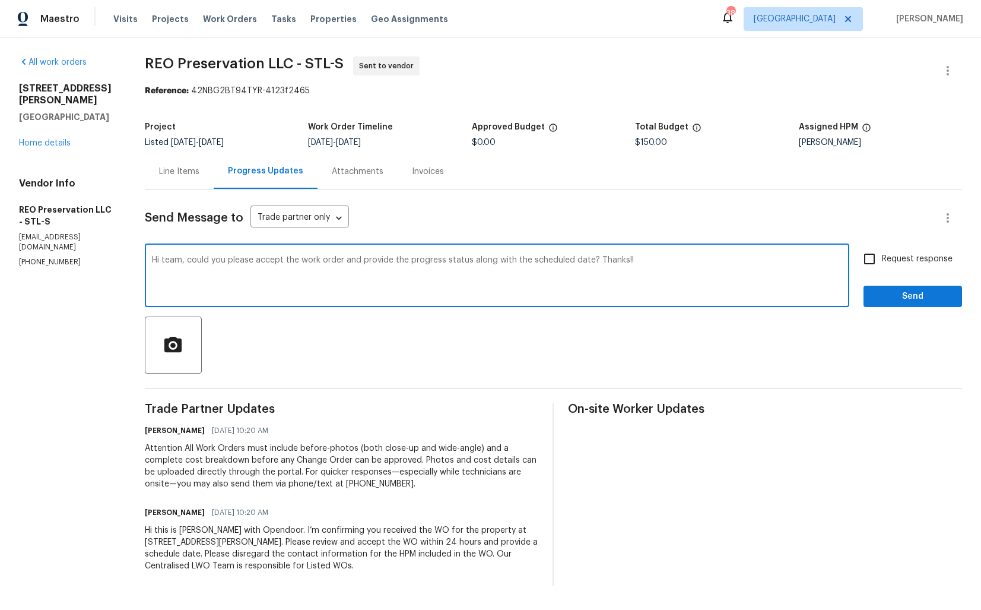
type textarea "Hi team, could you please accept the work order and provide the progress status…"
click at [875, 260] on input "Request response" at bounding box center [869, 258] width 25 height 25
checkbox input "true"
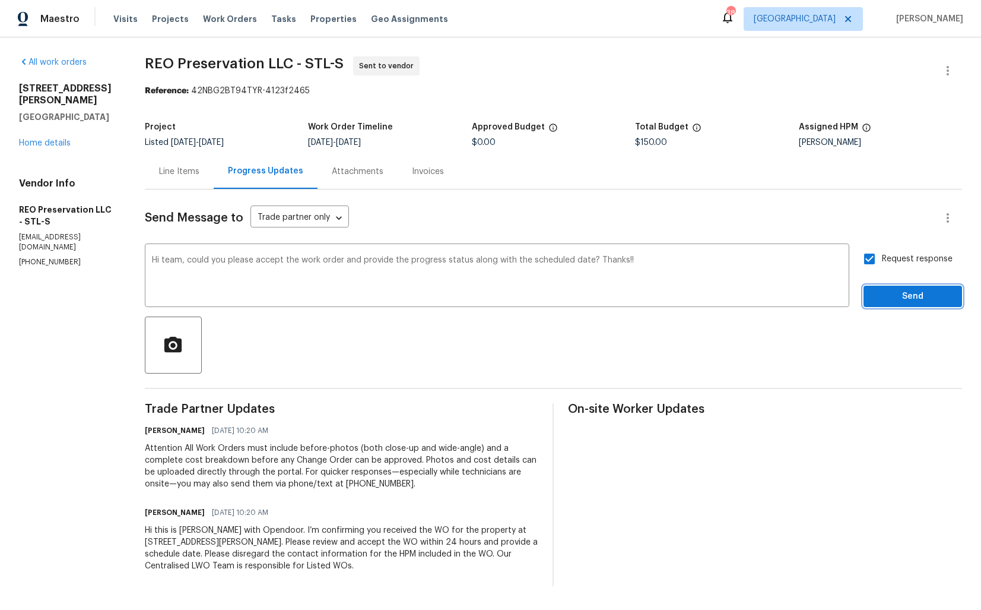
click at [890, 298] on span "Send" at bounding box center [913, 296] width 80 height 15
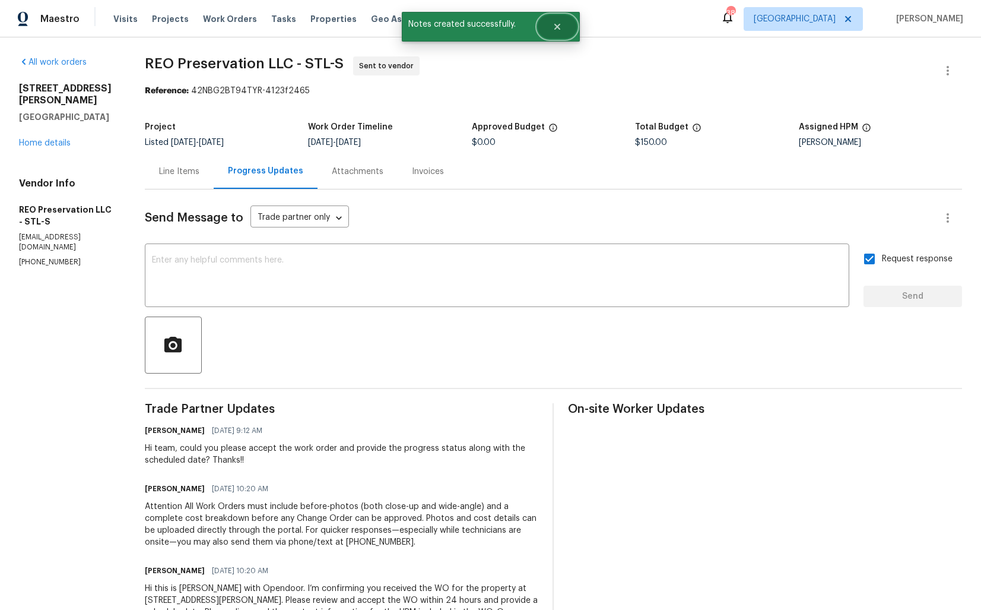
click at [558, 31] on button "Close" at bounding box center [557, 27] width 39 height 24
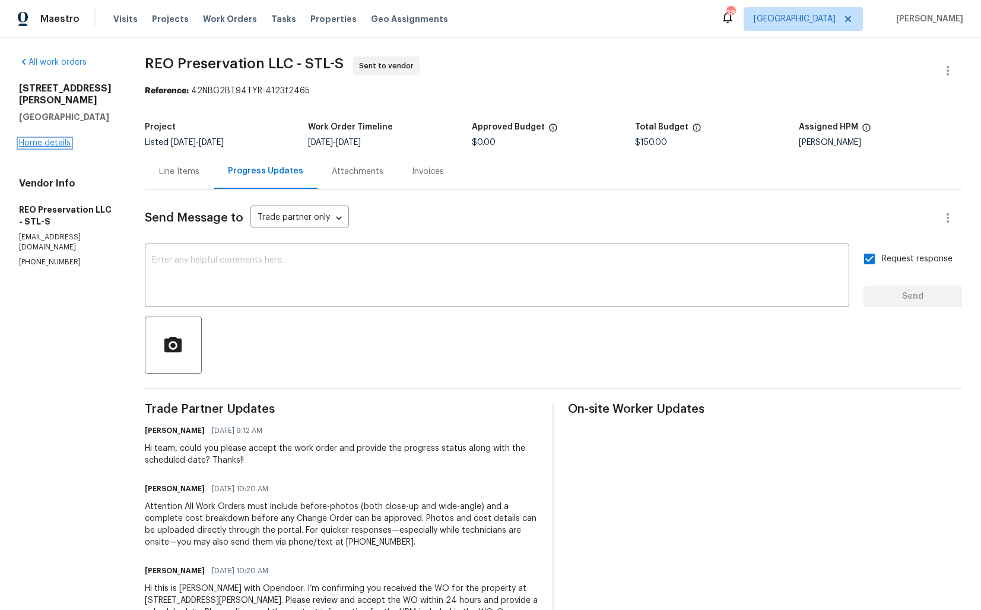
click at [53, 139] on link "Home details" at bounding box center [45, 143] width 52 height 8
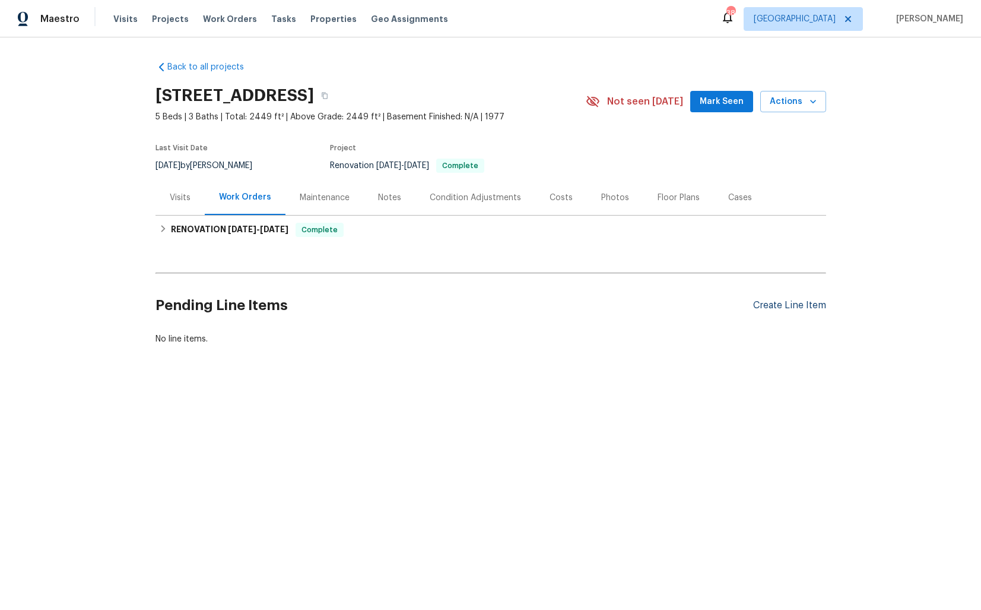
click at [797, 308] on div "Create Line Item" at bounding box center [789, 305] width 73 height 11
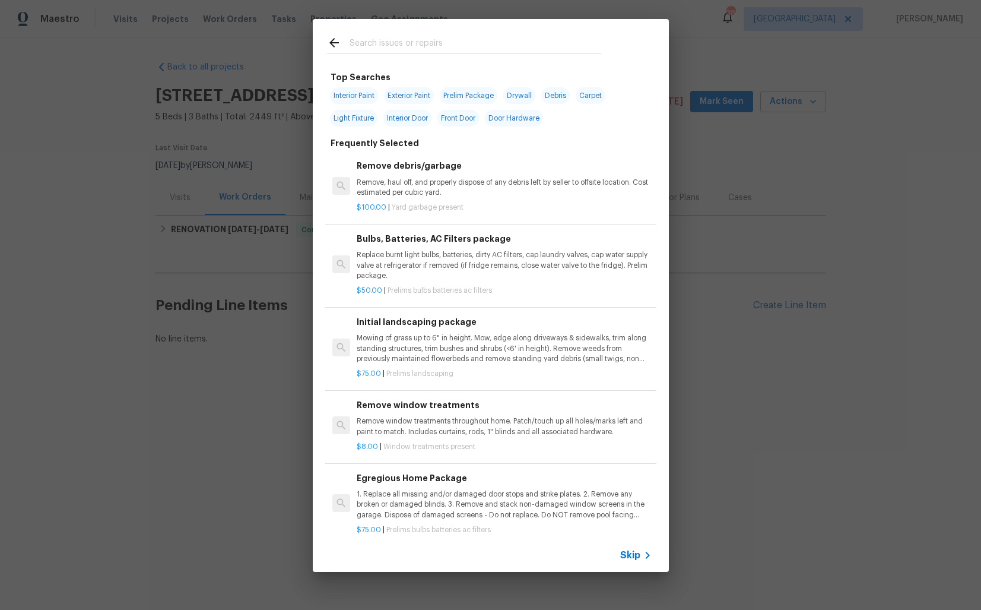
click at [400, 40] on input "text" at bounding box center [476, 45] width 252 height 18
click at [392, 45] on input "text" at bounding box center [476, 45] width 252 height 18
type input "window"
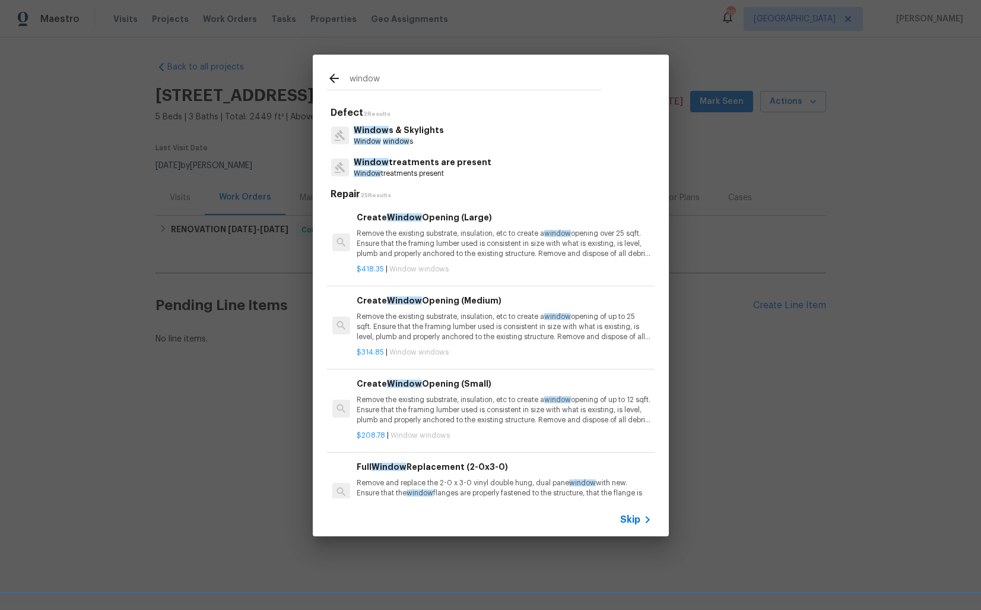
click at [394, 131] on p "Window s & Skylights" at bounding box center [399, 130] width 90 height 12
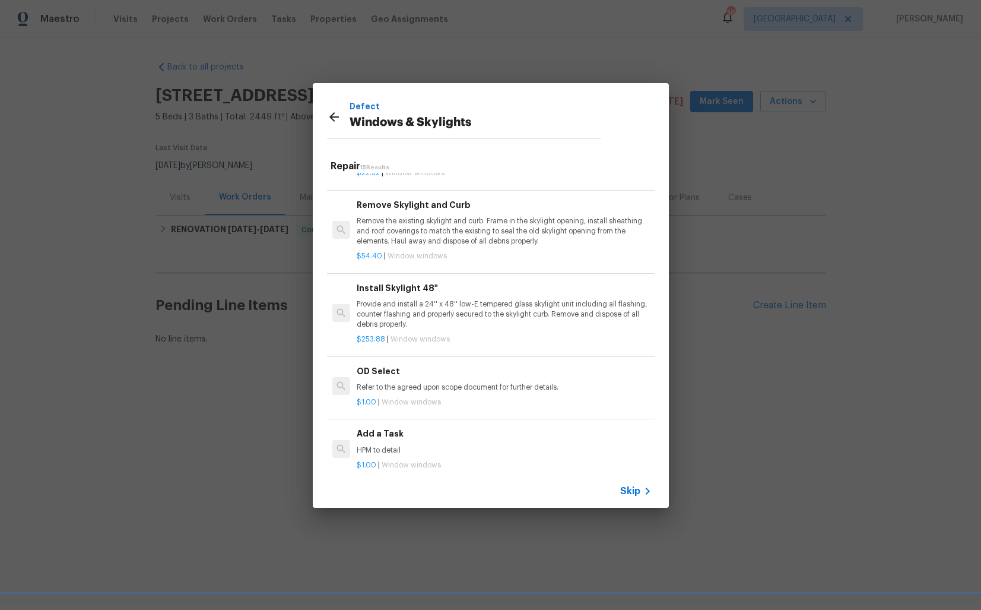
scroll to position [880, 0]
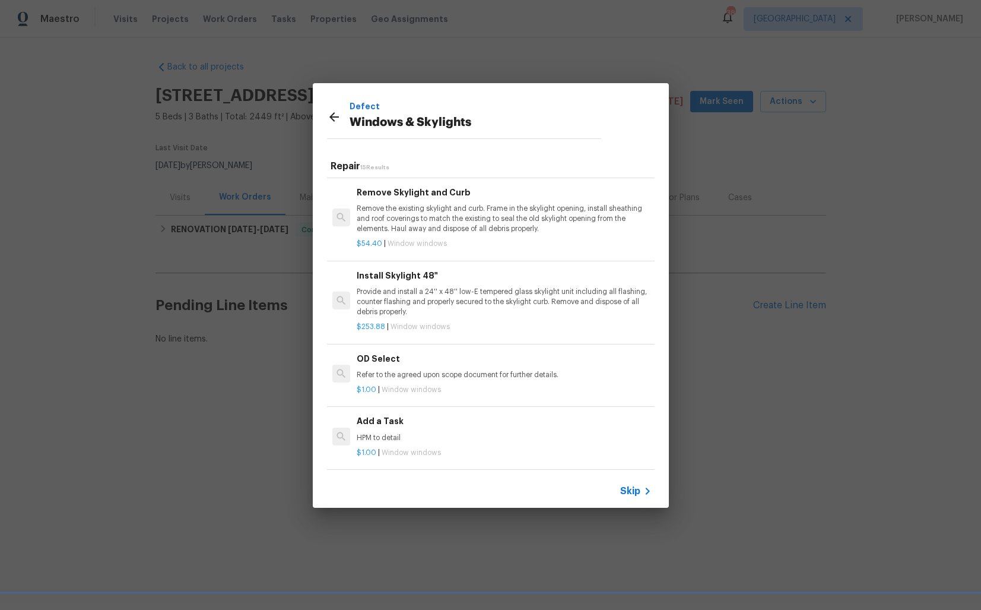
click at [382, 424] on h6 "Add a Task" at bounding box center [504, 420] width 294 height 13
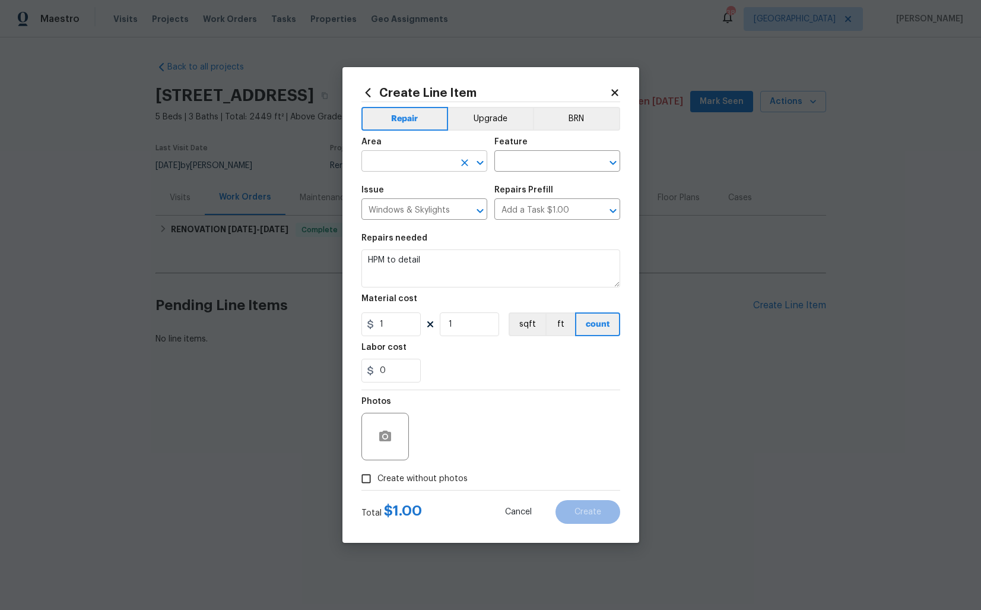
click at [398, 164] on input "text" at bounding box center [408, 162] width 93 height 18
click at [391, 205] on li "Exterior Overall" at bounding box center [425, 208] width 126 height 20
type input "Exterior Overall"
click at [547, 157] on input "text" at bounding box center [541, 162] width 93 height 18
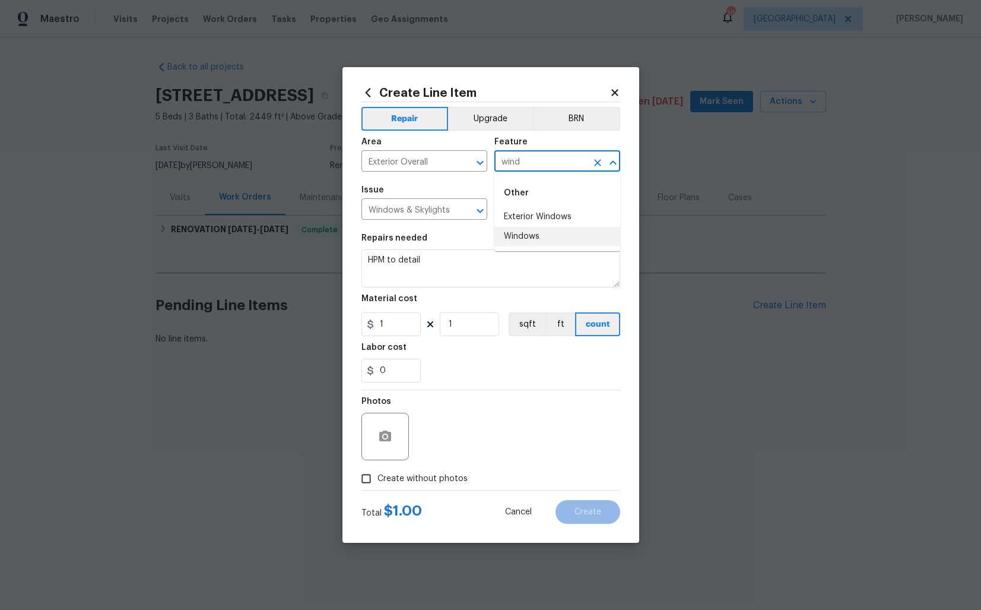
click at [549, 236] on li "Windows" at bounding box center [558, 237] width 126 height 20
type input "Windows"
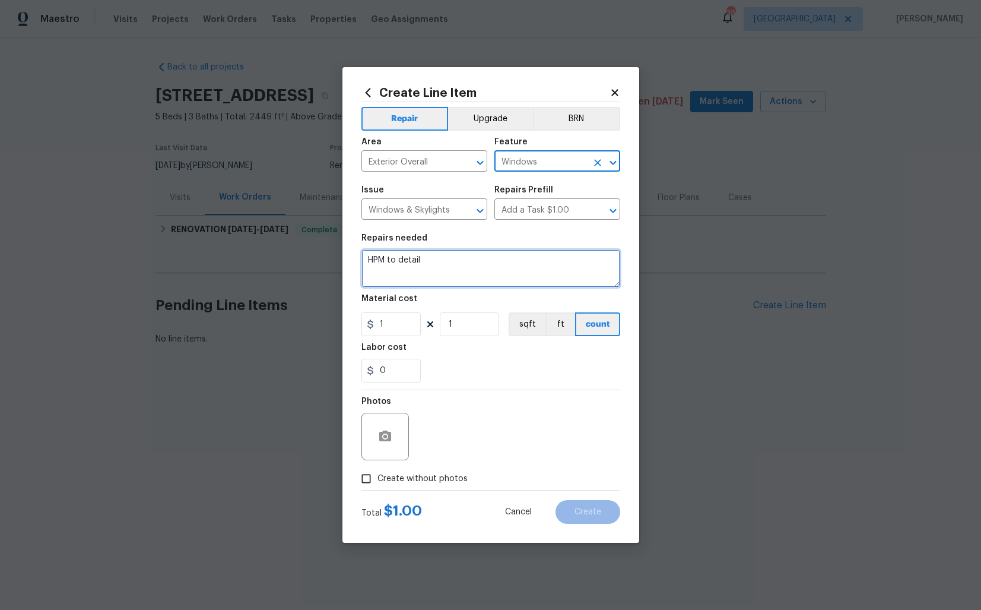
click at [416, 261] on textarea "HPM to detail" at bounding box center [491, 268] width 259 height 38
paste textarea "The window trim is rotted and deteriorated. Please remove and replace the damag…"
type textarea "The window trim is rotted and deteriorated. Please remove and replace the damag…"
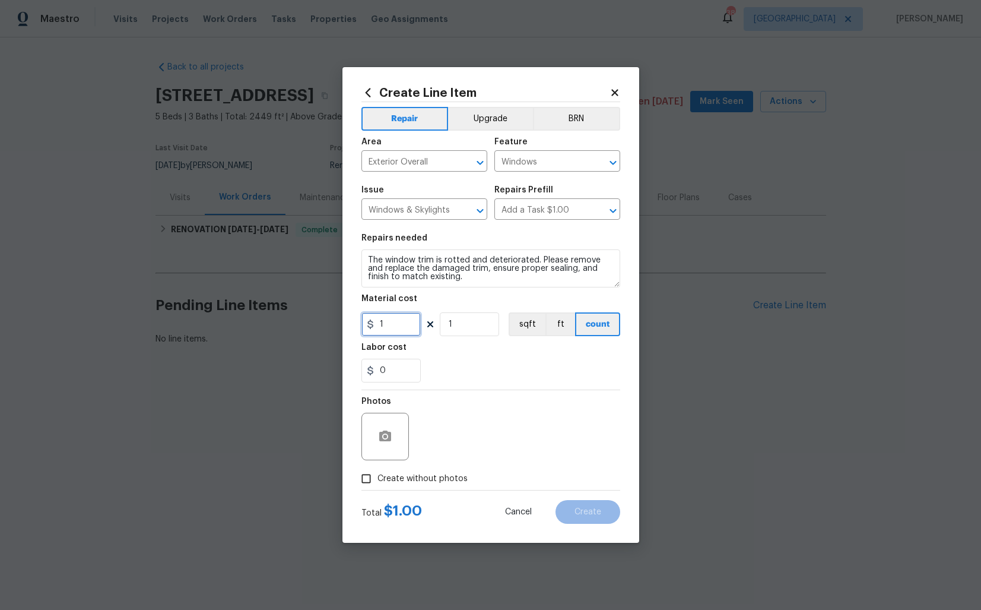
click at [406, 321] on input "1" at bounding box center [391, 324] width 59 height 24
type input "75"
click at [384, 435] on circle "button" at bounding box center [385, 437] width 4 height 4
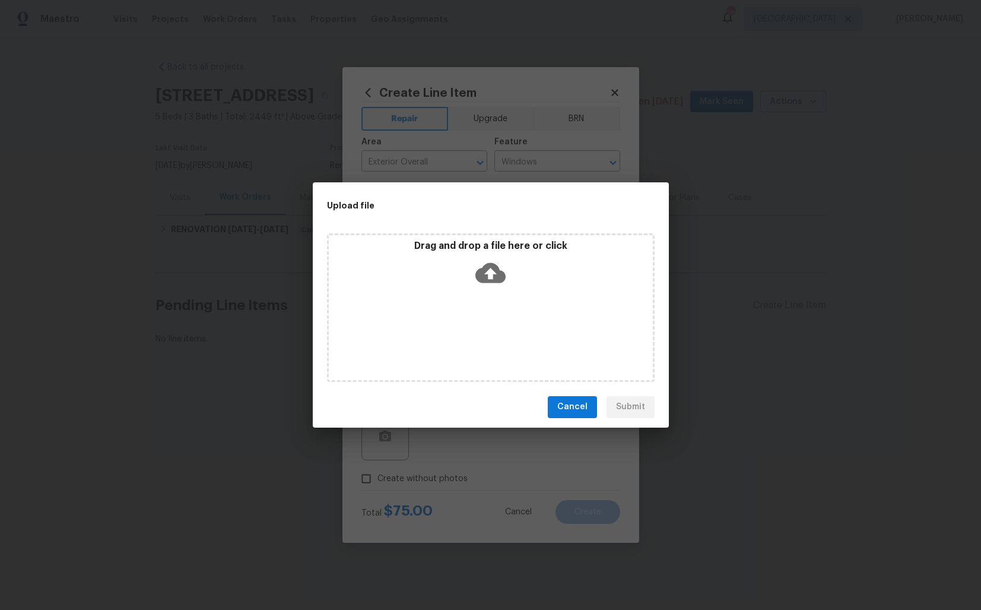
click at [492, 275] on icon at bounding box center [491, 273] width 30 height 30
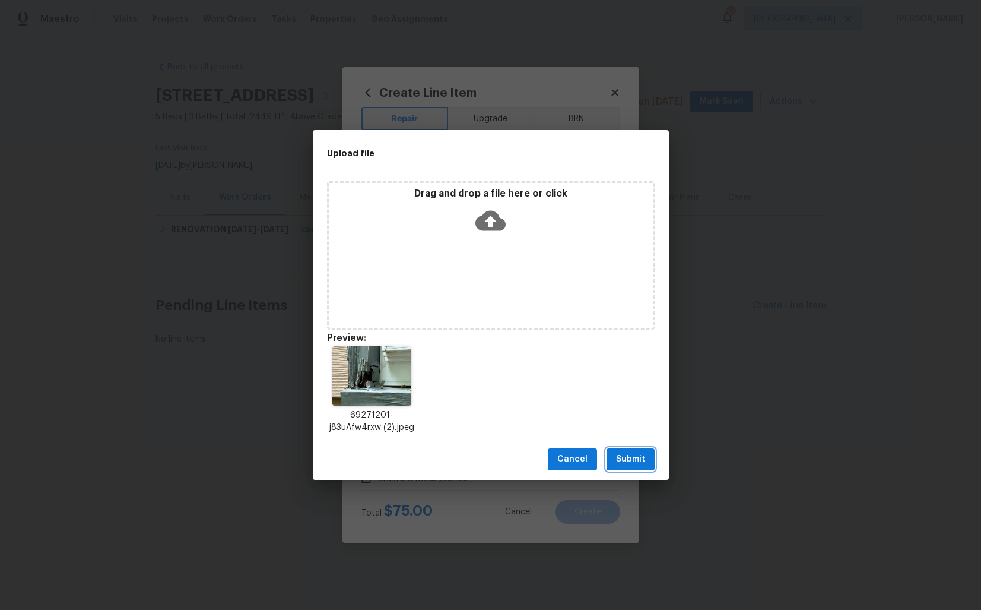
click at [633, 458] on span "Submit" at bounding box center [630, 459] width 29 height 15
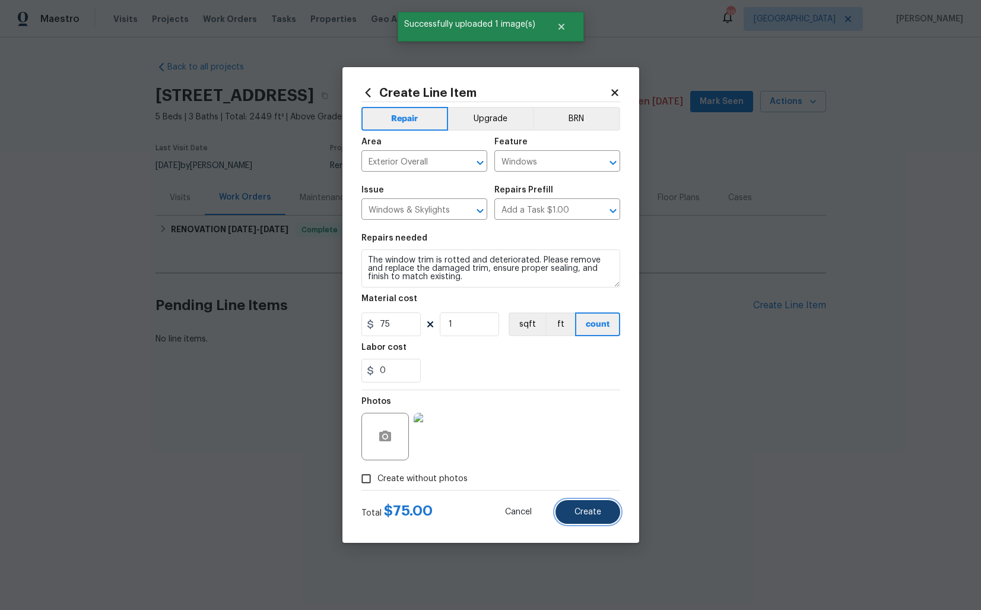
click at [584, 506] on button "Create" at bounding box center [588, 512] width 65 height 24
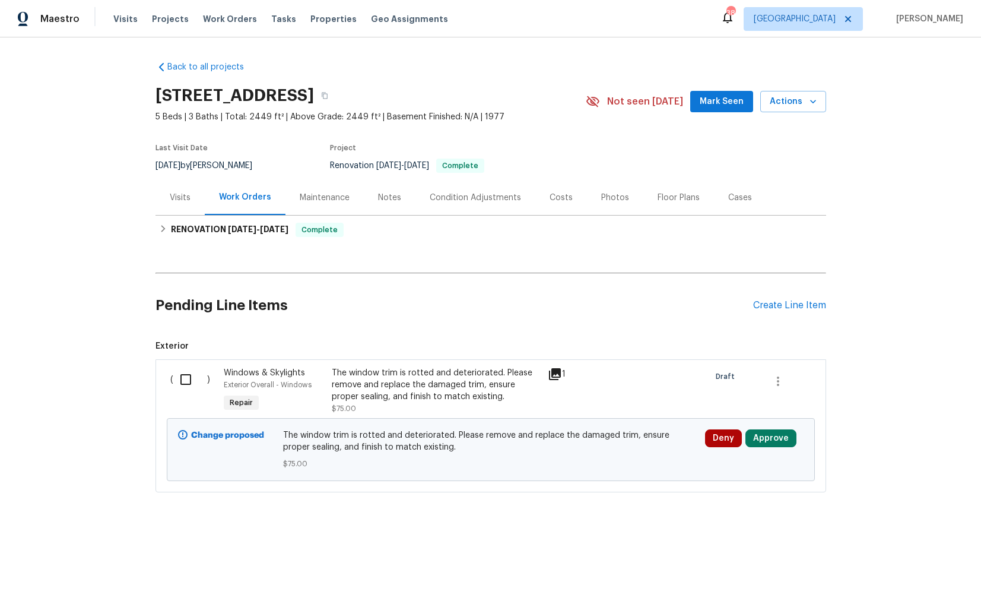
click at [182, 380] on input "checkbox" at bounding box center [190, 379] width 34 height 25
checkbox input "true"
click at [921, 578] on span "Create Work Order" at bounding box center [913, 580] width 79 height 15
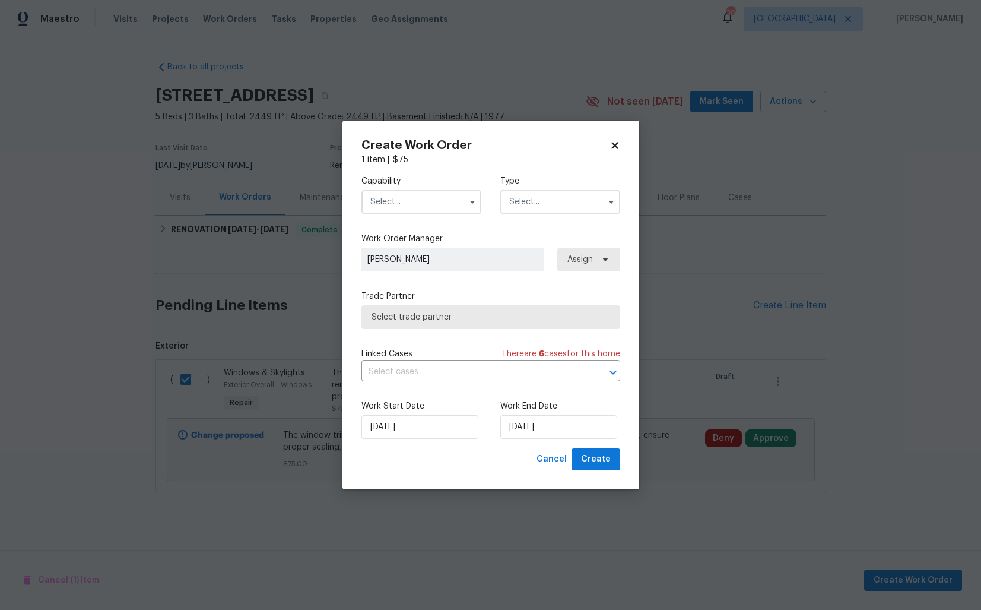
click at [445, 204] on input "text" at bounding box center [422, 202] width 120 height 24
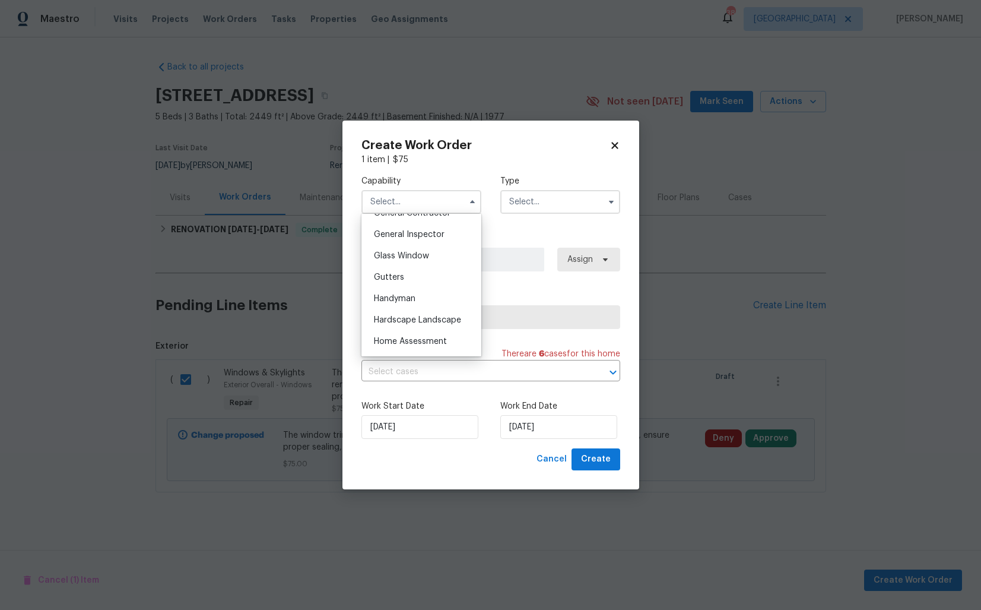
scroll to position [586, 0]
click at [406, 288] on div "Handyman" at bounding box center [422, 294] width 114 height 21
type input "Handyman"
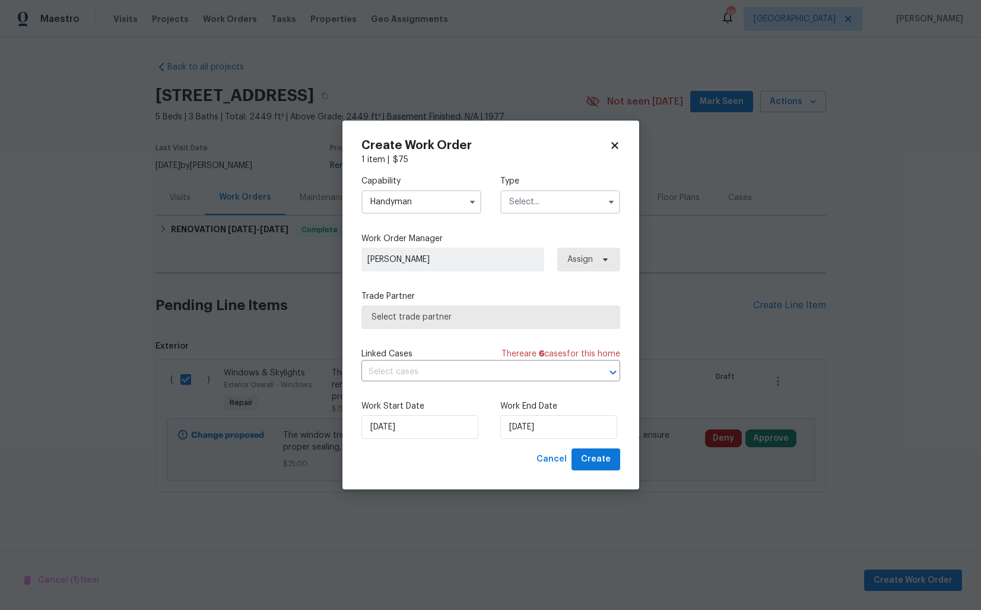
click at [555, 198] on input "text" at bounding box center [561, 202] width 120 height 24
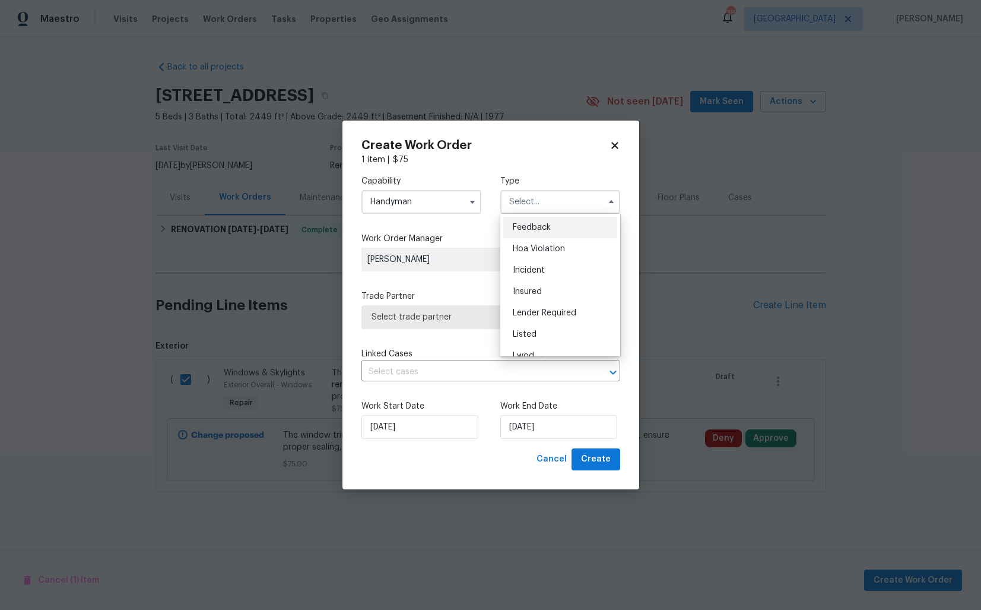
click at [536, 227] on span "Feedback" at bounding box center [532, 227] width 38 height 8
type input "Feedback"
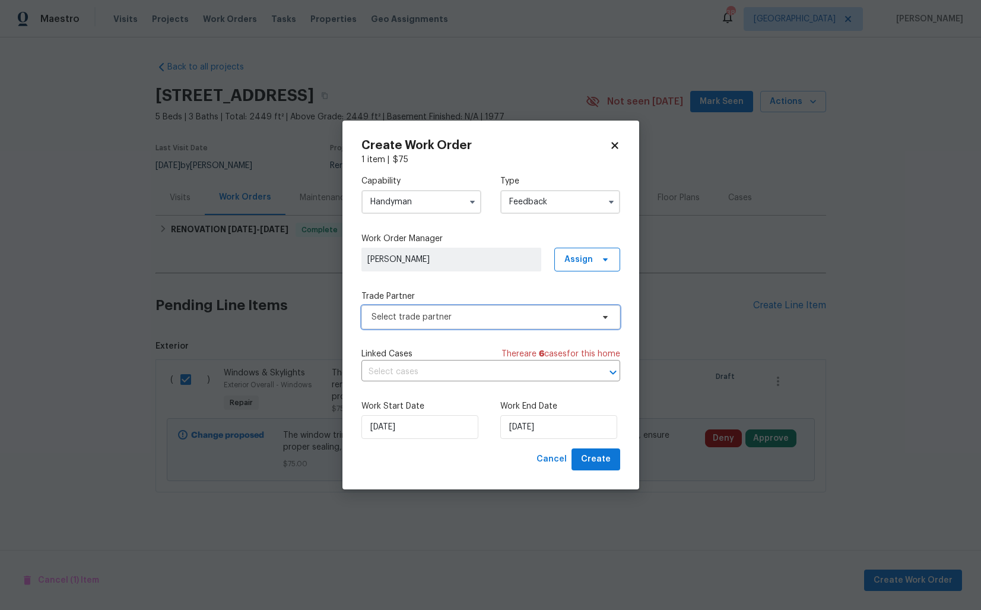
click at [433, 314] on span "Select trade partner" at bounding box center [482, 317] width 221 height 12
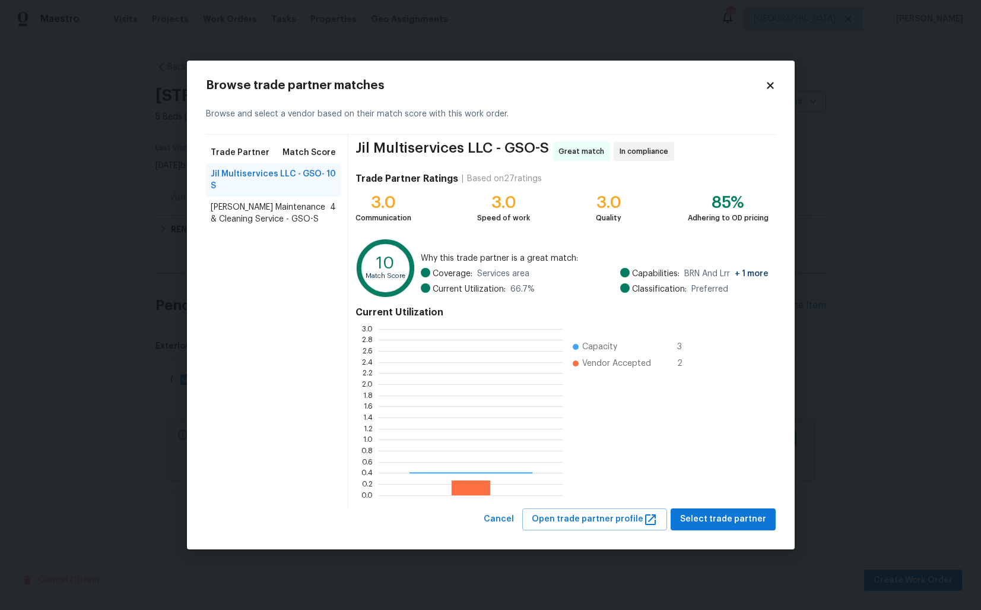
scroll to position [166, 185]
click at [187, 270] on div "Browse trade partner matches Browse and select a vendor based on their match sc…" at bounding box center [491, 305] width 608 height 489
click at [142, 274] on body "Maestro Visits Projects Work Orders Tasks Properties Geo Assignments 38 Dallas …" at bounding box center [490, 286] width 981 height 573
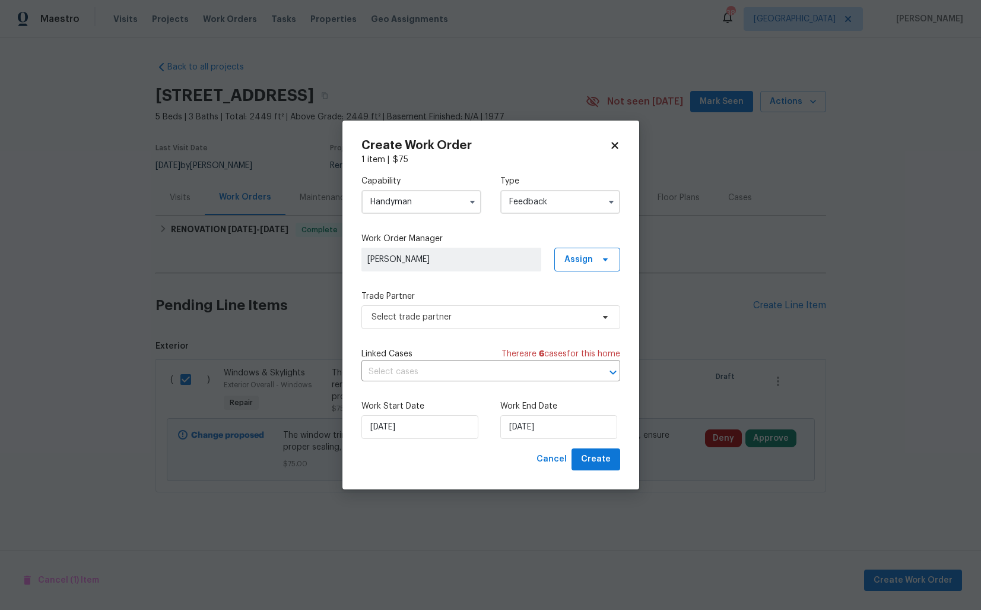
click at [413, 196] on input "Handyman" at bounding box center [422, 202] width 120 height 24
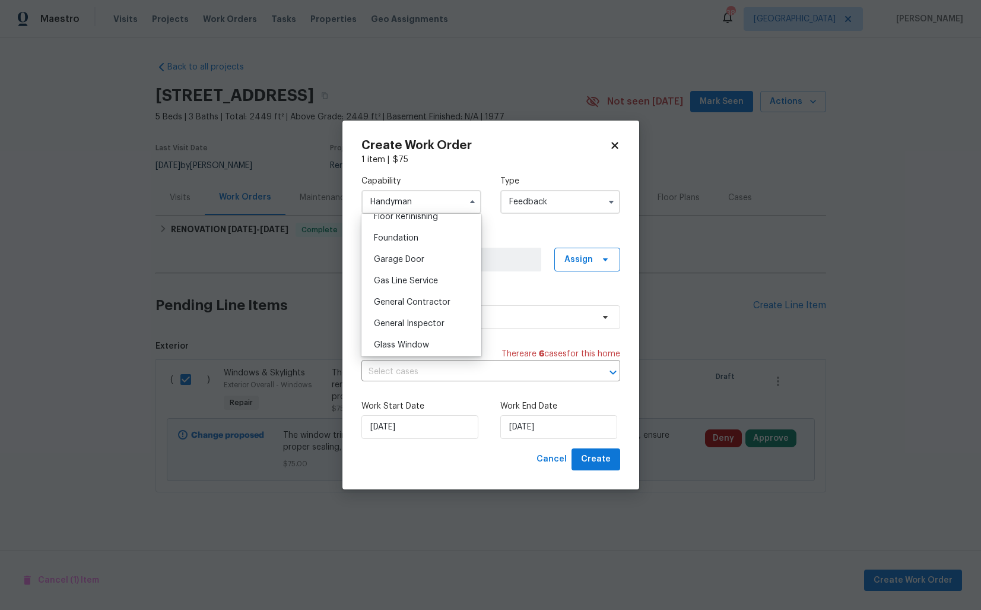
scroll to position [505, 0]
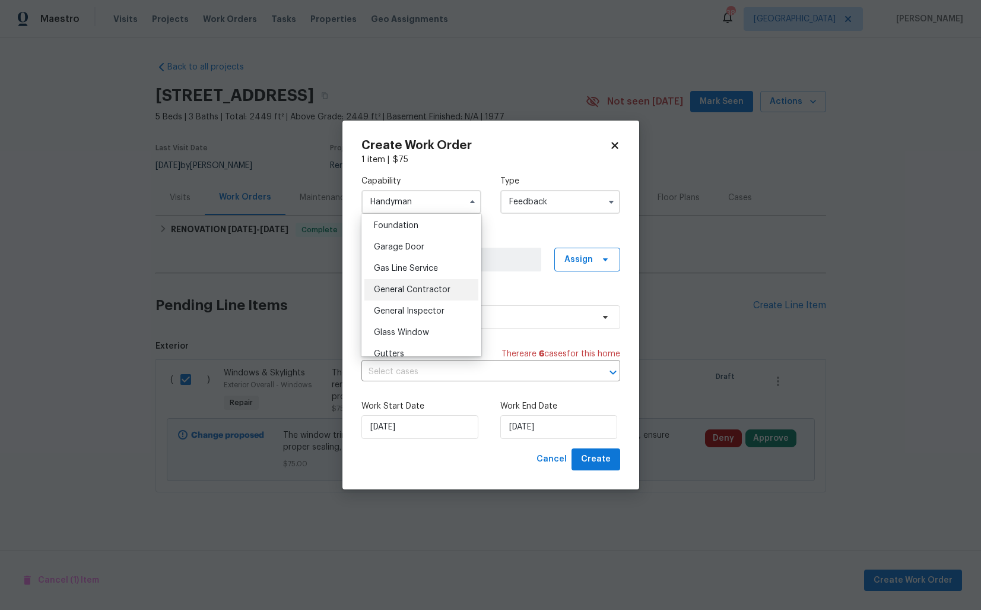
click at [417, 296] on div "General Contractor" at bounding box center [422, 289] width 114 height 21
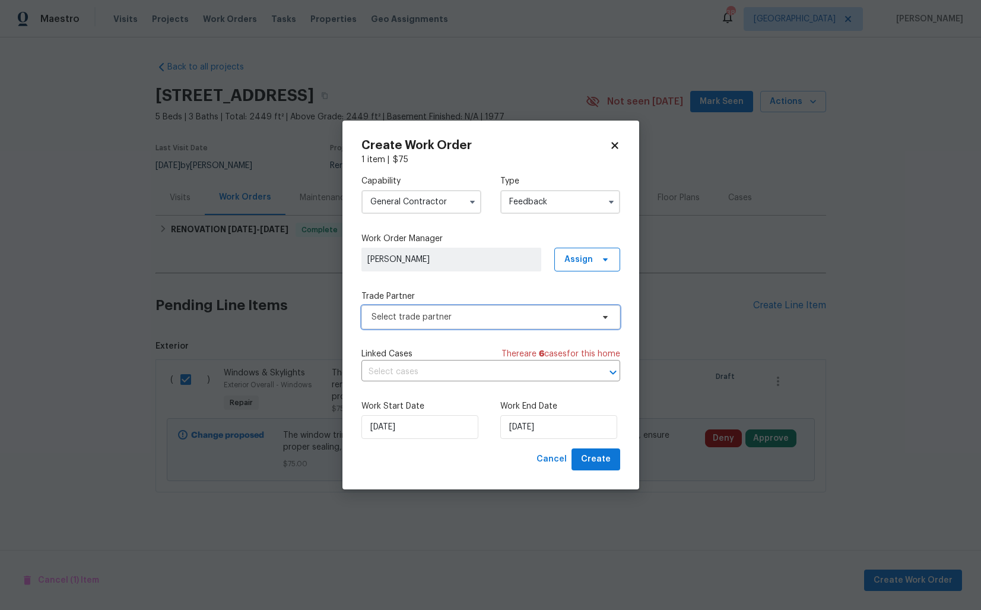
click at [433, 305] on span "Select trade partner" at bounding box center [491, 317] width 259 height 24
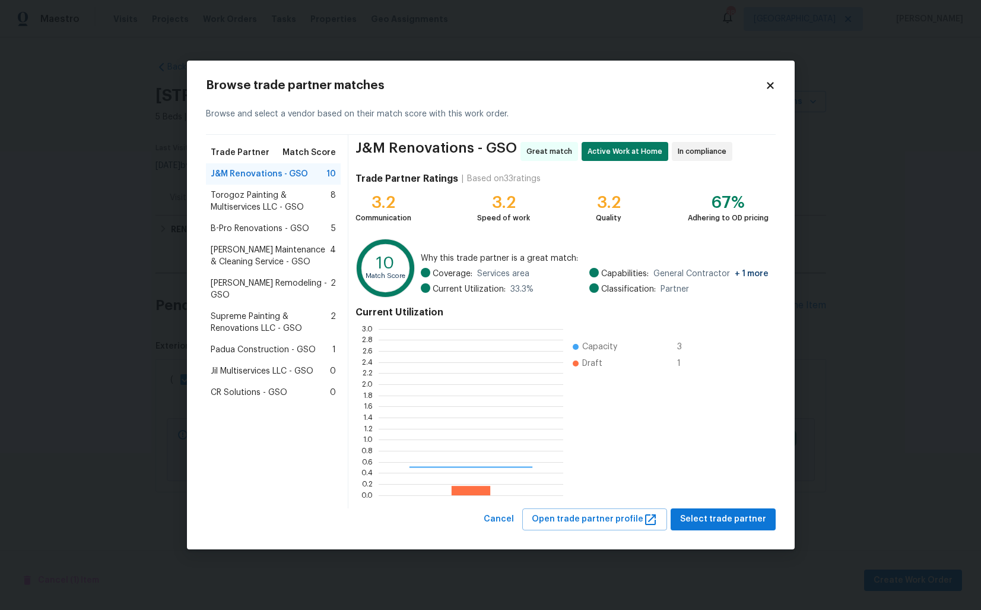
scroll to position [166, 185]
click at [164, 199] on body "Maestro Visits Projects Work Orders Tasks Properties Geo Assignments 38 Dallas …" at bounding box center [490, 286] width 981 height 573
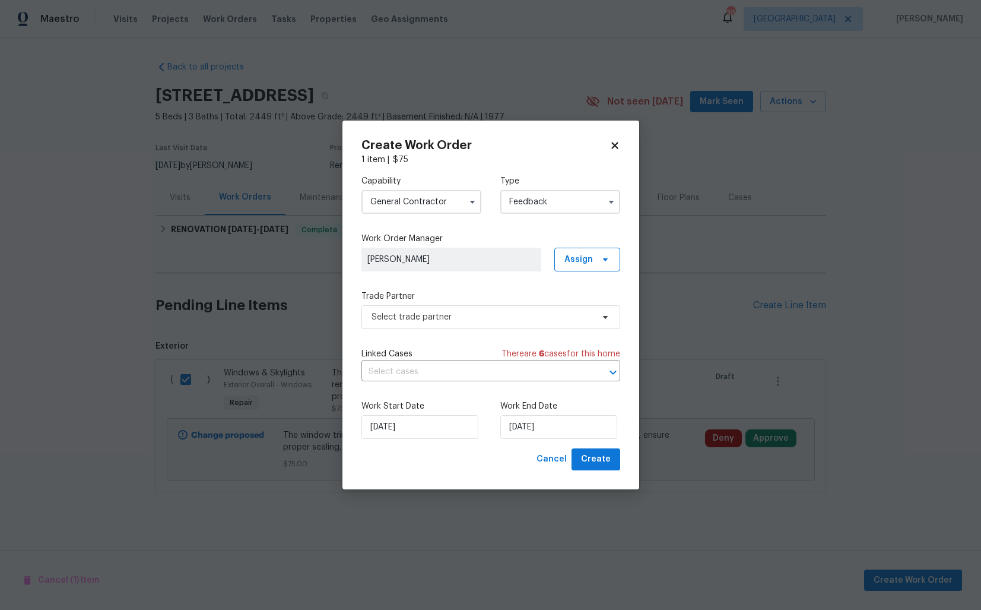
click at [410, 207] on input "General Contractor" at bounding box center [422, 202] width 120 height 24
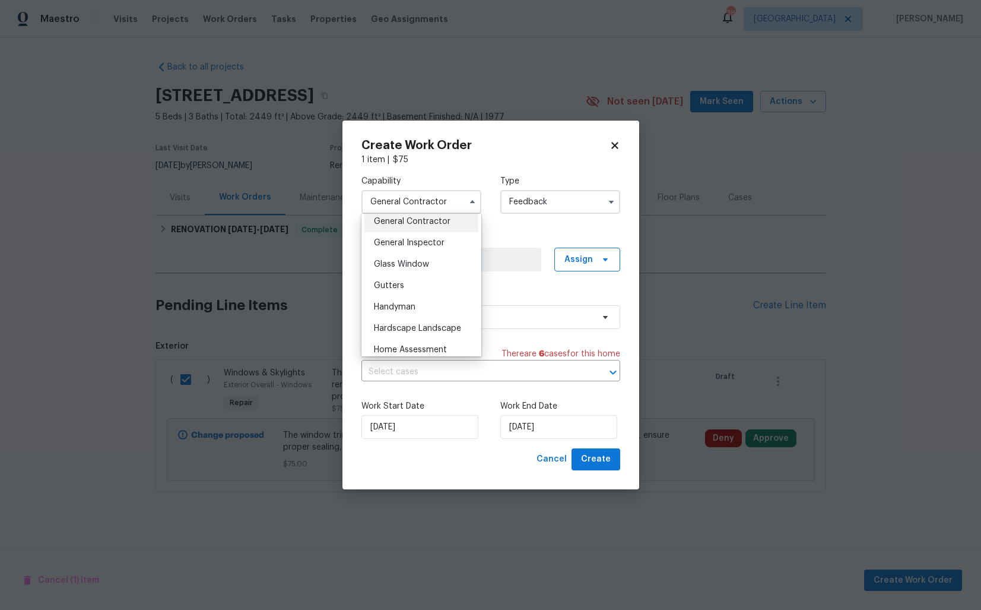
scroll to position [600, 0]
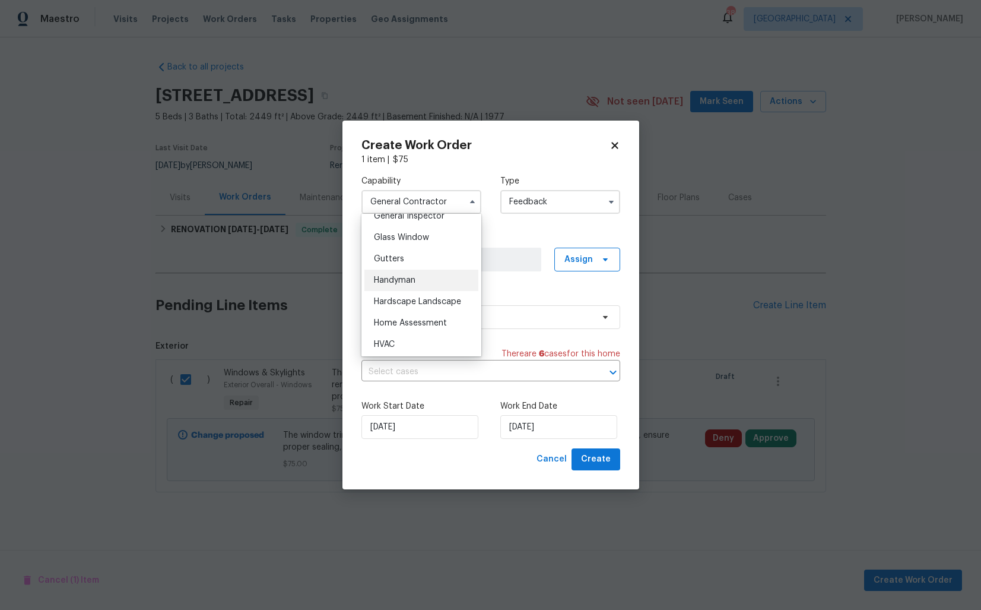
click at [404, 279] on span "Handyman" at bounding box center [395, 280] width 42 height 8
type input "Handyman"
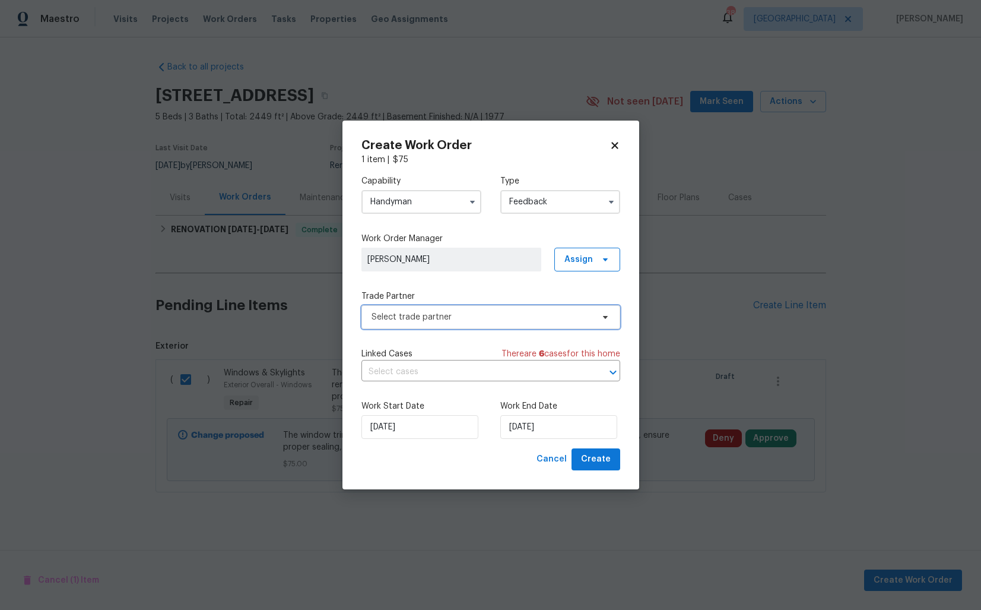
click at [454, 321] on span "Select trade partner" at bounding box center [482, 317] width 221 height 12
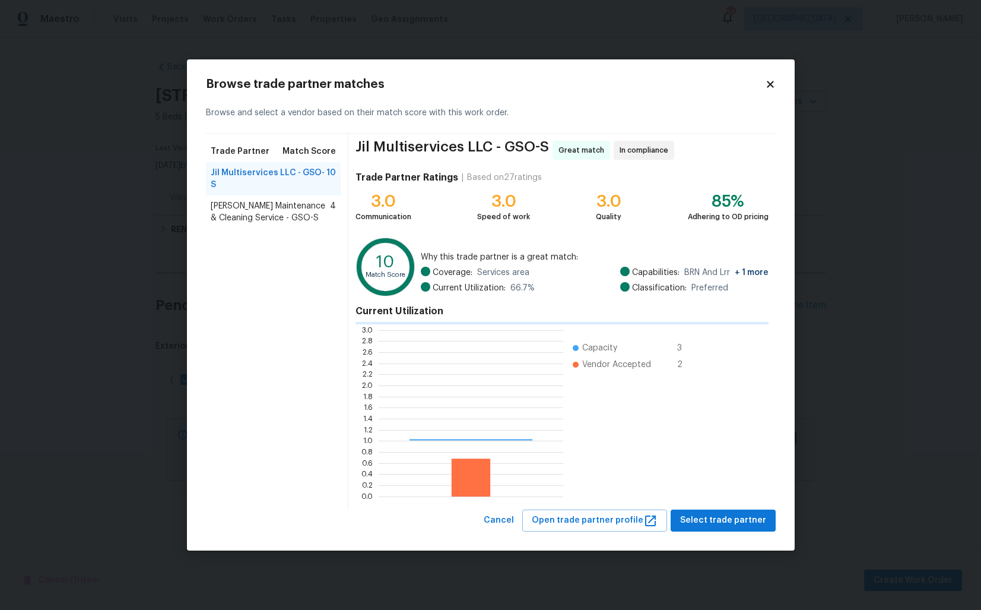
scroll to position [166, 185]
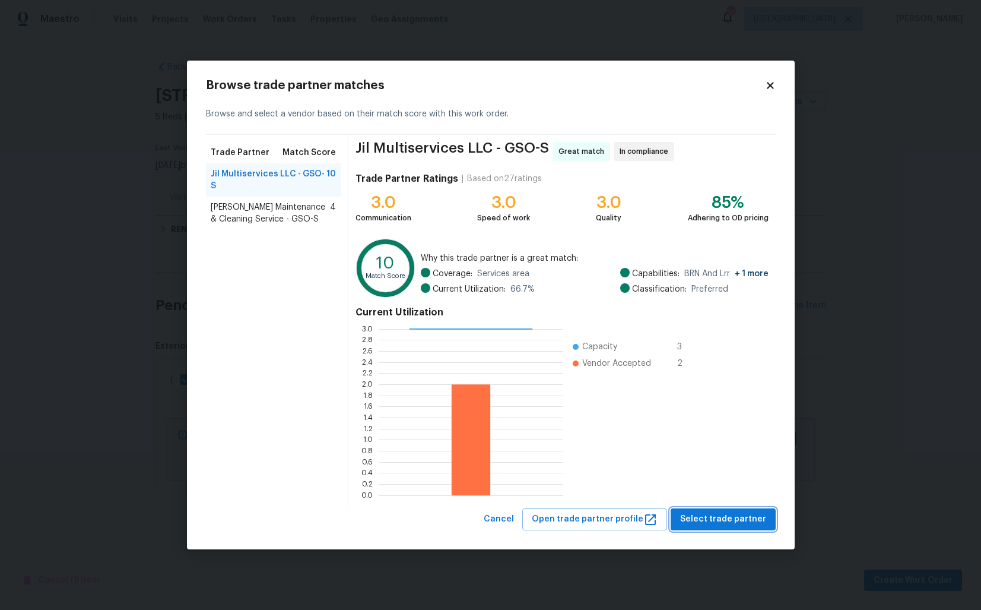
click at [711, 520] on span "Select trade partner" at bounding box center [723, 519] width 86 height 15
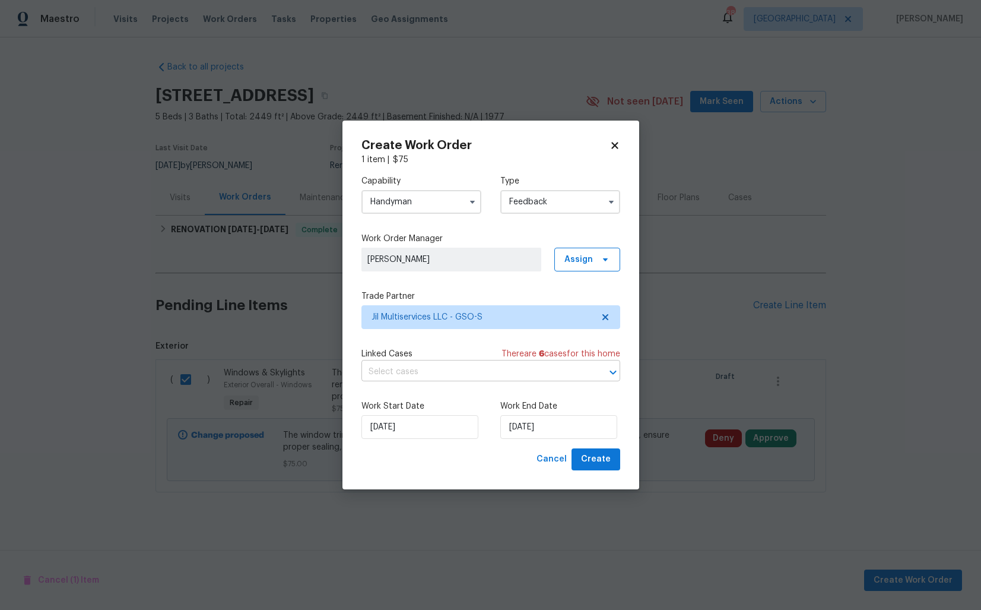
click at [450, 374] on input "text" at bounding box center [475, 372] width 226 height 18
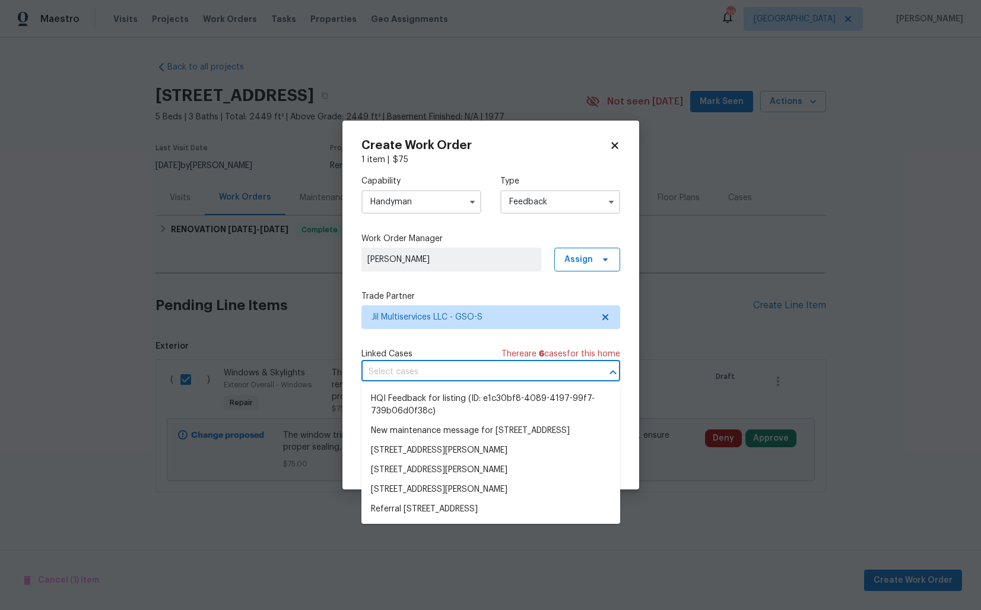
click at [443, 348] on div "Linked Cases There are 6 case s for this home" at bounding box center [491, 354] width 259 height 12
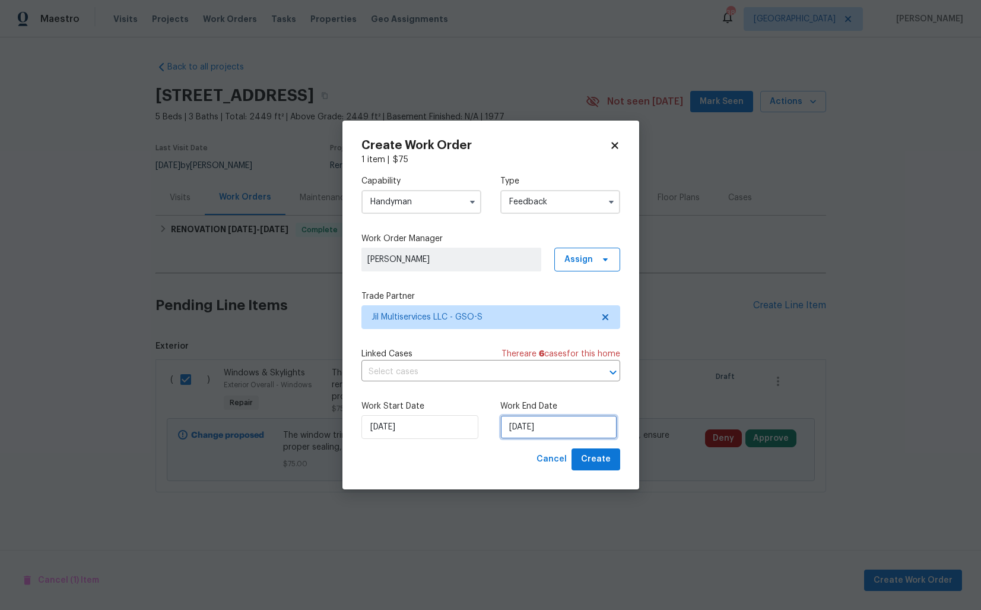
click at [538, 429] on input "22/09/2025" at bounding box center [559, 427] width 117 height 24
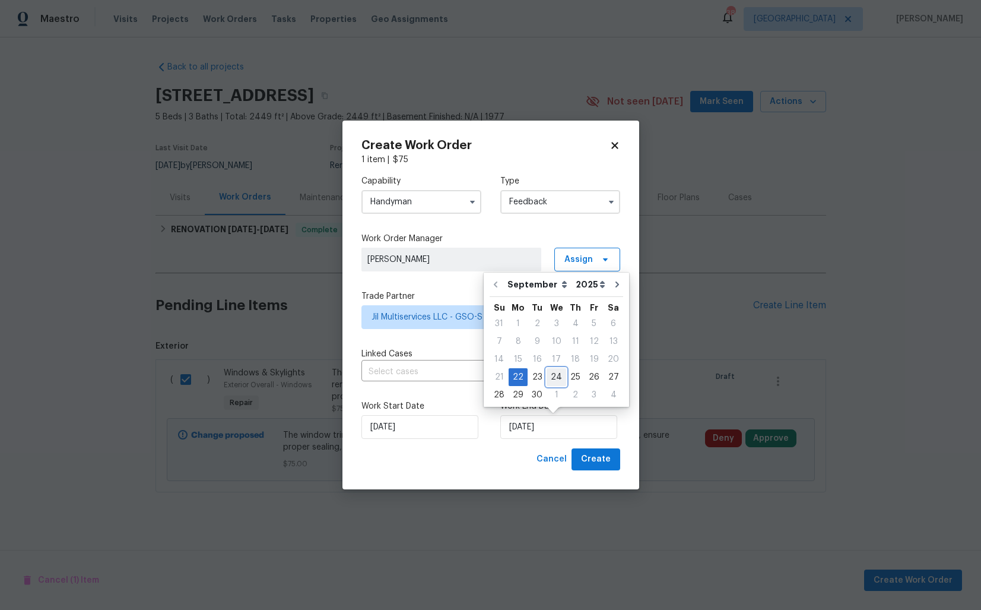
click at [553, 376] on div "24" at bounding box center [557, 377] width 20 height 17
type input "24/09/2025"
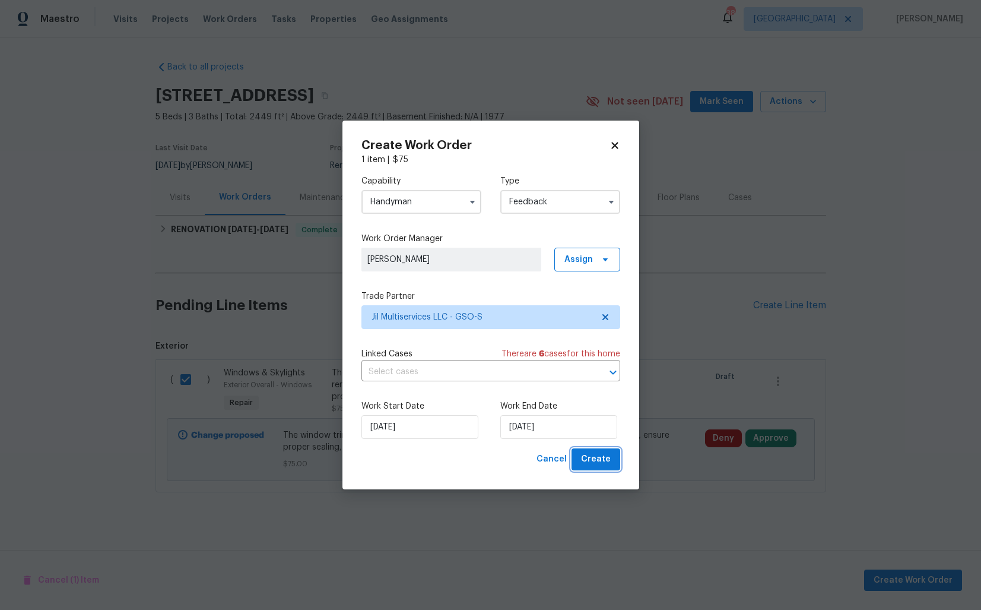
click at [599, 458] on span "Create" at bounding box center [596, 459] width 30 height 15
checkbox input "false"
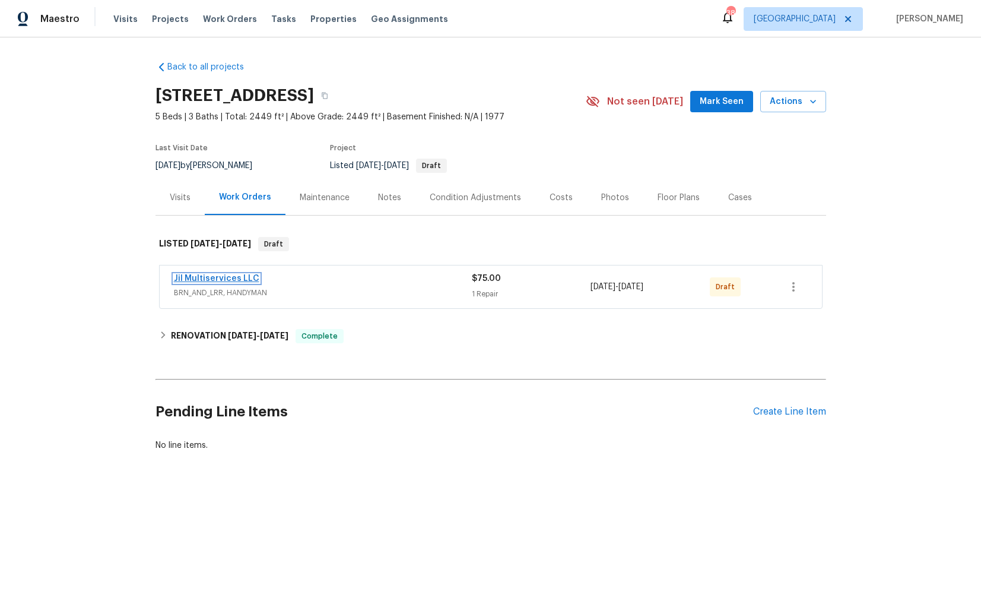
click at [193, 276] on link "Jil Multiservices LLC" at bounding box center [216, 278] width 85 height 8
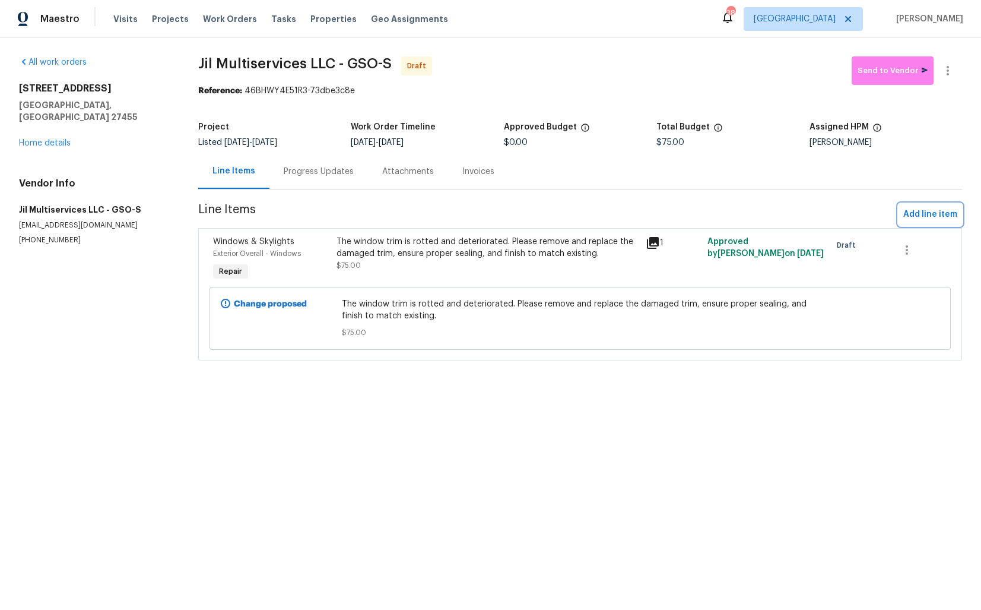
click at [933, 219] on span "Add line item" at bounding box center [931, 214] width 54 height 15
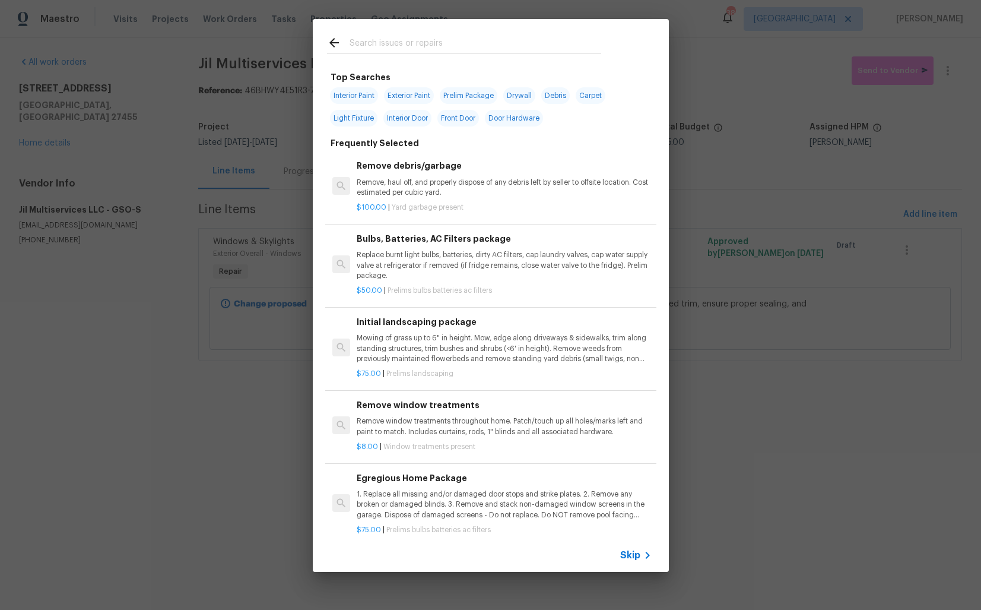
click at [427, 47] on input "text" at bounding box center [476, 45] width 252 height 18
type input "crawl"
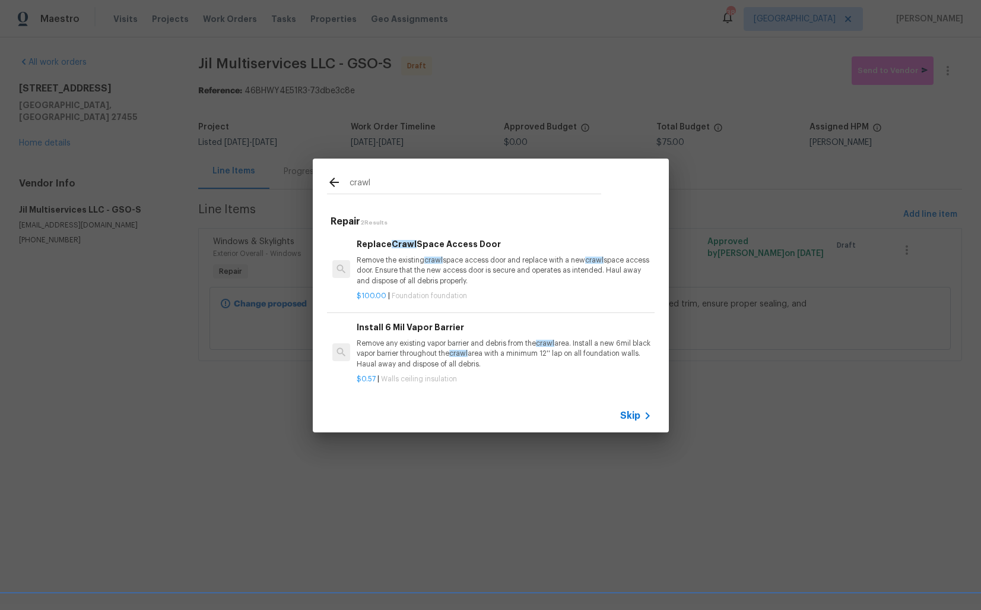
click at [398, 249] on h6 "Replace Crawl Space Access Door" at bounding box center [504, 243] width 294 height 13
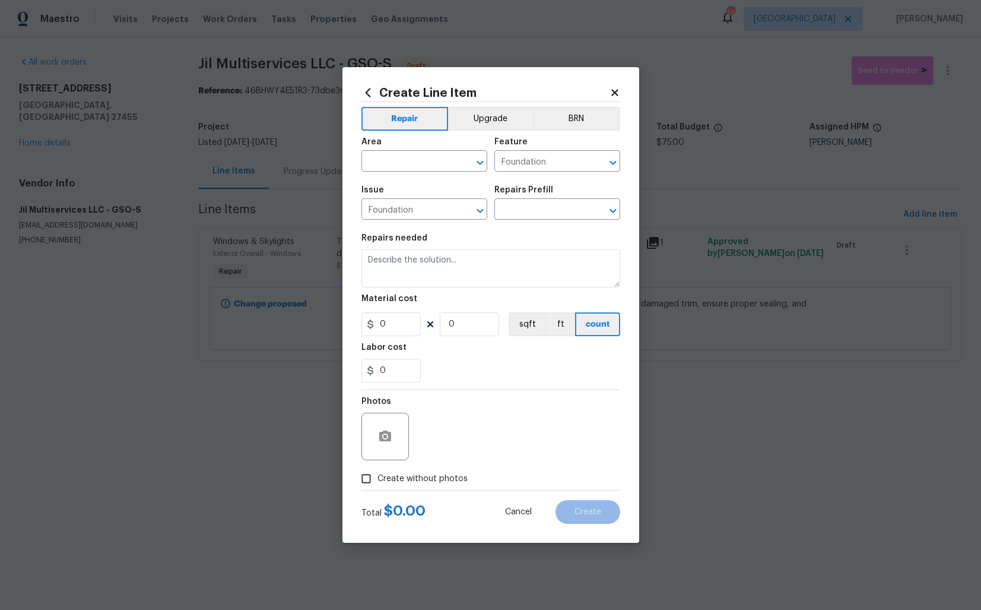
type input "Replace Crawl Space Access Door $100.00"
type textarea "Remove the existing crawl space access door and replace with a new crawl space …"
type input "100"
type input "1"
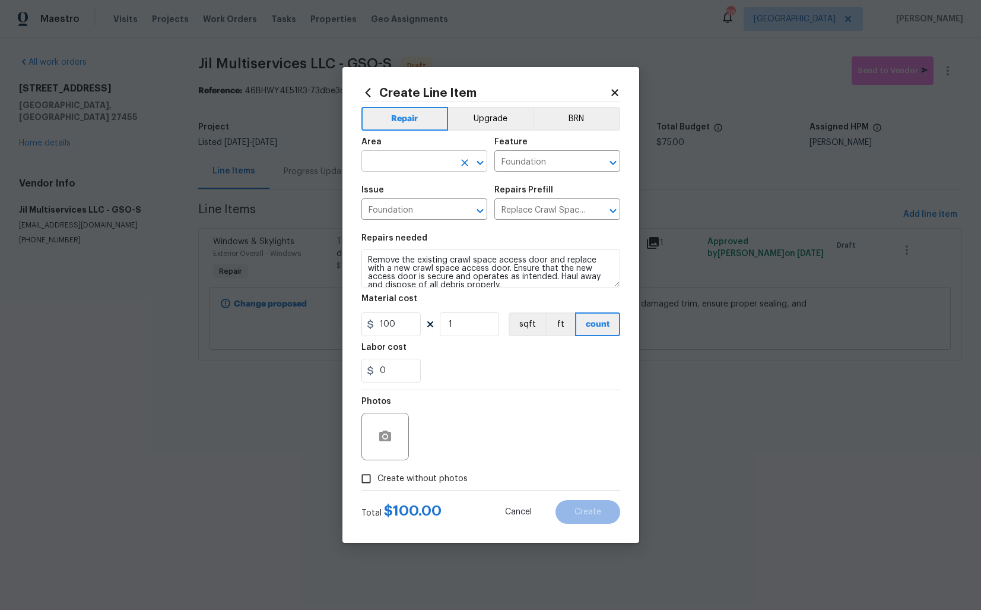
click at [393, 160] on input "text" at bounding box center [408, 162] width 93 height 18
click at [399, 186] on li "Crawl space" at bounding box center [425, 189] width 126 height 20
type input "Crawl space"
click at [532, 157] on input "Foundation" at bounding box center [541, 162] width 93 height 18
click at [527, 214] on li "Vapor barrier" at bounding box center [558, 217] width 126 height 20
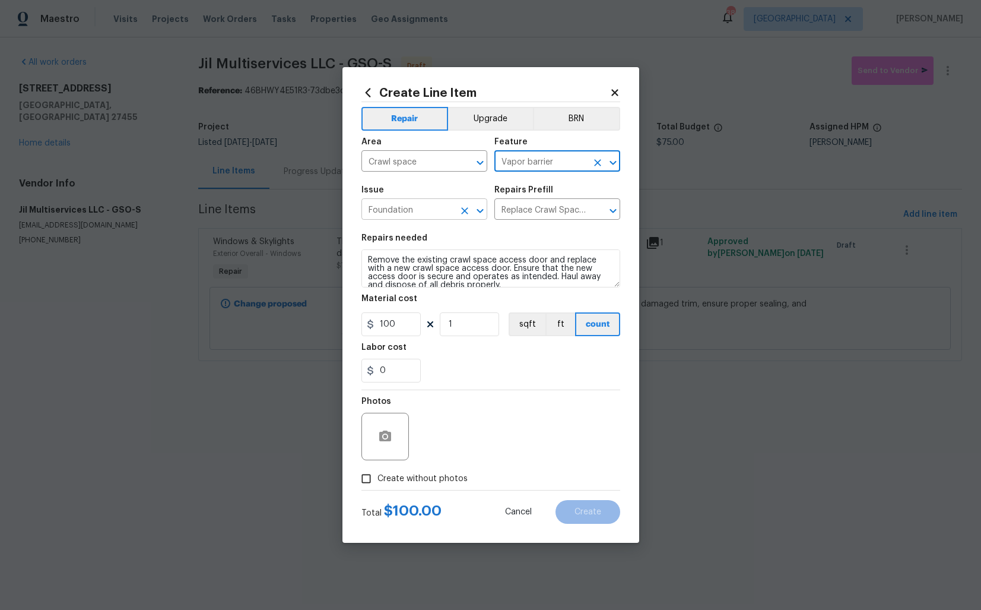
type input "Vapor barrier"
click at [406, 207] on input "Foundation" at bounding box center [408, 210] width 93 height 18
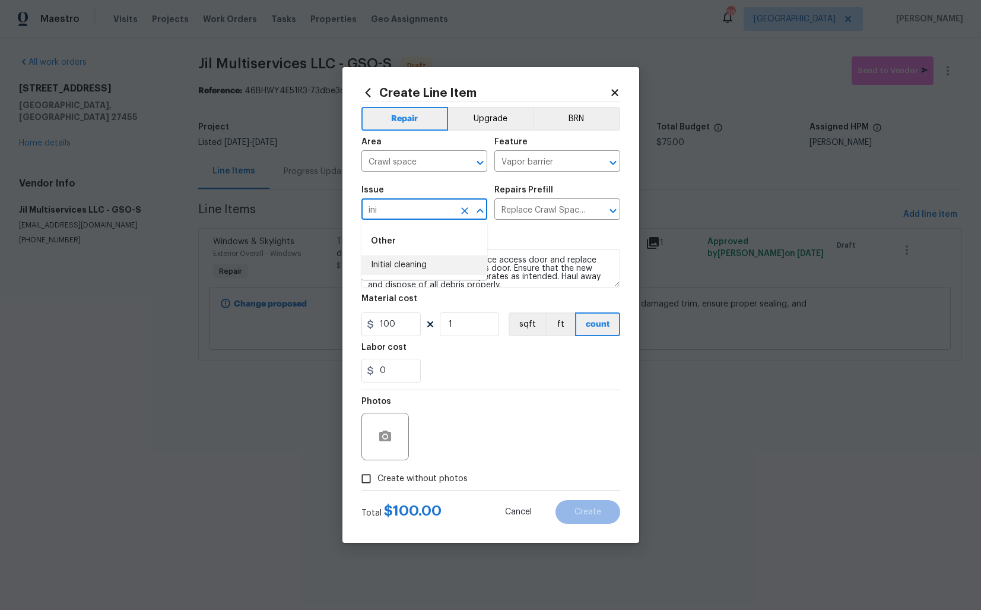
click at [402, 262] on li "Initial cleaning" at bounding box center [425, 265] width 126 height 20
type input "Initial cleaning"
click at [548, 217] on input "text" at bounding box center [541, 210] width 93 height 18
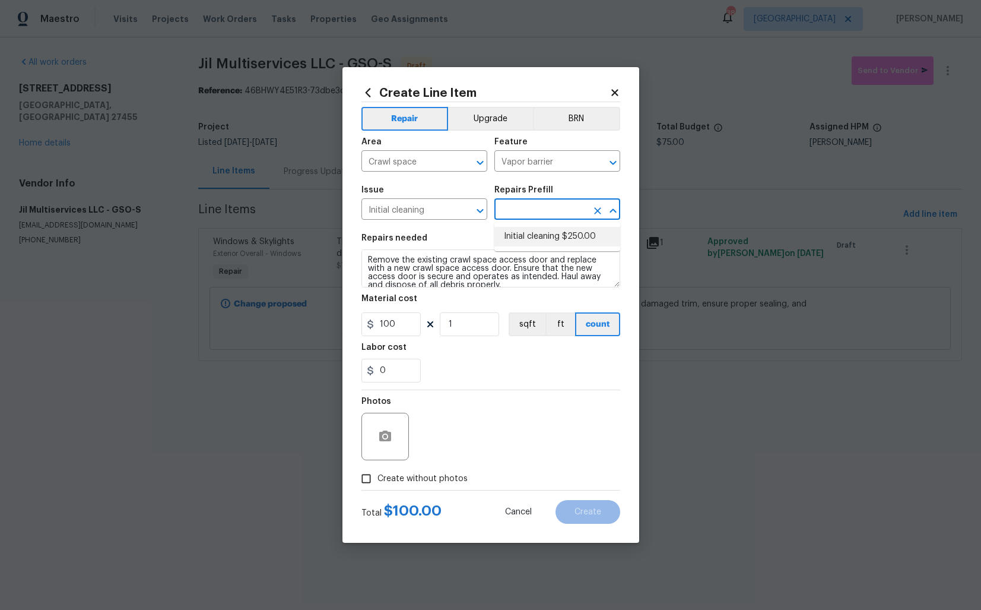
click at [538, 236] on li "Initial cleaning $250.00" at bounding box center [558, 237] width 126 height 20
type input "Home Readiness Packages"
type input "Initial cleaning $250.00"
type textarea "1. Wipe down exterior doors and trim. 2. Clean out all exterior light fixtures …"
type input "250"
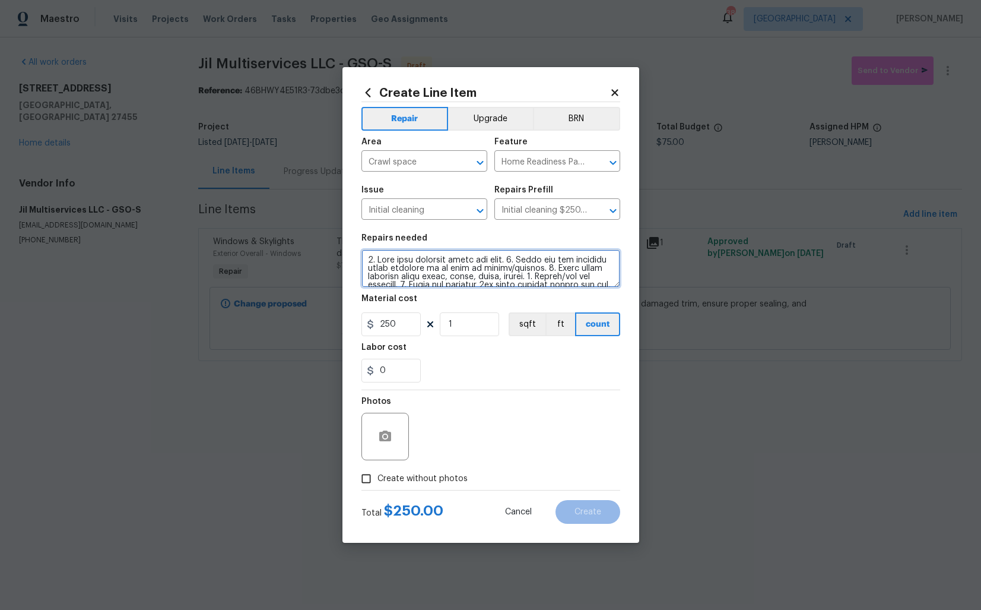
click at [518, 284] on textarea at bounding box center [491, 268] width 259 height 38
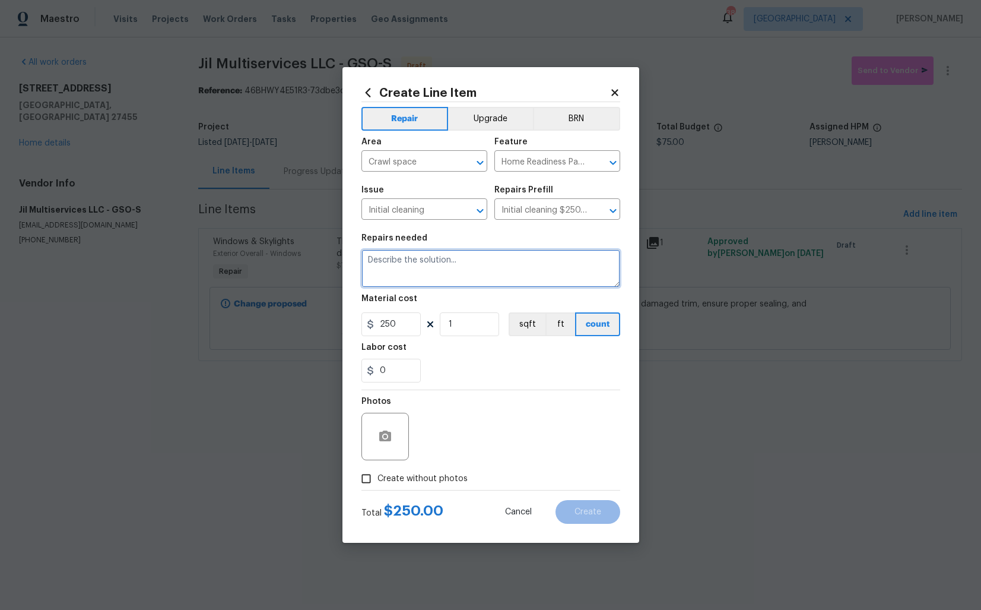
paste textarea "The crawlspace requires cleaning and a vapor barrier. Please clean the area tho…"
type textarea "The crawlspace requires cleaning and a vapor barrier. Please clean the area tho…"
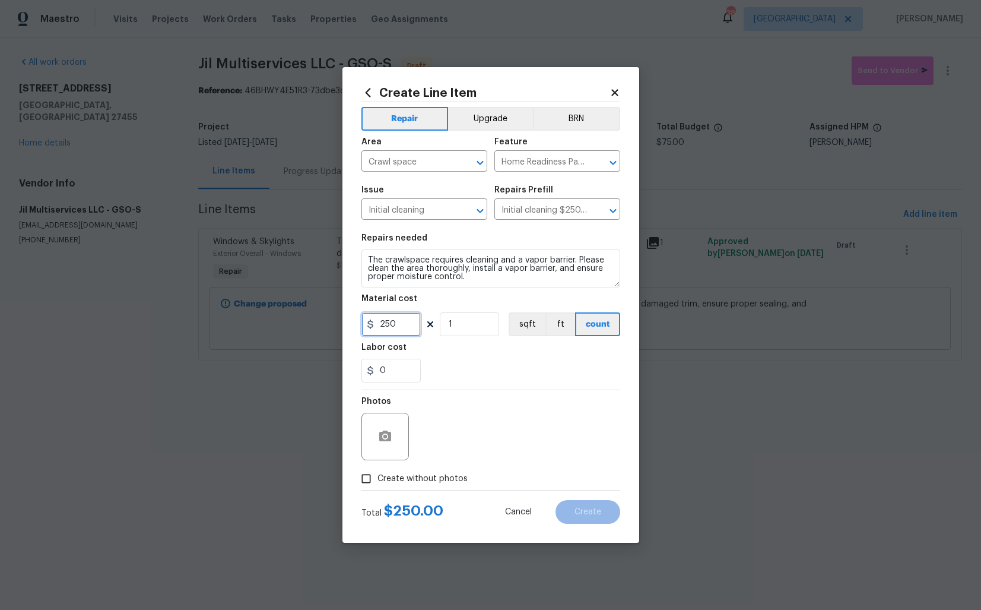
click at [406, 322] on input "250" at bounding box center [391, 324] width 59 height 24
type input "75"
click at [387, 432] on icon "button" at bounding box center [385, 435] width 12 height 11
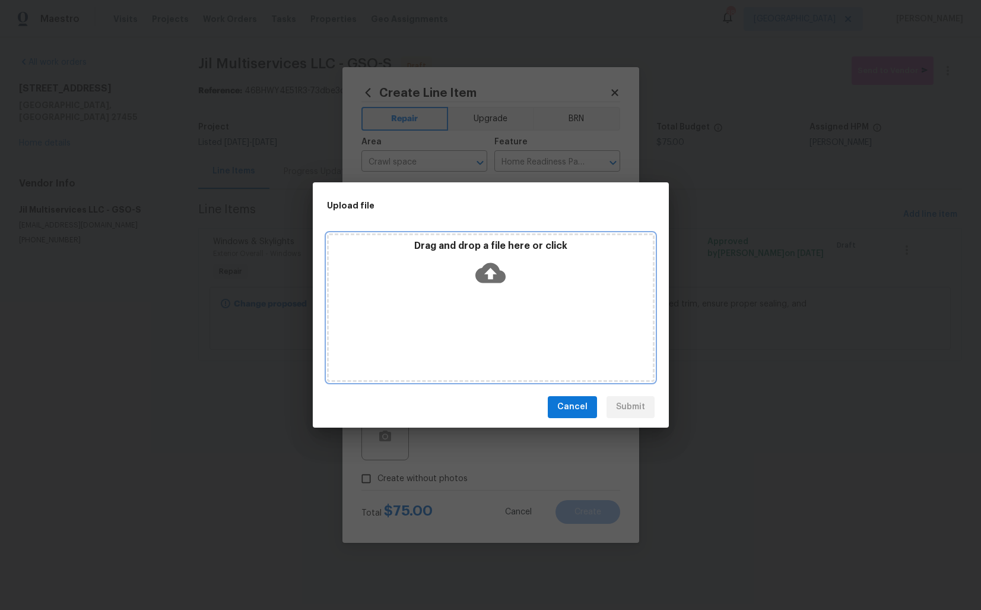
click at [492, 272] on icon at bounding box center [491, 273] width 30 height 30
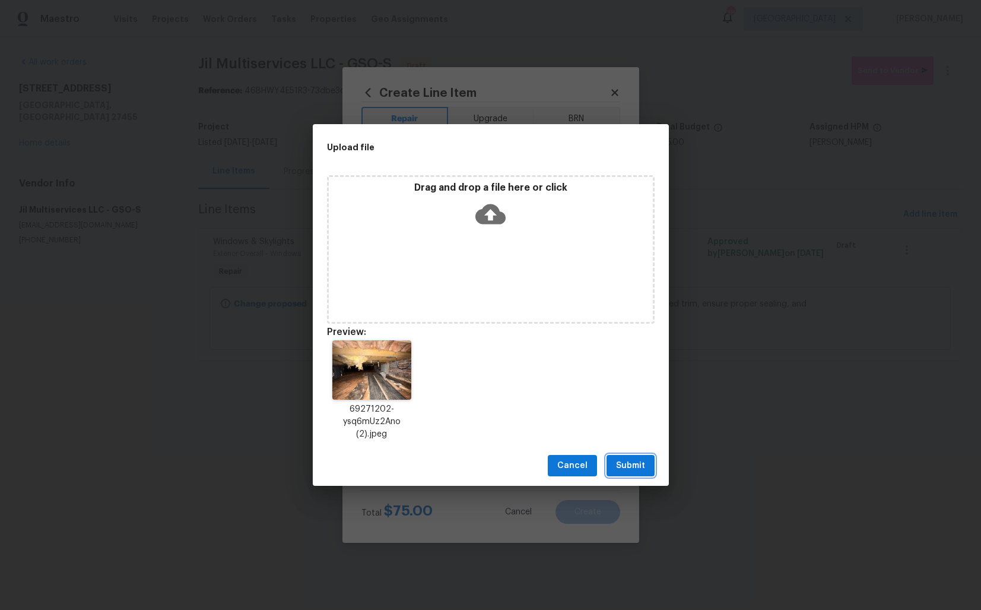
click at [627, 458] on span "Submit" at bounding box center [630, 465] width 29 height 15
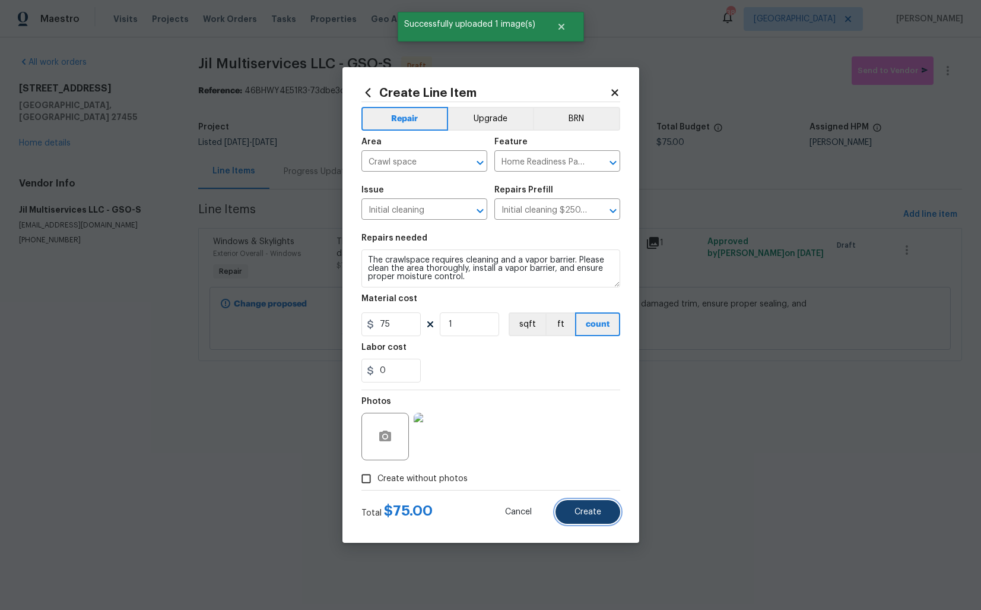
click at [582, 508] on span "Create" at bounding box center [588, 512] width 27 height 9
type input "0"
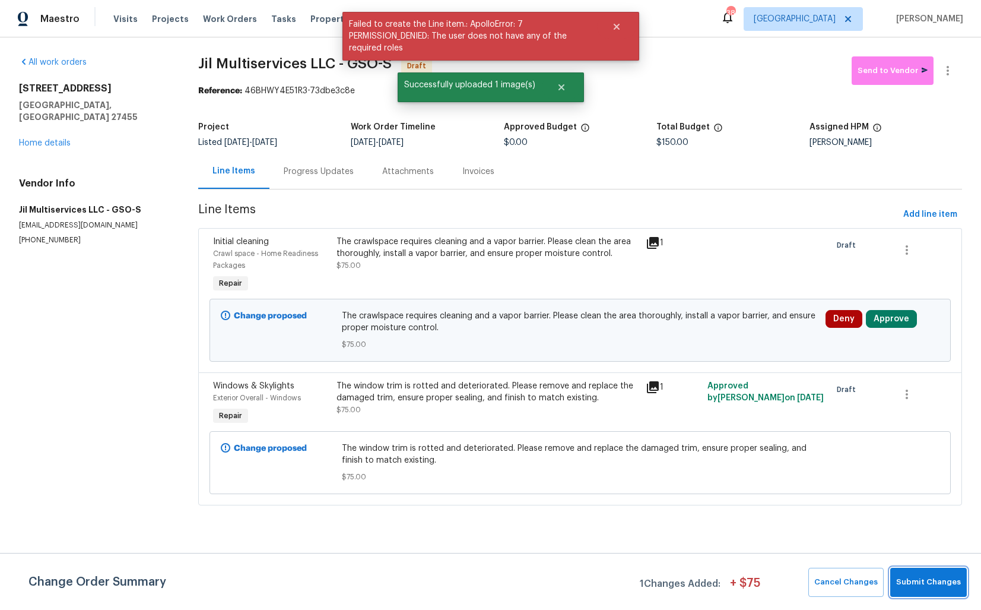
click at [922, 575] on span "Submit Changes" at bounding box center [929, 582] width 65 height 14
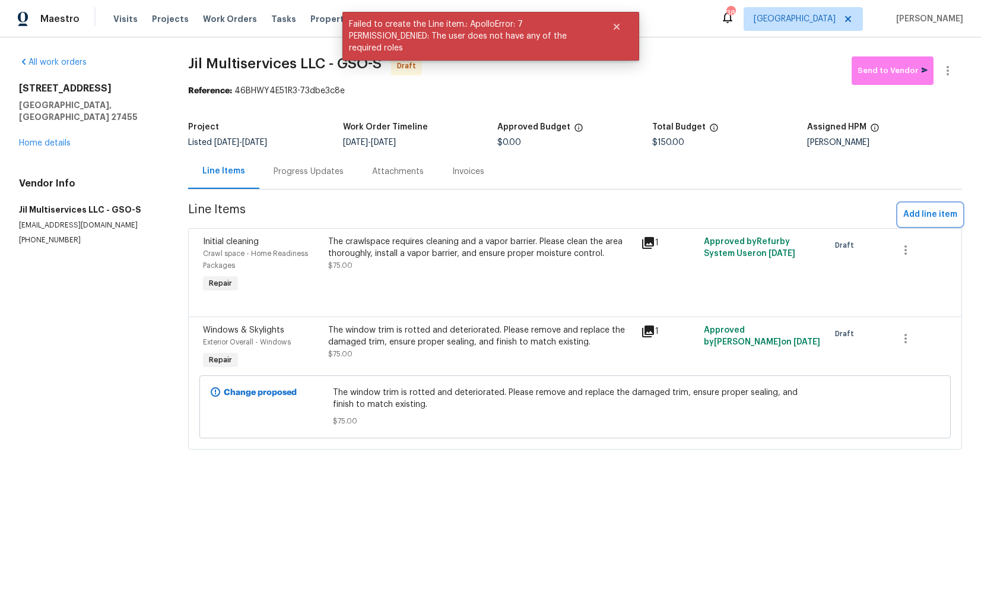
click at [929, 211] on span "Add line item" at bounding box center [931, 214] width 54 height 15
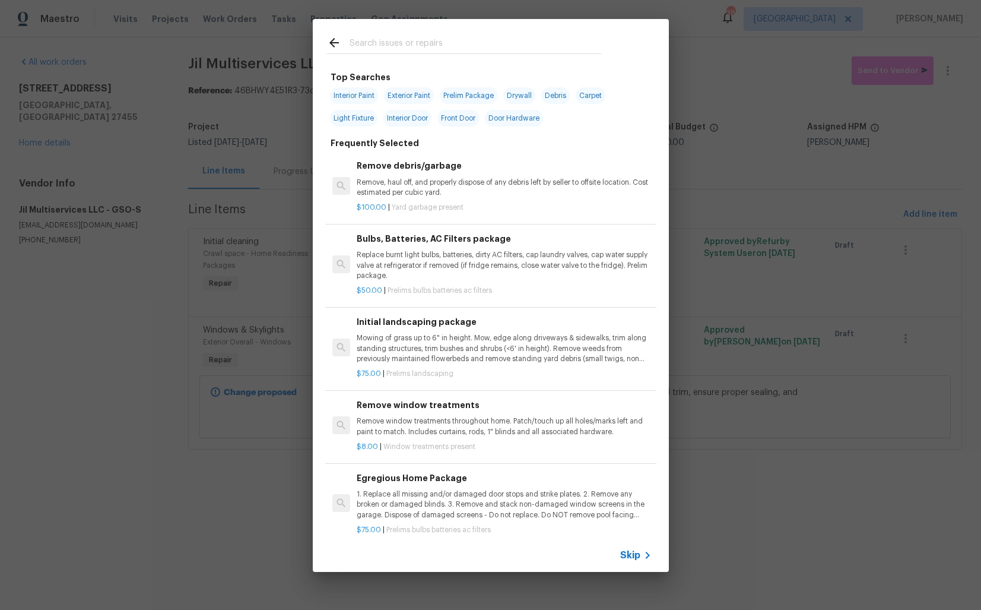
click at [405, 52] on input "text" at bounding box center [476, 45] width 252 height 18
type input "porch"
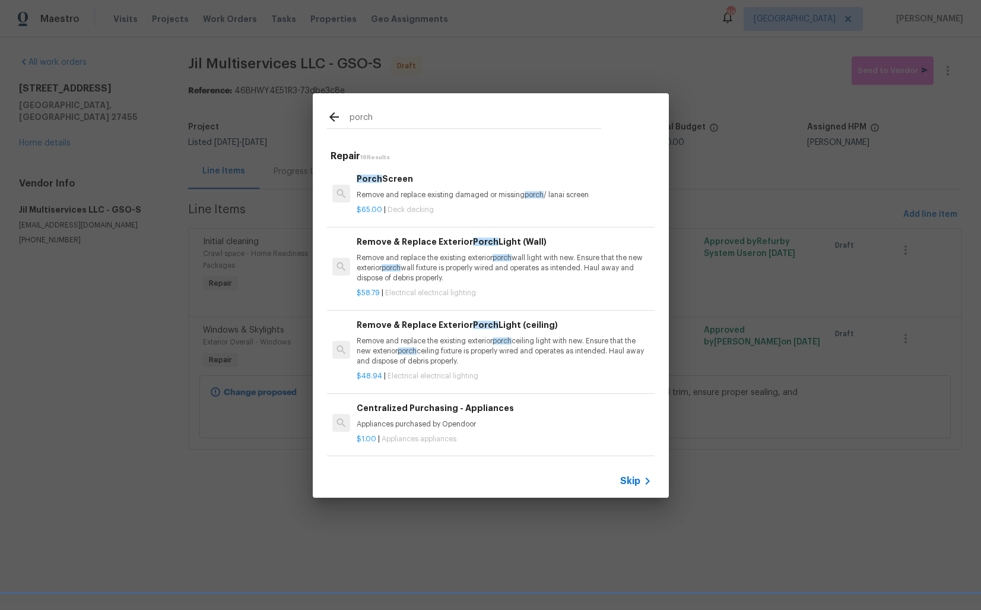
click at [401, 195] on p "Remove and replace existing damaged or missing porch / lanai screen" at bounding box center [504, 195] width 294 height 10
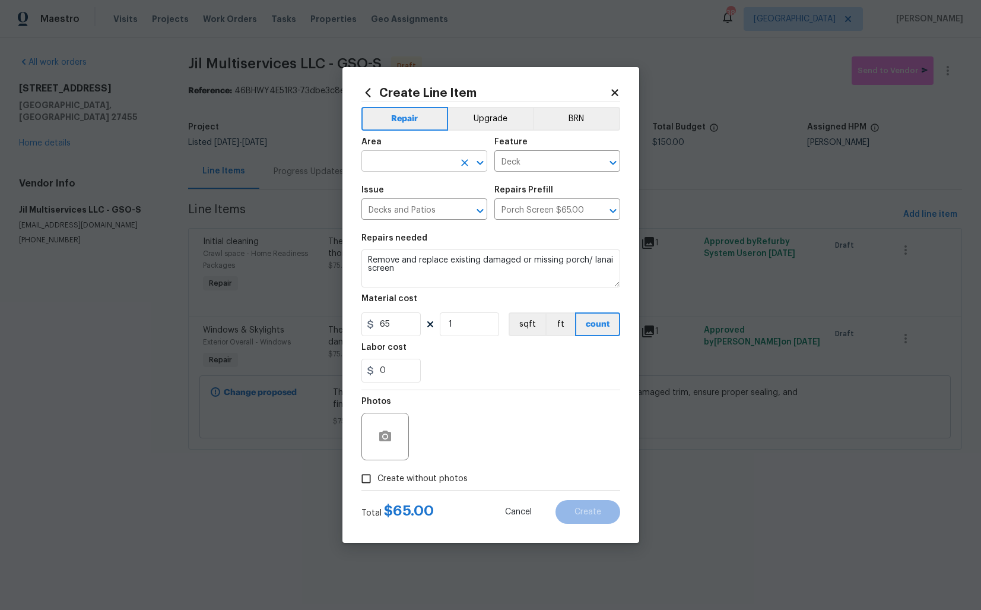
click at [402, 163] on input "text" at bounding box center [408, 162] width 93 height 18
click at [400, 187] on li "Porch" at bounding box center [425, 189] width 126 height 20
type input "Porch"
click at [531, 169] on input "Deck" at bounding box center [541, 162] width 93 height 18
click at [538, 214] on li "Flatwork" at bounding box center [558, 217] width 126 height 20
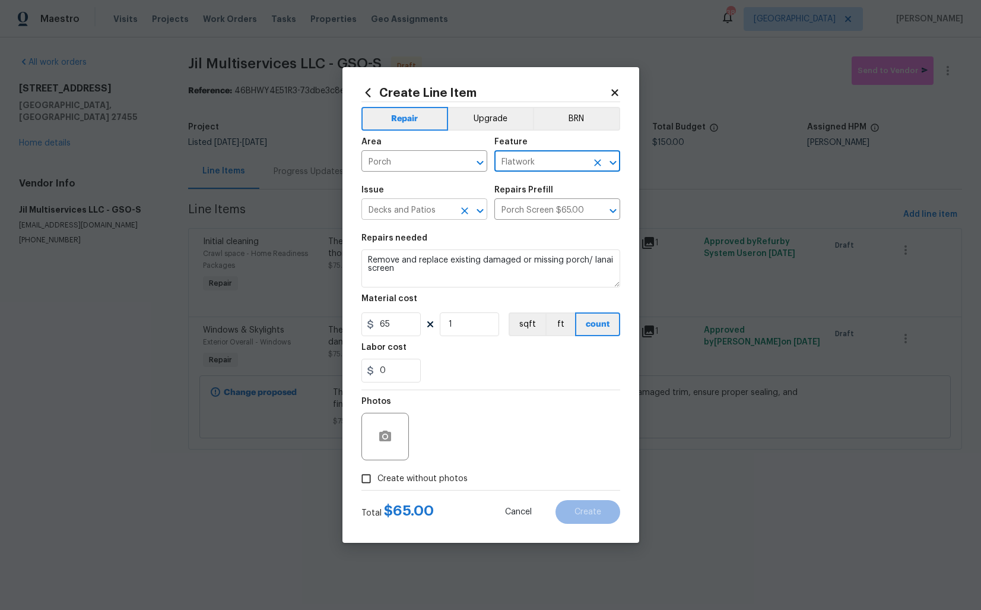
type input "Flatwork"
click at [440, 208] on input "Decks and Patios" at bounding box center [408, 210] width 93 height 18
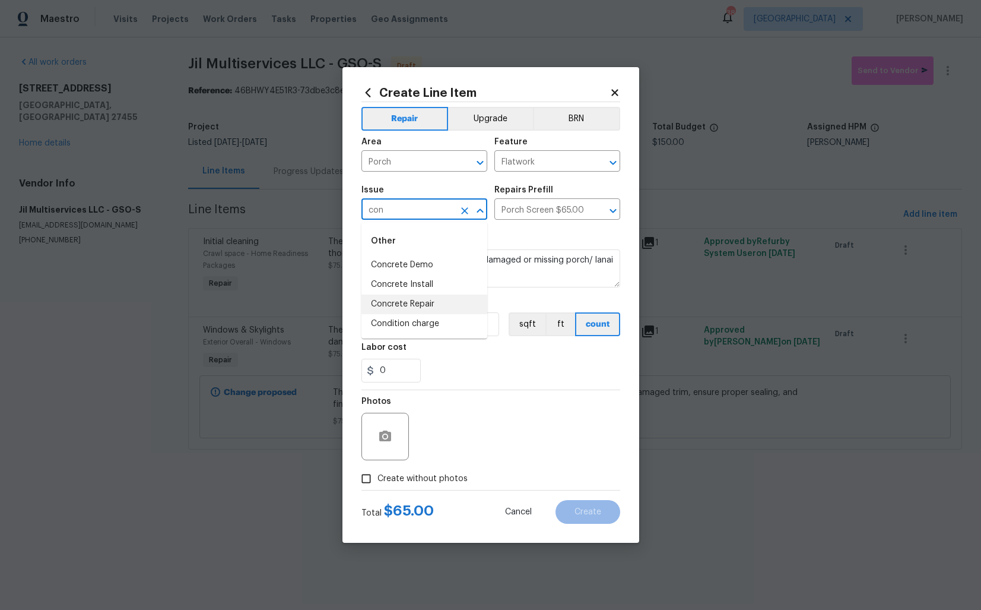
click at [395, 300] on li "Concrete Repair" at bounding box center [425, 304] width 126 height 20
type input "Concrete Repair"
click at [541, 210] on input "text" at bounding box center [541, 210] width 93 height 18
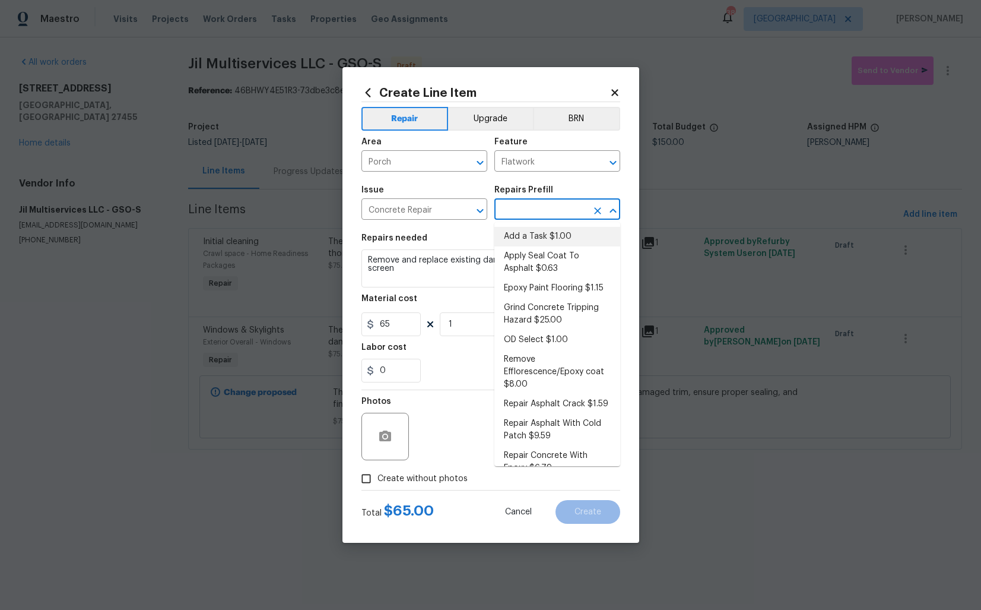
click at [531, 235] on li "Add a Task $1.00" at bounding box center [558, 237] width 126 height 20
type input "Add a Task $1.00"
type textarea "HPM to detail"
type input "1"
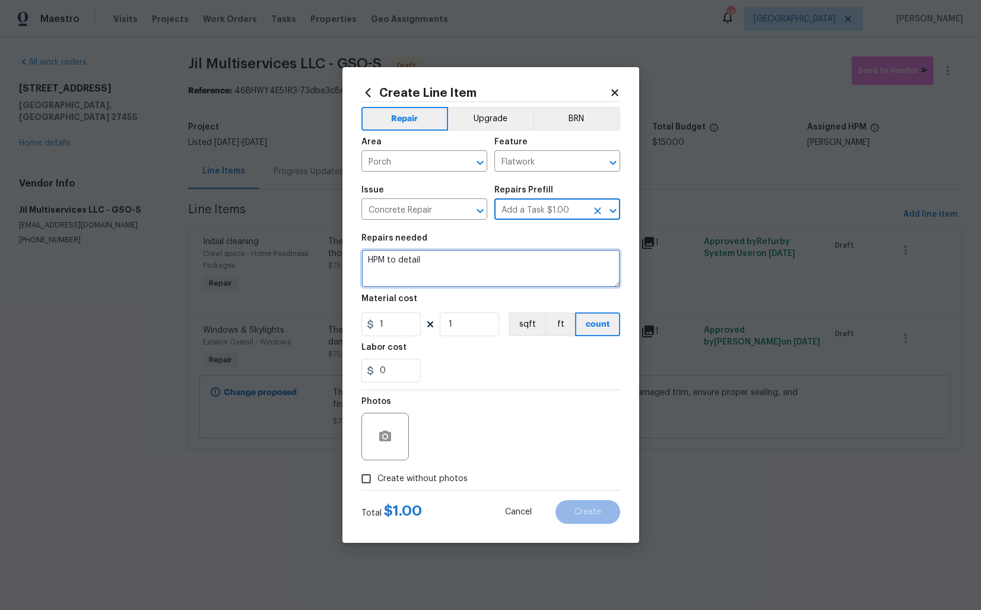
click at [461, 253] on textarea "HPM to detail" at bounding box center [491, 268] width 259 height 38
paste textarea "Feedback received that the front porch bricks require re-mortaring. Please repa…"
type textarea "Feedback received that the front porch bricks require re-mortaring. Please repa…"
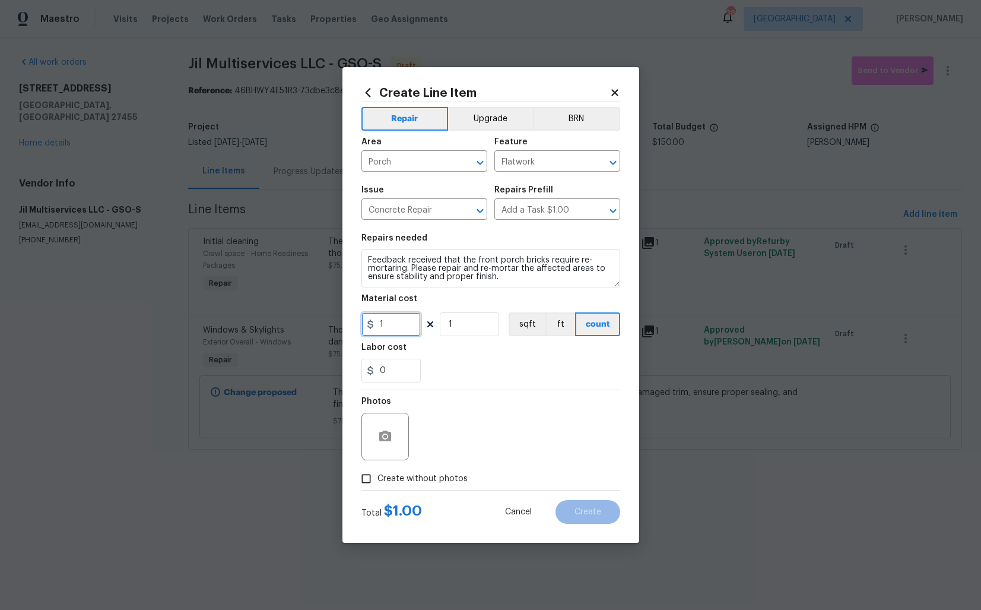
click at [396, 331] on input "1" at bounding box center [391, 324] width 59 height 24
type input "75"
click at [392, 433] on icon "button" at bounding box center [385, 436] width 14 height 14
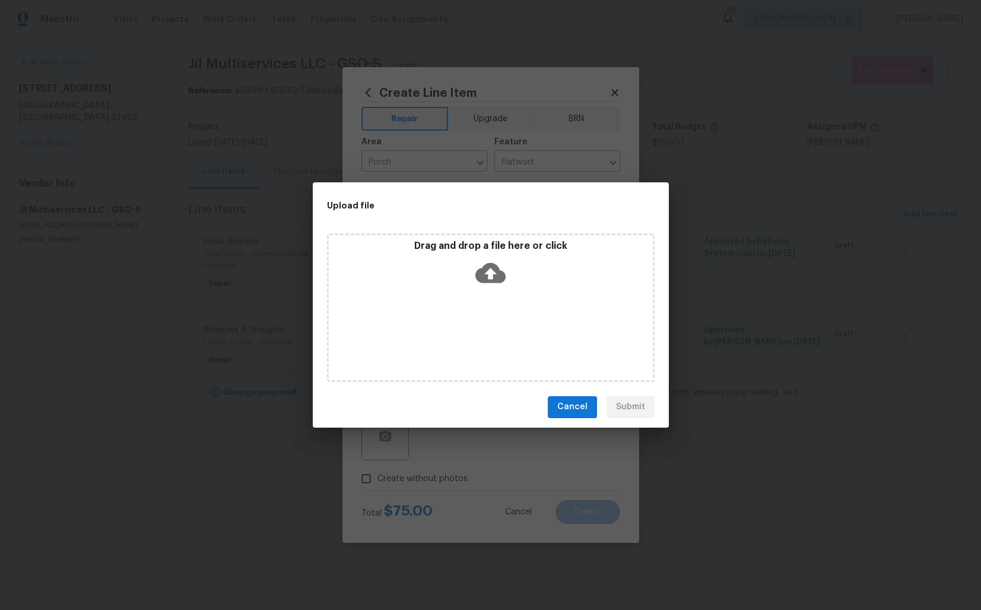
click at [493, 273] on icon at bounding box center [491, 273] width 30 height 30
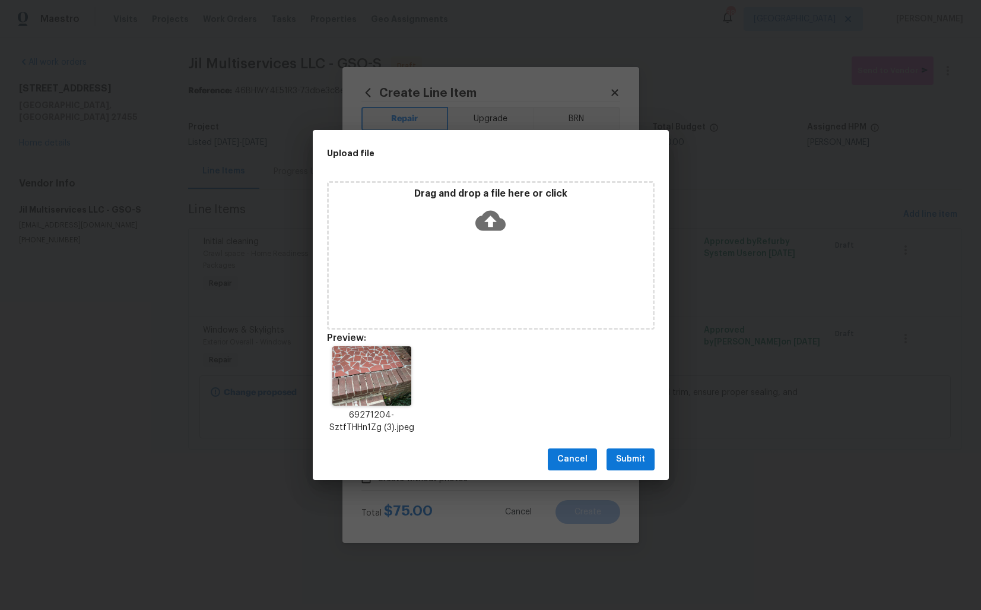
click at [633, 455] on span "Submit" at bounding box center [630, 459] width 29 height 15
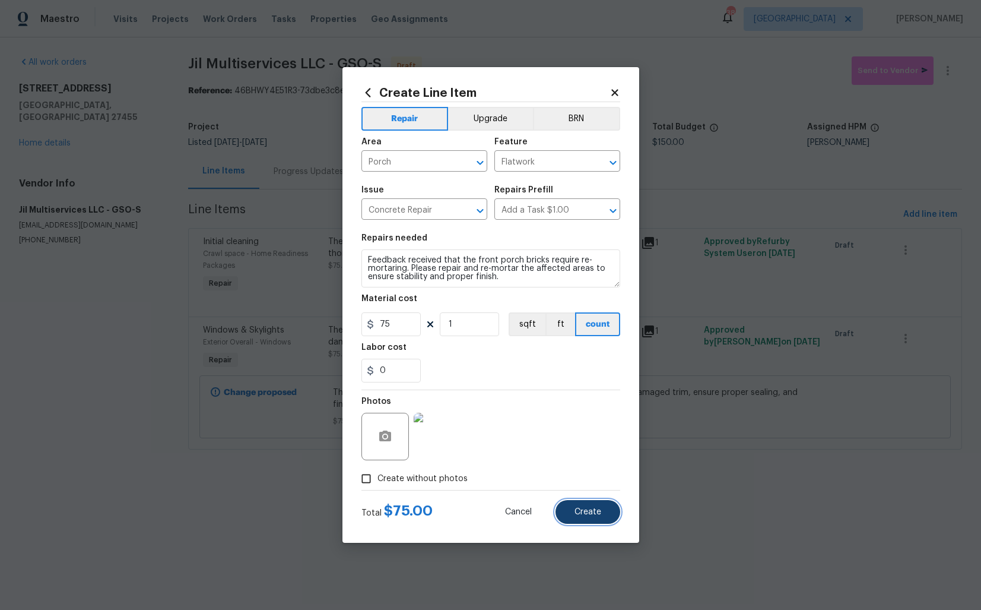
click at [579, 509] on span "Create" at bounding box center [588, 512] width 27 height 9
type input "0"
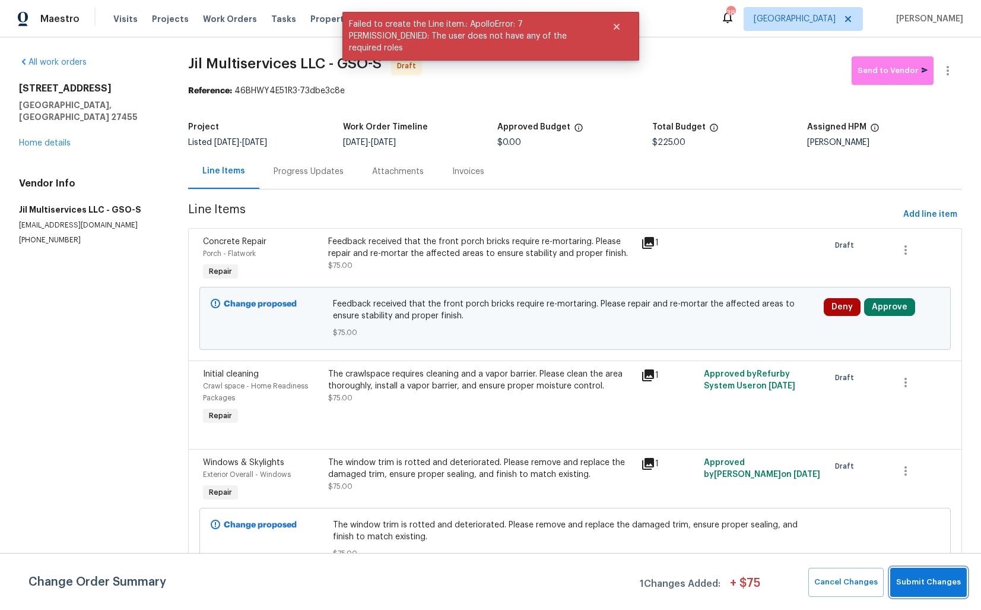
click at [914, 583] on span "Submit Changes" at bounding box center [929, 582] width 65 height 14
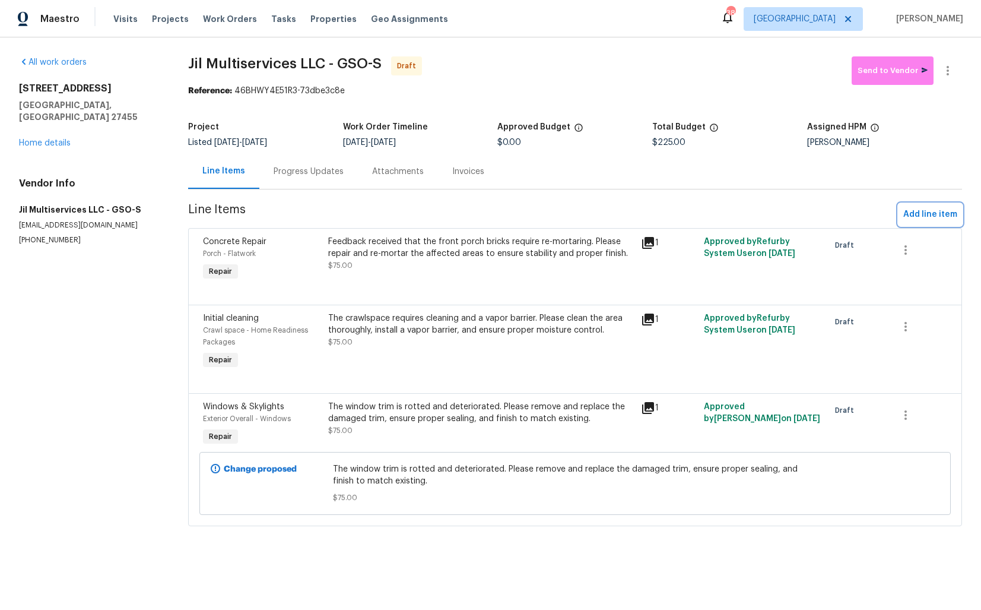
click at [920, 216] on span "Add line item" at bounding box center [931, 214] width 54 height 15
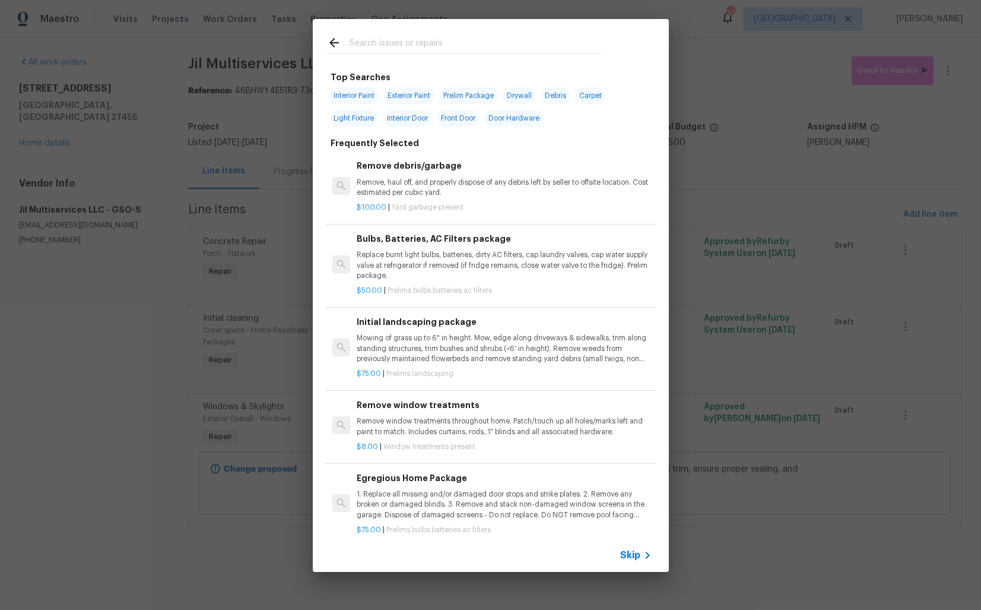
click at [414, 45] on input "text" at bounding box center [476, 45] width 252 height 18
type input "porch"
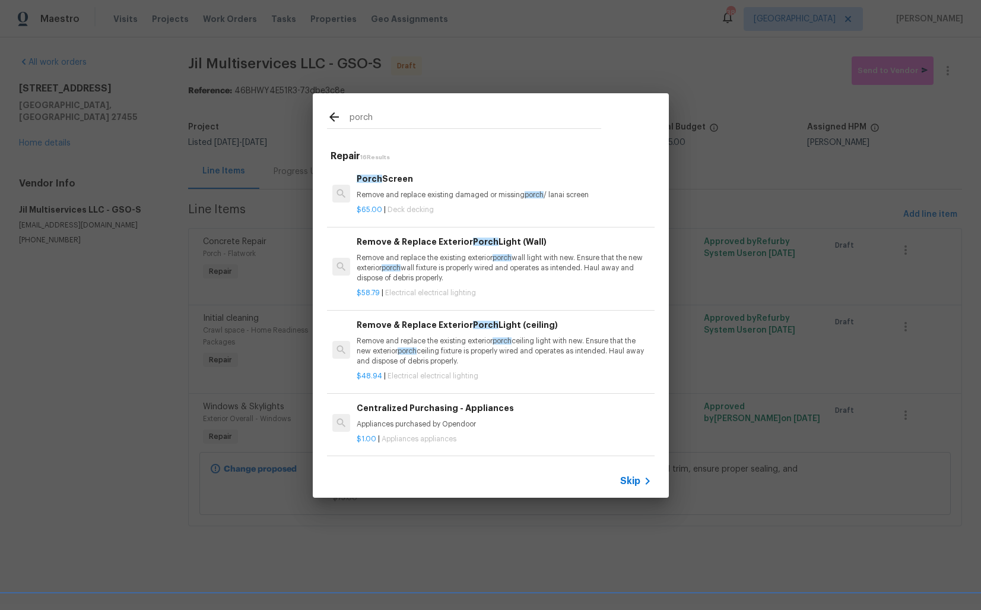
click at [380, 187] on div "Porch Screen Remove and replace existing damaged or missing porch / lanai screen" at bounding box center [504, 186] width 294 height 28
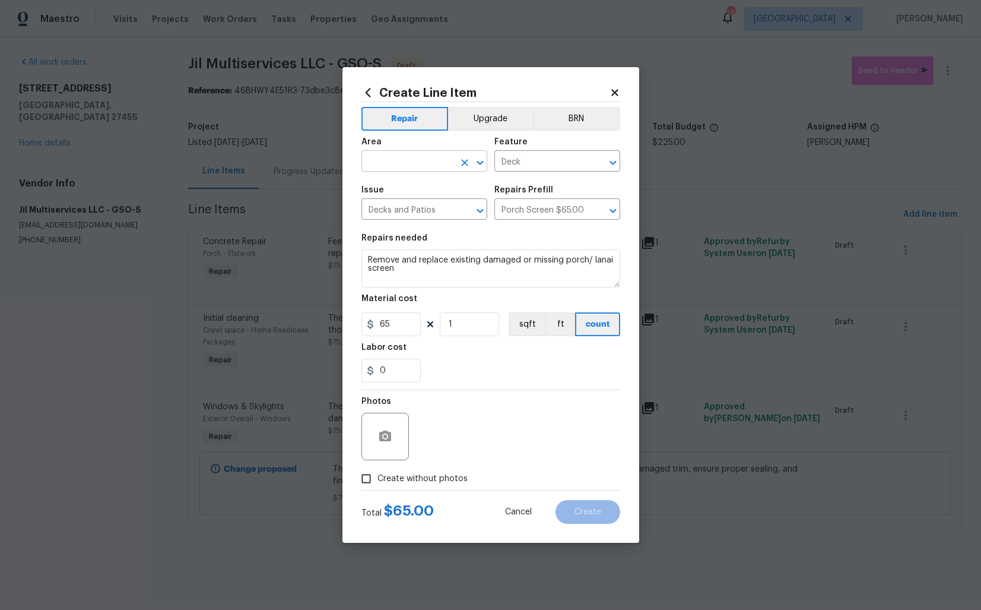
click at [411, 165] on input "text" at bounding box center [408, 162] width 93 height 18
click at [416, 186] on li "Porch" at bounding box center [425, 189] width 126 height 20
type input "Porch"
click at [565, 165] on input "Deck" at bounding box center [541, 162] width 93 height 18
click at [537, 223] on li "Stairs" at bounding box center [558, 217] width 126 height 20
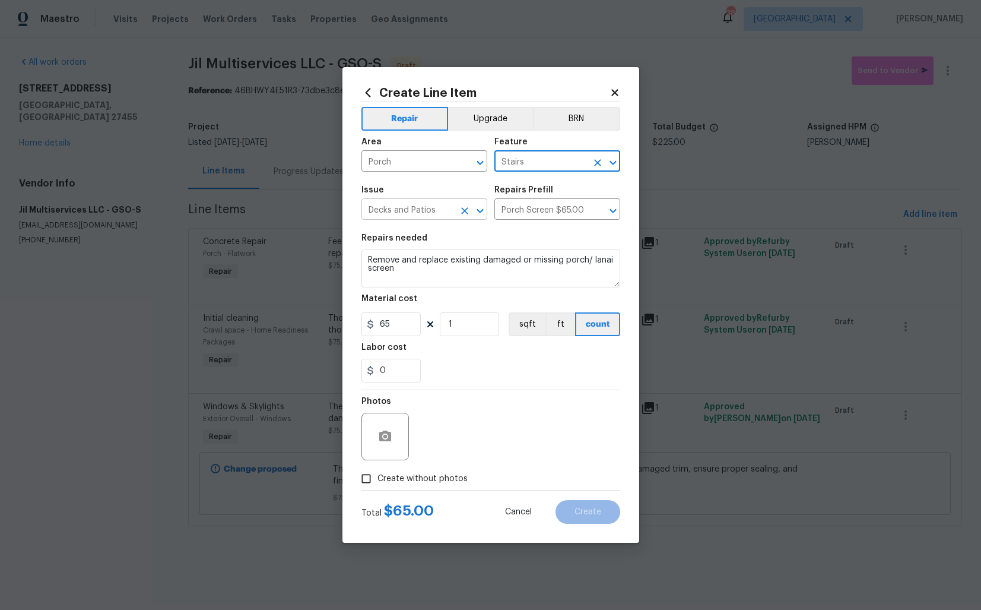
type input "Stairs"
click at [427, 213] on input "Decks and Patios" at bounding box center [408, 210] width 93 height 18
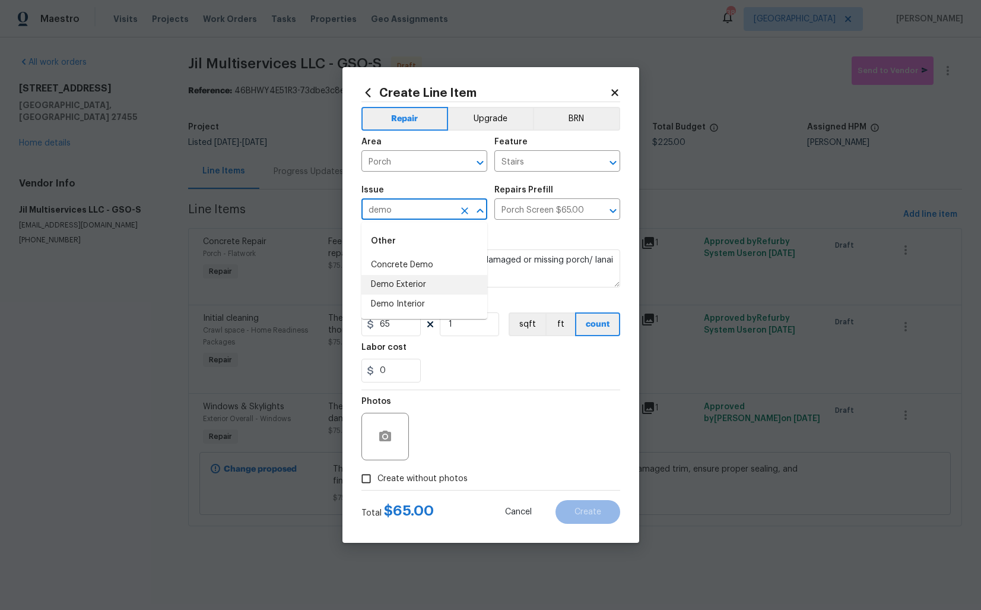
click at [394, 281] on li "Demo Exterior" at bounding box center [425, 285] width 126 height 20
type input "Demo Exterior"
click at [547, 217] on input "text" at bounding box center [541, 210] width 93 height 18
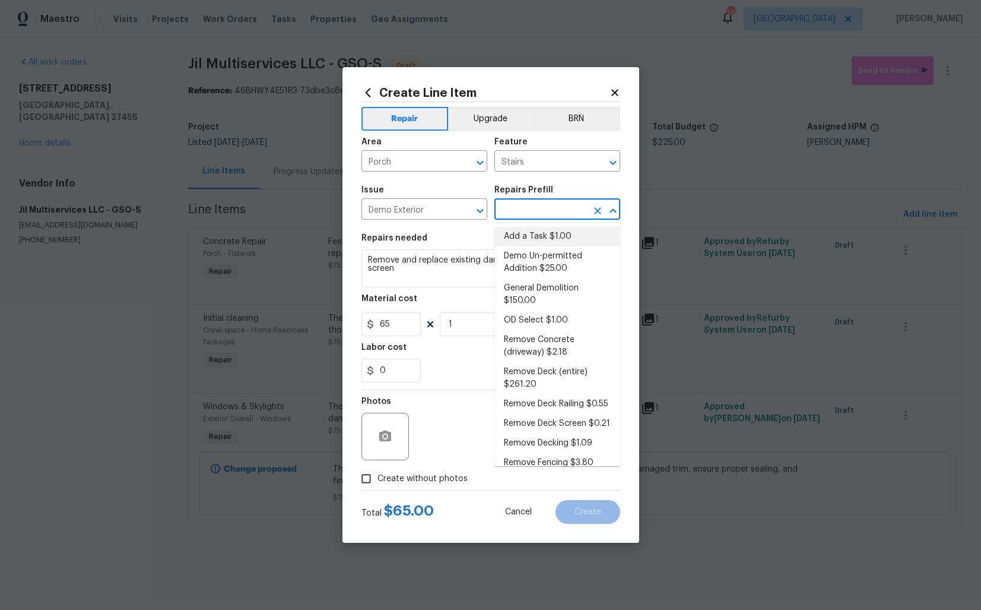
click at [538, 237] on li "Add a Task $1.00" at bounding box center [558, 237] width 126 height 20
type input "Demolition"
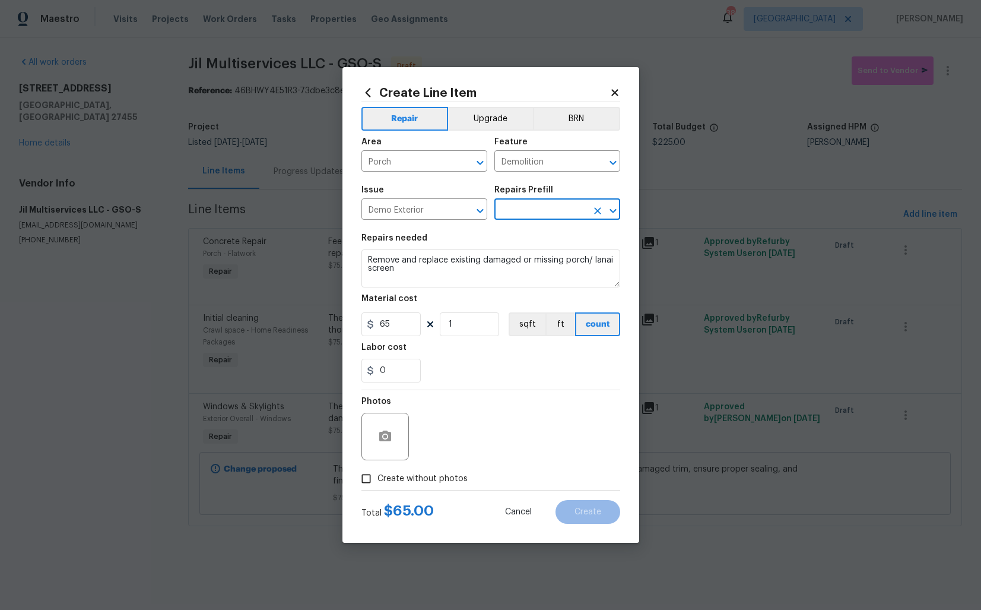
type input "Add a Task $1.00"
type textarea "HPM to detail"
type input "1"
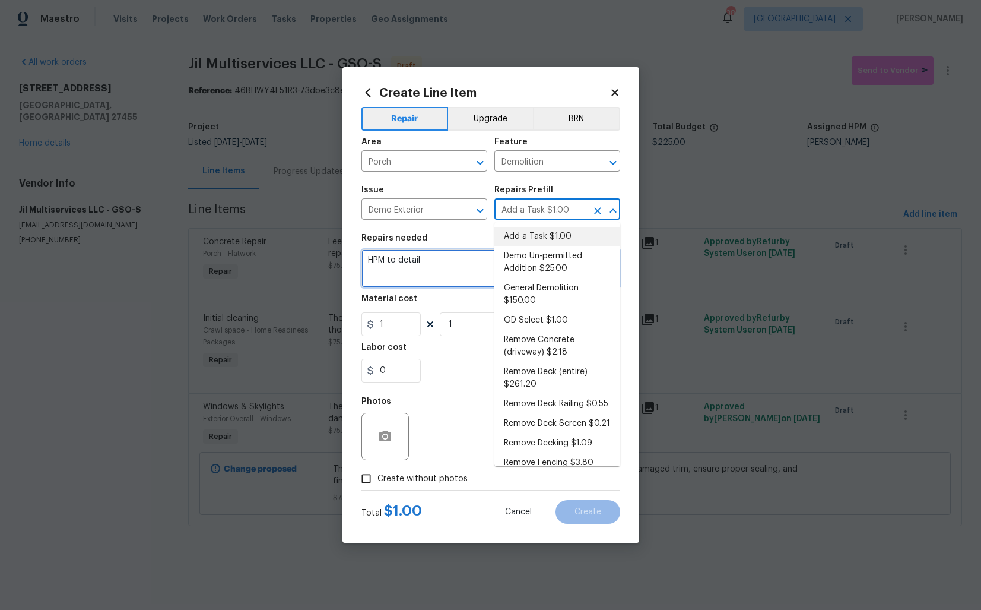
click at [461, 256] on textarea "HPM to detail" at bounding box center [491, 268] width 259 height 38
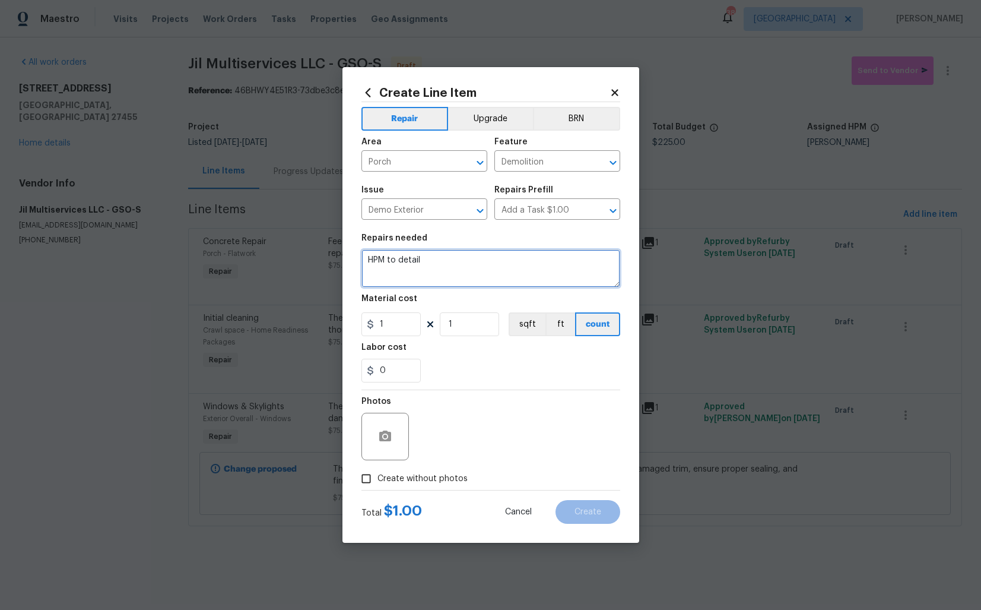
paste textarea "The steps and trim at the screened-in porch are damaged. Please replace the ste…"
type textarea "The steps and trim at the screened-in porch are damaged. Please replace the ste…"
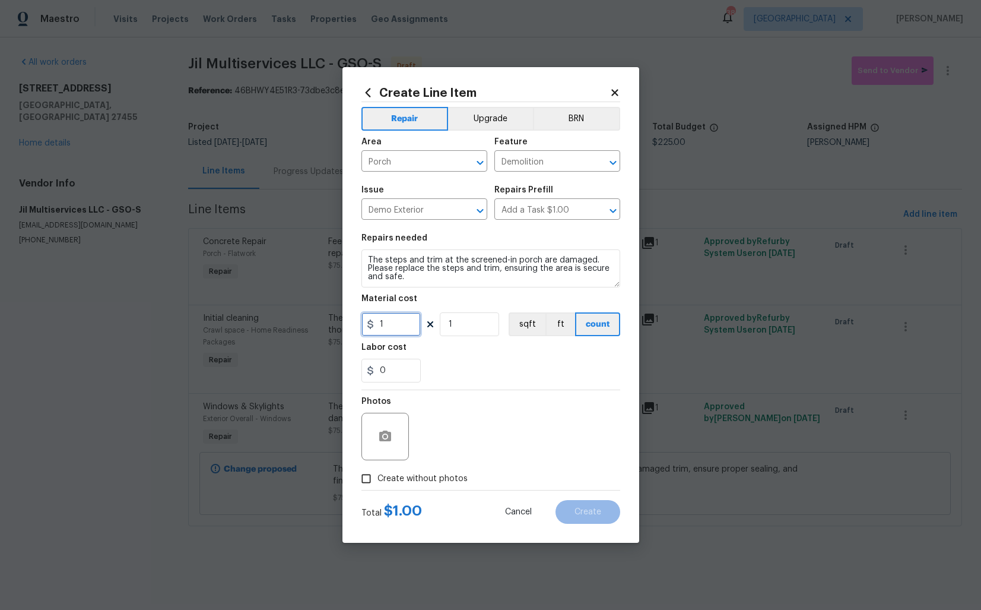
click at [407, 328] on input "1" at bounding box center [391, 324] width 59 height 24
type input "75"
